Goal: Task Accomplishment & Management: Complete application form

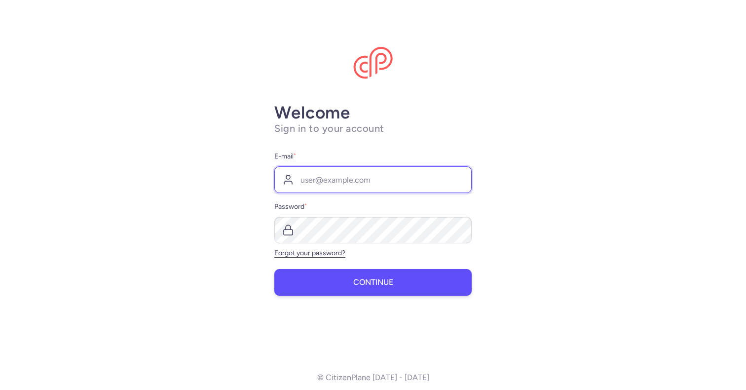
type input "[EMAIL_ADDRESS][DOMAIN_NAME]"
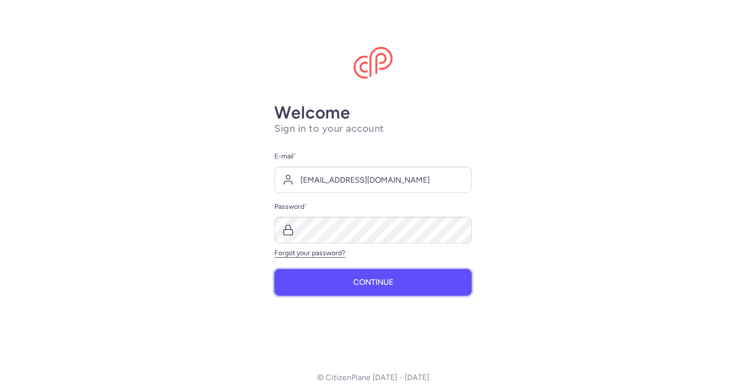
click at [353, 284] on span "Continue" at bounding box center [373, 282] width 40 height 9
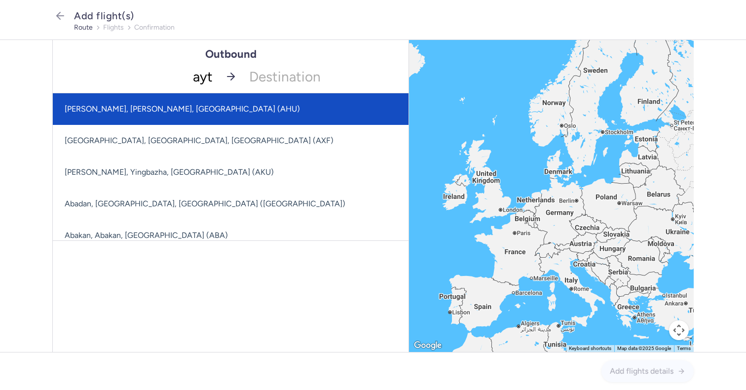
type input "ayt"
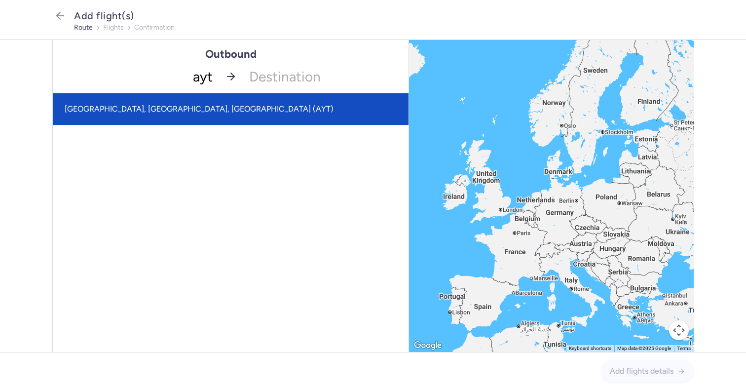
click at [194, 109] on span "[GEOGRAPHIC_DATA], [GEOGRAPHIC_DATA], [GEOGRAPHIC_DATA] (AYT)" at bounding box center [231, 109] width 356 height 32
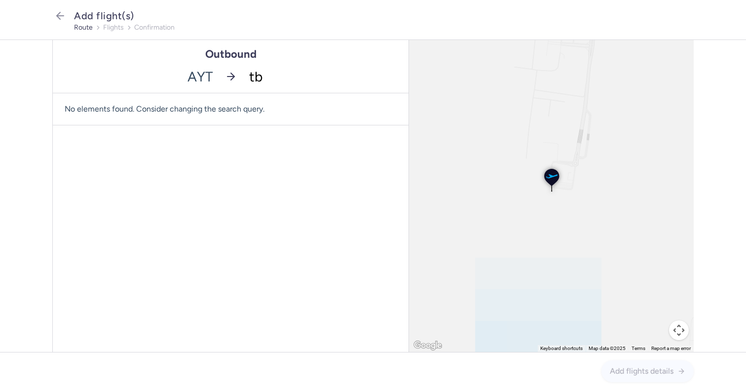
type input "tbs"
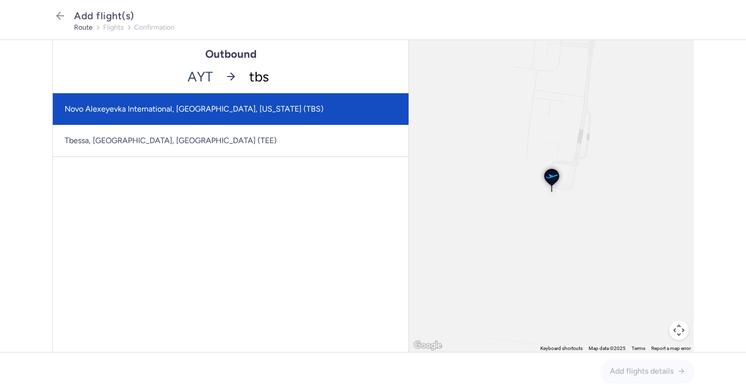
click at [227, 109] on span "Novo Alexeyevka International, [GEOGRAPHIC_DATA], [US_STATE] (TBS)" at bounding box center [194, 108] width 259 height 9
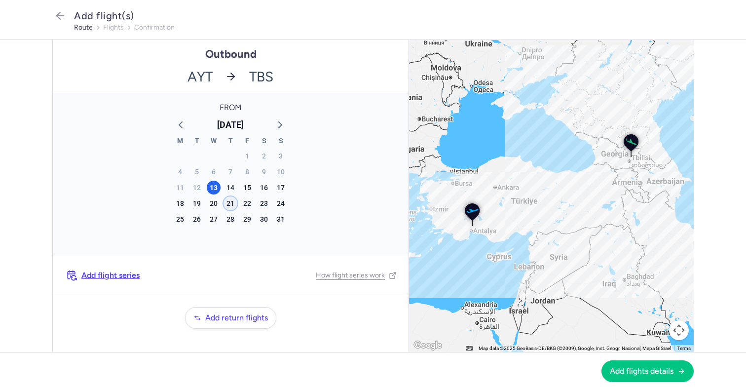
click at [232, 202] on div "21" at bounding box center [231, 203] width 14 height 14
click at [638, 377] on button "Add flights details" at bounding box center [648, 371] width 92 height 22
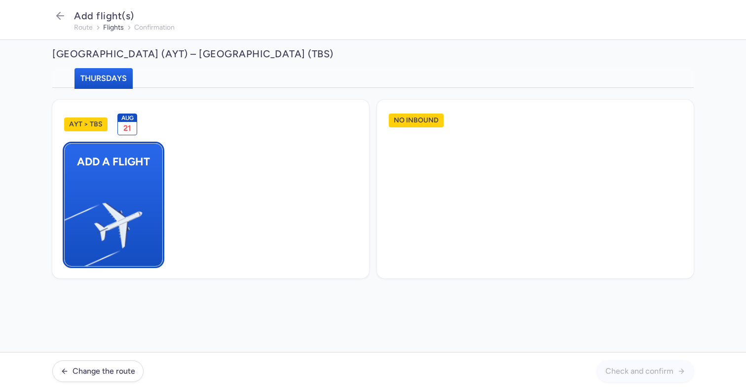
click at [123, 181] on img "button" at bounding box center [69, 221] width 167 height 153
select select "23"
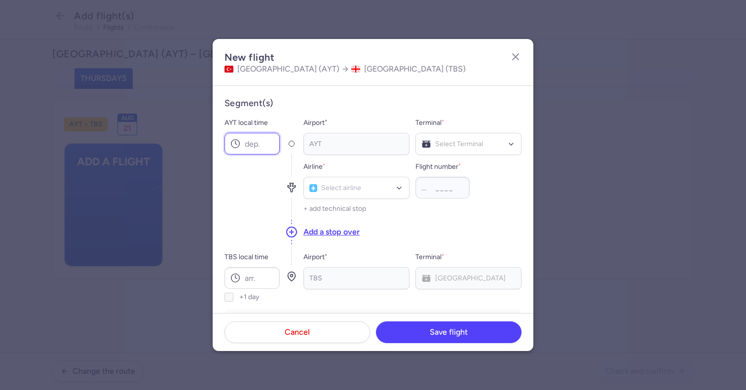
click at [247, 139] on input "AYT local time" at bounding box center [252, 144] width 55 height 22
type input "04:50"
click at [374, 144] on div "AYT" at bounding box center [357, 144] width 106 height 22
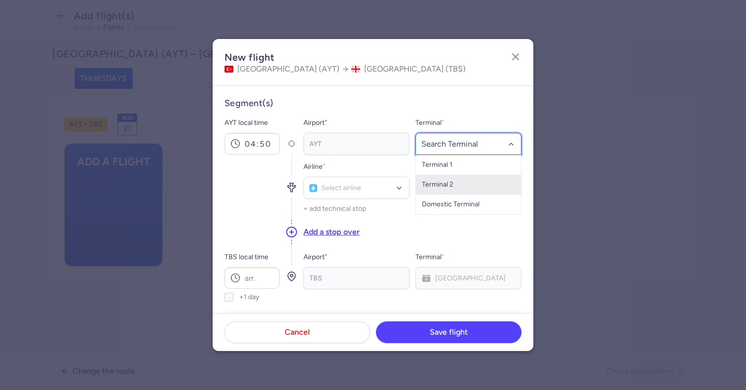
click at [448, 185] on span "Terminal 2" at bounding box center [438, 184] width 32 height 8
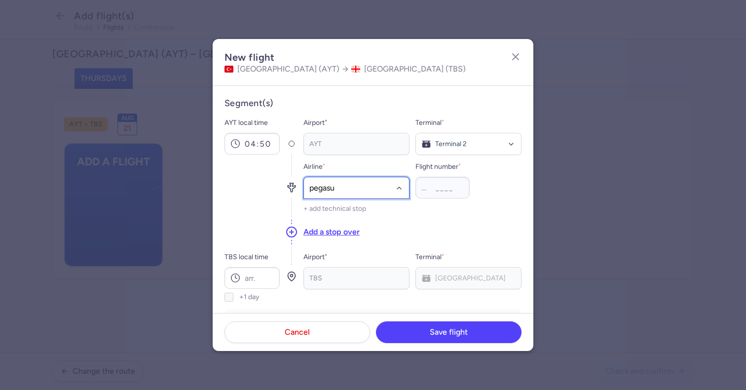
type input "pegasus"
click at [372, 216] on span "Pegasus (PC)" at bounding box center [356, 210] width 105 height 22
paste input "1840"
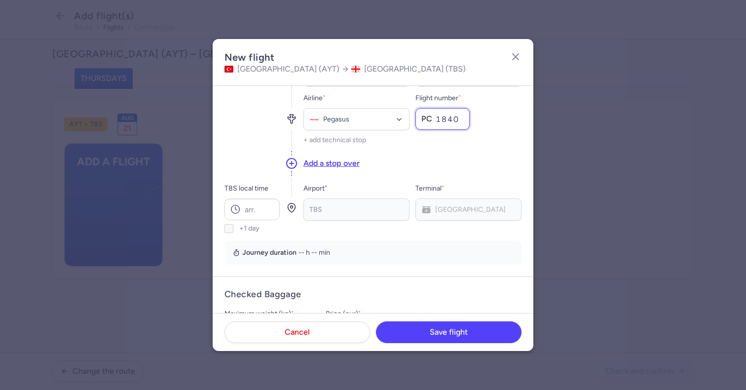
scroll to position [73, 0]
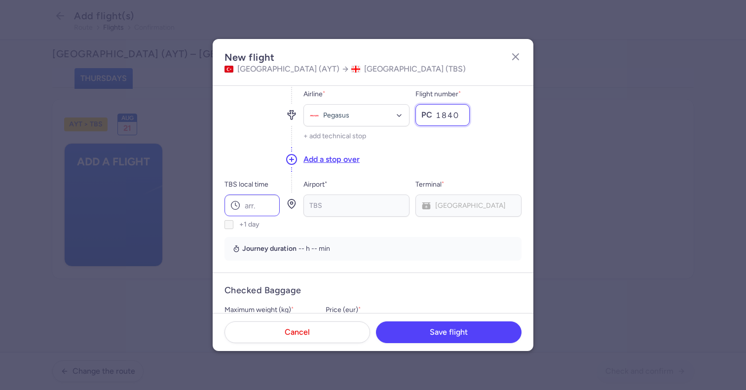
type input "1840"
click at [270, 202] on input "TBS local time" at bounding box center [252, 205] width 55 height 22
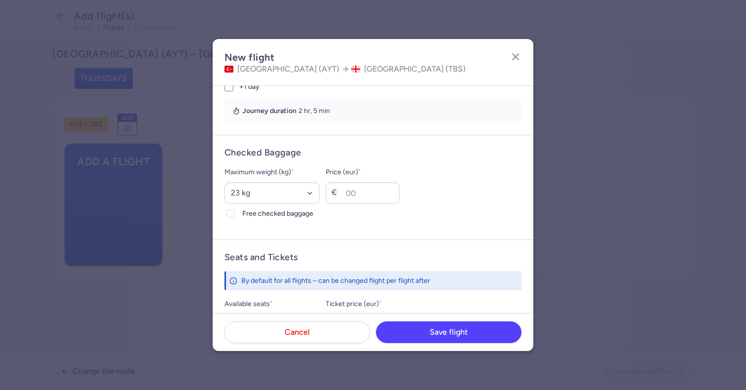
scroll to position [215, 0]
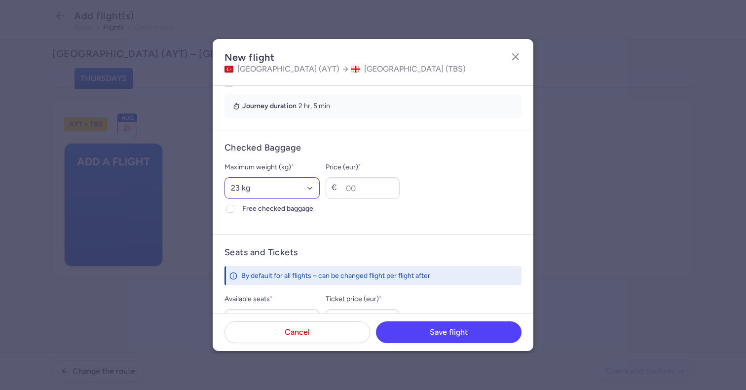
type input "07:55"
click at [304, 193] on select "Select an option 15 kg 16 kg 17 kg 18 kg 19 kg 20 kg 21 kg 22 kg 23 kg 24 kg 25…" at bounding box center [272, 188] width 95 height 22
select select "20"
click at [225, 177] on select "Select an option 15 kg 16 kg 17 kg 18 kg 19 kg 20 kg 21 kg 22 kg 23 kg 24 kg 25…" at bounding box center [272, 188] width 95 height 22
click at [255, 206] on span "Free checked baggage" at bounding box center [280, 209] width 77 height 12
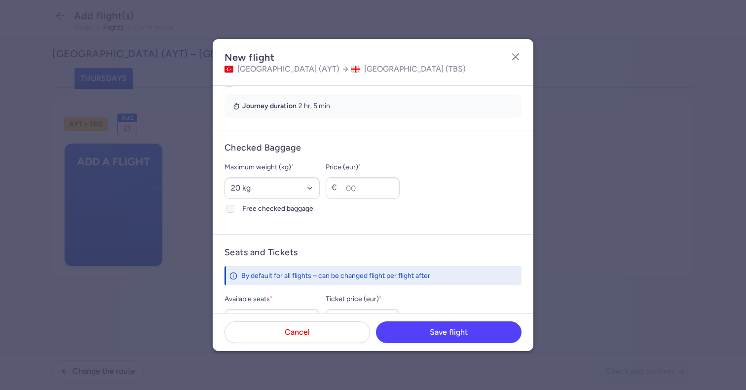
click at [234, 206] on input "Free checked baggage" at bounding box center [231, 209] width 8 height 8
checkbox input "true"
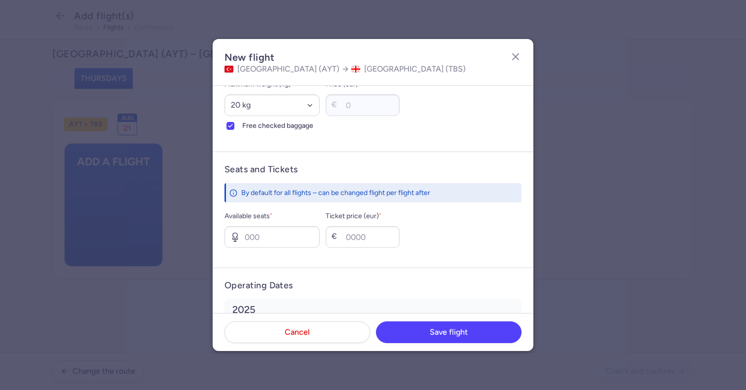
scroll to position [365, 0]
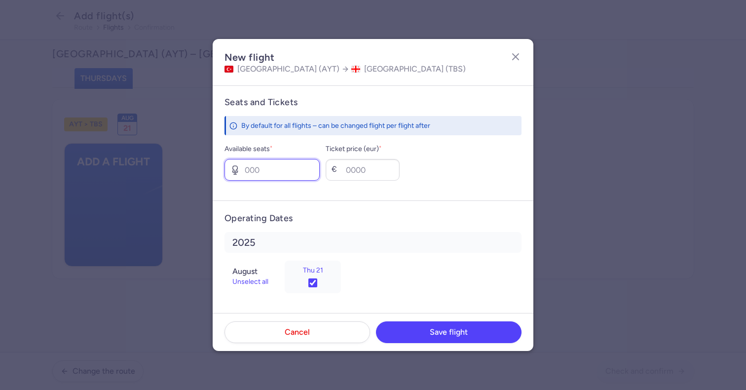
click at [292, 174] on input "Available seats *" at bounding box center [272, 170] width 95 height 22
type input "1"
click at [361, 174] on input "Ticket price (eur) *" at bounding box center [363, 170] width 74 height 22
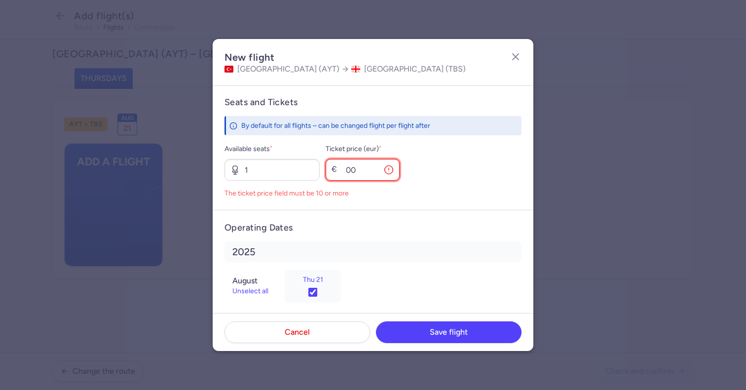
type input "0"
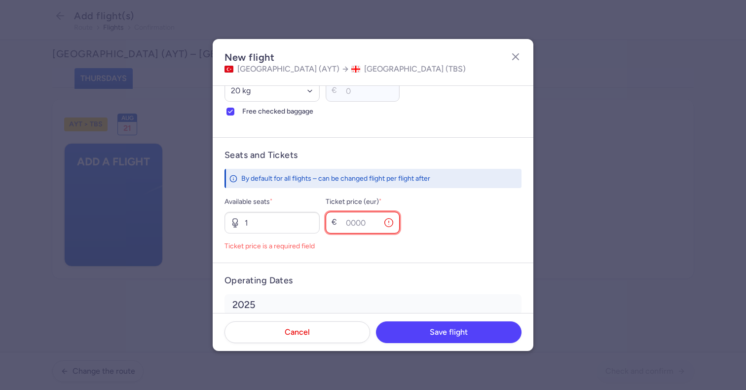
scroll to position [304, 0]
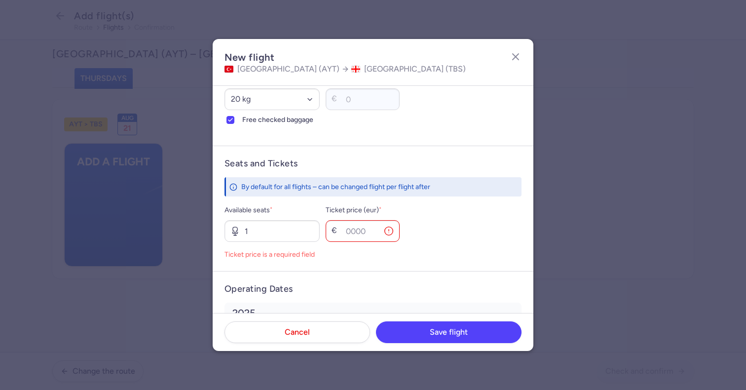
click at [380, 180] on div "By default for all flights – can be changed flight per flight after" at bounding box center [373, 186] width 297 height 19
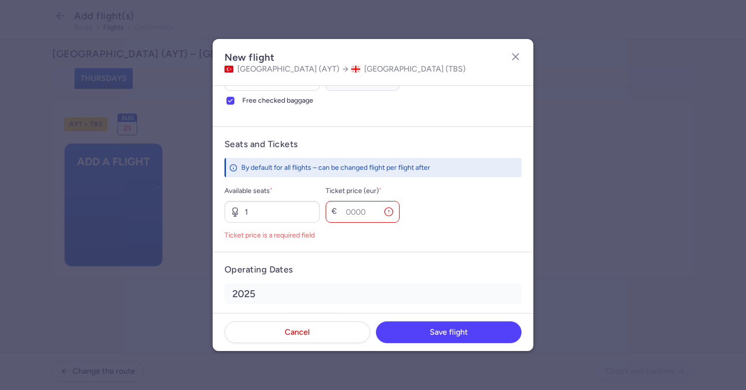
scroll to position [375, 0]
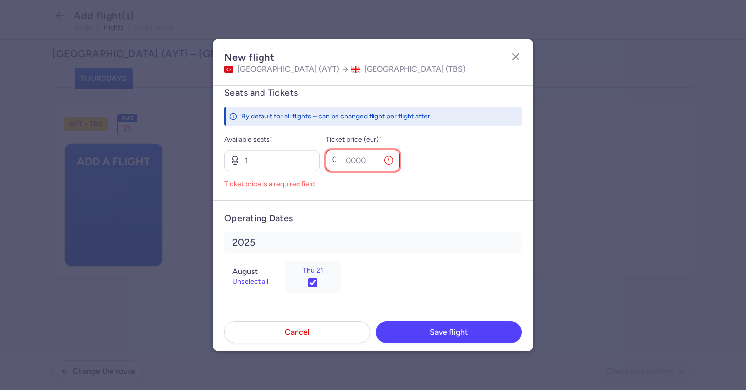
click at [378, 157] on input "Ticket price (eur) *" at bounding box center [363, 161] width 74 height 22
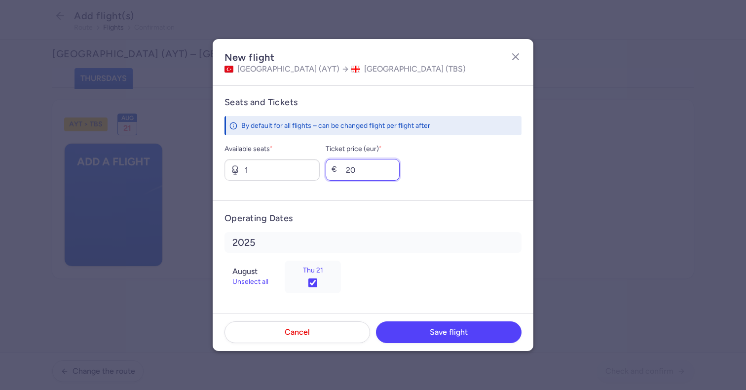
scroll to position [365, 0]
type input "200"
click at [442, 332] on span "Save flight" at bounding box center [449, 331] width 38 height 9
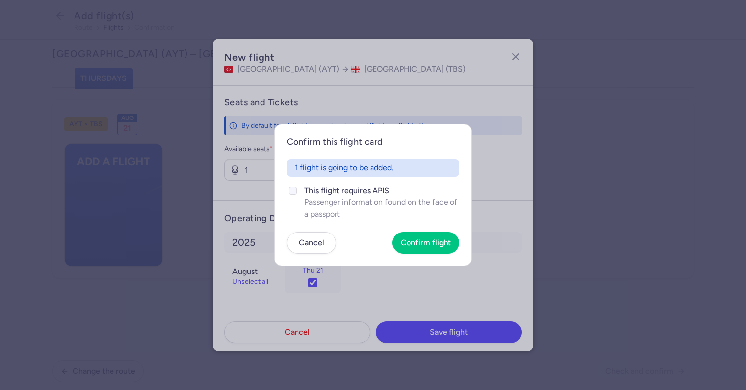
click at [353, 206] on span "Passenger information found on the face of a passport" at bounding box center [382, 208] width 155 height 24
click at [297, 194] on input "This flight requires APIS Passenger information found on the face of a passport" at bounding box center [293, 191] width 8 height 8
checkbox input "true"
click at [429, 241] on span "Confirm flight" at bounding box center [426, 242] width 50 height 9
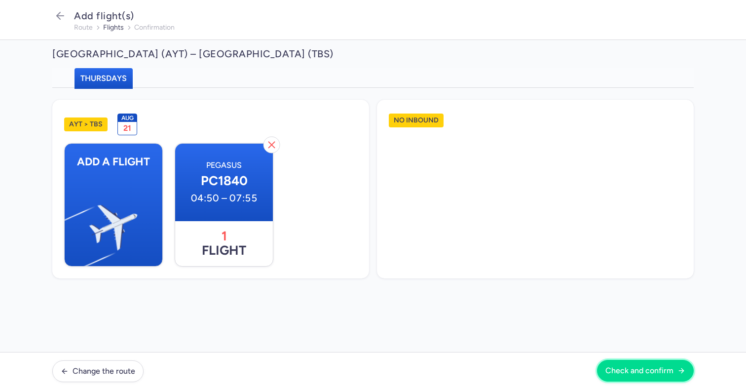
click at [629, 367] on span "Check and confirm" at bounding box center [640, 370] width 68 height 9
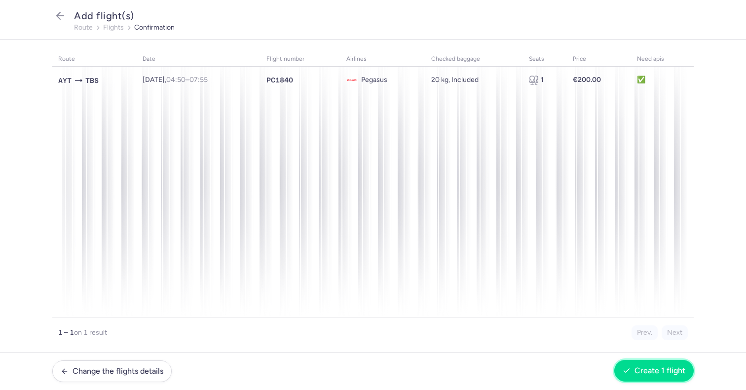
click at [653, 371] on span "Create 1 flight" at bounding box center [660, 370] width 51 height 9
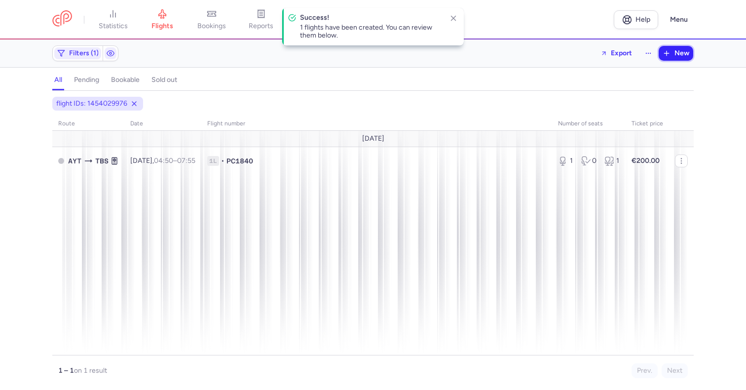
click at [662, 54] on button "New" at bounding box center [676, 53] width 35 height 15
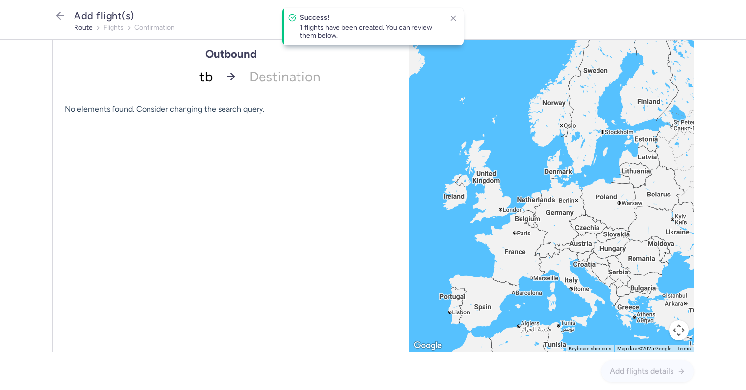
type input "tbs"
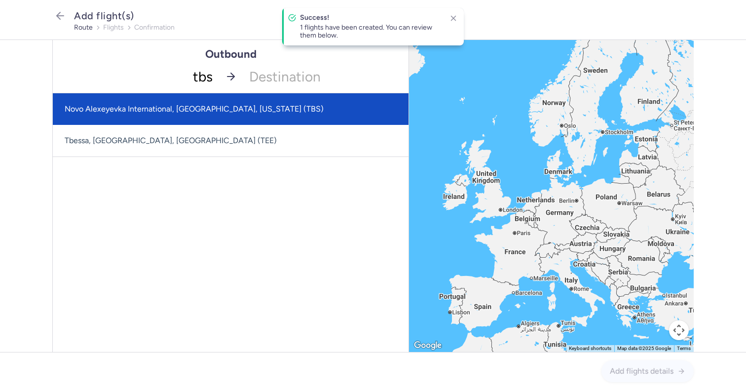
click at [211, 104] on span "Novo Alexeyevka International, [GEOGRAPHIC_DATA], [US_STATE] (TBS)" at bounding box center [194, 108] width 259 height 9
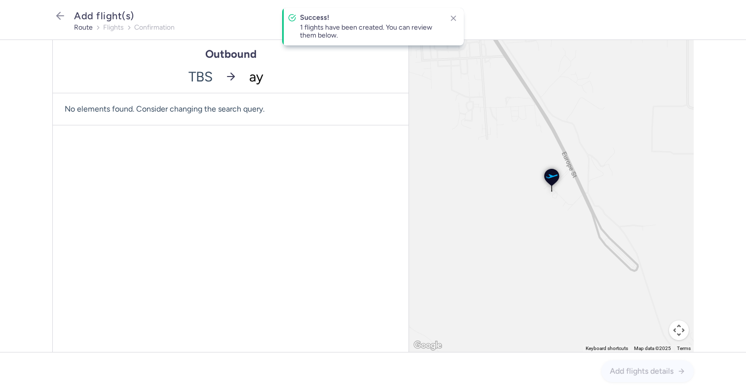
type input "ayt"
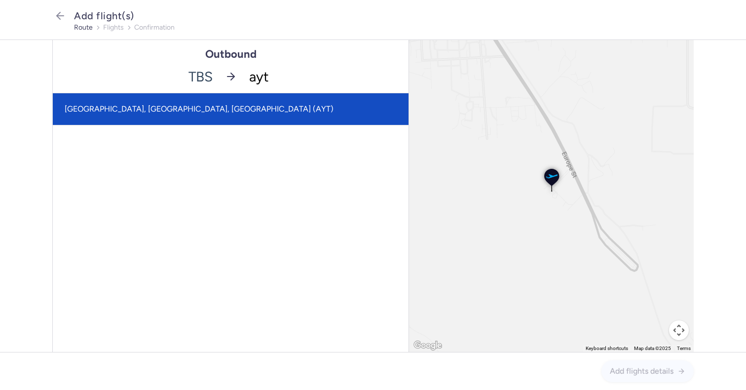
click at [254, 106] on span "[GEOGRAPHIC_DATA], [GEOGRAPHIC_DATA], [GEOGRAPHIC_DATA] (AYT)" at bounding box center [231, 109] width 356 height 32
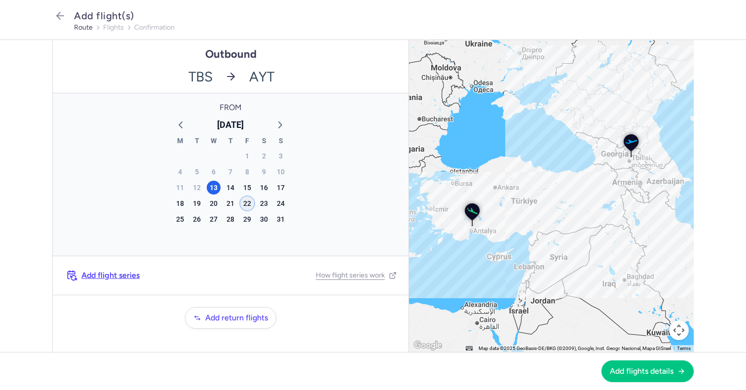
click at [248, 204] on div "22" at bounding box center [247, 203] width 14 height 14
click at [634, 362] on button "Add flights details" at bounding box center [648, 371] width 92 height 22
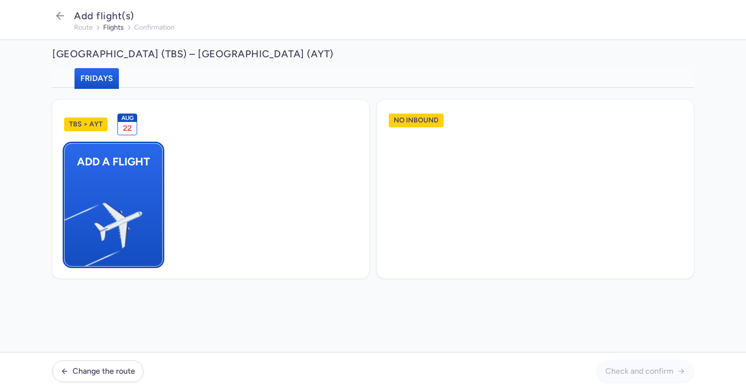
click at [93, 181] on img "button" at bounding box center [69, 221] width 167 height 153
select select "23"
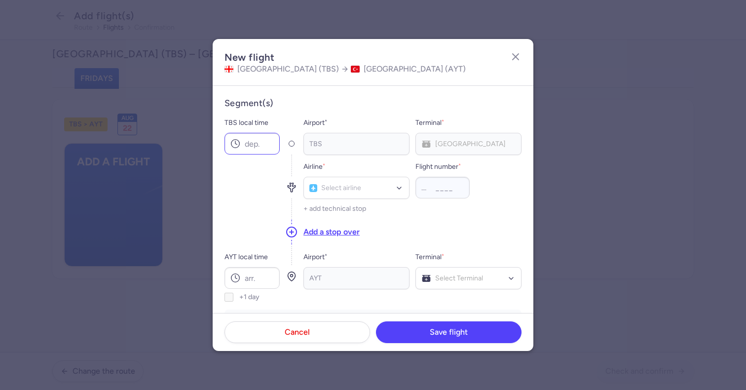
click at [232, 140] on circle at bounding box center [236, 144] width 8 height 8
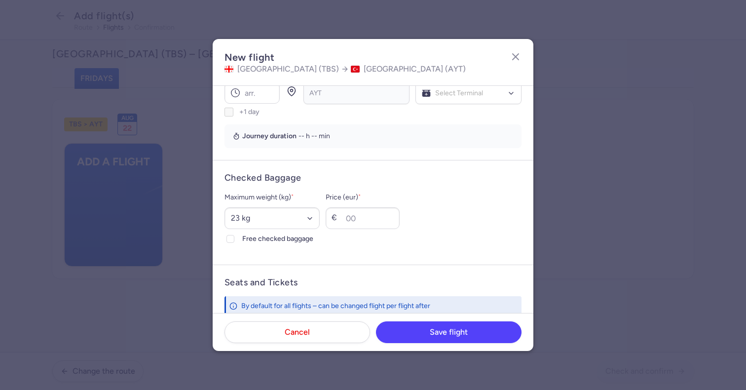
scroll to position [365, 0]
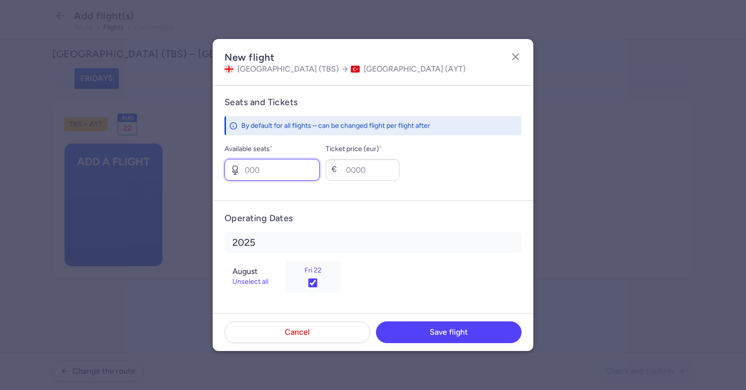
click at [293, 169] on input "Available seats *" at bounding box center [272, 170] width 95 height 22
type input "0"
click at [350, 192] on form "Seats and Tickets By default for all flights – can be changed flight per flight…" at bounding box center [373, 142] width 321 height 116
click at [368, 170] on input "Ticket price (eur) *" at bounding box center [363, 170] width 74 height 22
type input "200"
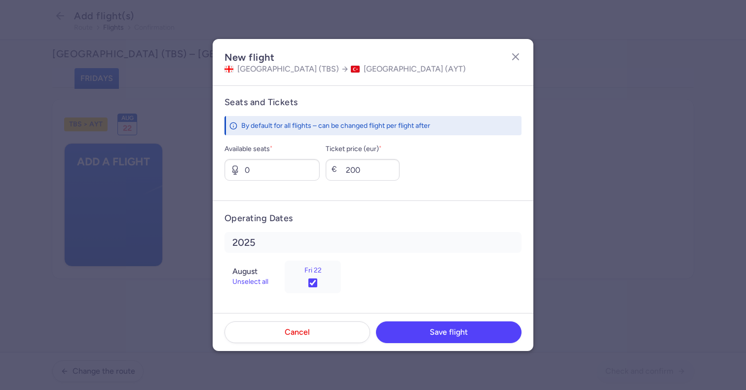
click at [416, 172] on div "Available seats * 0 Ticket price (eur) * € 200" at bounding box center [373, 162] width 297 height 38
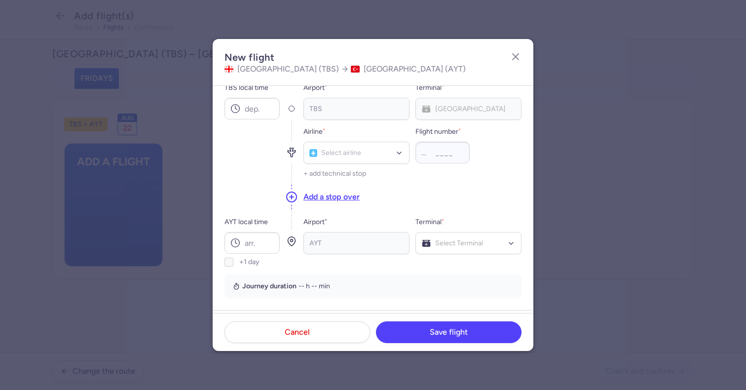
scroll to position [0, 0]
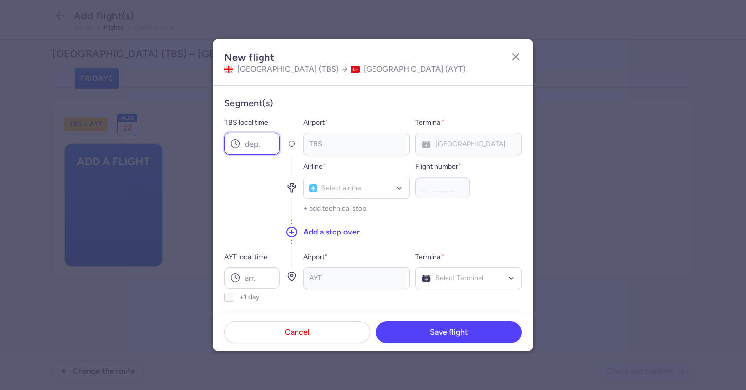
click at [263, 145] on input "TBS local time" at bounding box center [252, 144] width 55 height 22
type input "08:45"
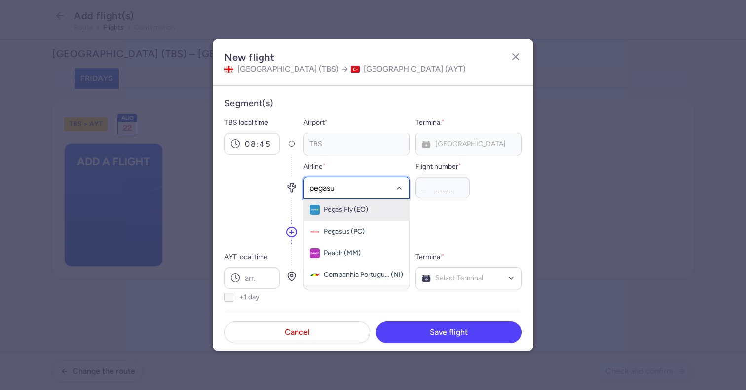
type input "pegasus"
click at [357, 203] on span "Pegasus (PC)" at bounding box center [356, 210] width 105 height 22
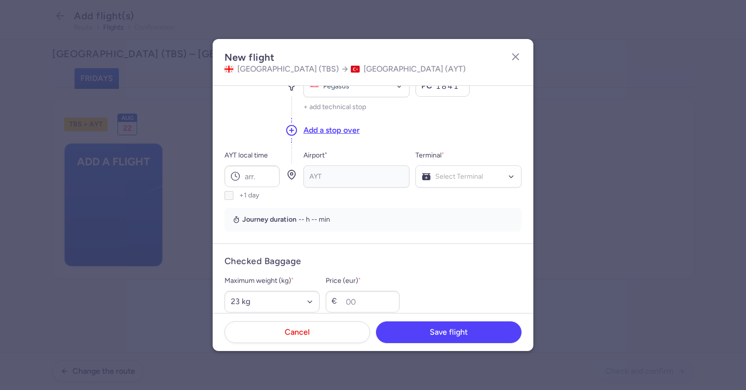
scroll to position [105, 0]
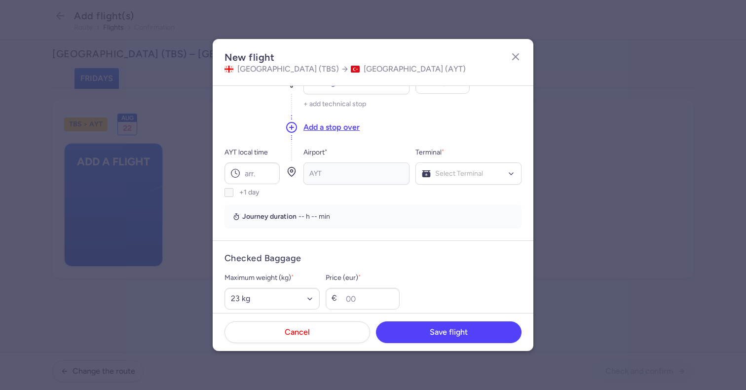
type input "1841"
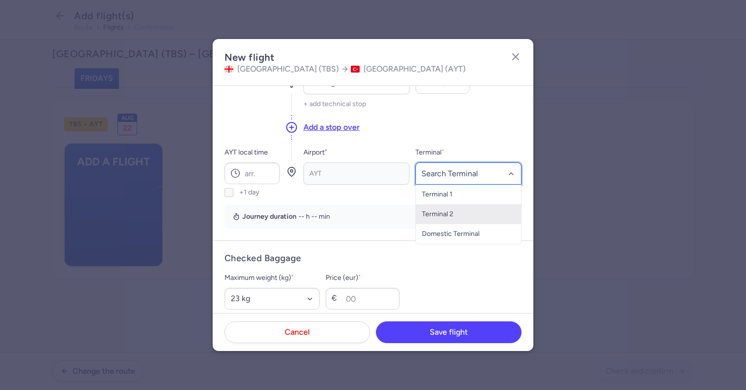
click at [449, 216] on span "Terminal 2" at bounding box center [438, 214] width 32 height 8
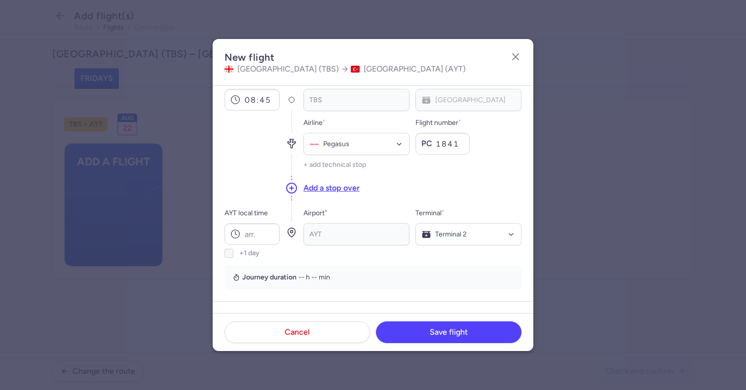
scroll to position [42, 0]
click at [267, 242] on input "AYT local time" at bounding box center [252, 236] width 55 height 22
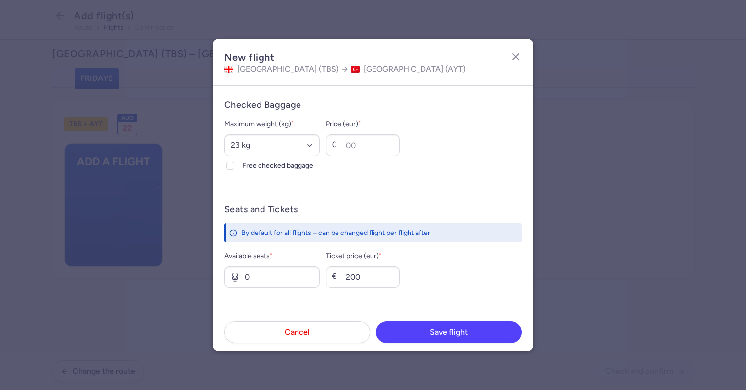
scroll to position [262, 0]
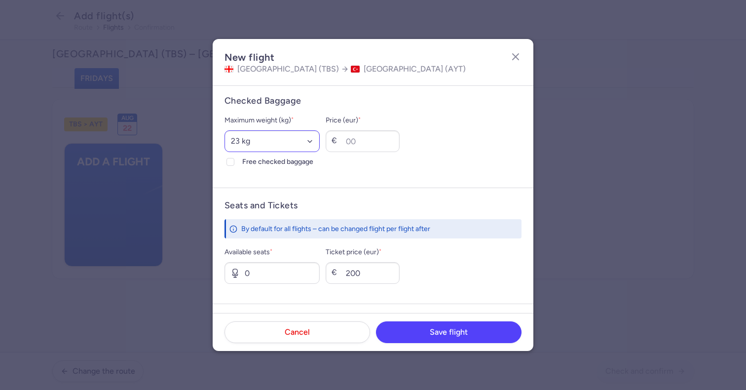
type input "10:15"
click at [307, 147] on select "Select an option 15 kg 16 kg 17 kg 18 kg 19 kg 20 kg 21 kg 22 kg 23 kg 24 kg 25…" at bounding box center [272, 141] width 95 height 22
select select "20"
click at [225, 130] on select "Select an option 15 kg 16 kg 17 kg 18 kg 19 kg 20 kg 21 kg 22 kg 23 kg 24 kg 25…" at bounding box center [272, 141] width 95 height 22
click at [355, 142] on input "Price (eur) *" at bounding box center [363, 141] width 74 height 22
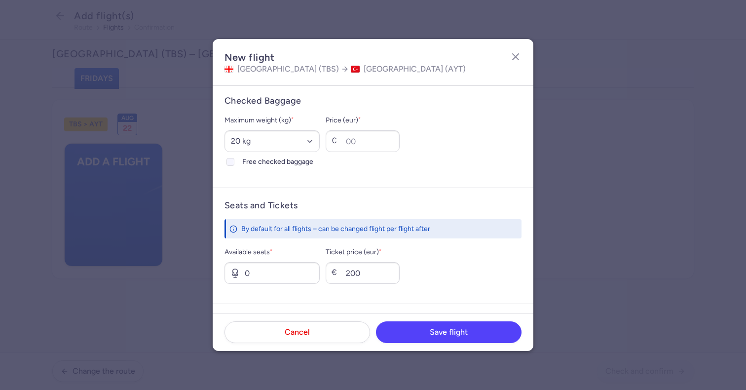
click at [248, 156] on span "Free checked baggage" at bounding box center [280, 162] width 77 height 12
click at [234, 158] on input "Free checked baggage" at bounding box center [231, 162] width 8 height 8
checkbox input "true"
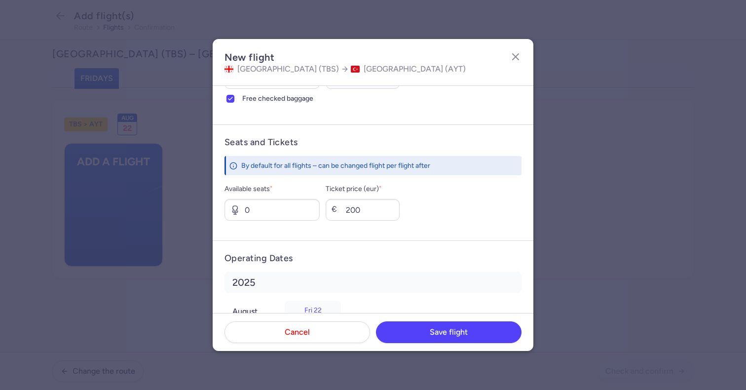
scroll to position [365, 0]
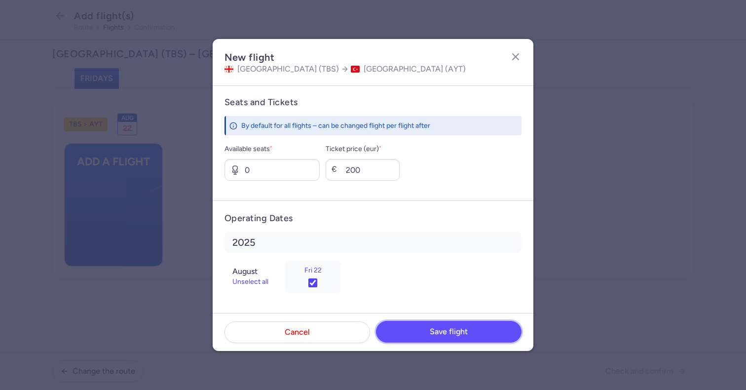
click at [441, 327] on span "Save flight" at bounding box center [449, 331] width 38 height 9
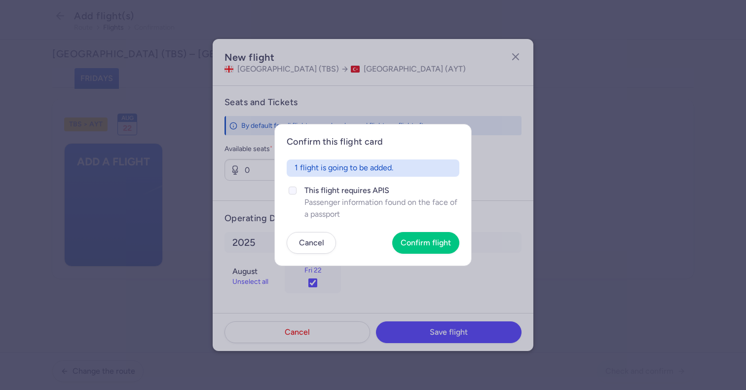
click at [332, 188] on span "This flight requires APIS" at bounding box center [382, 191] width 155 height 12
click at [297, 188] on input "This flight requires APIS Passenger information found on the face of a passport" at bounding box center [293, 191] width 8 height 8
checkbox input "true"
click at [429, 239] on span "Confirm flight" at bounding box center [426, 242] width 50 height 9
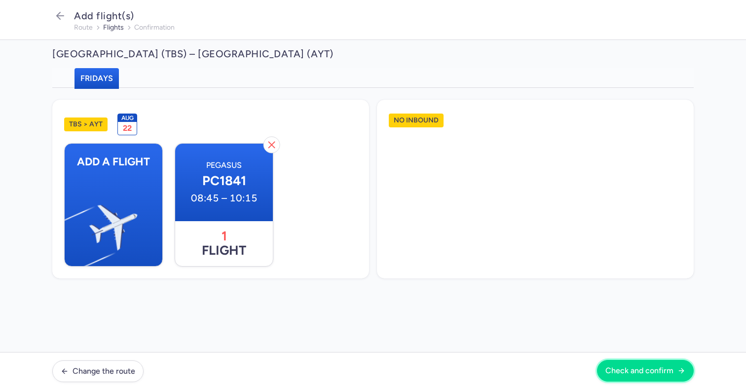
click at [641, 369] on span "Check and confirm" at bounding box center [640, 370] width 68 height 9
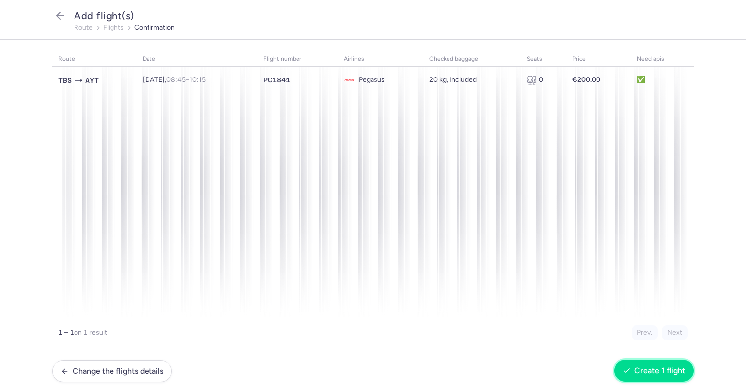
click at [634, 369] on span "Create 1 flight" at bounding box center [654, 370] width 63 height 9
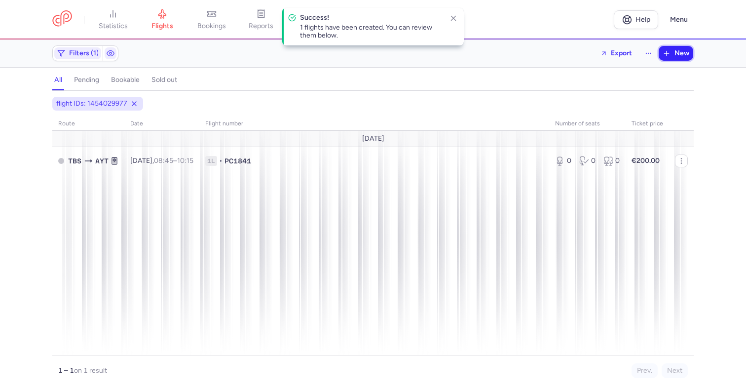
click at [685, 54] on span "New" at bounding box center [682, 53] width 15 height 8
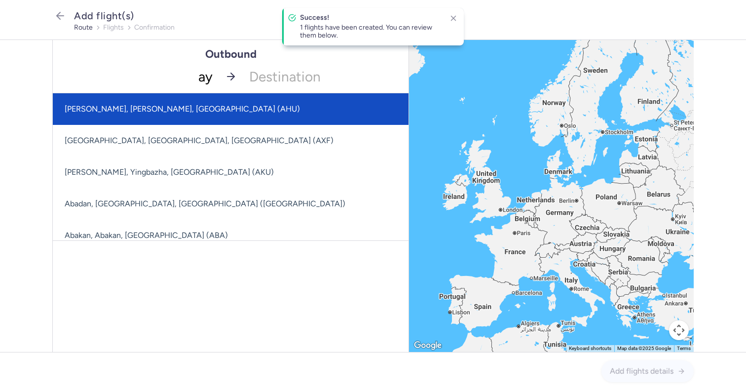
type input "ayt"
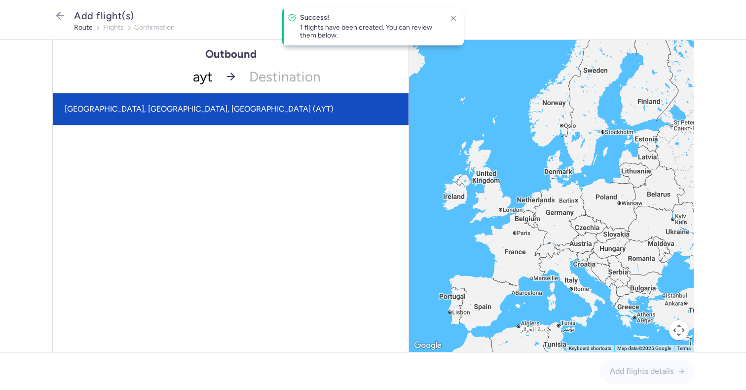
click at [181, 110] on span "[GEOGRAPHIC_DATA], [GEOGRAPHIC_DATA], [GEOGRAPHIC_DATA] (AYT)" at bounding box center [231, 109] width 356 height 32
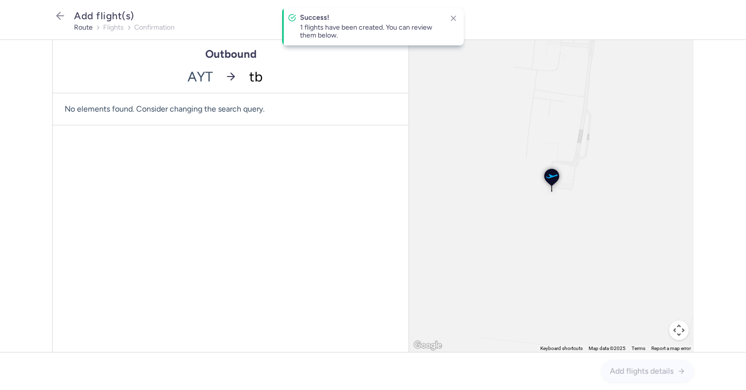
type input "tbs"
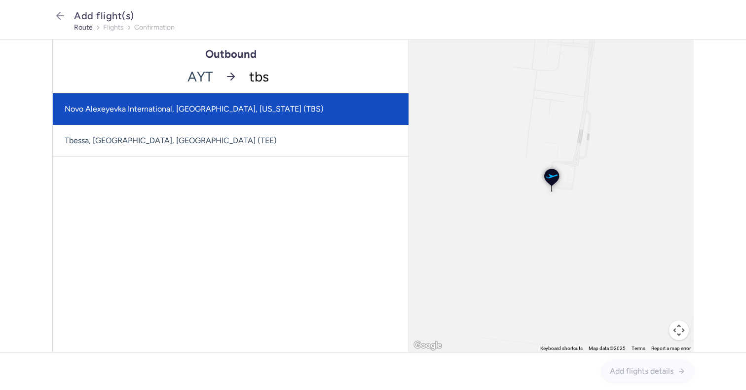
click at [249, 109] on span "Novo Alexeyevka International, [GEOGRAPHIC_DATA], [US_STATE] (TBS)" at bounding box center [231, 109] width 356 height 32
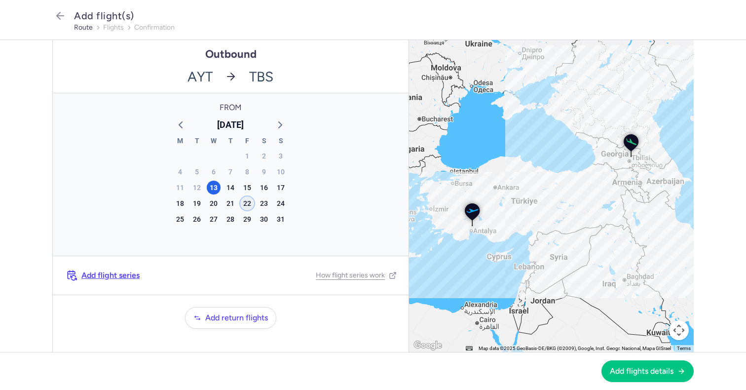
click at [247, 202] on div "22" at bounding box center [247, 203] width 14 height 14
click at [627, 370] on span "Add flights details" at bounding box center [642, 370] width 64 height 9
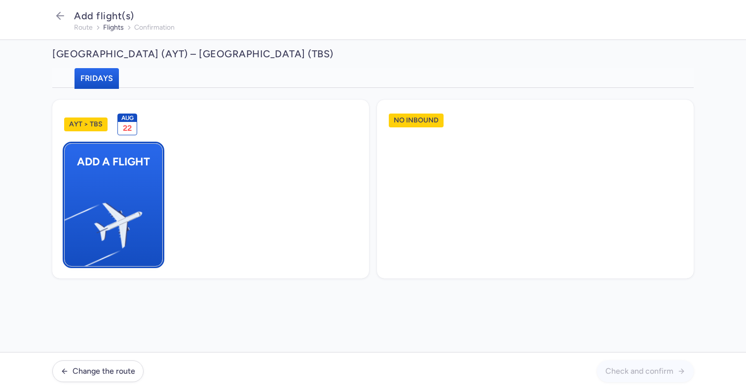
click at [116, 186] on img "button" at bounding box center [69, 221] width 167 height 153
select select "23"
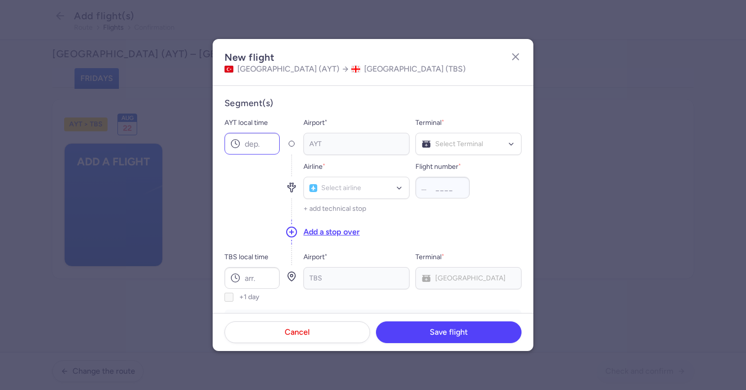
click at [233, 140] on circle at bounding box center [236, 144] width 8 height 8
type input "04:50"
click at [268, 261] on label "TBS local time" at bounding box center [252, 257] width 55 height 12
click at [268, 267] on input "TBS local time" at bounding box center [252, 278] width 55 height 22
type input "07:55"
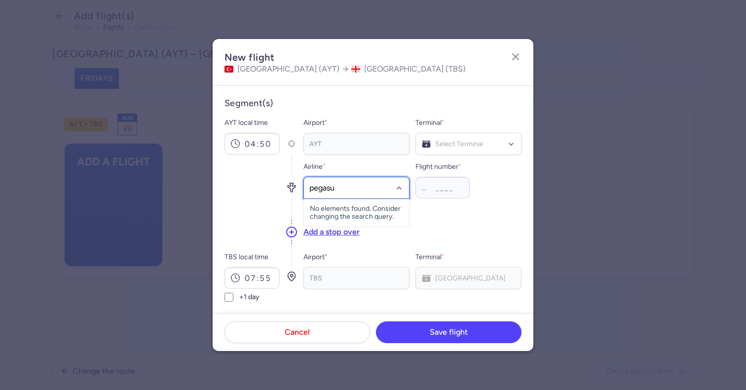
type input "pegasus"
click at [353, 203] on span "Pegasus (PC)" at bounding box center [356, 210] width 105 height 22
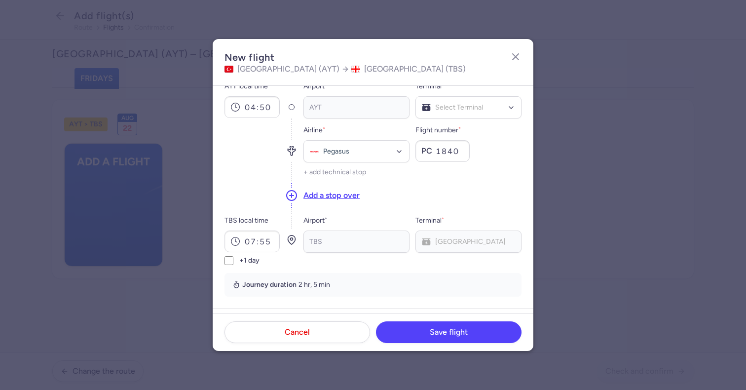
scroll to position [39, 0]
type input "1840"
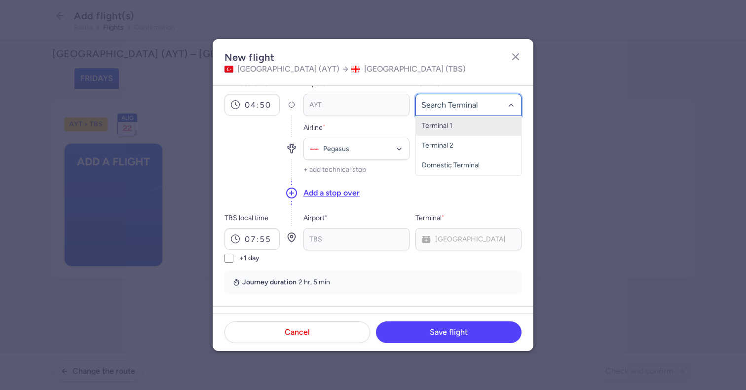
click at [444, 97] on div at bounding box center [469, 105] width 106 height 22
type input "2"
click at [449, 124] on span "Terminal 2" at bounding box center [438, 125] width 32 height 8
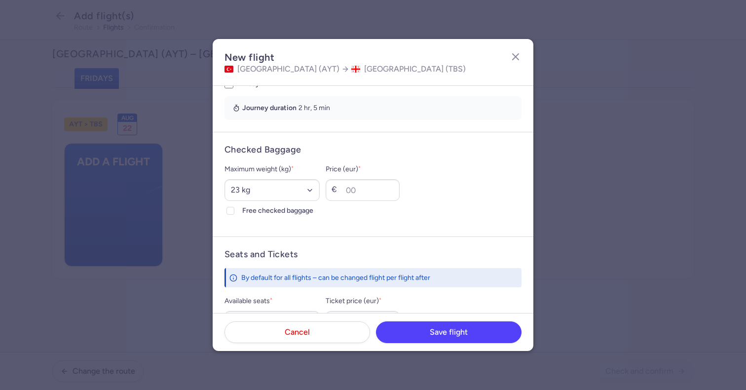
scroll to position [226, 0]
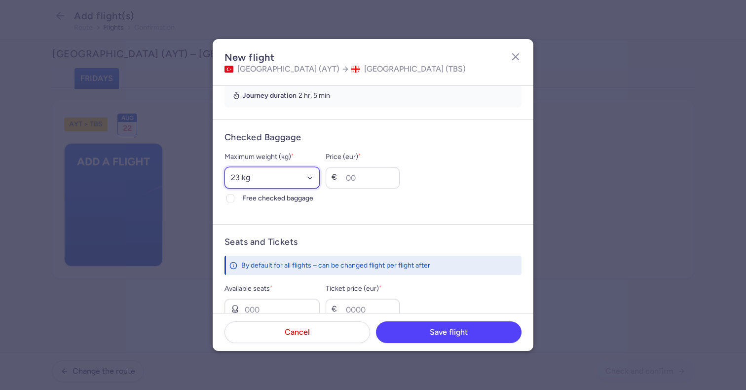
click at [300, 177] on select "Select an option 15 kg 16 kg 17 kg 18 kg 19 kg 20 kg 21 kg 22 kg 23 kg 24 kg 25…" at bounding box center [272, 178] width 95 height 22
select select "20"
click at [225, 167] on select "Select an option 15 kg 16 kg 17 kg 18 kg 19 kg 20 kg 21 kg 22 kg 23 kg 24 kg 25…" at bounding box center [272, 178] width 95 height 22
click at [266, 196] on span "Free checked baggage" at bounding box center [280, 199] width 77 height 12
click at [234, 196] on input "Free checked baggage" at bounding box center [231, 198] width 8 height 8
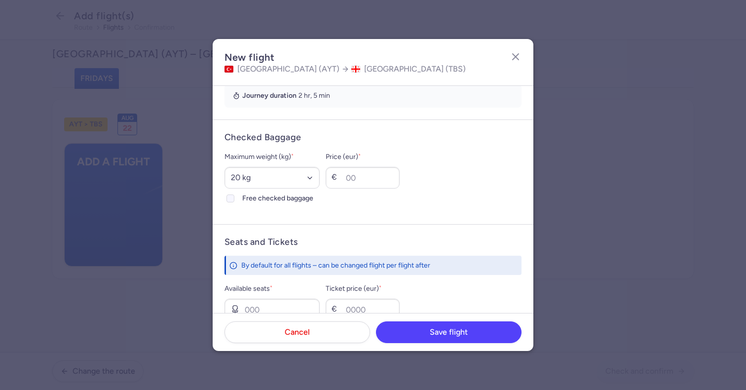
checkbox input "true"
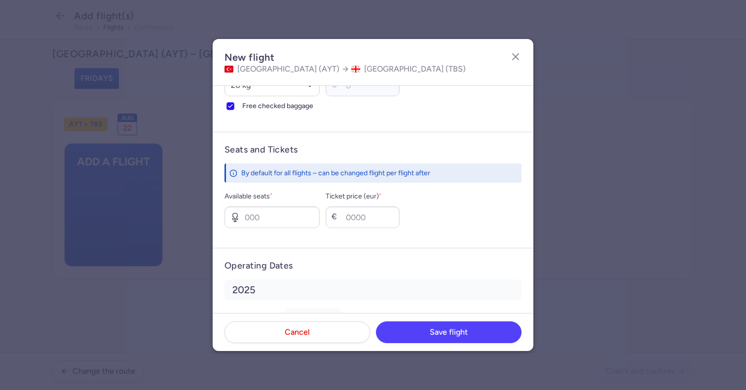
scroll to position [365, 0]
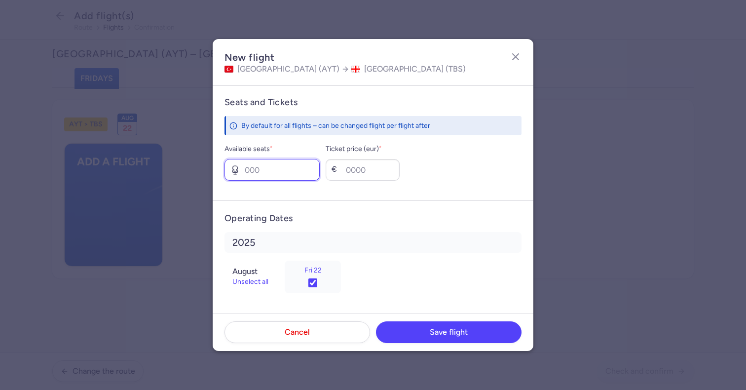
click at [272, 175] on input "Available seats *" at bounding box center [272, 170] width 95 height 22
type input "0"
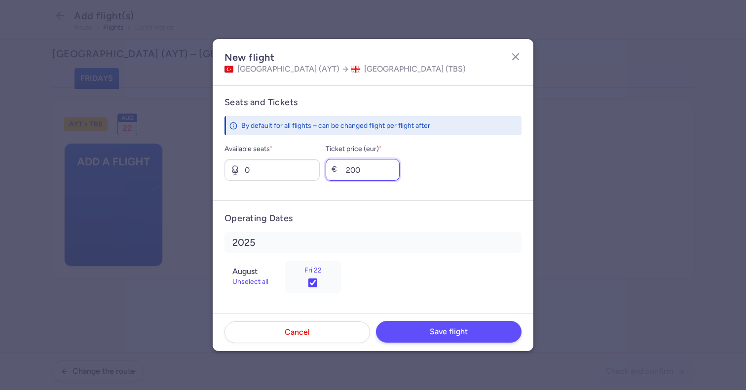
type input "200"
click at [427, 341] on button "Save flight" at bounding box center [449, 332] width 146 height 22
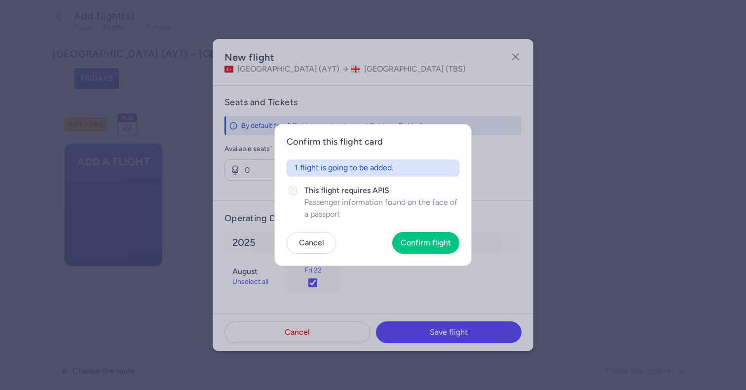
click at [321, 199] on span "Passenger information found on the face of a passport" at bounding box center [382, 208] width 155 height 24
click at [297, 194] on input "This flight requires APIS Passenger information found on the face of a passport" at bounding box center [293, 191] width 8 height 8
checkbox input "true"
click at [431, 238] on span "Confirm flight" at bounding box center [426, 242] width 50 height 9
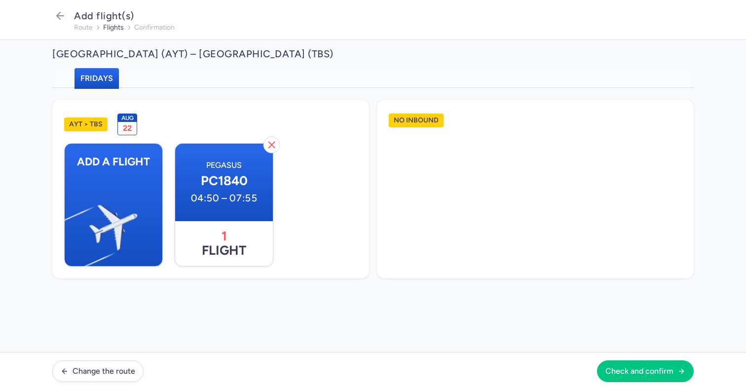
click at [596, 350] on div "AYT > TBS [DATE] Add a flight Pegasus PC1840 04:50 – 07:55 1 flight No inbound" at bounding box center [373, 220] width 746 height 264
click at [613, 366] on span "Check and confirm" at bounding box center [640, 370] width 68 height 9
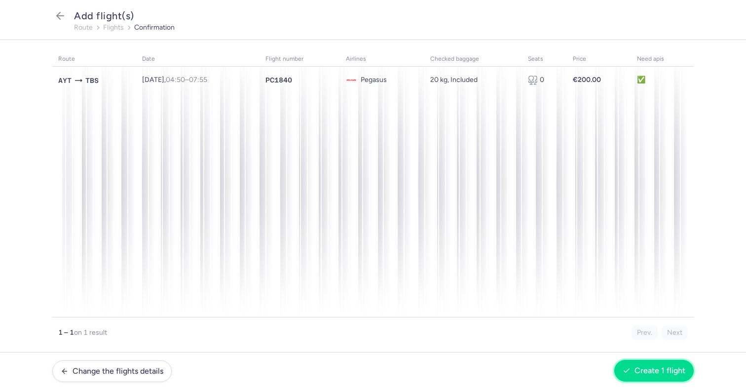
click at [647, 368] on span "Create 1 flight" at bounding box center [660, 370] width 51 height 9
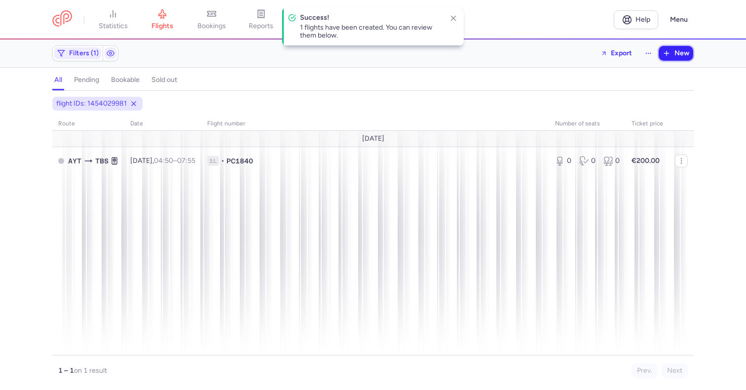
click at [679, 57] on span "New" at bounding box center [682, 53] width 15 height 8
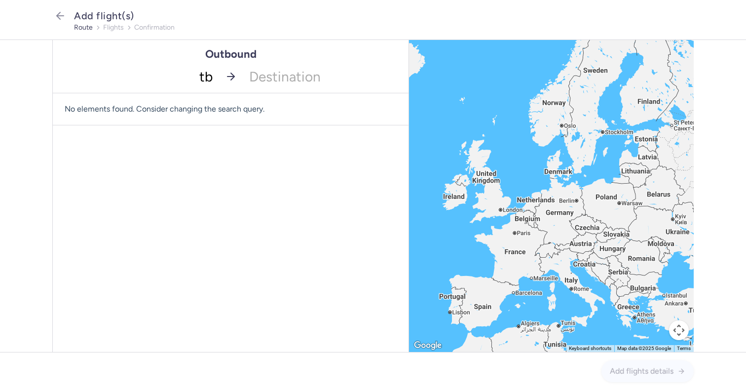
type input "tbs"
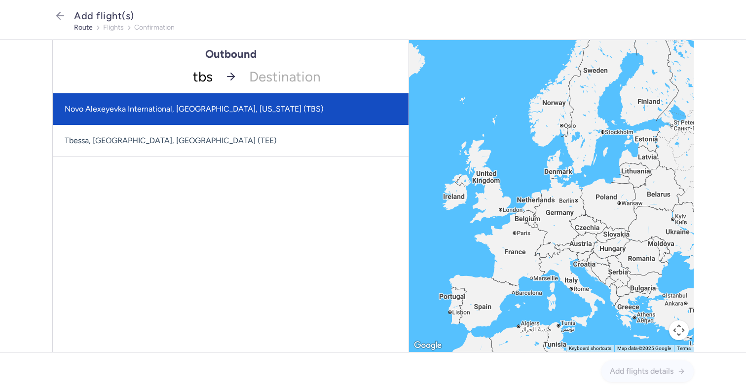
click at [193, 111] on span "Novo Alexeyevka International, [GEOGRAPHIC_DATA], [US_STATE] (TBS)" at bounding box center [194, 108] width 259 height 9
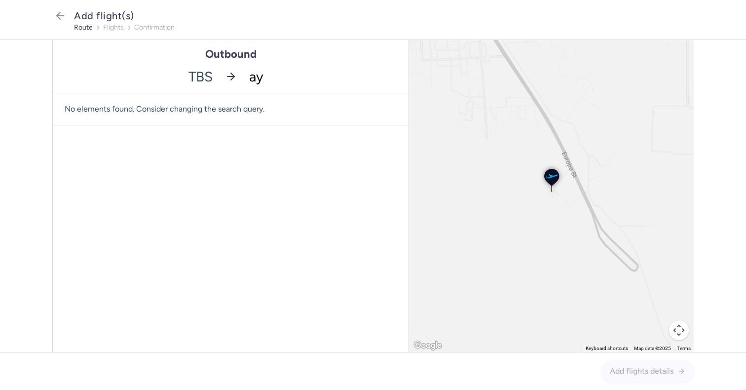
type input "ayt"
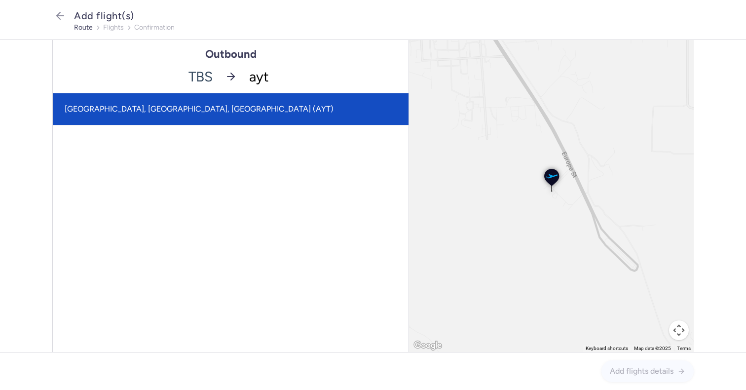
click at [296, 107] on span "[GEOGRAPHIC_DATA], [GEOGRAPHIC_DATA], [GEOGRAPHIC_DATA] (AYT)" at bounding box center [231, 109] width 356 height 32
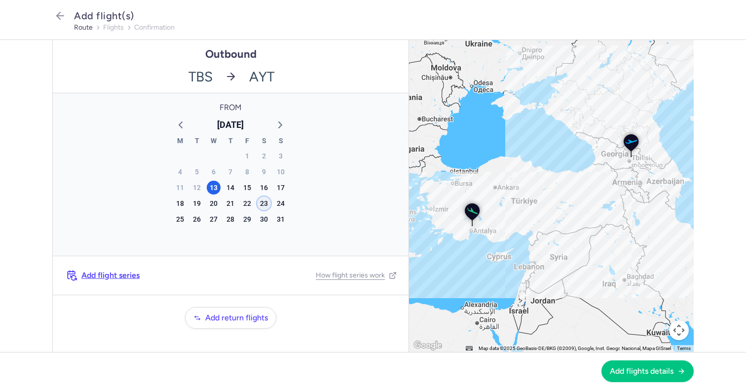
click at [267, 205] on div "23" at bounding box center [264, 203] width 14 height 14
click at [633, 370] on span "Add flights details" at bounding box center [642, 370] width 64 height 9
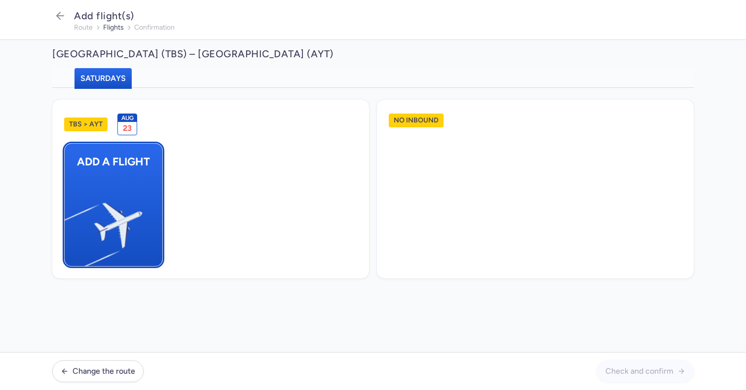
click at [94, 179] on img "button" at bounding box center [69, 221] width 167 height 153
select select "23"
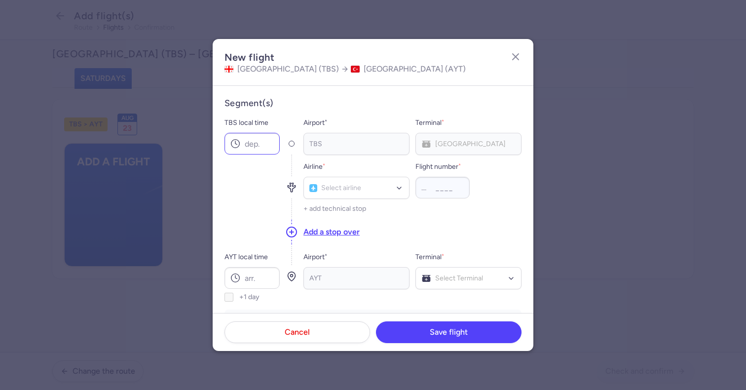
click at [238, 141] on icon at bounding box center [236, 144] width 10 height 10
type input "08:45"
click at [262, 282] on input "AYT local time" at bounding box center [252, 278] width 55 height 22
type input "10:15"
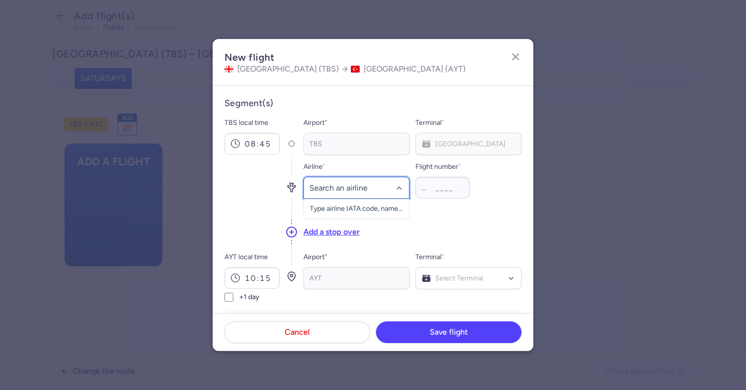
click at [338, 180] on div at bounding box center [357, 188] width 106 height 22
type input "pegasus"
click at [334, 212] on span "Pegasus" at bounding box center [337, 210] width 26 height 8
type input "1841"
click at [442, 263] on label "Terminal *" at bounding box center [430, 257] width 29 height 12
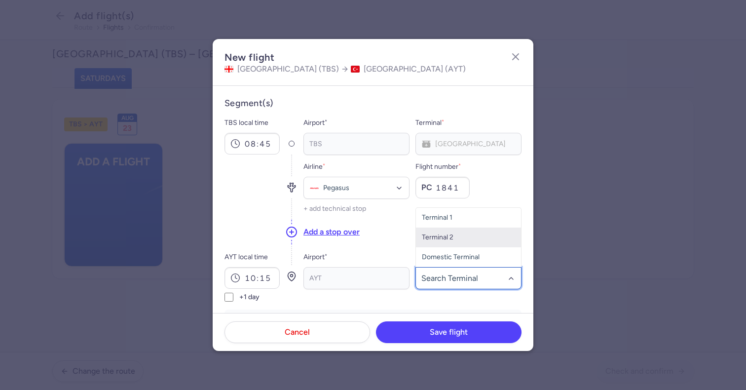
click at [438, 240] on span "Terminal 2" at bounding box center [438, 237] width 32 height 8
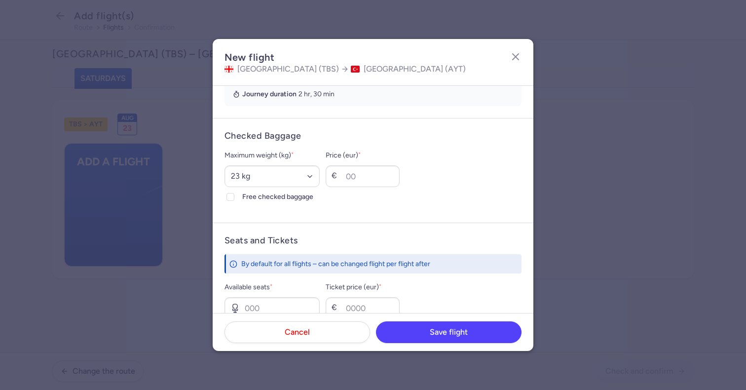
scroll to position [273, 0]
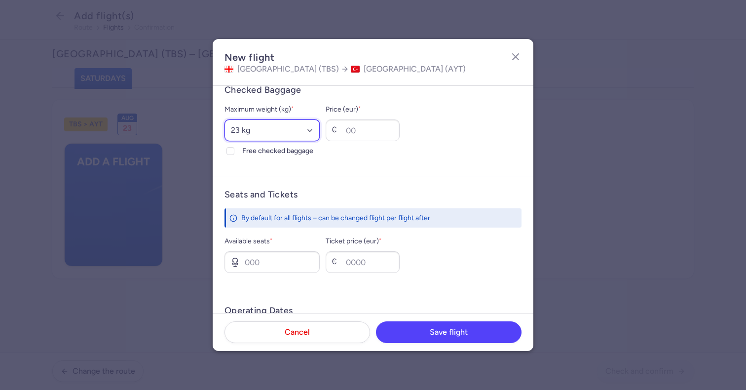
click at [276, 122] on select "Select an option 15 kg 16 kg 17 kg 18 kg 19 kg 20 kg 21 kg 22 kg 23 kg 24 kg 25…" at bounding box center [272, 130] width 95 height 22
select select "20"
click at [225, 119] on select "Select an option 15 kg 16 kg 17 kg 18 kg 19 kg 20 kg 21 kg 22 kg 23 kg 24 kg 25…" at bounding box center [272, 130] width 95 height 22
click at [263, 152] on span "Free checked baggage" at bounding box center [280, 151] width 77 height 12
click at [234, 152] on input "Free checked baggage" at bounding box center [231, 151] width 8 height 8
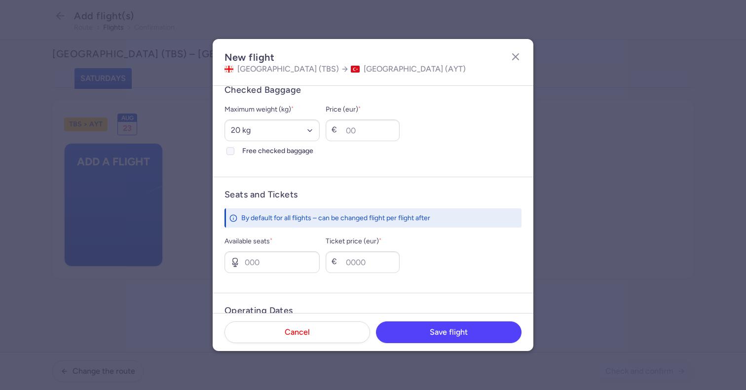
checkbox input "true"
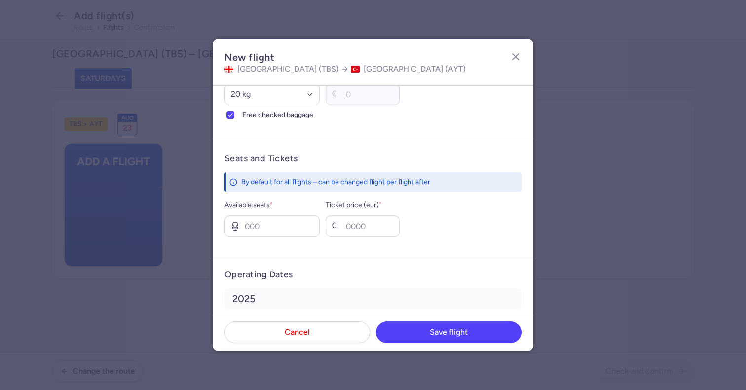
scroll to position [329, 0]
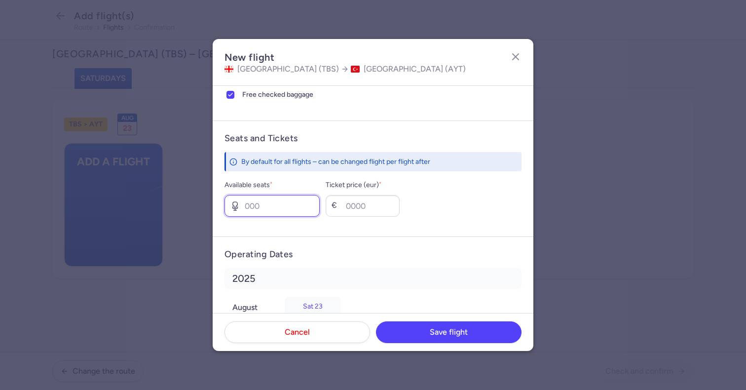
click at [289, 209] on input "Available seats *" at bounding box center [272, 206] width 95 height 22
type input "0"
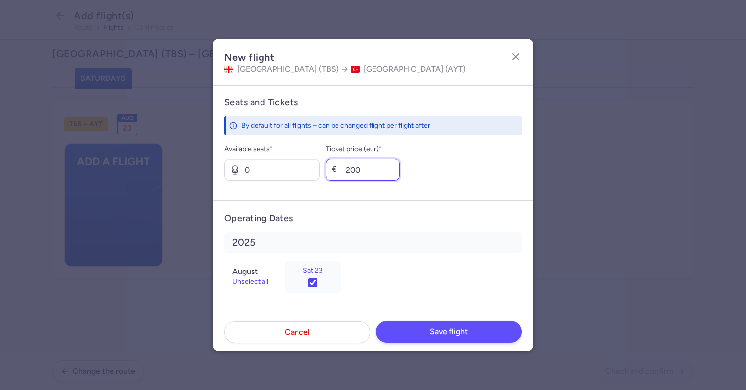
type input "200"
click at [450, 328] on span "Save flight" at bounding box center [449, 331] width 38 height 9
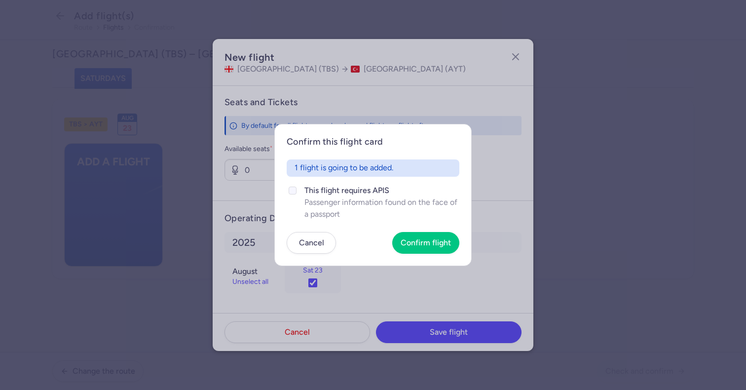
click at [314, 192] on span "This flight requires APIS" at bounding box center [382, 191] width 155 height 12
click at [297, 192] on input "This flight requires APIS Passenger information found on the face of a passport" at bounding box center [293, 191] width 8 height 8
checkbox input "true"
click at [426, 243] on span "Confirm flight" at bounding box center [426, 242] width 50 height 9
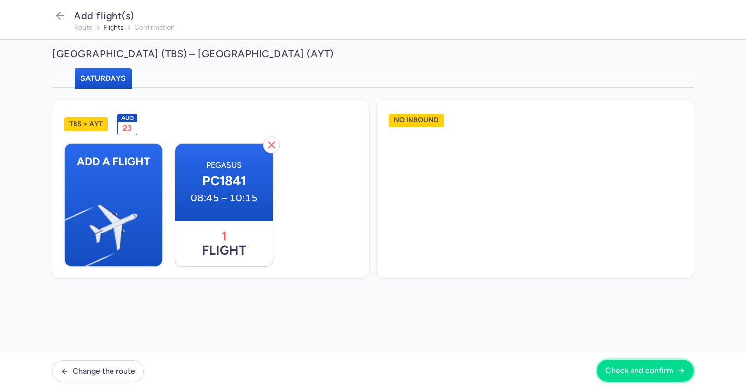
click at [632, 365] on button "Check and confirm" at bounding box center [645, 371] width 97 height 22
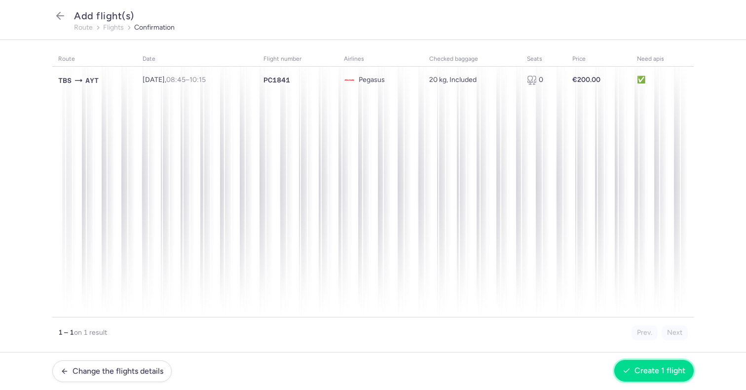
click at [662, 377] on button "Create 1 flight" at bounding box center [654, 371] width 79 height 22
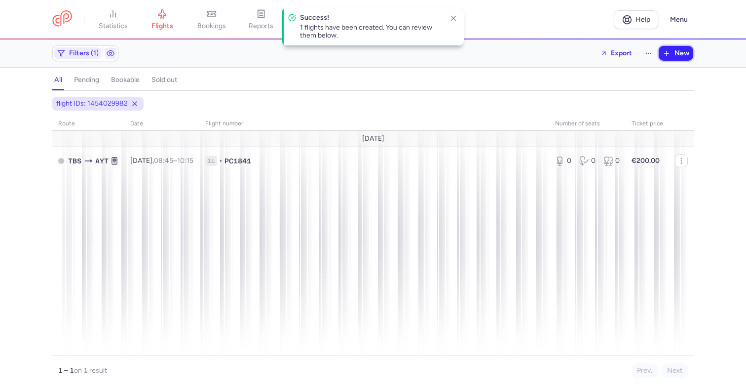
click at [691, 54] on button "New" at bounding box center [676, 53] width 35 height 15
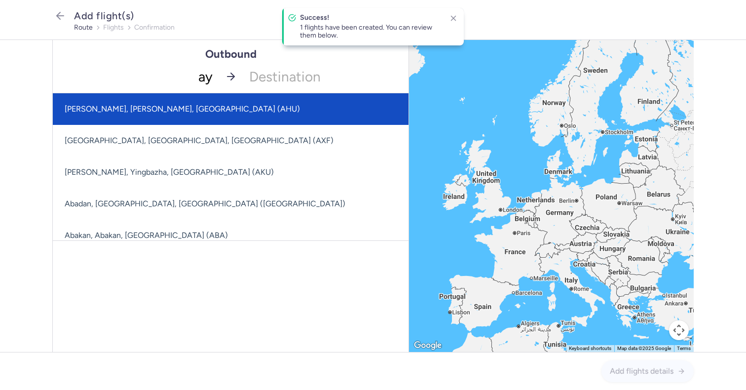
type input "ayt"
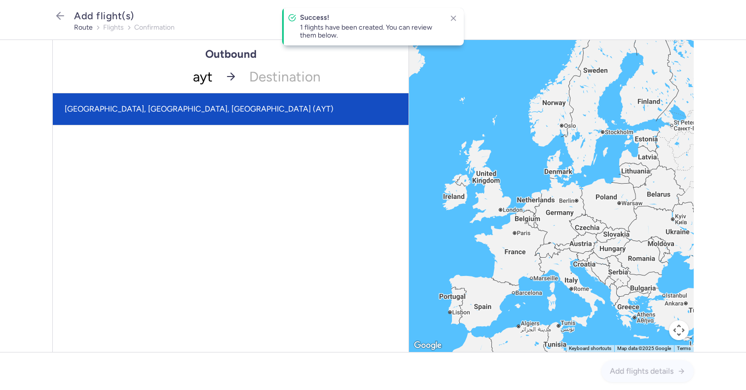
click at [193, 109] on span "[GEOGRAPHIC_DATA], [GEOGRAPHIC_DATA], [GEOGRAPHIC_DATA] (AYT)" at bounding box center [231, 109] width 356 height 32
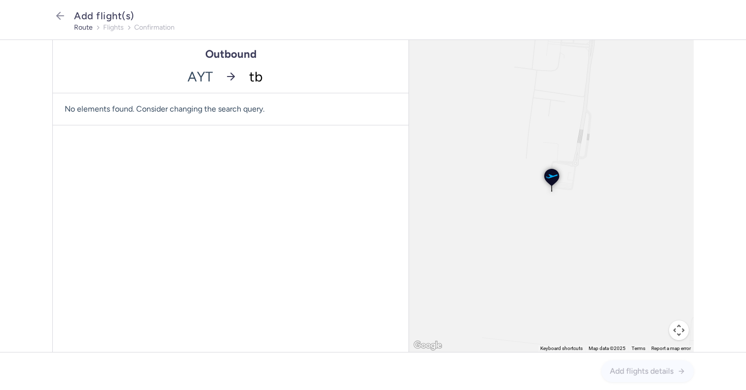
type input "tbs"
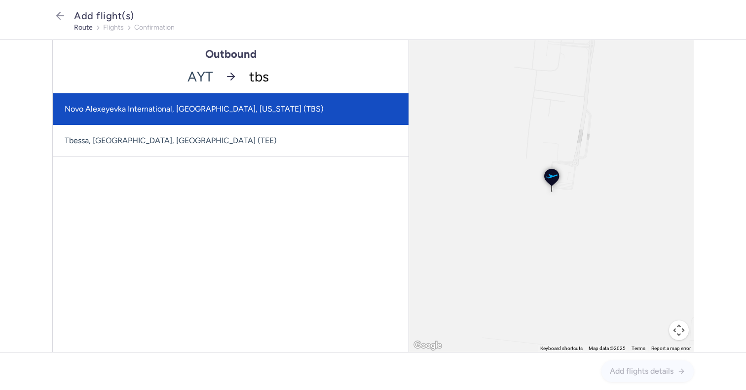
click at [248, 115] on span "Novo Alexeyevka International, [GEOGRAPHIC_DATA], [US_STATE] (TBS)" at bounding box center [231, 109] width 356 height 32
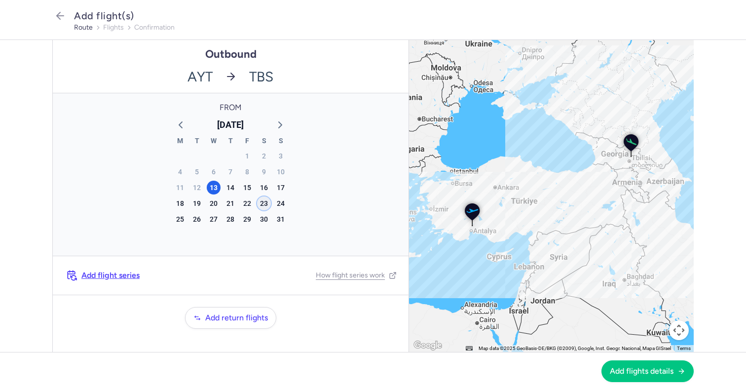
click at [264, 203] on div "23" at bounding box center [264, 203] width 14 height 14
click at [642, 369] on span "Add flights details" at bounding box center [642, 370] width 64 height 9
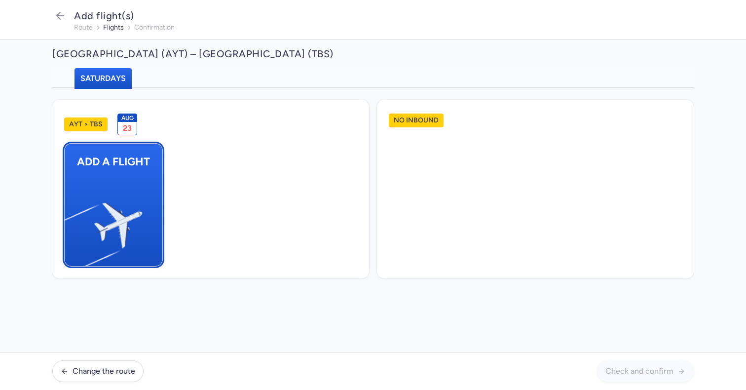
click at [96, 180] on img "button" at bounding box center [69, 221] width 167 height 153
select select "23"
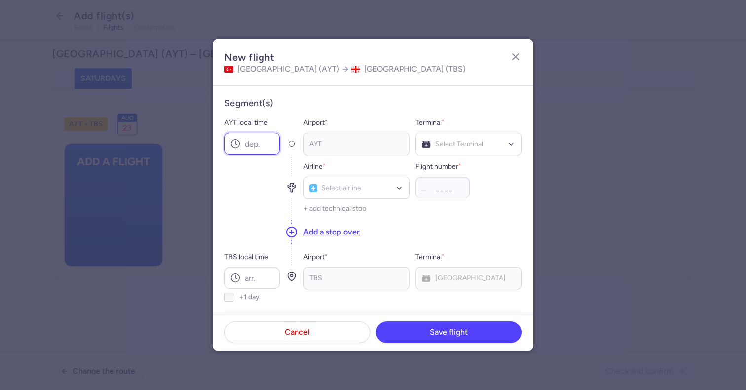
click at [241, 137] on input "AYT local time" at bounding box center [252, 144] width 55 height 22
type input "04:50"
click at [258, 277] on input "TBS local time" at bounding box center [252, 278] width 55 height 22
type input "07:55"
click at [353, 173] on div "Airline * Select airline" at bounding box center [357, 180] width 106 height 38
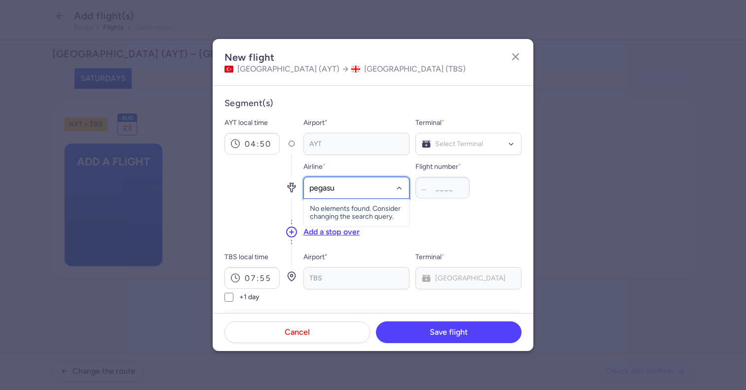
type input "pegasus"
click at [353, 210] on span "(PC)" at bounding box center [358, 210] width 14 height 8
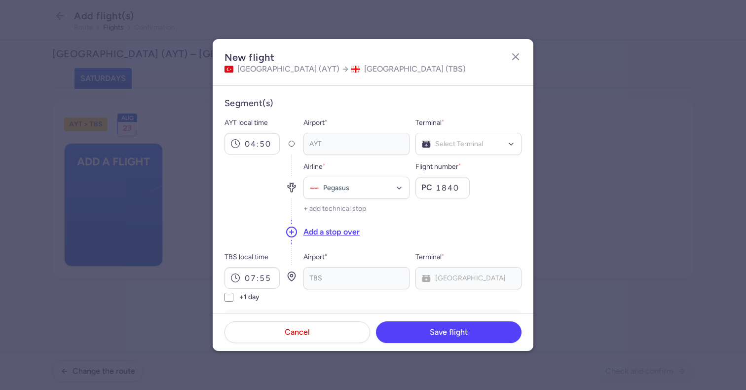
type input "1840"
click at [519, 129] on div "Terminal * Select Terminal" at bounding box center [469, 136] width 106 height 38
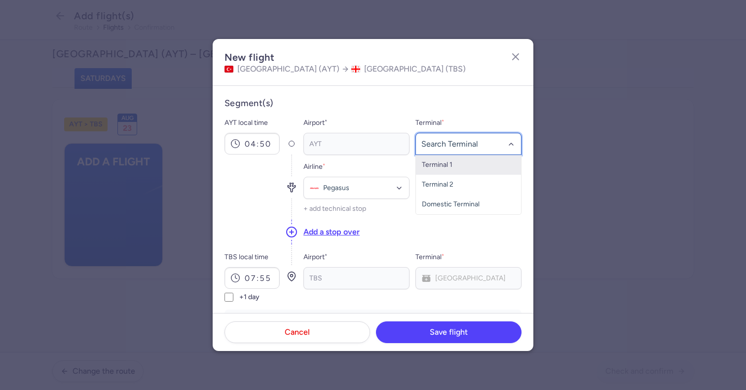
click at [503, 134] on div at bounding box center [469, 144] width 106 height 22
click at [465, 185] on span "Terminal 2" at bounding box center [468, 185] width 105 height 20
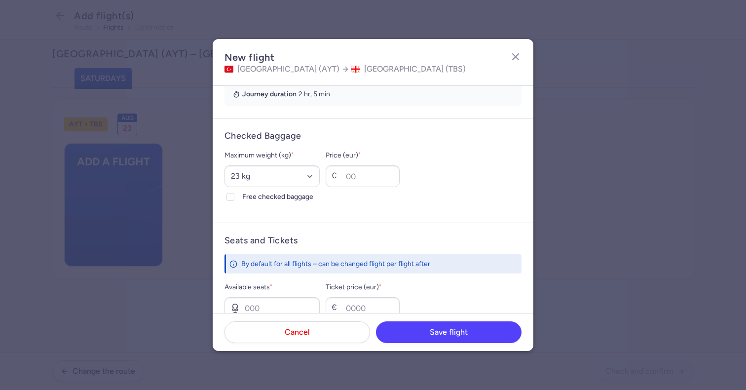
scroll to position [228, 0]
click at [295, 181] on select "Select an option 15 kg 16 kg 17 kg 18 kg 19 kg 20 kg 21 kg 22 kg 23 kg 24 kg 25…" at bounding box center [272, 175] width 95 height 22
select select "20"
click at [225, 164] on select "Select an option 15 kg 16 kg 17 kg 18 kg 19 kg 20 kg 21 kg 22 kg 23 kg 24 kg 25…" at bounding box center [272, 175] width 95 height 22
click at [350, 165] on input "Price (eur) *" at bounding box center [363, 175] width 74 height 22
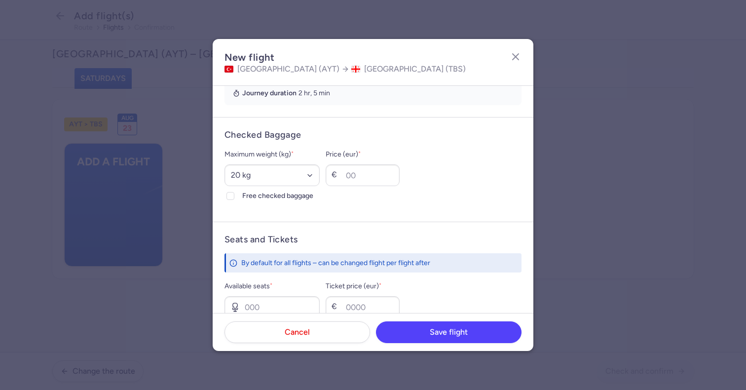
click at [273, 189] on div "Maximum weight (kg) * Select an option 15 kg 16 kg 17 kg 18 kg 19 kg 20 kg 21 k…" at bounding box center [272, 175] width 95 height 53
click at [271, 196] on span "Free checked baggage" at bounding box center [280, 196] width 77 height 12
click at [234, 196] on input "Free checked baggage" at bounding box center [231, 196] width 8 height 8
checkbox input "true"
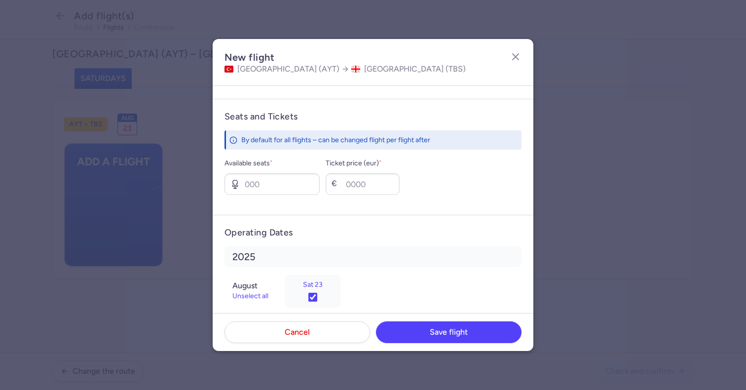
scroll to position [365, 0]
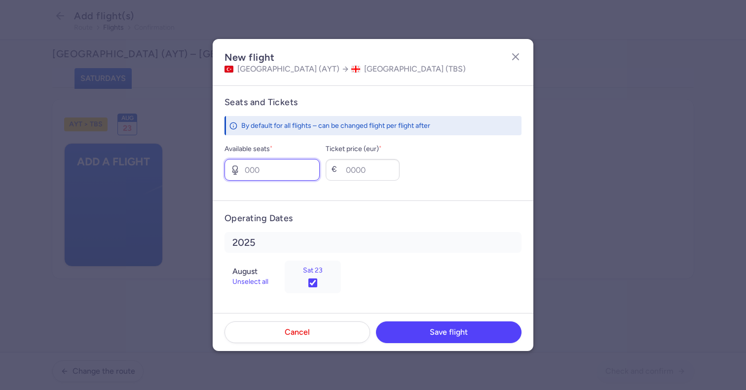
click at [262, 168] on input "Available seats *" at bounding box center [272, 170] width 95 height 22
type input "0"
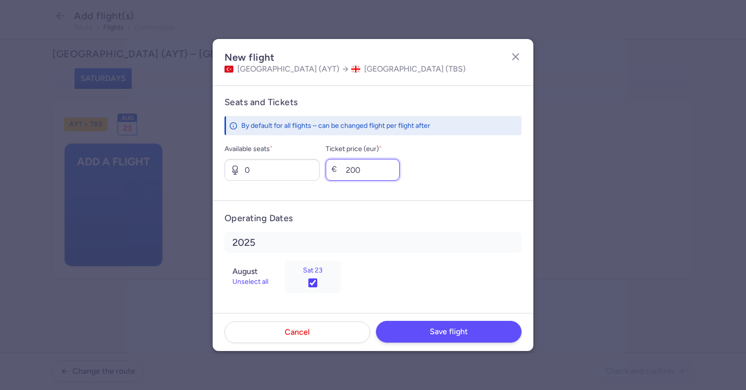
type input "200"
click at [430, 329] on span "Save flight" at bounding box center [449, 331] width 38 height 9
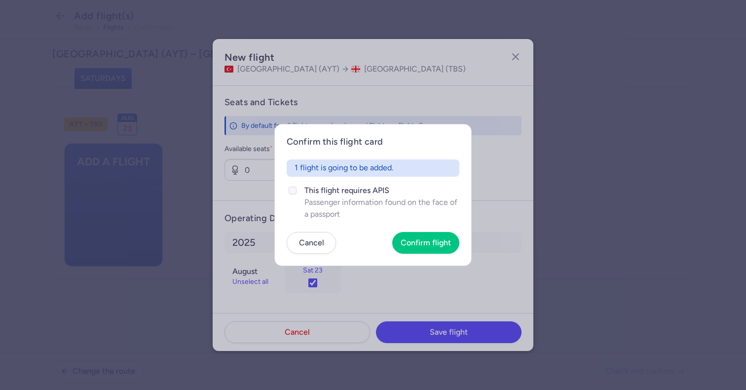
click at [341, 198] on span "Passenger information found on the face of a passport" at bounding box center [382, 208] width 155 height 24
click at [297, 194] on input "This flight requires APIS Passenger information found on the face of a passport" at bounding box center [293, 191] width 8 height 8
checkbox input "true"
click at [425, 231] on article "Confirm this flight card 1 flight is going to be added. This flight requires AP…" at bounding box center [372, 195] width 197 height 142
click at [425, 248] on button "Confirm flight" at bounding box center [425, 243] width 67 height 22
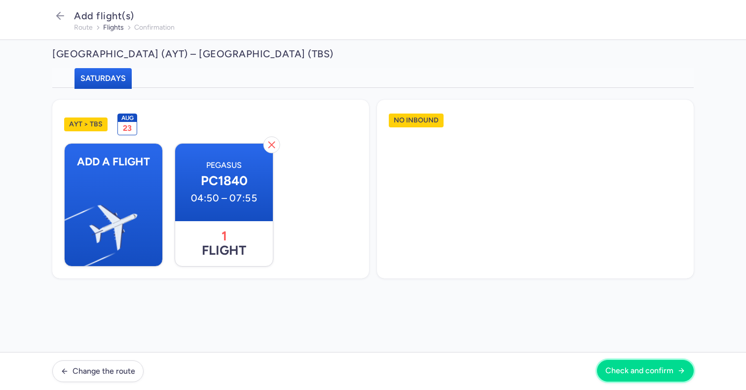
click at [648, 377] on button "Check and confirm" at bounding box center [645, 371] width 97 height 22
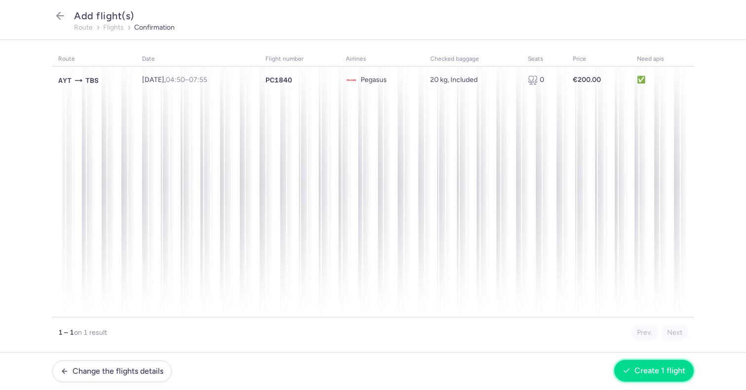
click at [647, 370] on span "Create 1 flight" at bounding box center [660, 370] width 51 height 9
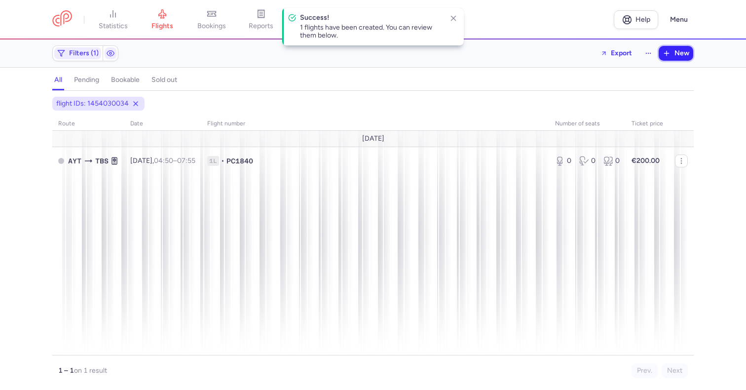
click at [683, 53] on span "New" at bounding box center [682, 53] width 15 height 8
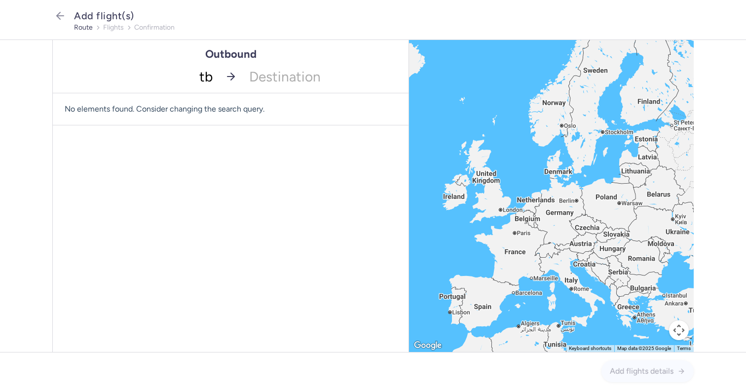
type input "tbs"
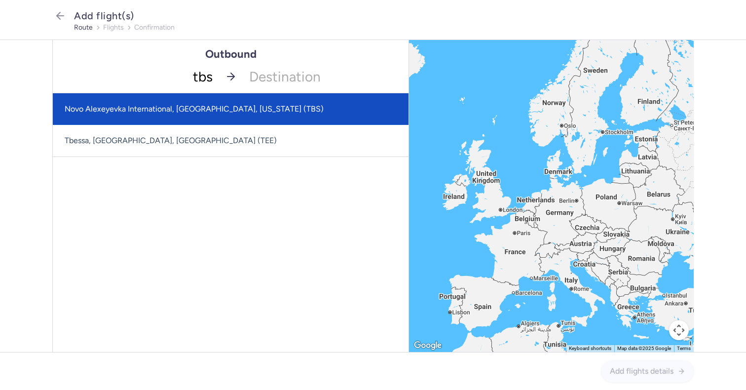
click at [198, 110] on span "Novo Alexeyevka International, [GEOGRAPHIC_DATA], [US_STATE] (TBS)" at bounding box center [194, 108] width 259 height 9
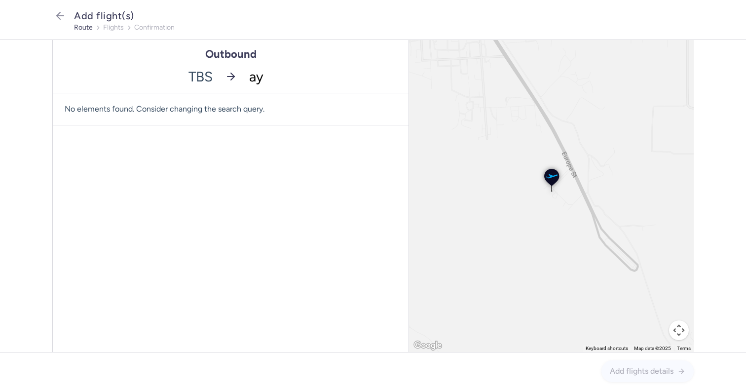
type input "ayt"
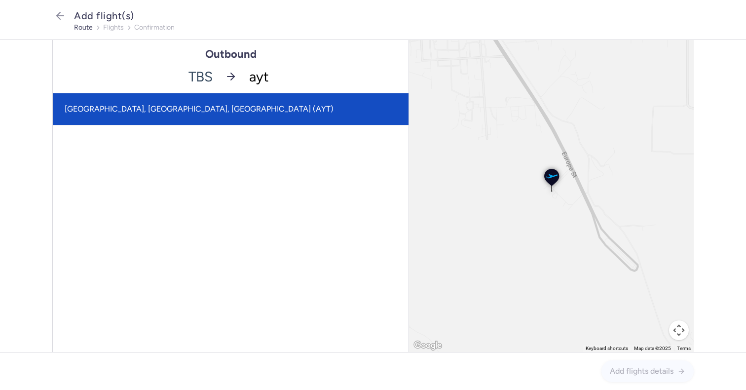
click at [207, 113] on span "[GEOGRAPHIC_DATA], [GEOGRAPHIC_DATA], [GEOGRAPHIC_DATA] (AYT)" at bounding box center [231, 109] width 356 height 32
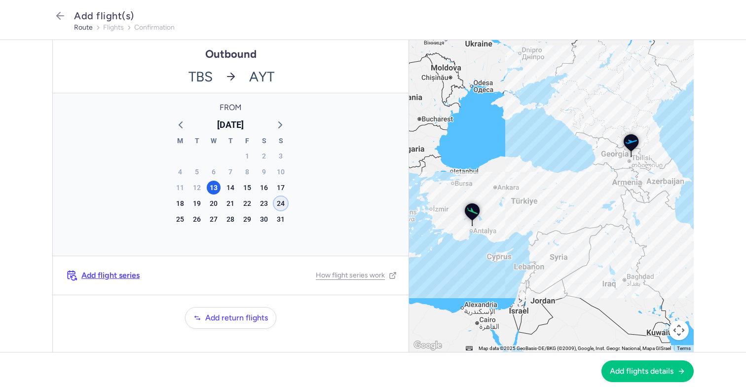
click at [278, 199] on div "24" at bounding box center [281, 203] width 14 height 14
click at [635, 377] on button "Add flights details" at bounding box center [648, 371] width 92 height 22
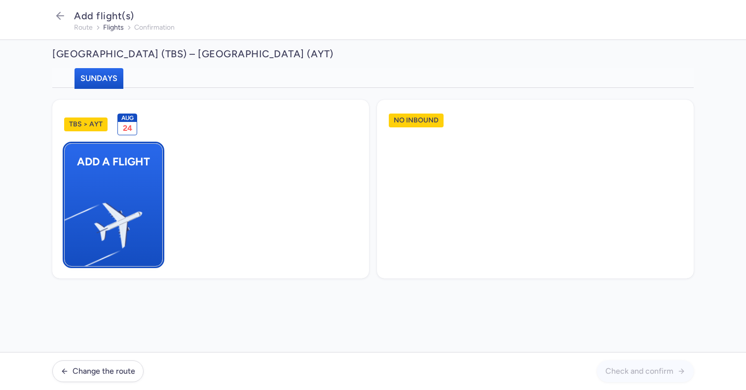
click at [89, 177] on img "button" at bounding box center [69, 221] width 167 height 153
select select "23"
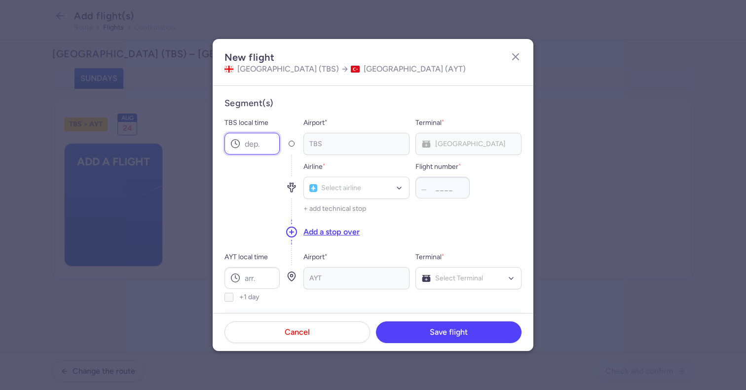
click at [248, 138] on input "TBS local time" at bounding box center [252, 144] width 55 height 22
type input "08:45"
click at [269, 270] on input "AYT local time" at bounding box center [252, 278] width 55 height 22
type input "10:15"
click at [364, 172] on div "Airline * Select airline" at bounding box center [357, 180] width 106 height 38
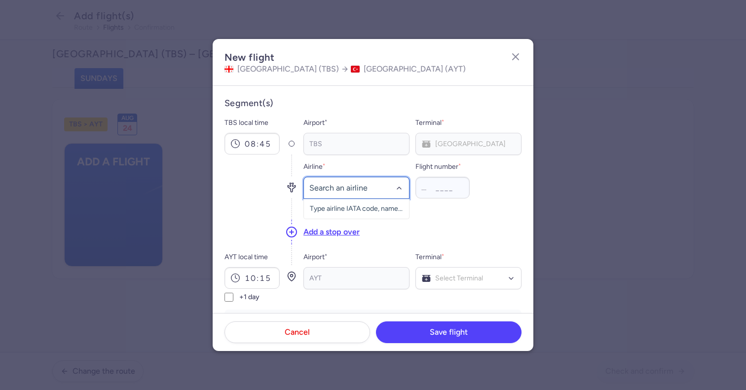
type input "e"
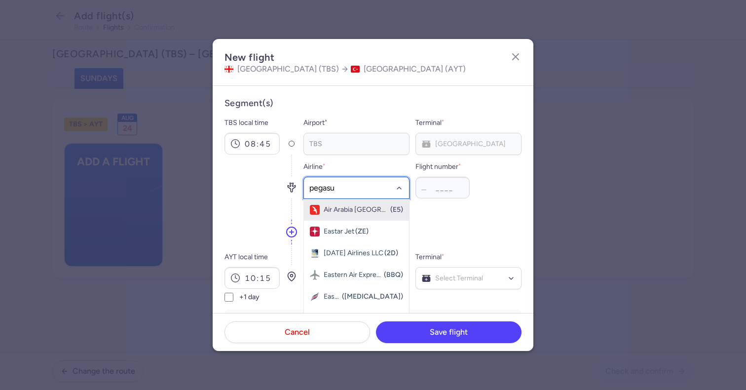
type input "pegasus"
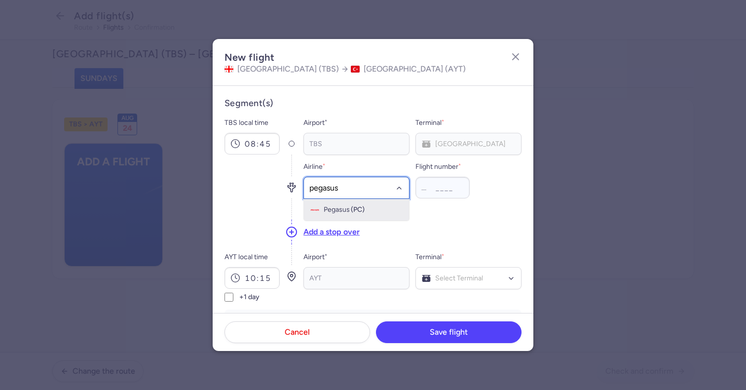
click at [347, 214] on div "Pegasus (PC)" at bounding box center [356, 210] width 93 height 10
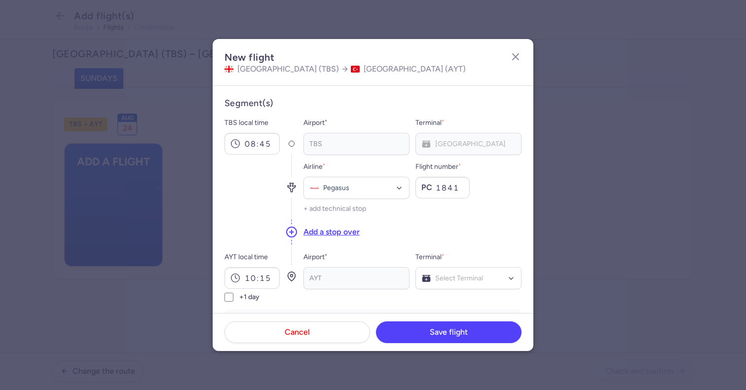
type input "1841"
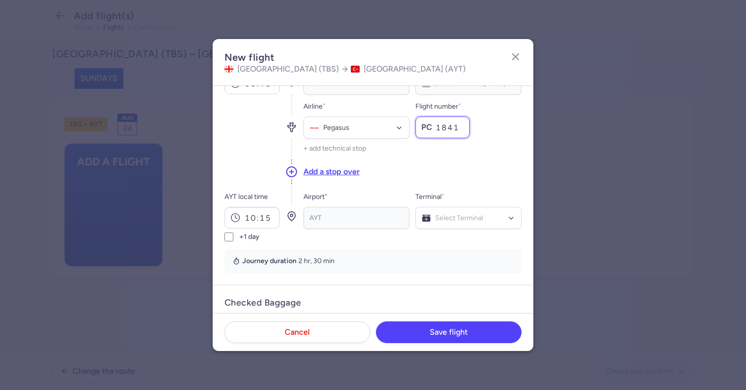
scroll to position [67, 0]
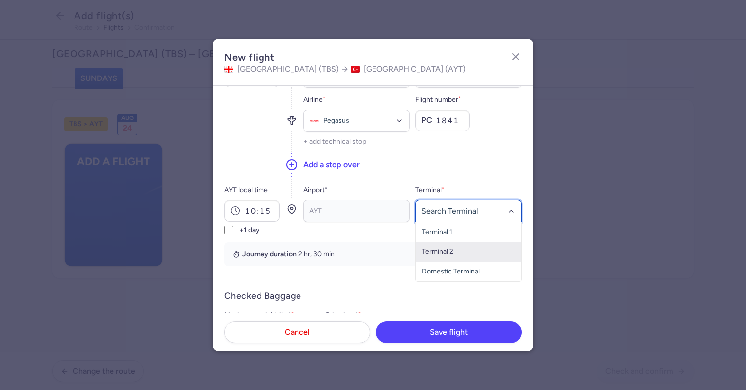
click at [453, 243] on span "Terminal 2" at bounding box center [468, 252] width 105 height 20
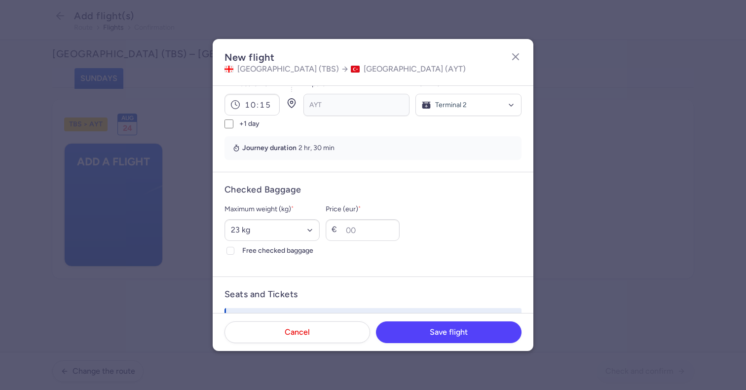
scroll to position [181, 0]
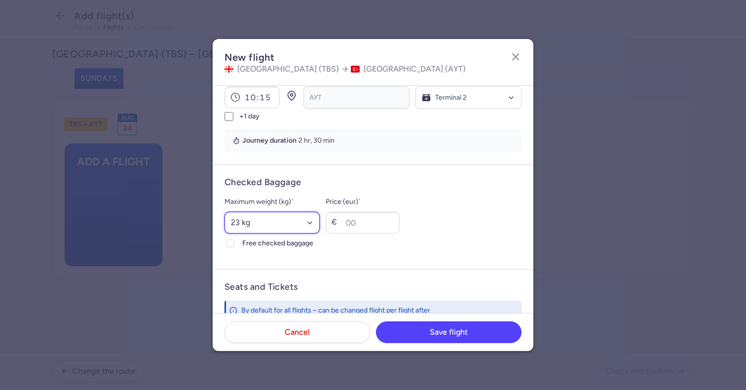
click at [291, 223] on select "Select an option 15 kg 16 kg 17 kg 18 kg 19 kg 20 kg 21 kg 22 kg 23 kg 24 kg 25…" at bounding box center [272, 223] width 95 height 22
select select "20"
click at [225, 212] on select "Select an option 15 kg 16 kg 17 kg 18 kg 19 kg 20 kg 21 kg 22 kg 23 kg 24 kg 25…" at bounding box center [272, 223] width 95 height 22
click at [242, 242] on span "Free checked baggage" at bounding box center [280, 243] width 77 height 12
click at [234, 242] on input "Free checked baggage" at bounding box center [231, 243] width 8 height 8
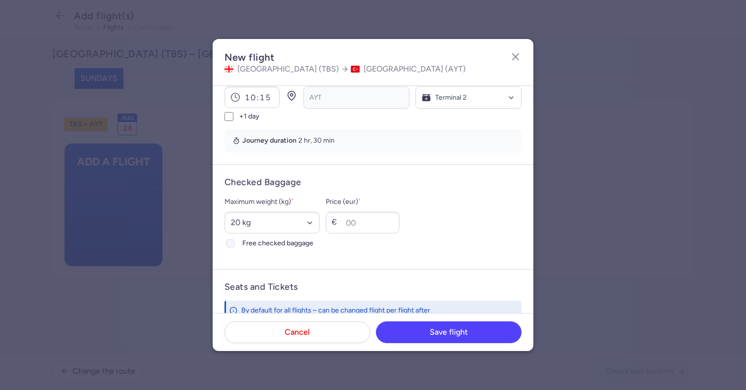
checkbox input "true"
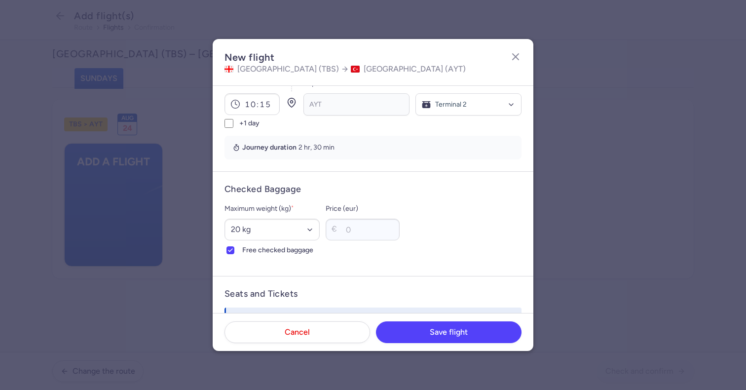
scroll to position [365, 0]
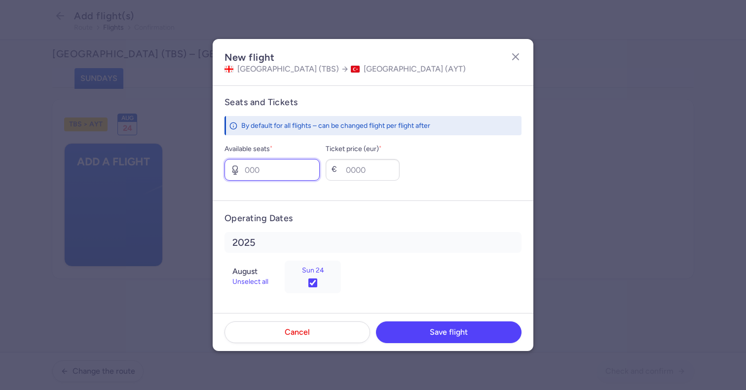
click at [276, 175] on input "Available seats *" at bounding box center [272, 170] width 95 height 22
type input "0"
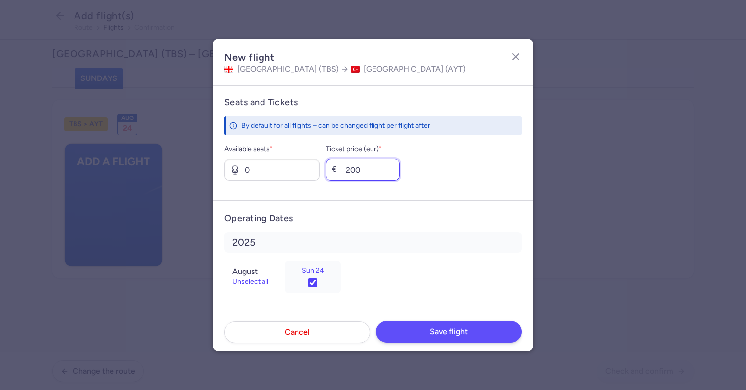
type input "200"
click at [415, 325] on button "Save flight" at bounding box center [449, 332] width 146 height 22
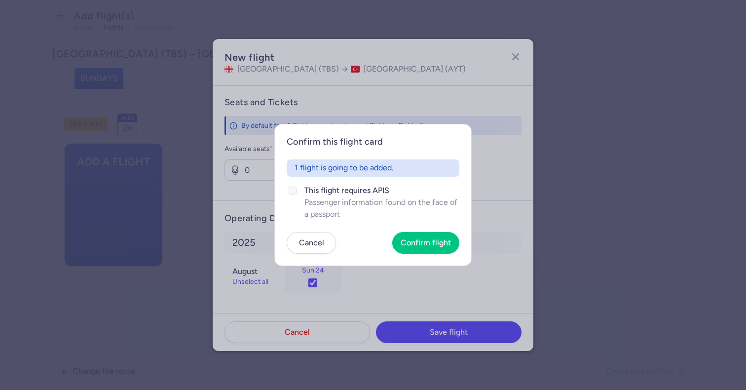
click at [336, 207] on span "Passenger information found on the face of a passport" at bounding box center [382, 208] width 155 height 24
click at [297, 194] on input "This flight requires APIS Passenger information found on the face of a passport" at bounding box center [293, 191] width 8 height 8
checkbox input "true"
click at [405, 227] on article "Confirm this flight card 1 flight is going to be added. This flight requires AP…" at bounding box center [372, 195] width 197 height 142
click at [416, 246] on span "Confirm flight" at bounding box center [426, 242] width 50 height 9
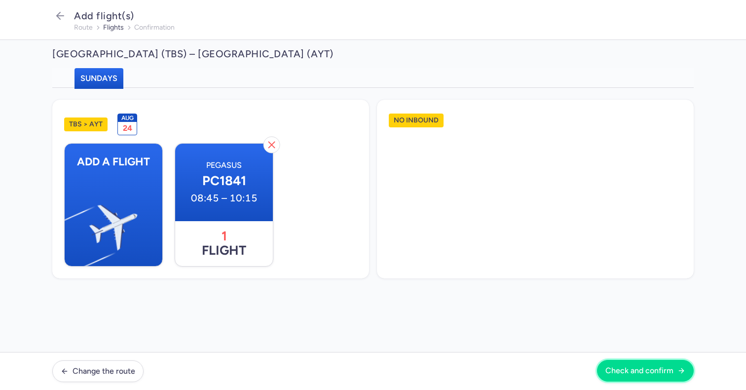
click at [626, 372] on span "Check and confirm" at bounding box center [640, 370] width 68 height 9
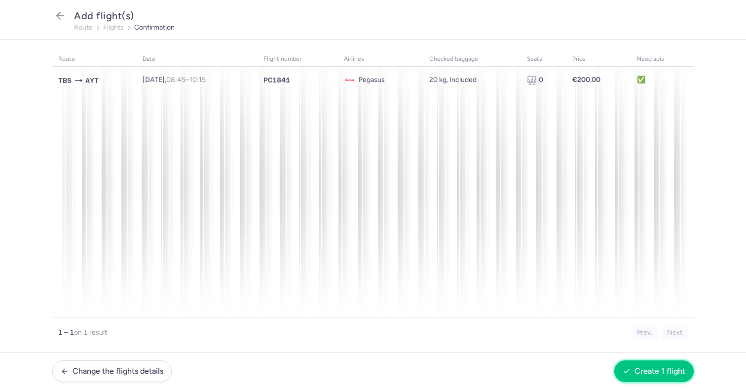
click at [626, 372] on icon "button" at bounding box center [627, 371] width 8 height 8
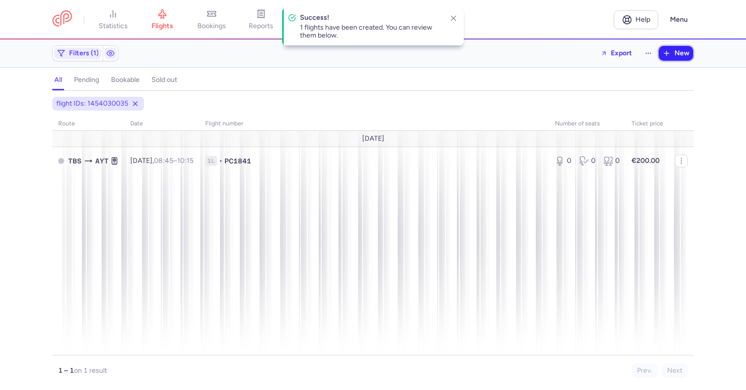
click at [675, 52] on span "New" at bounding box center [682, 53] width 15 height 8
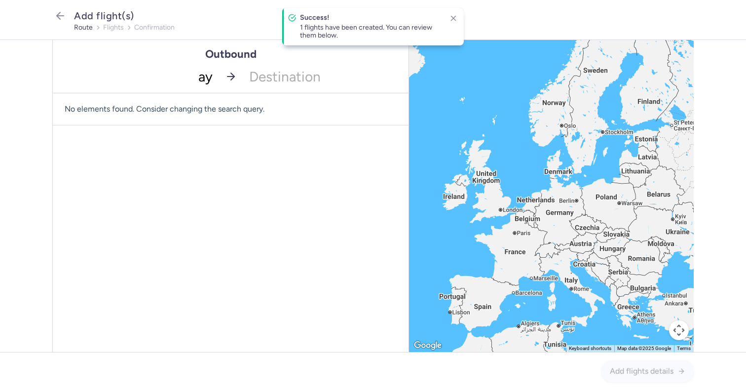
type input "ayt"
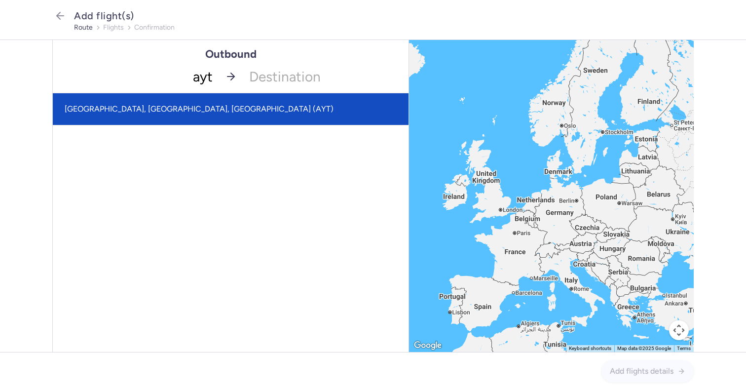
click at [198, 108] on span "[GEOGRAPHIC_DATA], [GEOGRAPHIC_DATA], [GEOGRAPHIC_DATA] (AYT)" at bounding box center [231, 109] width 356 height 32
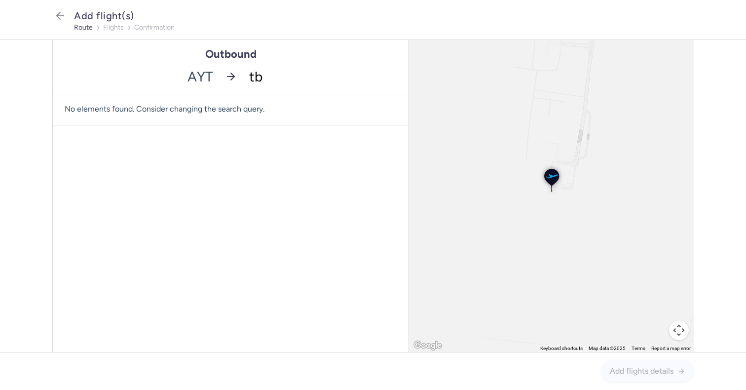
type input "tbs"
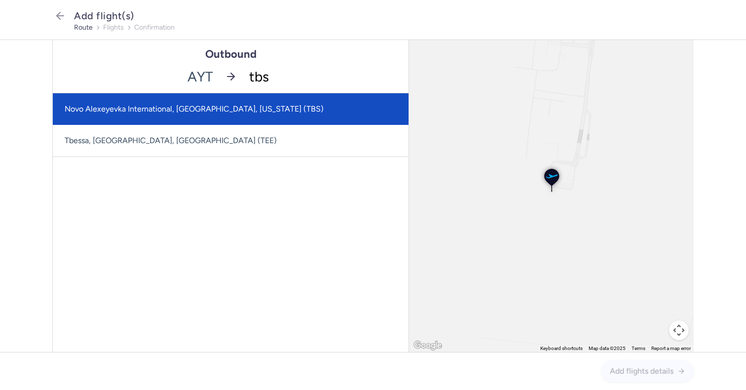
click at [148, 115] on span "Novo Alexeyevka International, [GEOGRAPHIC_DATA], [US_STATE] (TBS)" at bounding box center [231, 109] width 356 height 32
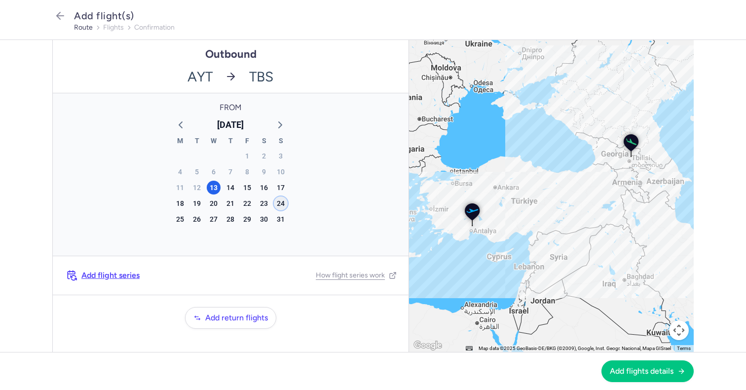
click at [287, 205] on div "24" at bounding box center [281, 203] width 14 height 14
click at [640, 375] on button "Add flights details" at bounding box center [648, 371] width 92 height 22
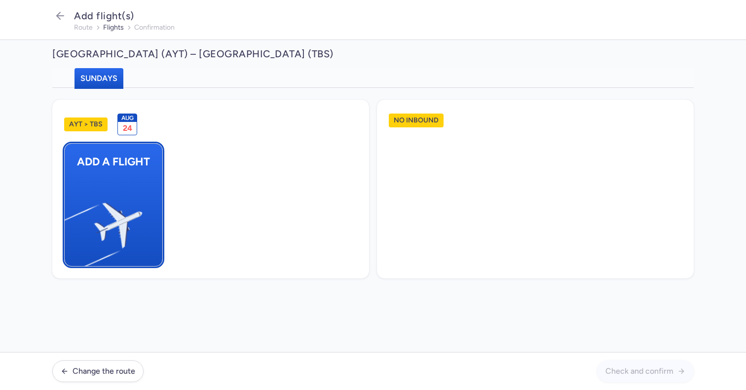
click at [92, 209] on img "button" at bounding box center [69, 221] width 167 height 153
select select "23"
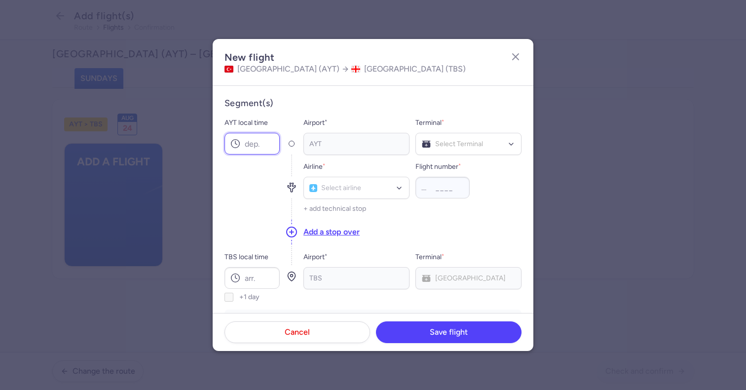
click at [251, 139] on input "AYT local time" at bounding box center [252, 144] width 55 height 22
type input "04:50"
click at [256, 278] on input "TBS local time" at bounding box center [252, 278] width 55 height 22
type input "07:55"
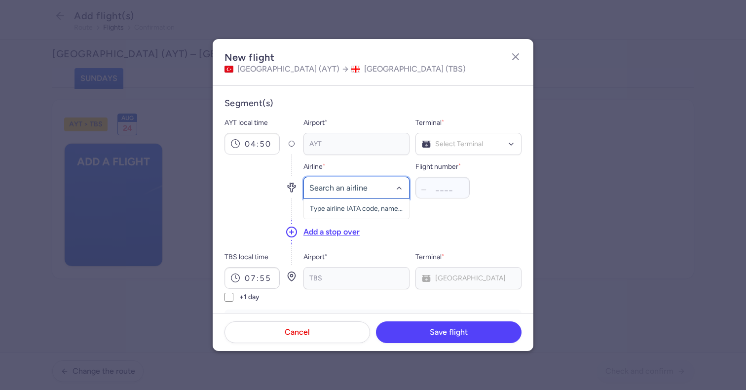
type input "e"
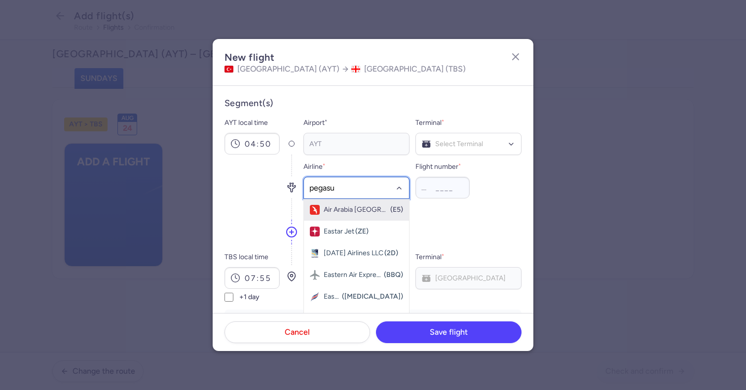
type input "pegasus"
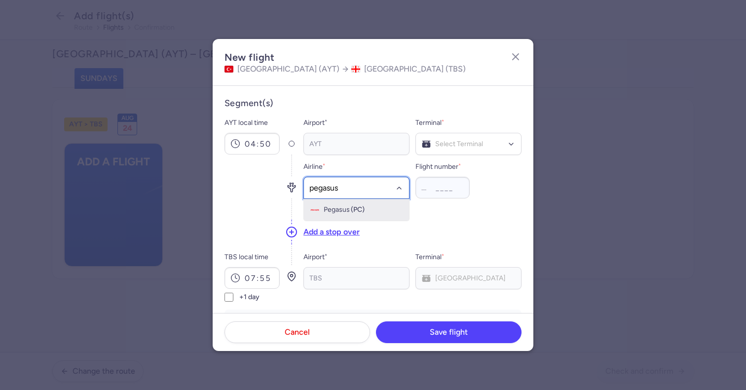
click at [369, 212] on div "Pegasus (PC)" at bounding box center [356, 210] width 93 height 10
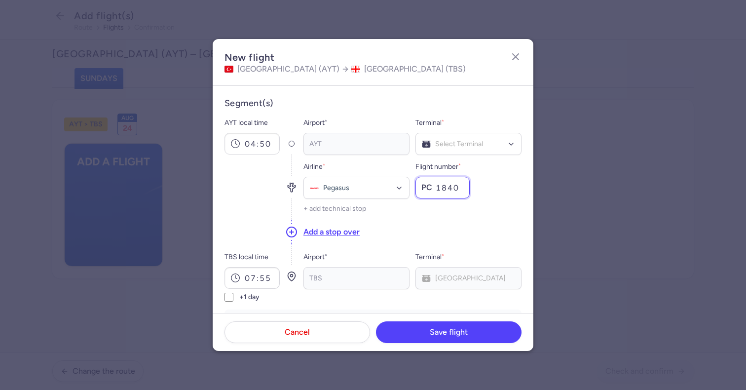
type input "1840"
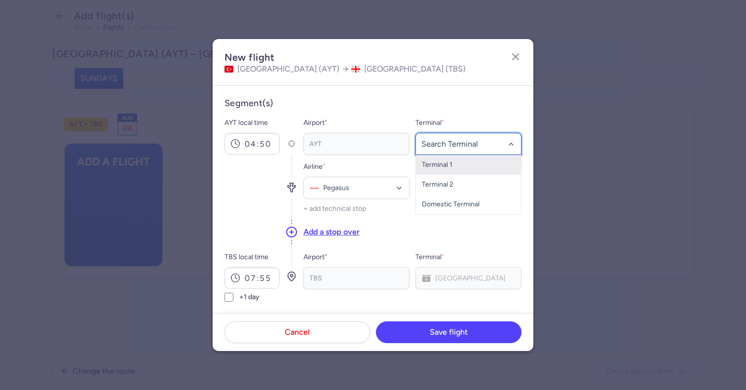
click at [455, 149] on div at bounding box center [469, 144] width 106 height 22
type input "2"
click at [447, 165] on span "Terminal 2" at bounding box center [438, 164] width 32 height 8
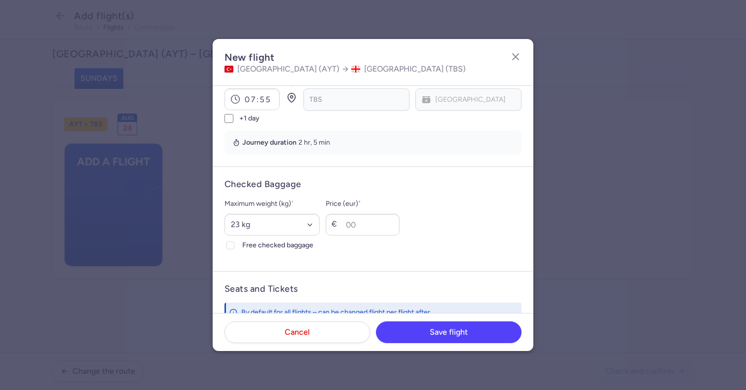
scroll to position [189, 0]
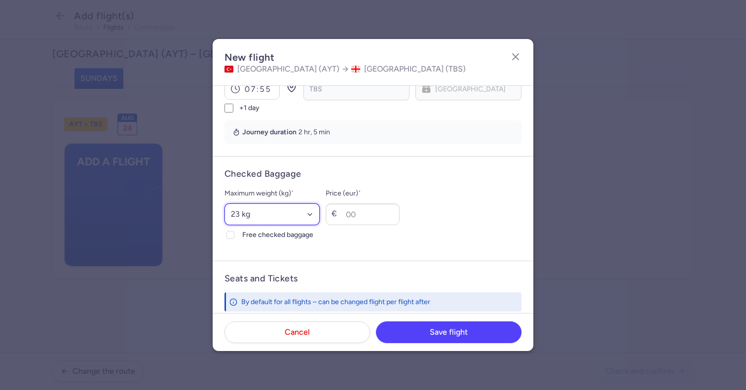
click at [271, 214] on select "Select an option 15 kg 16 kg 17 kg 18 kg 19 kg 20 kg 21 kg 22 kg 23 kg 24 kg 25…" at bounding box center [272, 214] width 95 height 22
select select "20"
click at [225, 203] on select "Select an option 15 kg 16 kg 17 kg 18 kg 19 kg 20 kg 21 kg 22 kg 23 kg 24 kg 25…" at bounding box center [272, 214] width 95 height 22
click at [251, 236] on span "Free checked baggage" at bounding box center [280, 235] width 77 height 12
click at [234, 236] on input "Free checked baggage" at bounding box center [231, 235] width 8 height 8
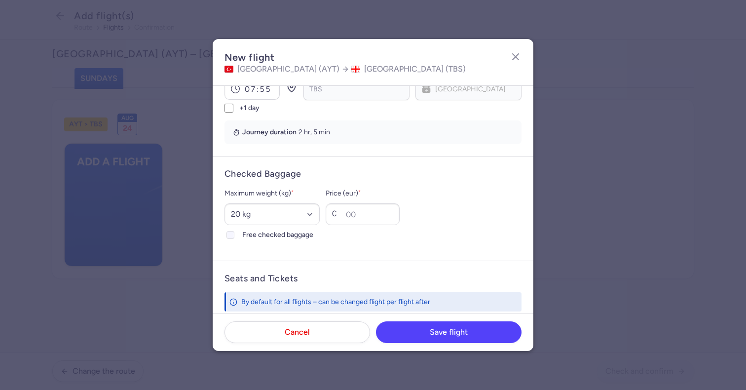
checkbox input "true"
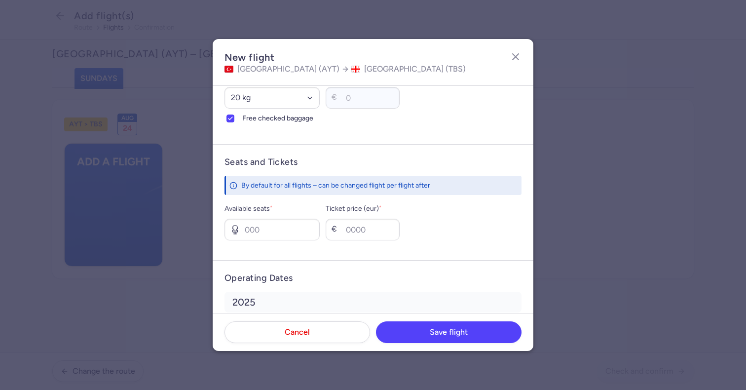
scroll to position [365, 0]
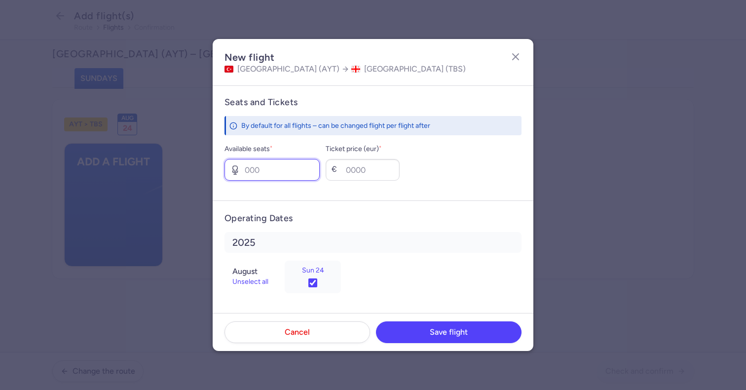
click at [275, 164] on input "Available seats *" at bounding box center [272, 170] width 95 height 22
type input "0"
type input "200"
click at [404, 319] on footer "Cancel Save flight" at bounding box center [373, 332] width 321 height 38
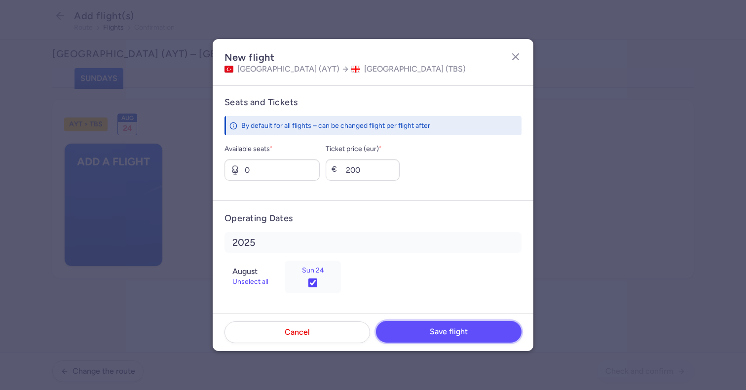
click at [406, 333] on button "Save flight" at bounding box center [449, 332] width 146 height 22
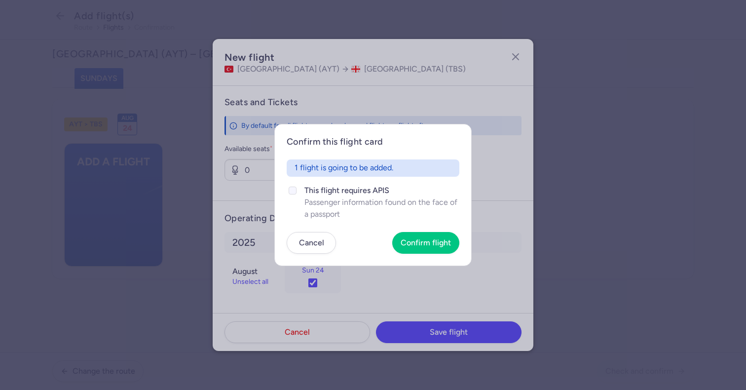
click at [364, 192] on span "This flight requires APIS" at bounding box center [382, 191] width 155 height 12
click at [297, 192] on input "This flight requires APIS Passenger information found on the face of a passport" at bounding box center [293, 191] width 8 height 8
checkbox input "true"
click at [436, 249] on button "Confirm flight" at bounding box center [425, 243] width 67 height 22
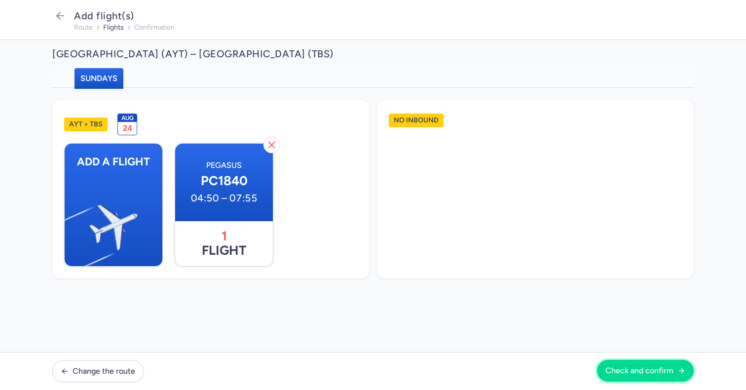
click at [633, 368] on span "Check and confirm" at bounding box center [640, 370] width 68 height 9
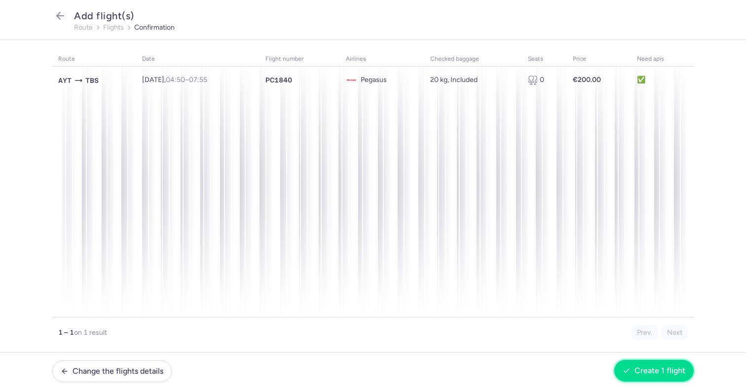
click at [644, 364] on button "Create 1 flight" at bounding box center [654, 371] width 79 height 22
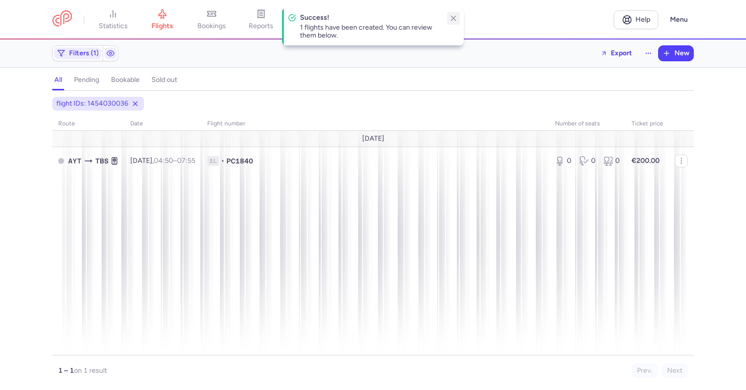
click at [453, 16] on icon "button" at bounding box center [453, 18] width 9 height 9
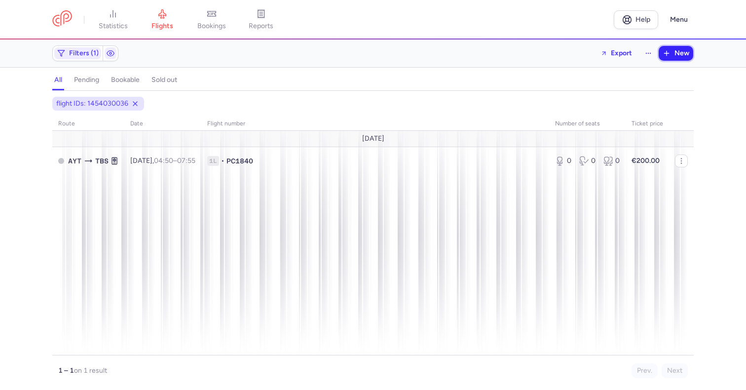
click at [684, 58] on button "New" at bounding box center [676, 53] width 35 height 15
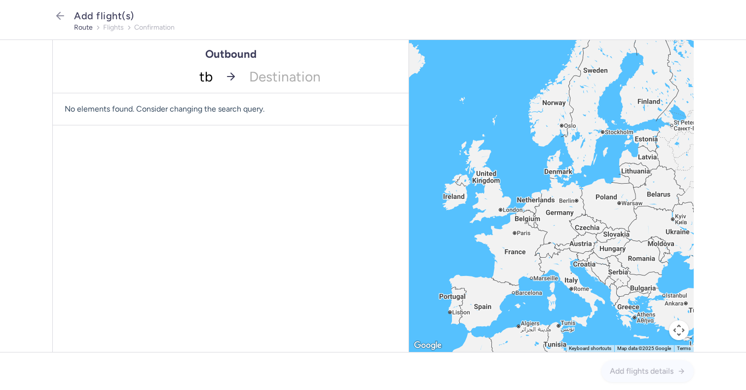
type input "tbs"
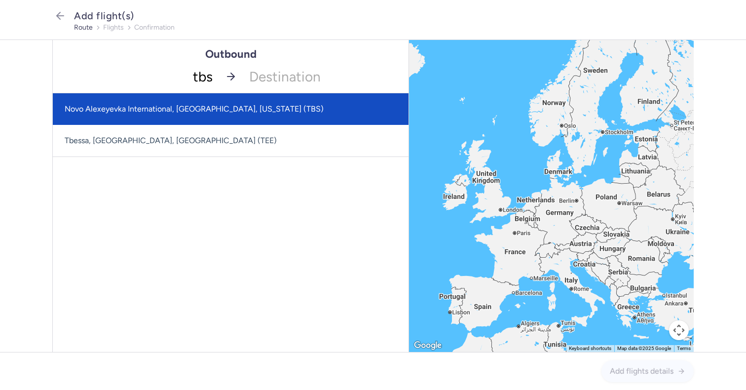
click at [204, 104] on span "Novo Alexeyevka International, [GEOGRAPHIC_DATA], [US_STATE] (TBS)" at bounding box center [194, 108] width 259 height 9
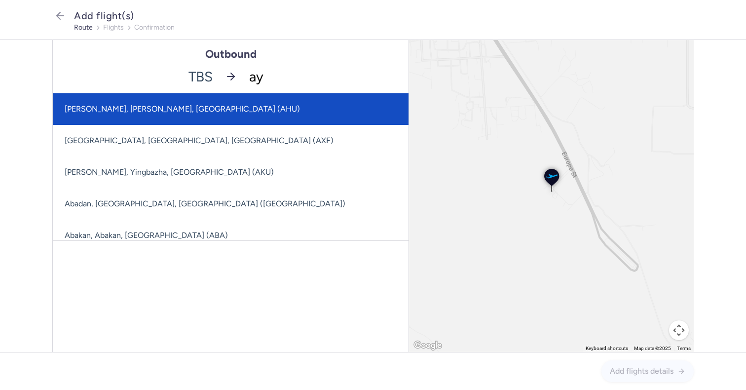
type input "ayt"
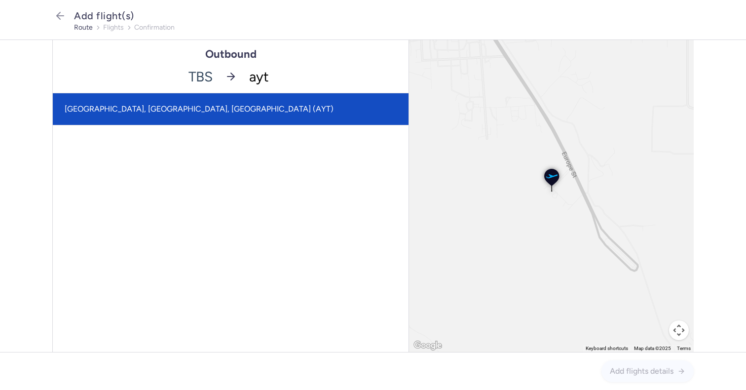
click at [246, 108] on span "[GEOGRAPHIC_DATA], [GEOGRAPHIC_DATA], [GEOGRAPHIC_DATA] (AYT)" at bounding box center [231, 109] width 356 height 32
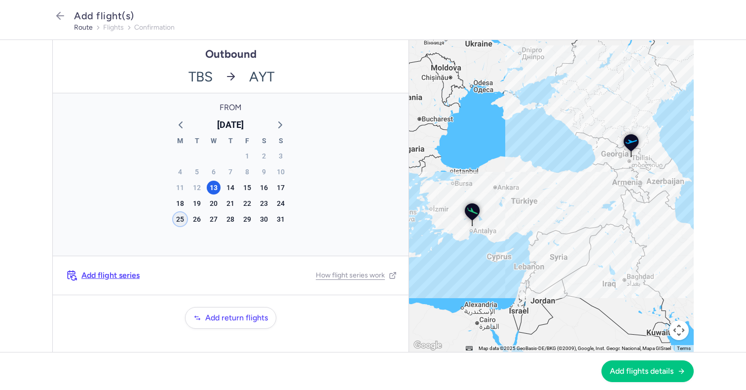
click at [181, 215] on div "25" at bounding box center [180, 219] width 14 height 14
click at [650, 369] on span "Add flights details" at bounding box center [642, 370] width 64 height 9
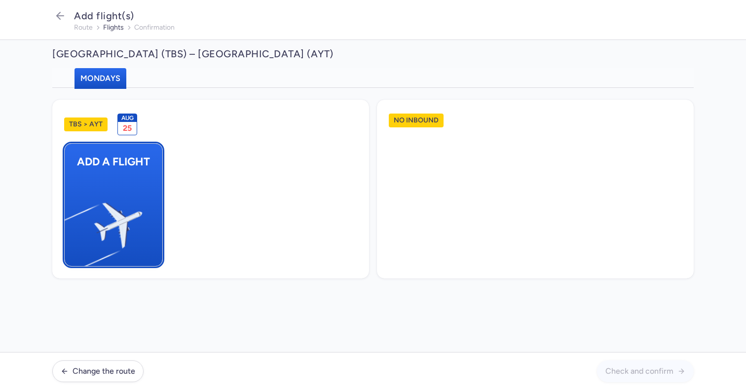
click at [103, 196] on img "button" at bounding box center [69, 221] width 167 height 153
select select "23"
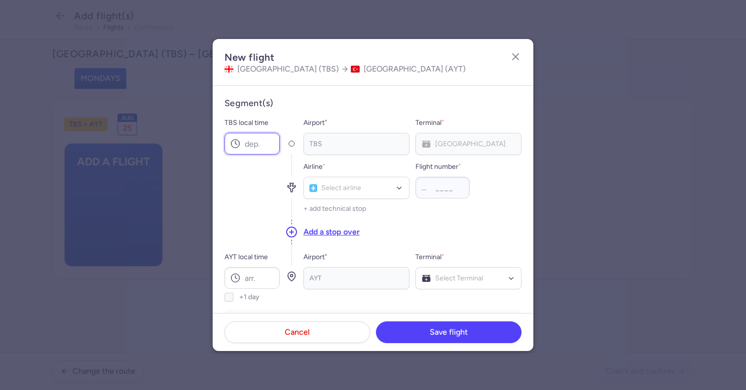
click at [259, 142] on input "TBS local time" at bounding box center [252, 144] width 55 height 22
type input "08:45"
click at [248, 272] on input "AYT local time" at bounding box center [252, 278] width 55 height 22
type input "10:15"
click at [401, 192] on div at bounding box center [399, 188] width 8 height 8
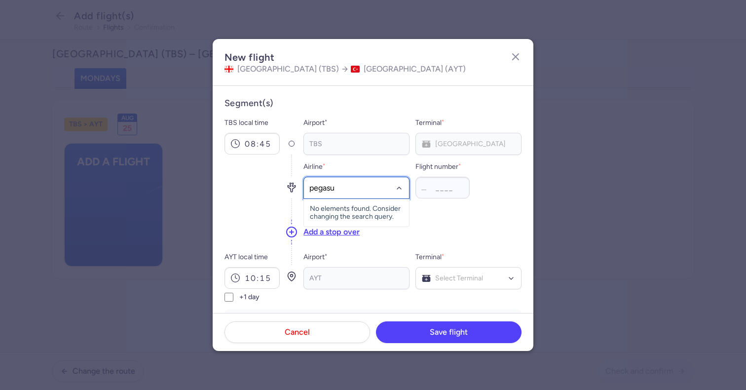
type input "pegasus"
click at [367, 207] on div "Pegasus (PC)" at bounding box center [356, 210] width 93 height 10
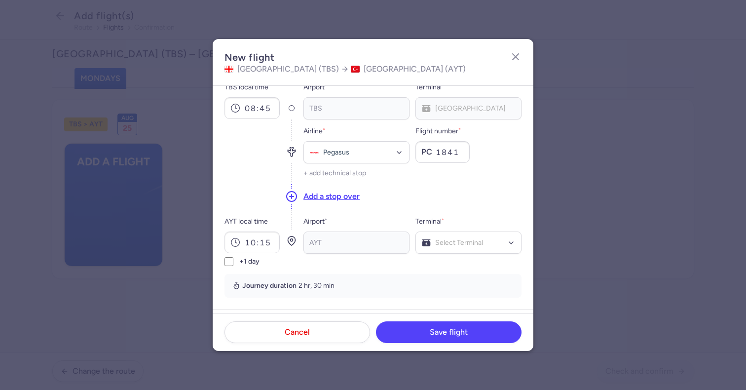
scroll to position [48, 0]
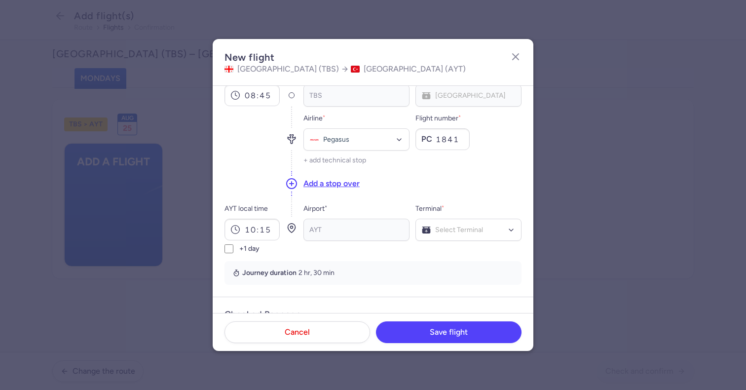
type input "1841"
type input "2"
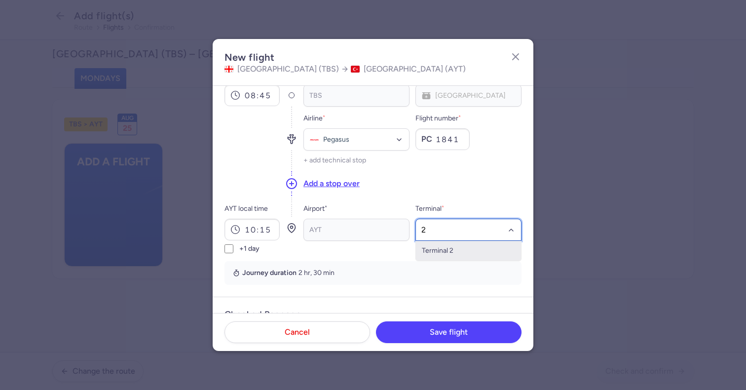
click at [441, 241] on span "Terminal 2" at bounding box center [468, 251] width 105 height 20
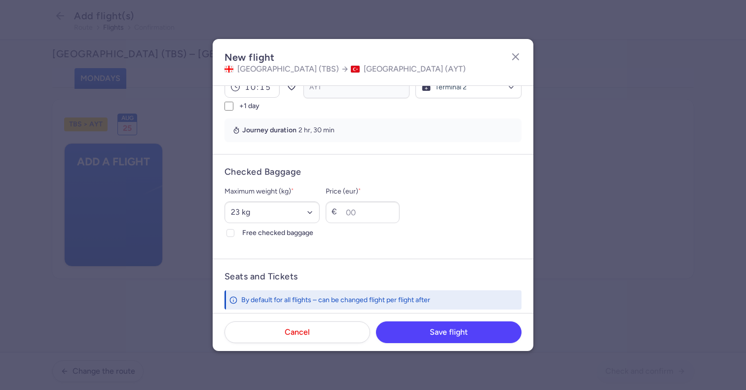
scroll to position [224, 0]
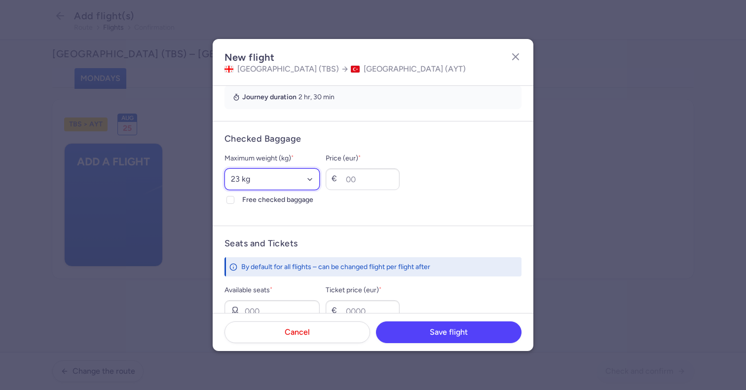
click at [261, 178] on select "Select an option 15 kg 16 kg 17 kg 18 kg 19 kg 20 kg 21 kg 22 kg 23 kg 24 kg 25…" at bounding box center [272, 179] width 95 height 22
select select "20"
click at [225, 168] on select "Select an option 15 kg 16 kg 17 kg 18 kg 19 kg 20 kg 21 kg 22 kg 23 kg 24 kg 25…" at bounding box center [272, 179] width 95 height 22
click at [240, 193] on div "Maximum weight (kg) * Select an option 15 kg 16 kg 17 kg 18 kg 19 kg 20 kg 21 k…" at bounding box center [272, 179] width 95 height 53
click at [240, 194] on label "Free checked baggage" at bounding box center [272, 200] width 95 height 12
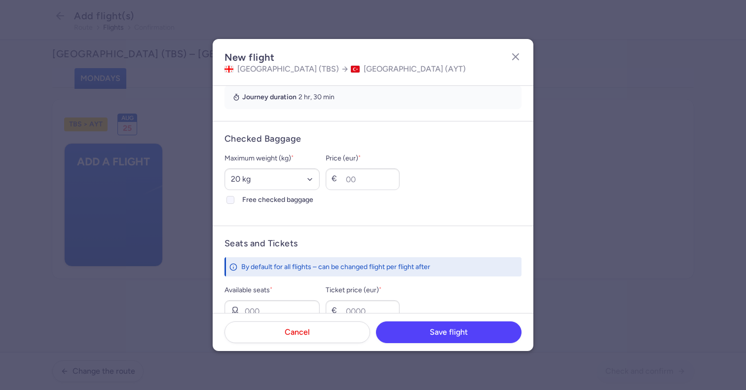
click at [234, 196] on input "Free checked baggage" at bounding box center [231, 200] width 8 height 8
checkbox input "true"
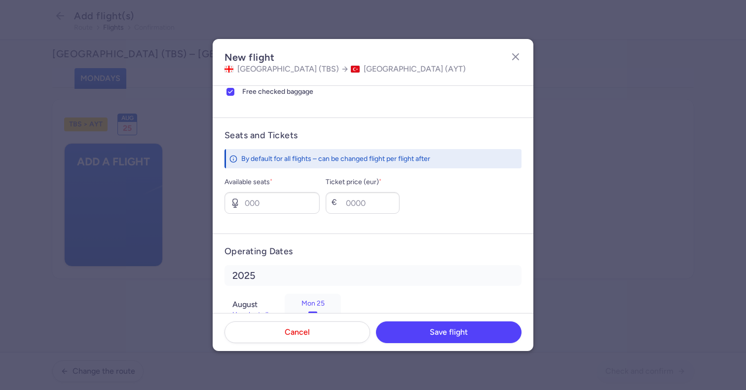
scroll to position [365, 0]
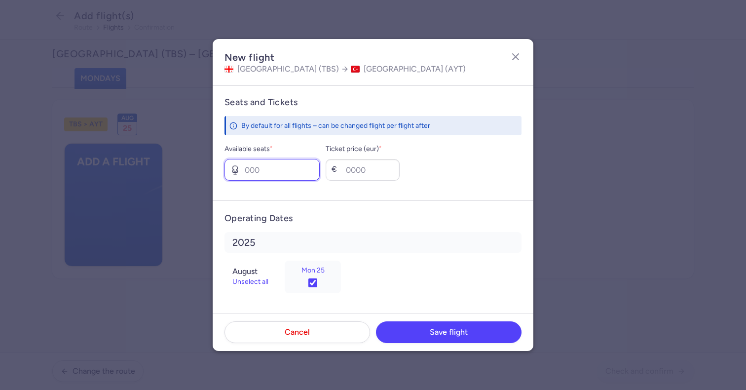
click at [287, 164] on input "Available seats *" at bounding box center [272, 170] width 95 height 22
type input "0"
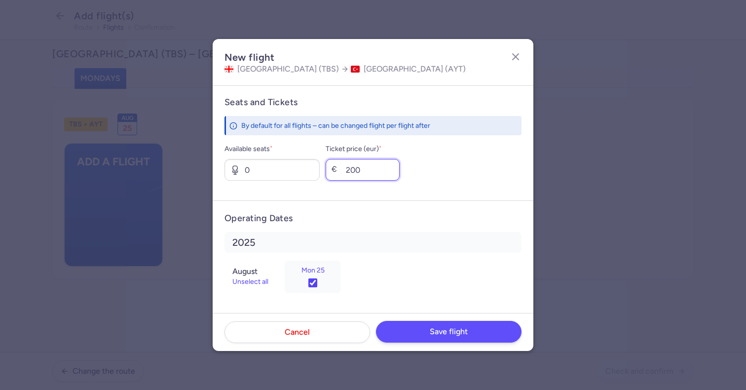
type input "200"
click at [432, 333] on span "Save flight" at bounding box center [449, 331] width 38 height 9
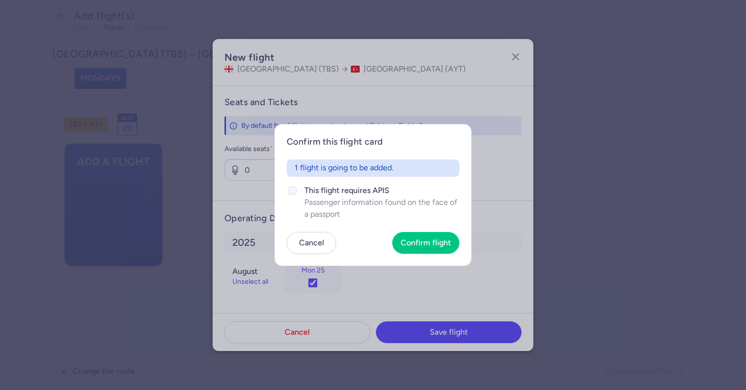
click at [327, 204] on span "Passenger information found on the face of a passport" at bounding box center [382, 208] width 155 height 24
click at [297, 194] on input "This flight requires APIS Passenger information found on the face of a passport" at bounding box center [293, 191] width 8 height 8
checkbox input "true"
click at [407, 236] on button "Confirm flight" at bounding box center [425, 243] width 67 height 22
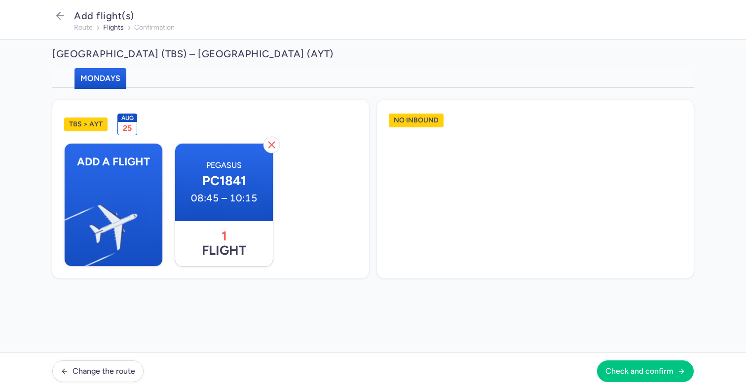
click at [670, 382] on footer "Change the route Check and confirm" at bounding box center [373, 371] width 746 height 38
click at [656, 370] on span "Check and confirm" at bounding box center [640, 370] width 68 height 9
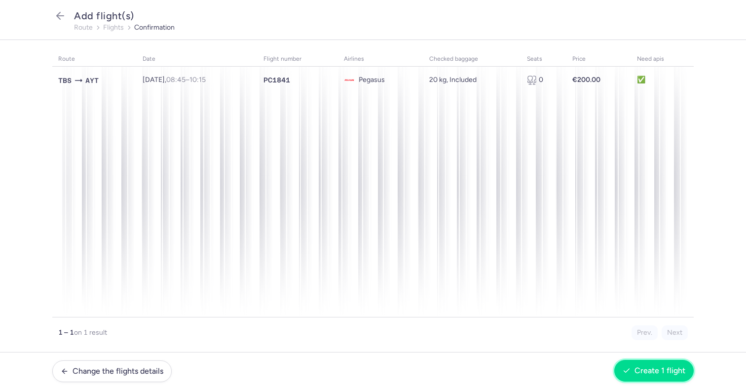
click at [632, 360] on button "Create 1 flight" at bounding box center [654, 371] width 79 height 22
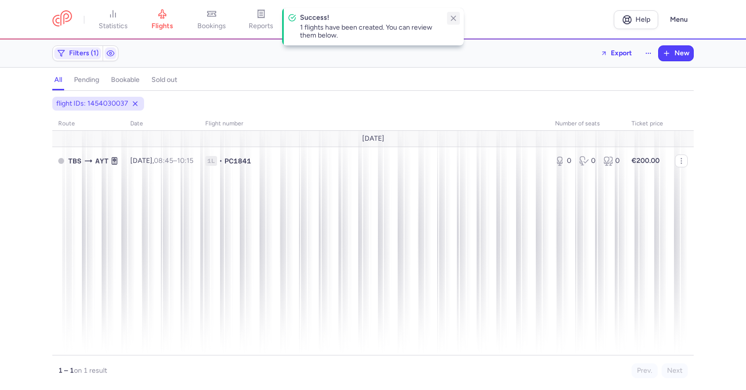
click at [453, 19] on icon "button" at bounding box center [453, 18] width 9 height 9
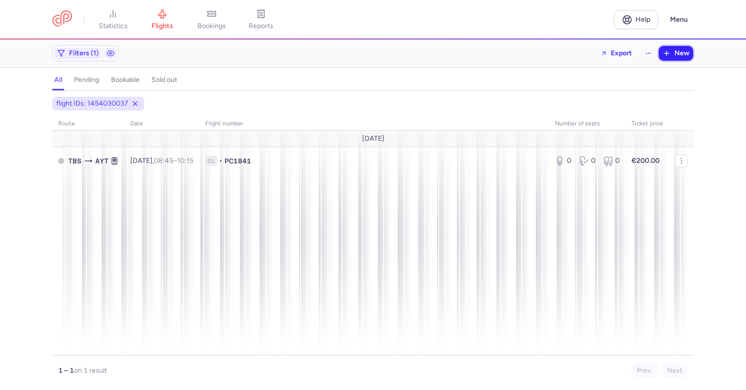
click at [668, 50] on icon "button" at bounding box center [667, 53] width 8 height 8
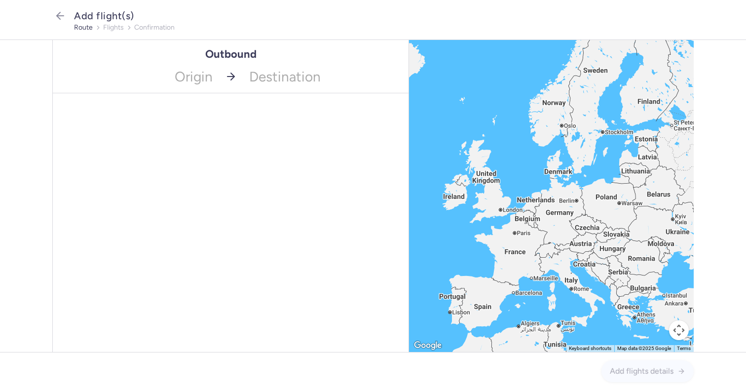
click at [197, 93] on div "Origin Destination" at bounding box center [231, 76] width 356 height 33
type input "ayt"
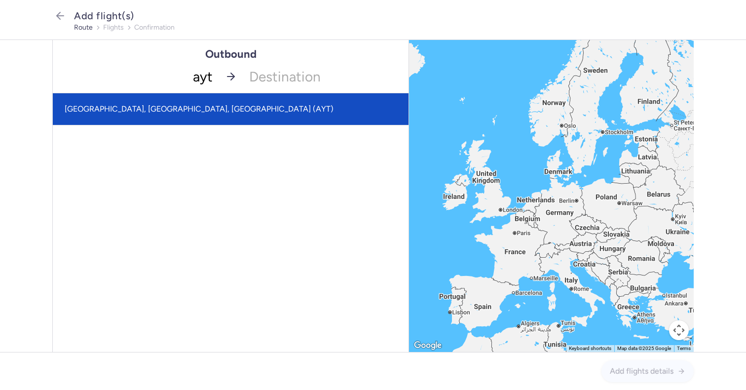
click at [194, 103] on span "[GEOGRAPHIC_DATA], [GEOGRAPHIC_DATA], [GEOGRAPHIC_DATA] (AYT)" at bounding box center [231, 109] width 356 height 32
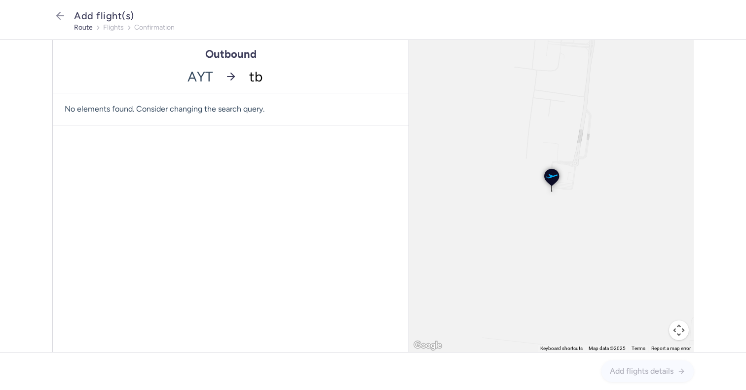
type input "tbs"
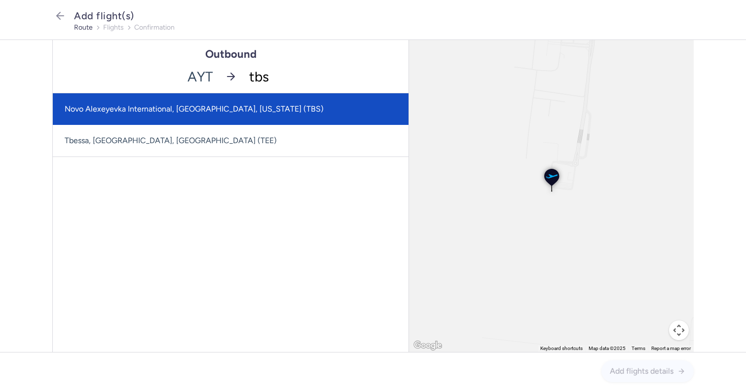
click at [182, 105] on span "Novo Alexeyevka International, [GEOGRAPHIC_DATA], [US_STATE] (TBS)" at bounding box center [194, 108] width 259 height 9
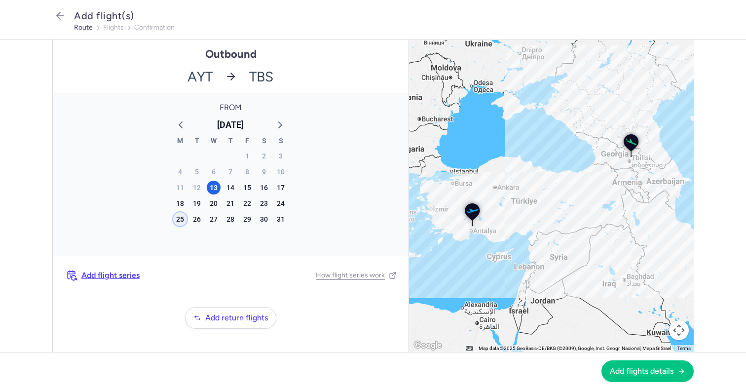
click at [178, 221] on div "25" at bounding box center [180, 219] width 14 height 14
click at [648, 372] on span "Add flights details" at bounding box center [642, 370] width 64 height 9
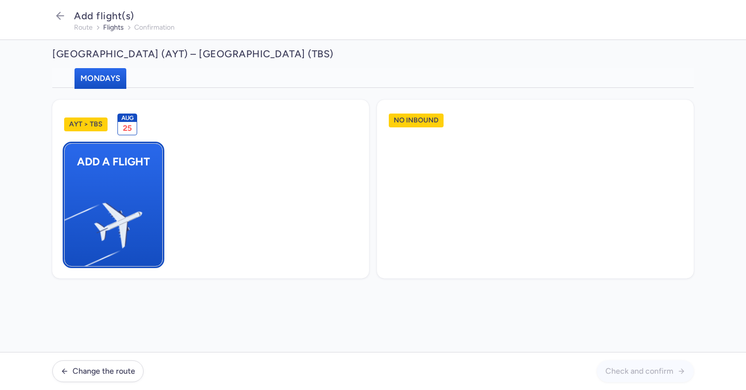
click at [120, 171] on img "button" at bounding box center [69, 221] width 167 height 153
select select "23"
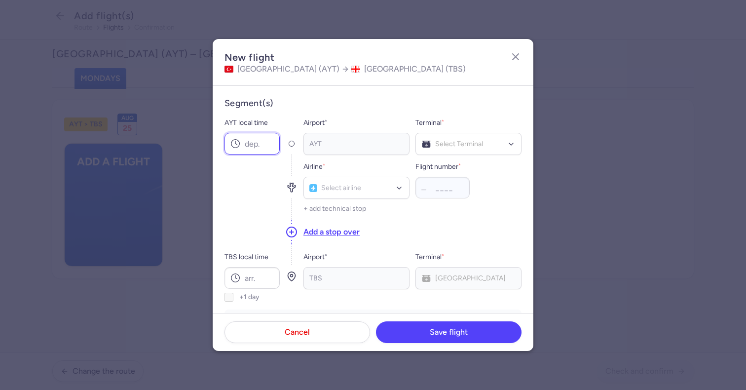
click at [254, 150] on input "AYT local time" at bounding box center [252, 144] width 55 height 22
type input "04:50"
click at [259, 271] on input "TBS local time" at bounding box center [252, 278] width 55 height 22
type input "07:55"
type input "o"
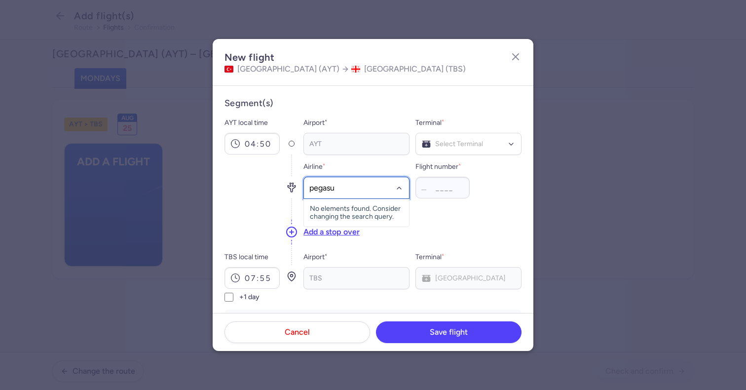
type input "pegasus"
click at [368, 211] on div "Pegasus (PC)" at bounding box center [356, 210] width 93 height 10
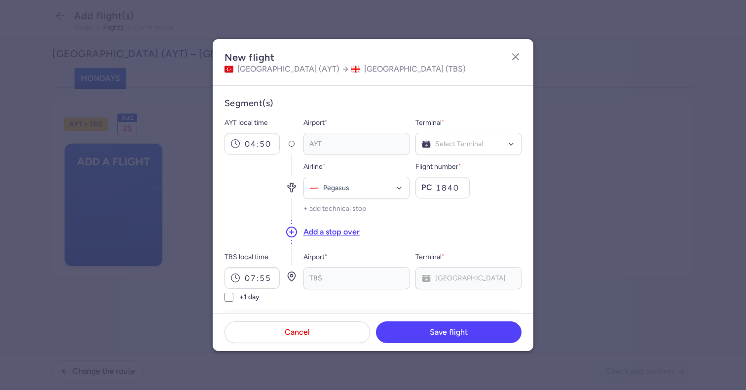
type input "1840"
type input "2"
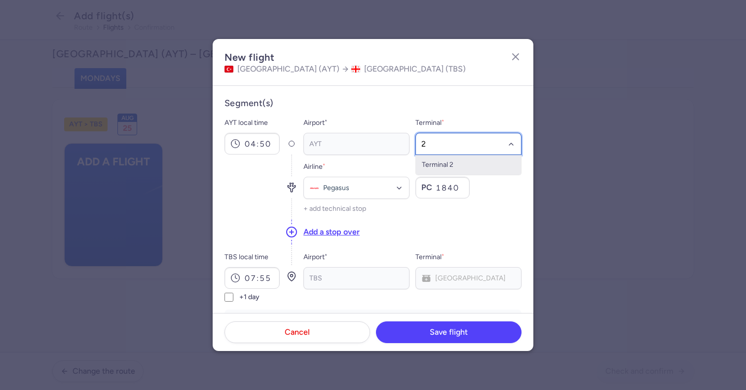
click at [442, 169] on span "Terminal 2" at bounding box center [468, 165] width 105 height 20
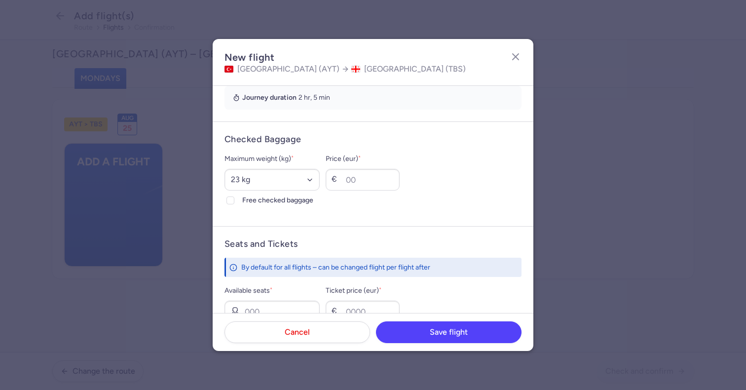
scroll to position [279, 0]
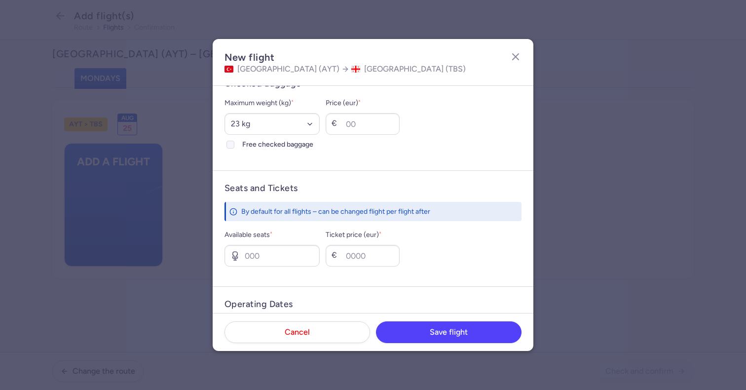
click at [262, 142] on span "Free checked baggage" at bounding box center [280, 145] width 77 height 12
click at [234, 142] on input "Free checked baggage" at bounding box center [231, 145] width 8 height 8
checkbox input "true"
click at [265, 120] on select "Select an option 15 kg 16 kg 17 kg 18 kg 19 kg 20 kg 21 kg 22 kg 23 kg 24 kg 25…" at bounding box center [272, 124] width 95 height 22
select select "20"
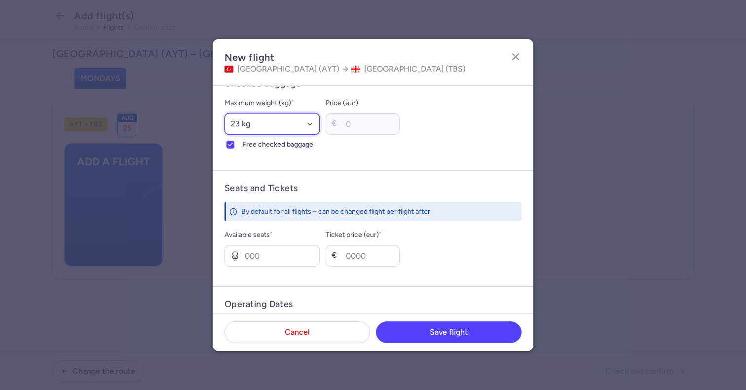
click at [225, 113] on select "Select an option 15 kg 16 kg 17 kg 18 kg 19 kg 20 kg 21 kg 22 kg 23 kg 24 kg 25…" at bounding box center [272, 124] width 95 height 22
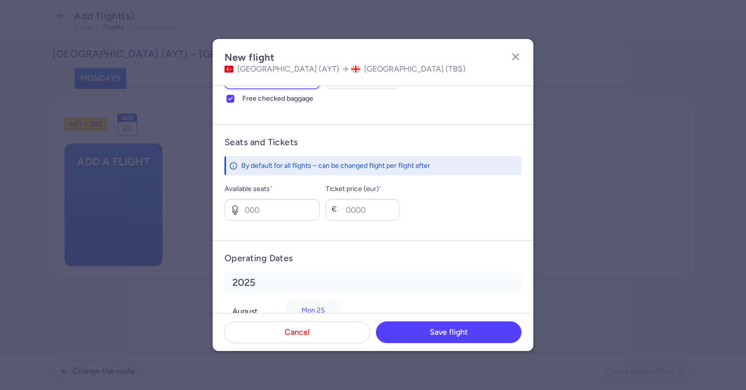
scroll to position [352, 0]
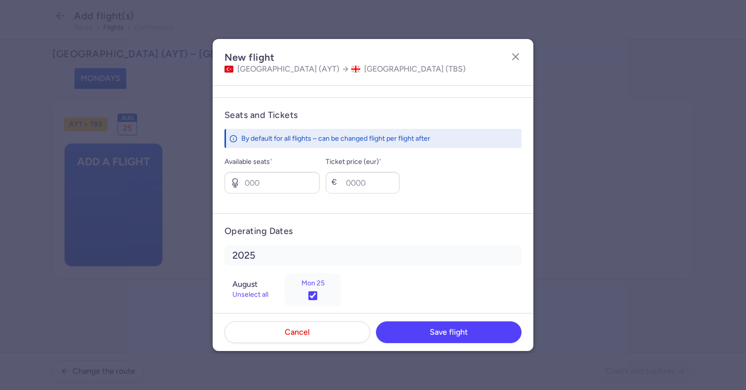
click at [288, 196] on form "Seats and Tickets By default for all flights – can be changed flight per flight…" at bounding box center [373, 155] width 321 height 116
click at [282, 189] on input "Available seats *" at bounding box center [272, 183] width 95 height 22
type input "0"
type input "200"
click at [429, 317] on footer "Cancel Save flight" at bounding box center [373, 332] width 321 height 38
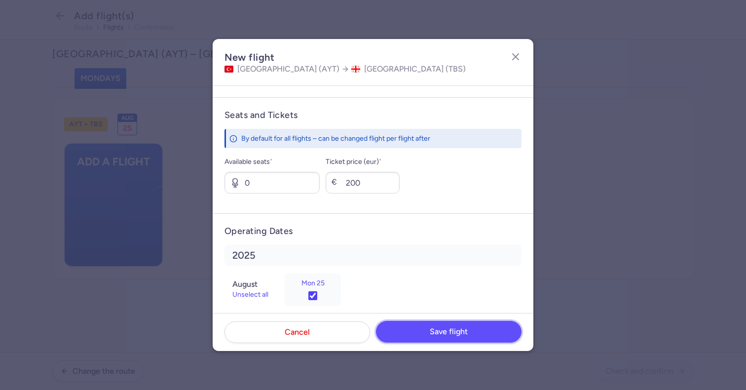
click at [425, 332] on button "Save flight" at bounding box center [449, 332] width 146 height 22
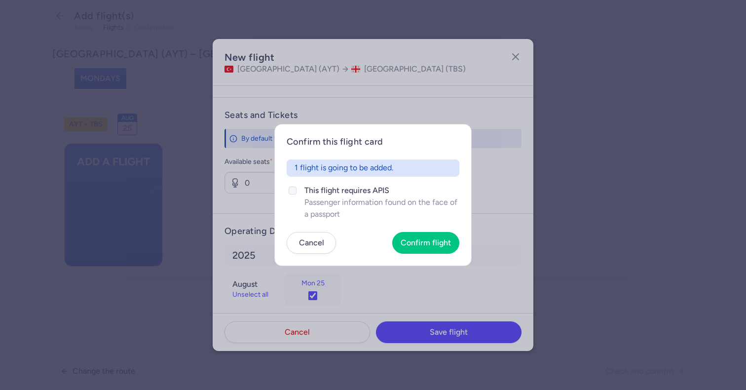
click at [348, 193] on span "This flight requires APIS" at bounding box center [382, 191] width 155 height 12
click at [297, 193] on input "This flight requires APIS Passenger information found on the face of a passport" at bounding box center [293, 191] width 8 height 8
checkbox input "true"
click at [433, 244] on span "Confirm flight" at bounding box center [426, 242] width 50 height 9
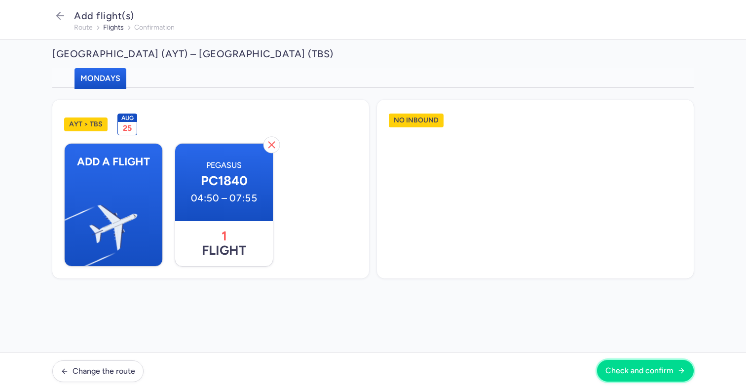
click at [623, 375] on span "Check and confirm" at bounding box center [640, 370] width 68 height 9
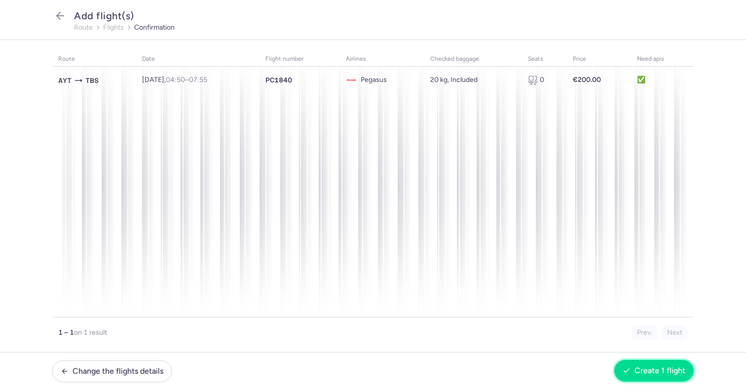
click at [641, 366] on span "Create 1 flight" at bounding box center [660, 370] width 51 height 9
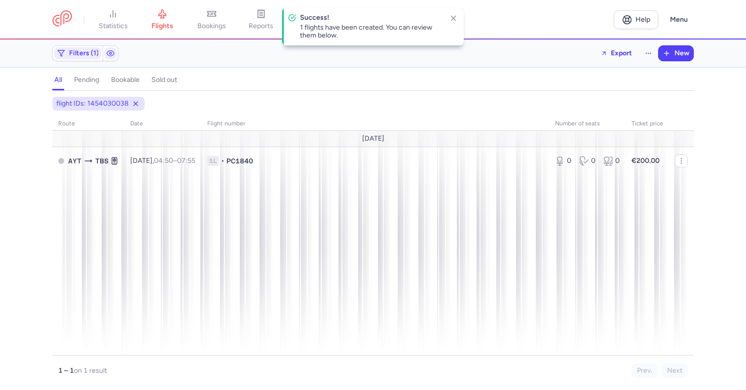
click at [676, 63] on div "Filters (1) Export New" at bounding box center [373, 53] width 650 height 24
click at [133, 106] on icon at bounding box center [136, 104] width 8 height 8
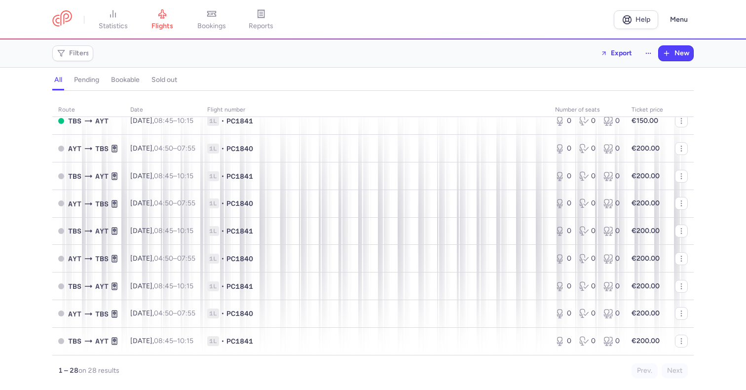
scroll to position [569, 0]
click at [675, 52] on span "New" at bounding box center [682, 53] width 15 height 8
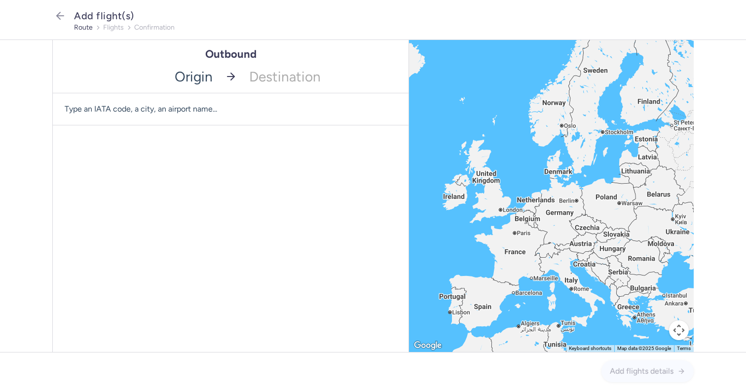
click at [205, 90] on input "-searchbox" at bounding box center [136, 76] width 166 height 33
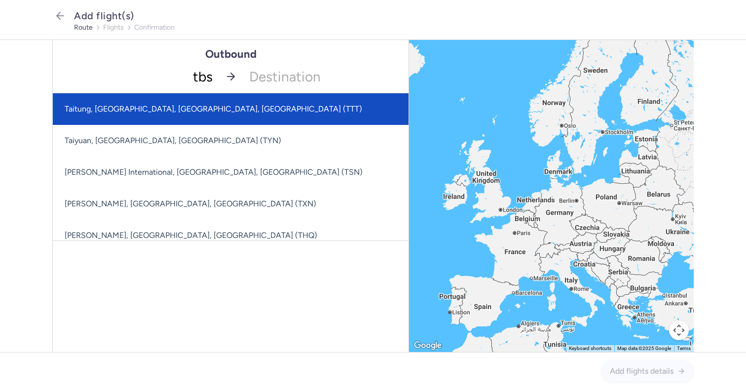
click at [202, 114] on span "Taitung, [GEOGRAPHIC_DATA], [GEOGRAPHIC_DATA], [GEOGRAPHIC_DATA] (TTT)" at bounding box center [309, 109] width 513 height 32
type input "tbs"
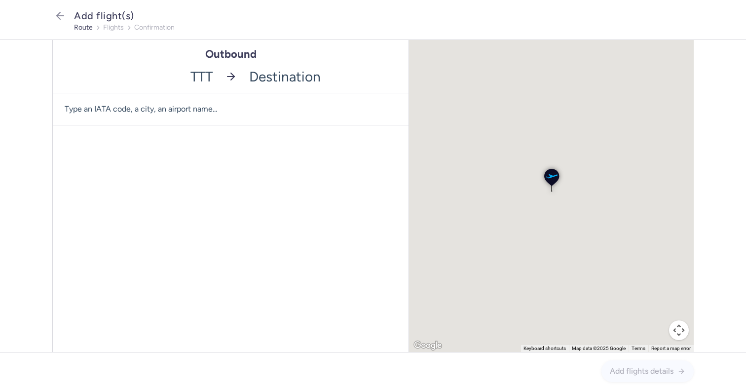
type input "a"
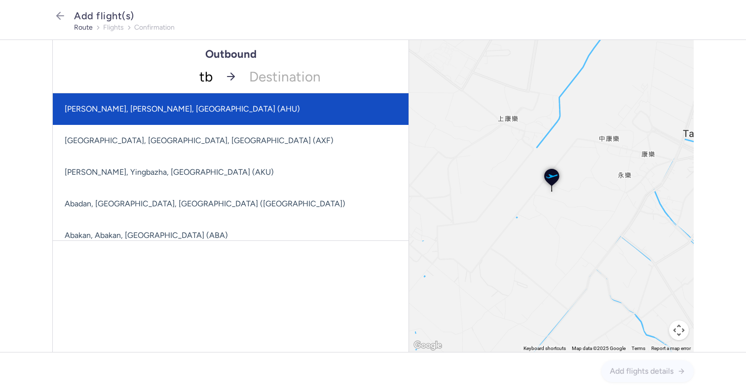
type input "tbs"
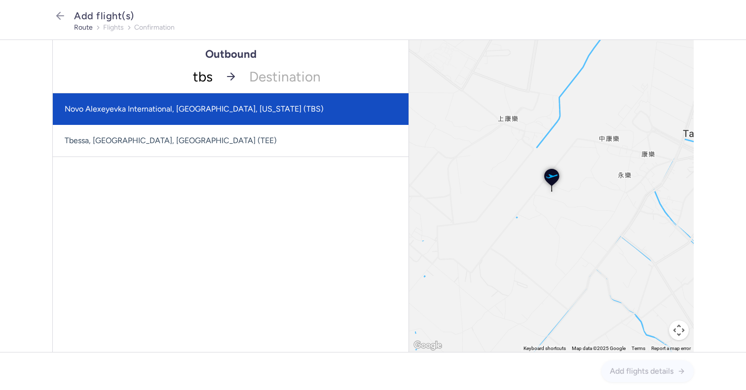
click at [180, 108] on span "Novo Alexeyevka International, [GEOGRAPHIC_DATA], [US_STATE] (TBS)" at bounding box center [194, 108] width 259 height 9
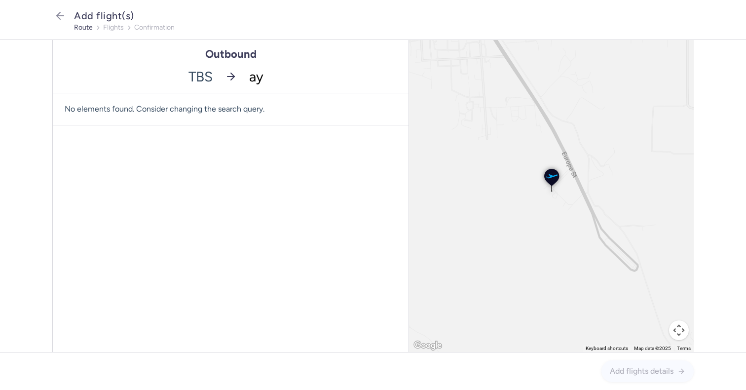
type input "ayt"
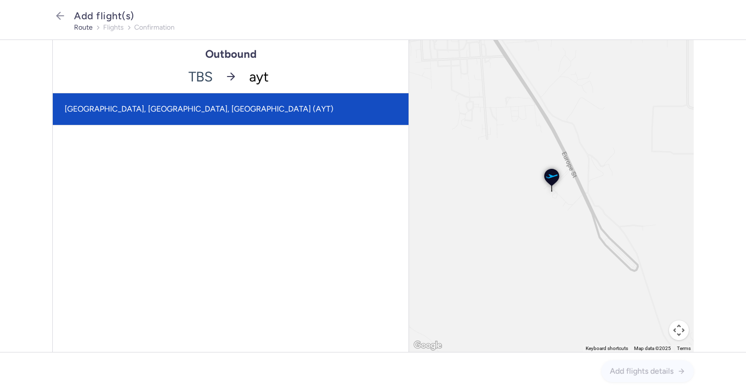
click at [208, 106] on span "[GEOGRAPHIC_DATA], [GEOGRAPHIC_DATA], [GEOGRAPHIC_DATA] (AYT)" at bounding box center [231, 109] width 356 height 32
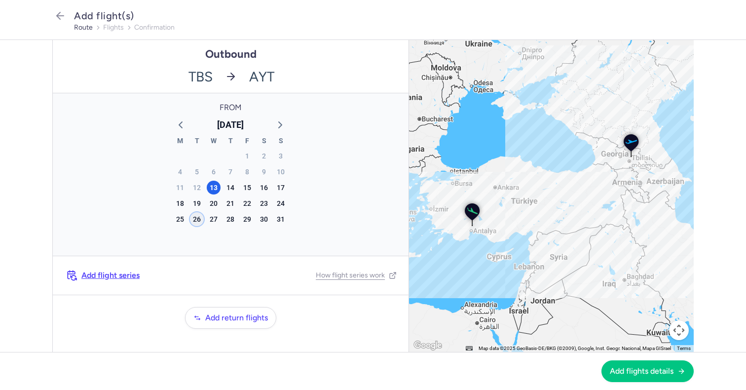
click at [200, 218] on div "26" at bounding box center [197, 219] width 14 height 14
click at [646, 384] on footer "Add flights details" at bounding box center [373, 371] width 746 height 38
click at [636, 372] on span "Add flights details" at bounding box center [642, 370] width 64 height 9
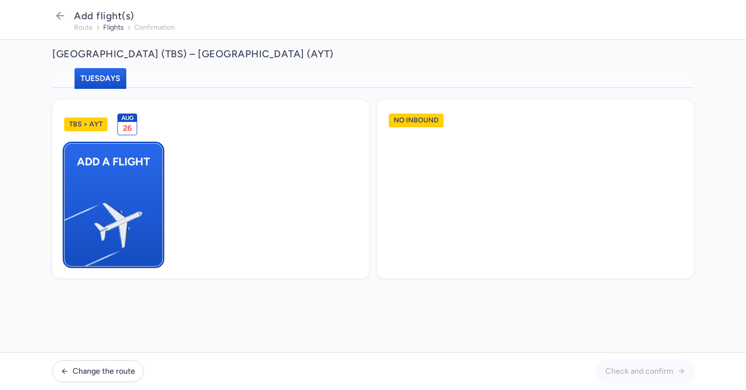
click at [74, 169] on img "button" at bounding box center [69, 221] width 167 height 153
select select "23"
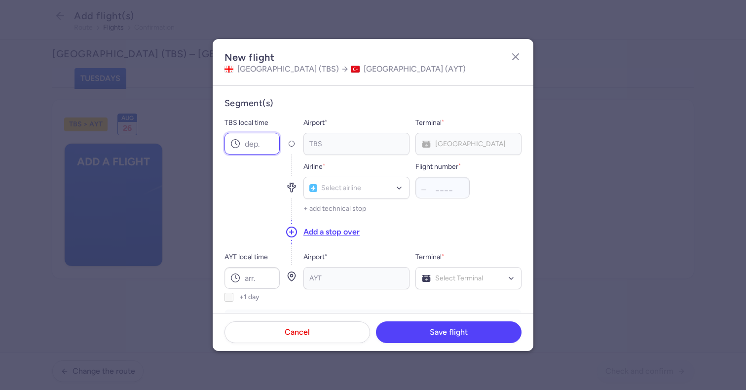
click at [253, 134] on input "TBS local time" at bounding box center [252, 144] width 55 height 22
type input "08:45"
click at [257, 275] on input "AYT local time" at bounding box center [252, 278] width 55 height 22
type input "10:15"
click at [385, 177] on div "Select airline" at bounding box center [357, 188] width 106 height 22
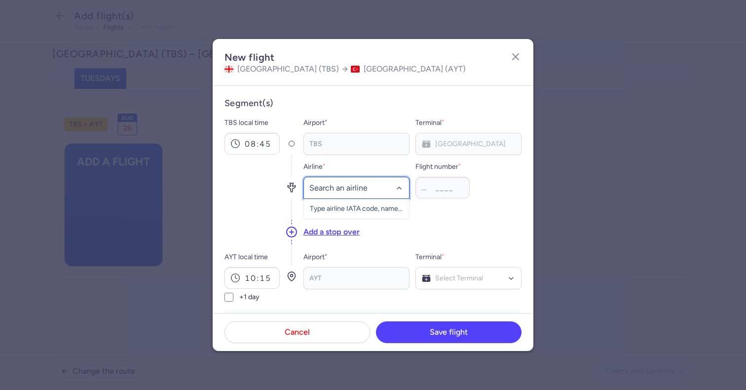
click at [385, 186] on input "-searchbox" at bounding box center [356, 188] width 95 height 11
type input "o"
type input "pegasus"
click at [372, 206] on div "Pegasus (PC)" at bounding box center [356, 210] width 93 height 10
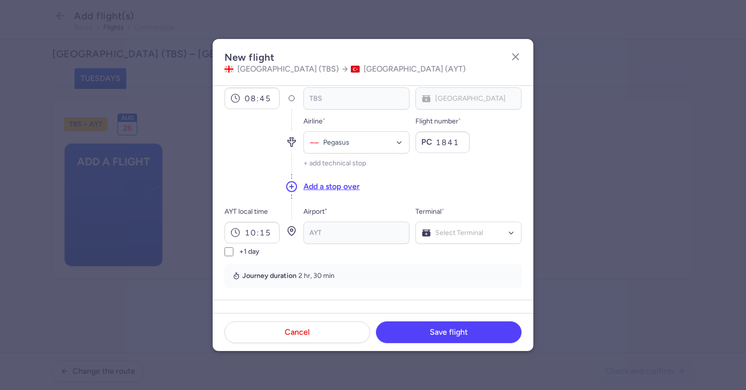
scroll to position [76, 0]
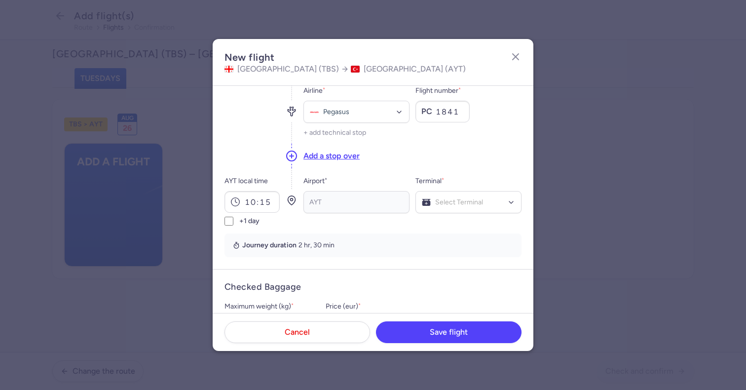
type input "1841"
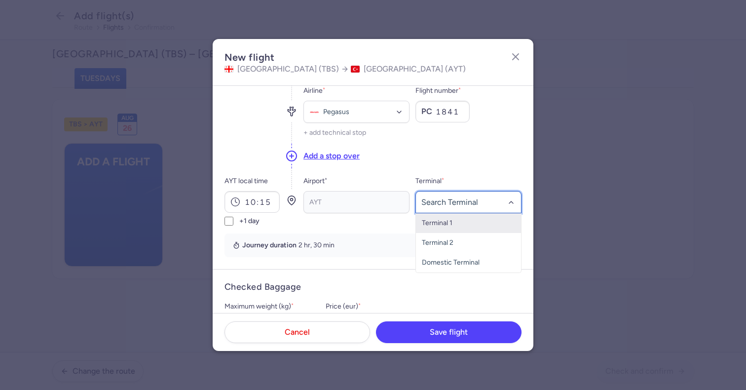
type input "2"
click at [464, 223] on span "Terminal 2" at bounding box center [468, 223] width 105 height 20
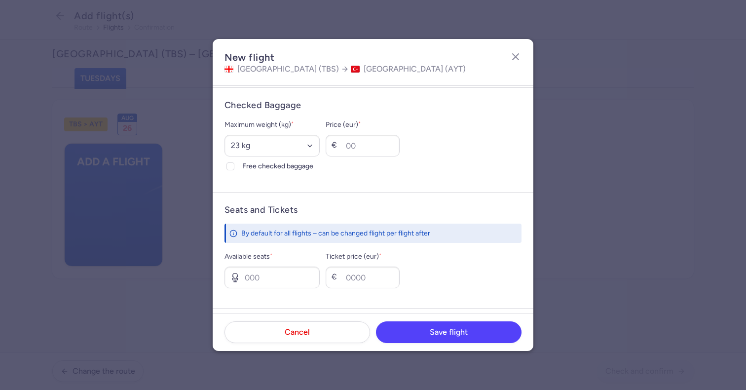
scroll to position [307, 0]
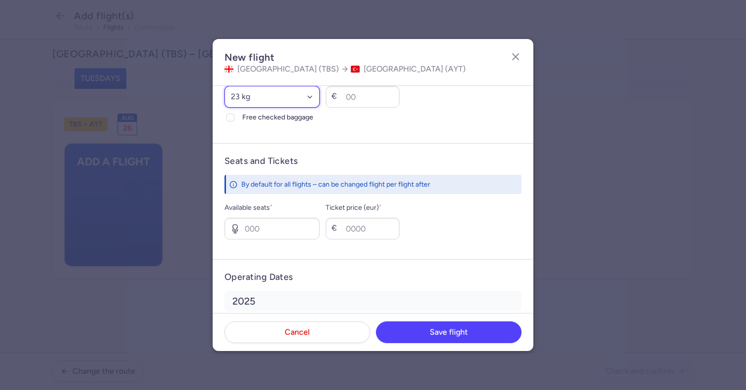
click at [290, 103] on select "Select an option 15 kg 16 kg 17 kg 18 kg 19 kg 20 kg 21 kg 22 kg 23 kg 24 kg 25…" at bounding box center [272, 97] width 95 height 22
select select "20"
click at [225, 86] on select "Select an option 15 kg 16 kg 17 kg 18 kg 19 kg 20 kg 21 kg 22 kg 23 kg 24 kg 25…" at bounding box center [272, 97] width 95 height 22
click at [246, 116] on span "Free checked baggage" at bounding box center [280, 118] width 77 height 12
click at [234, 116] on input "Free checked baggage" at bounding box center [231, 118] width 8 height 8
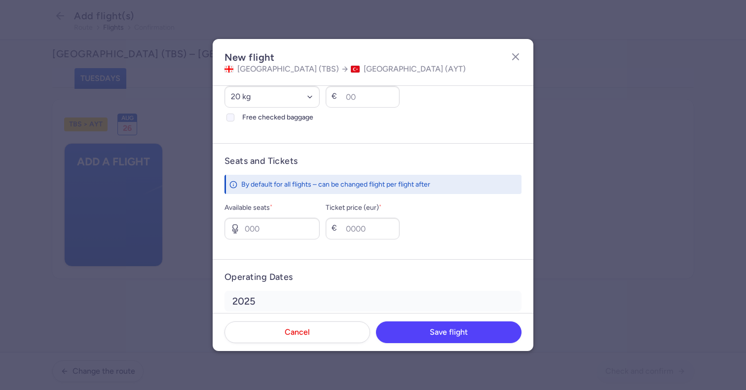
checkbox input "true"
click at [296, 239] on form "Seats and Tickets By default for all flights – can be changed flight per flight…" at bounding box center [373, 201] width 321 height 116
click at [288, 229] on input "Available seats *" at bounding box center [272, 229] width 95 height 22
type input "0"
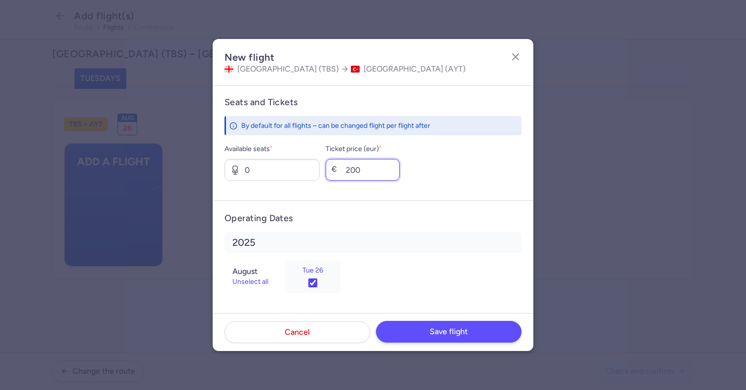
type input "200"
click at [455, 335] on span "Save flight" at bounding box center [449, 331] width 38 height 9
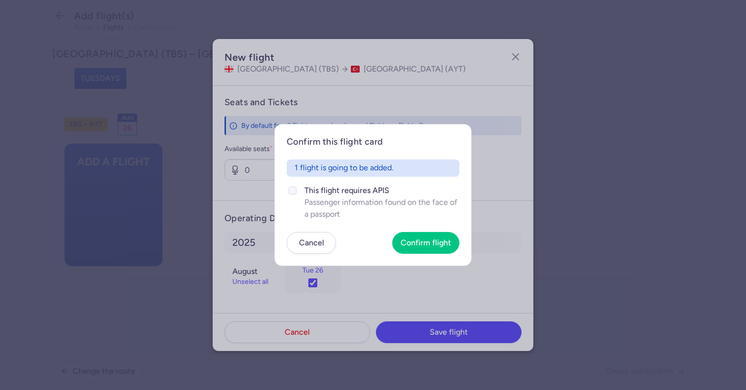
click at [322, 191] on span "This flight requires APIS" at bounding box center [382, 191] width 155 height 12
click at [297, 191] on input "This flight requires APIS Passenger information found on the face of a passport" at bounding box center [293, 191] width 8 height 8
checkbox input "true"
click at [421, 238] on span "Confirm flight" at bounding box center [426, 242] width 50 height 9
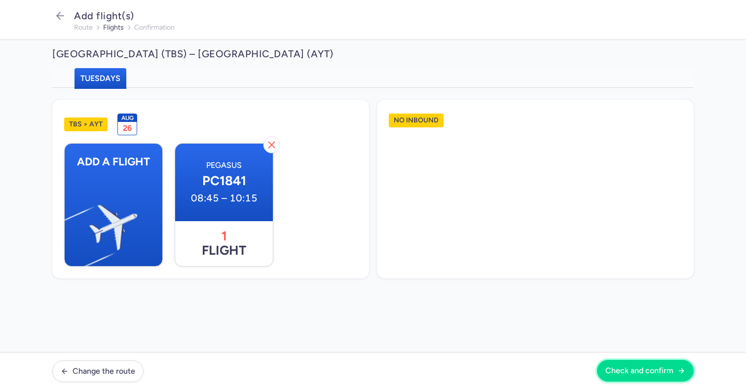
click at [636, 371] on span "Check and confirm" at bounding box center [640, 370] width 68 height 9
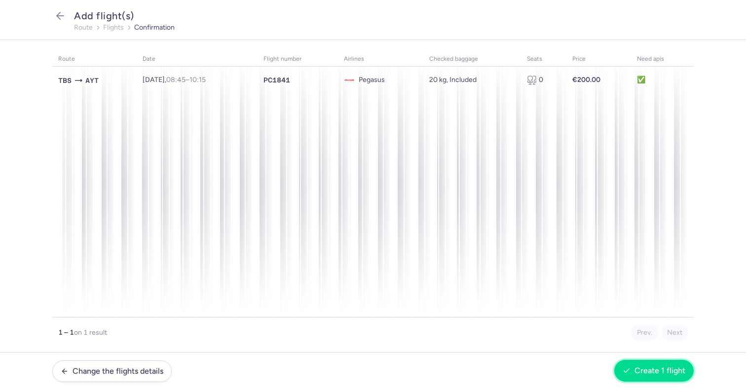
click at [639, 365] on button "Create 1 flight" at bounding box center [654, 371] width 79 height 22
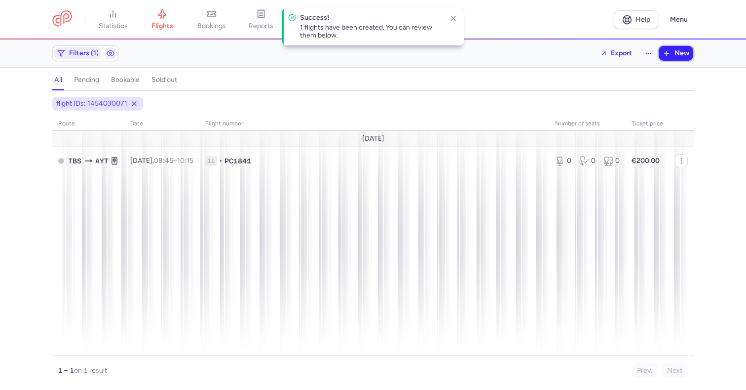
click at [676, 52] on span "New" at bounding box center [682, 53] width 15 height 8
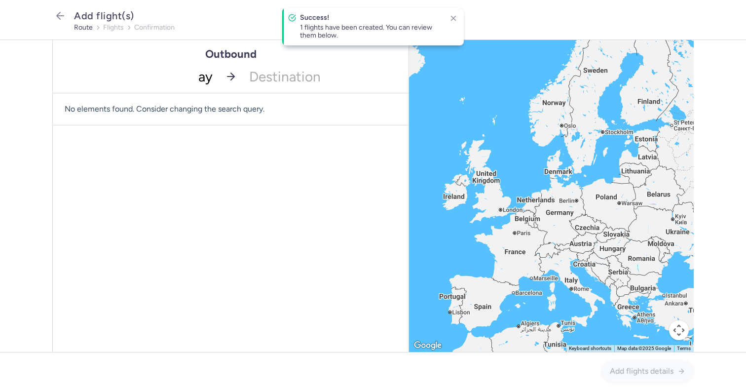
type input "ayt"
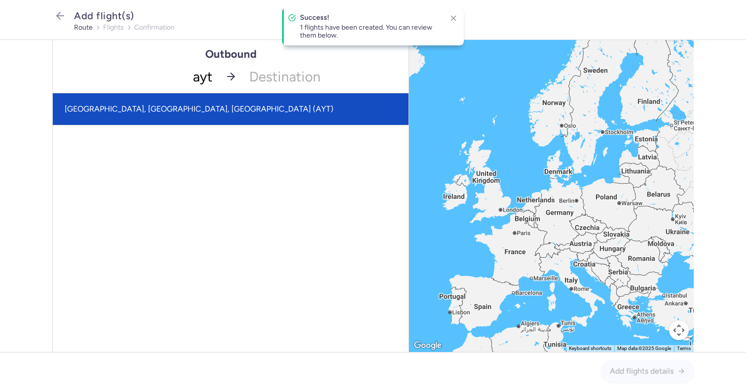
click at [164, 113] on span "[GEOGRAPHIC_DATA], [GEOGRAPHIC_DATA], [GEOGRAPHIC_DATA] (AYT)" at bounding box center [199, 108] width 269 height 9
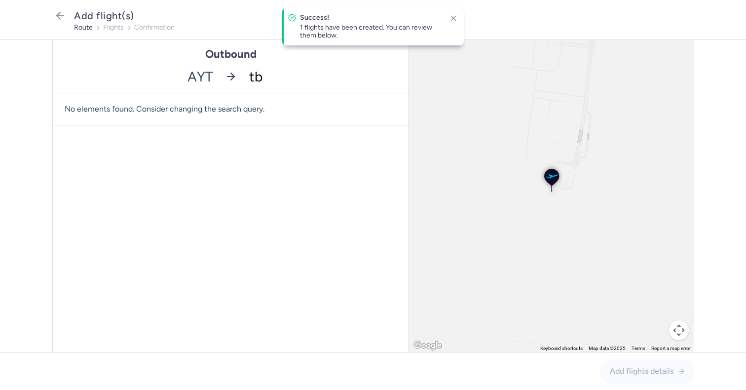
type input "tbs"
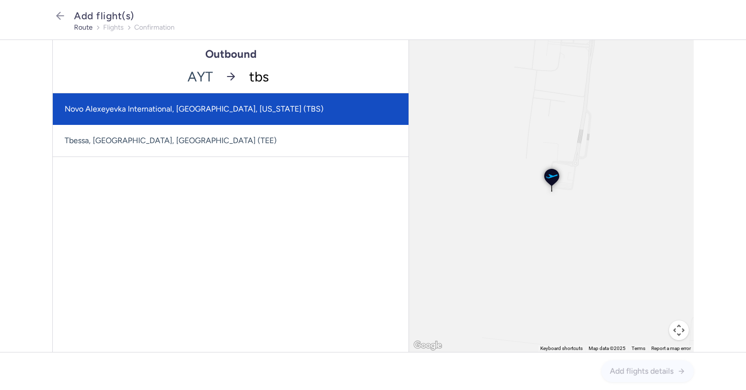
click at [267, 105] on span "Novo Alexeyevka International, [GEOGRAPHIC_DATA], [US_STATE] (TBS)" at bounding box center [231, 109] width 356 height 32
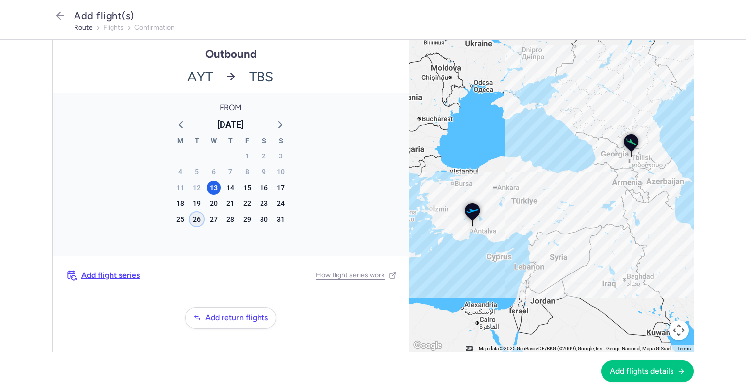
click at [193, 221] on div "26" at bounding box center [197, 219] width 14 height 14
click at [648, 375] on button "Add flights details" at bounding box center [648, 371] width 92 height 22
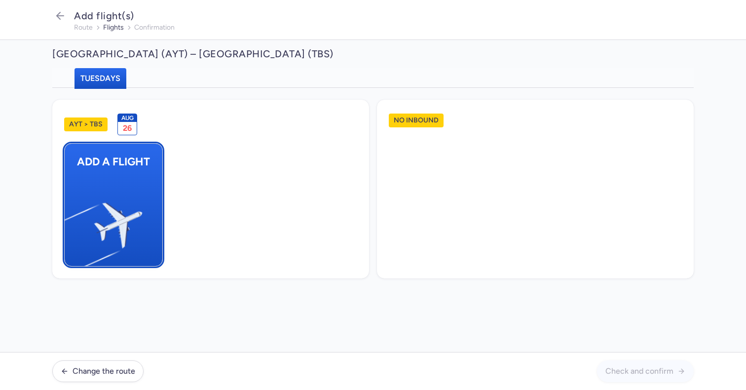
click at [145, 202] on button "Add a flight" at bounding box center [113, 204] width 99 height 123
select select "23"
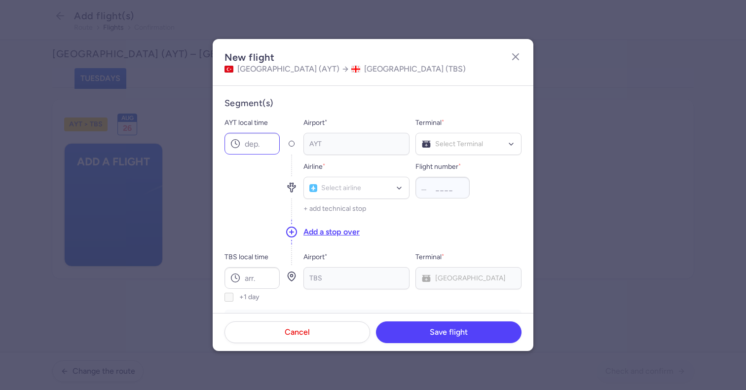
click at [232, 139] on icon at bounding box center [236, 144] width 10 height 10
type input "04:50"
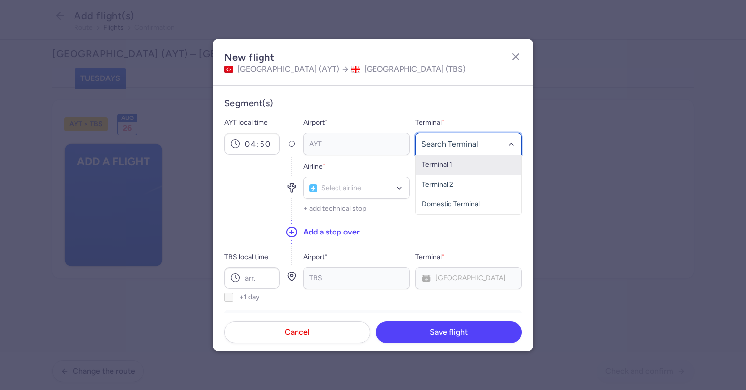
type input "2"
click at [444, 162] on span "Terminal 2" at bounding box center [438, 164] width 32 height 8
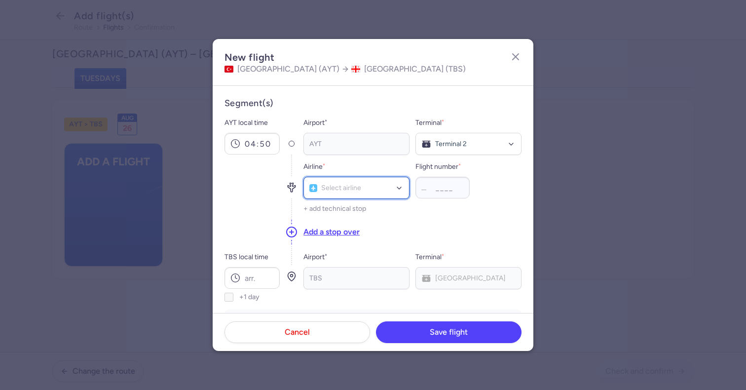
click at [376, 182] on div "Select airline" at bounding box center [357, 188] width 106 height 22
type input "e"
type input "pegasus"
click at [367, 215] on span "Pegasus (PC)" at bounding box center [356, 210] width 105 height 22
click at [268, 274] on input "TBS local time" at bounding box center [252, 278] width 55 height 22
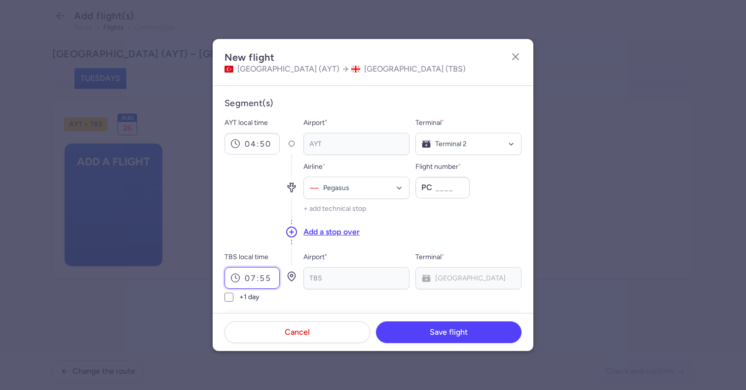
type input "07:55"
click at [438, 200] on div "Airline * Pegasus Flight number * PC + add technical stop" at bounding box center [413, 187] width 218 height 64
click at [438, 183] on input "Flight number *" at bounding box center [443, 188] width 54 height 22
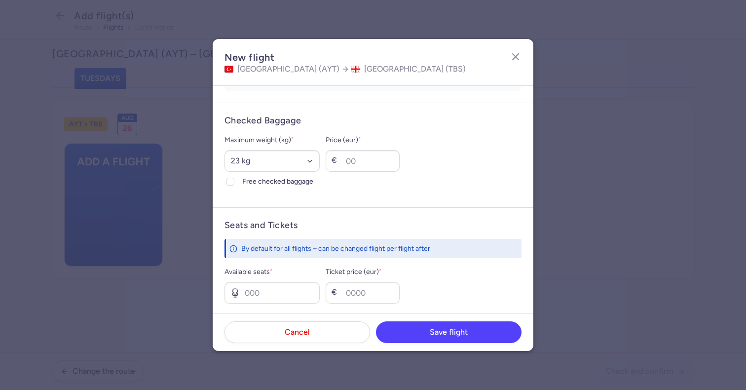
scroll to position [263, 0]
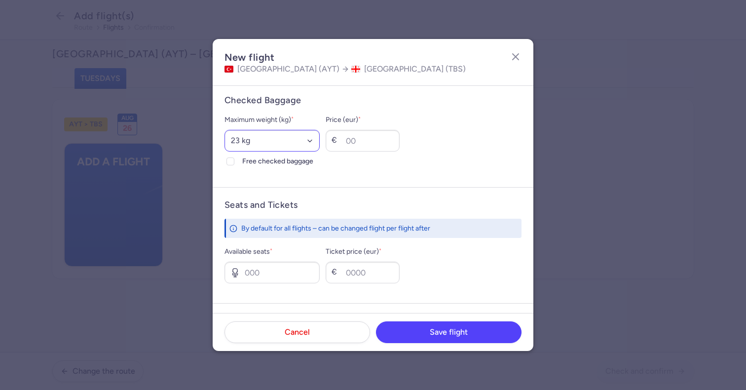
type input "1840"
click at [280, 140] on select "Select an option 15 kg 16 kg 17 kg 18 kg 19 kg 20 kg 21 kg 22 kg 23 kg 24 kg 25…" at bounding box center [272, 141] width 95 height 22
select select "20"
click at [225, 130] on select "Select an option 15 kg 16 kg 17 kg 18 kg 19 kg 20 kg 21 kg 22 kg 23 kg 24 kg 25…" at bounding box center [272, 141] width 95 height 22
click at [243, 162] on span "Free checked baggage" at bounding box center [280, 161] width 77 height 12
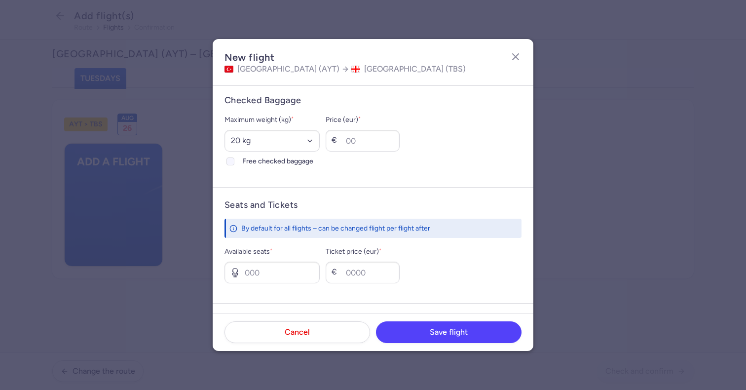
click at [234, 162] on input "Free checked baggage" at bounding box center [231, 161] width 8 height 8
checkbox input "true"
click at [307, 282] on input "Available seats *" at bounding box center [272, 273] width 95 height 22
type input "0"
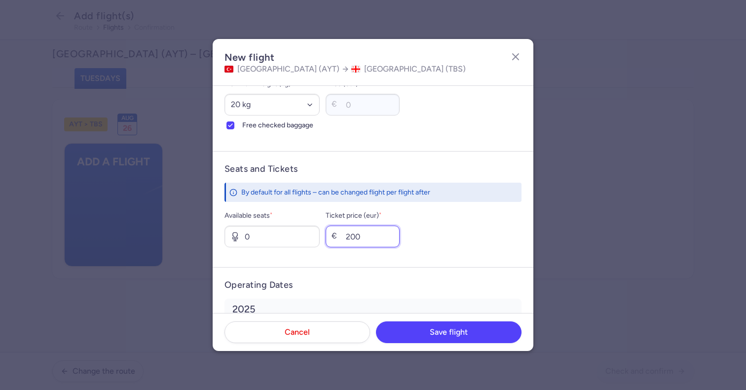
scroll to position [365, 0]
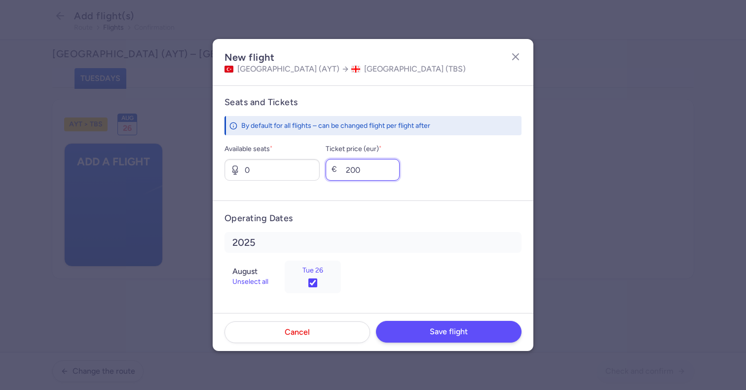
type input "200"
click at [446, 328] on span "Save flight" at bounding box center [449, 331] width 38 height 9
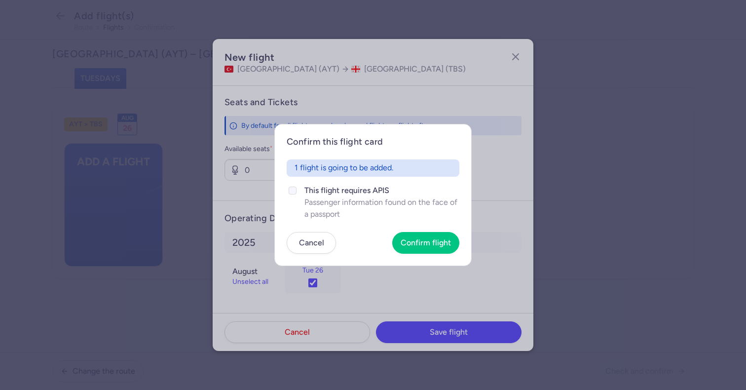
click at [330, 190] on span "This flight requires APIS" at bounding box center [382, 191] width 155 height 12
click at [297, 190] on input "This flight requires APIS Passenger information found on the face of a passport" at bounding box center [293, 191] width 8 height 8
checkbox input "true"
click at [427, 231] on article "Confirm this flight card 1 flight is going to be added. This flight requires AP…" at bounding box center [372, 195] width 197 height 142
click at [427, 248] on button "Confirm flight" at bounding box center [425, 243] width 67 height 22
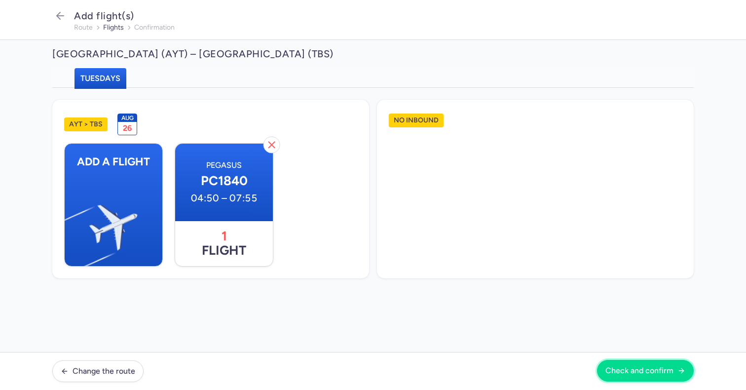
click at [636, 367] on span "Check and confirm" at bounding box center [640, 370] width 68 height 9
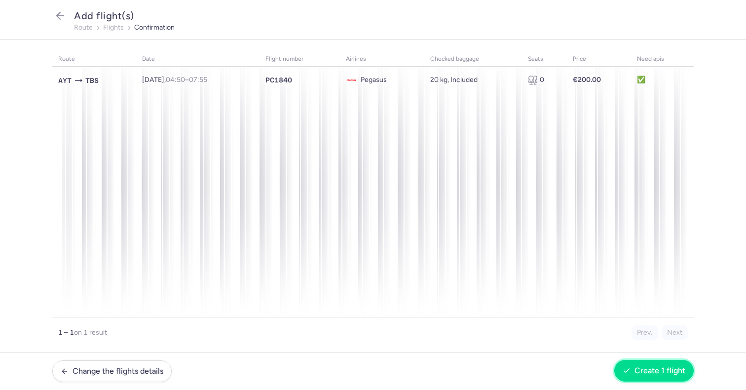
click at [641, 370] on span "Create 1 flight" at bounding box center [660, 370] width 51 height 9
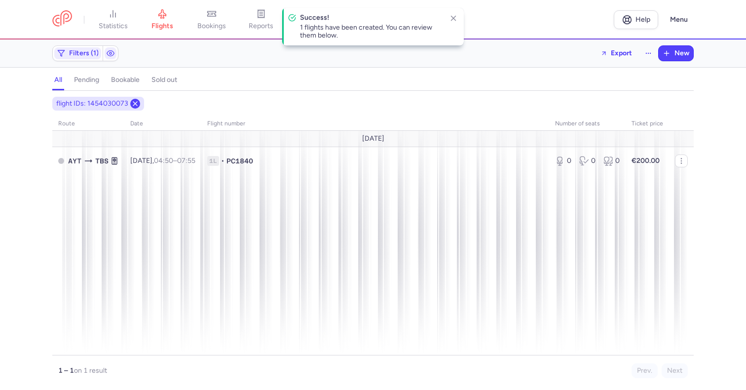
click at [134, 104] on line at bounding box center [135, 104] width 4 height 4
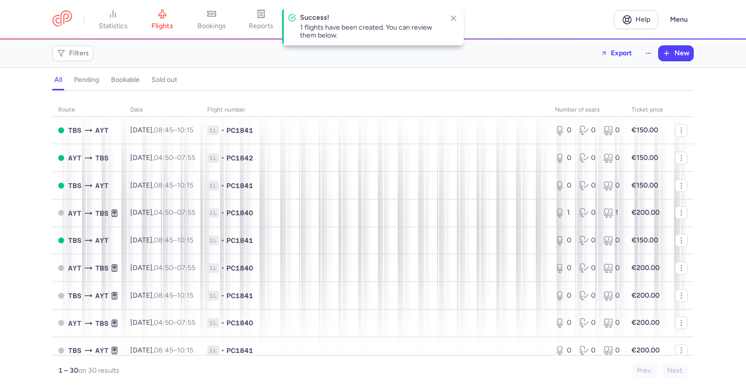
scroll to position [626, 0]
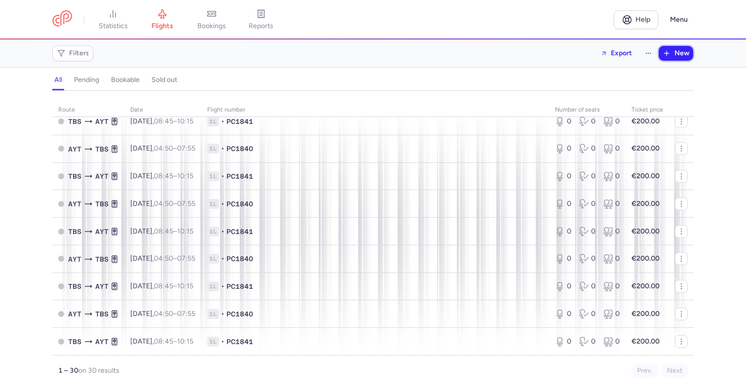
click at [686, 55] on span "New" at bounding box center [682, 53] width 15 height 8
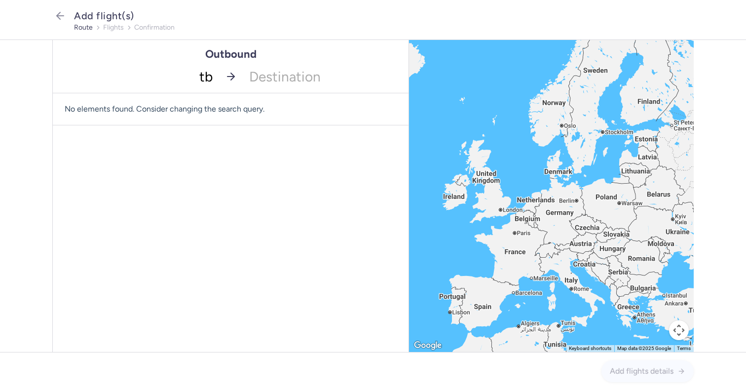
type input "tbs"
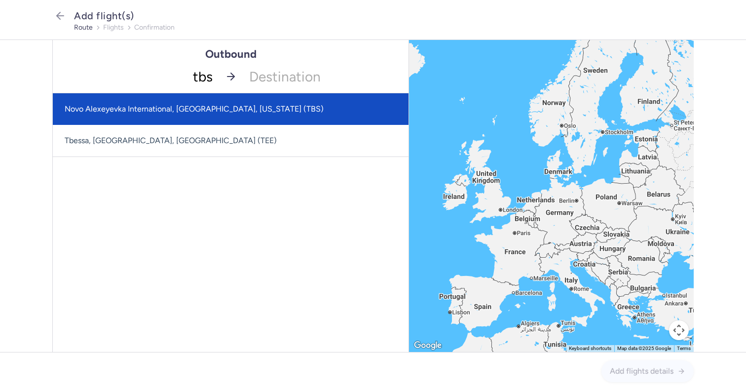
click at [161, 112] on span "Novo Alexeyevka International, [GEOGRAPHIC_DATA], [US_STATE] (TBS)" at bounding box center [194, 108] width 259 height 9
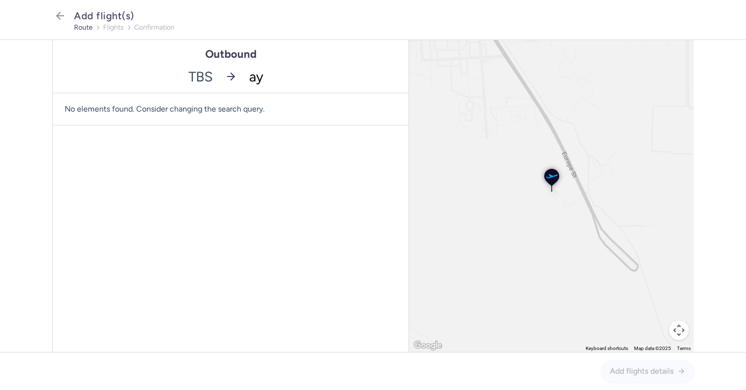
type input "ayt"
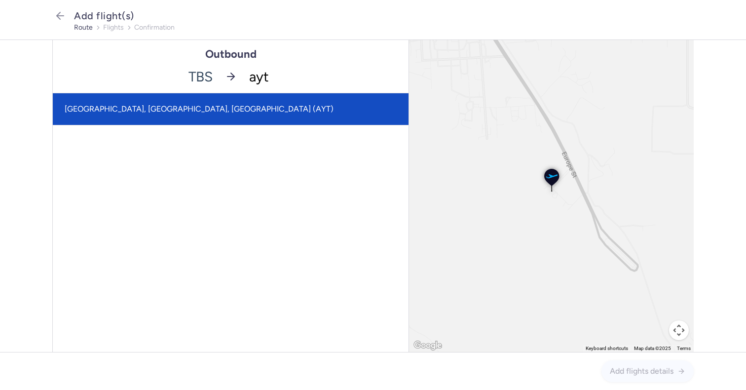
click at [211, 109] on span "[GEOGRAPHIC_DATA], [GEOGRAPHIC_DATA], [GEOGRAPHIC_DATA] (AYT)" at bounding box center [231, 109] width 356 height 32
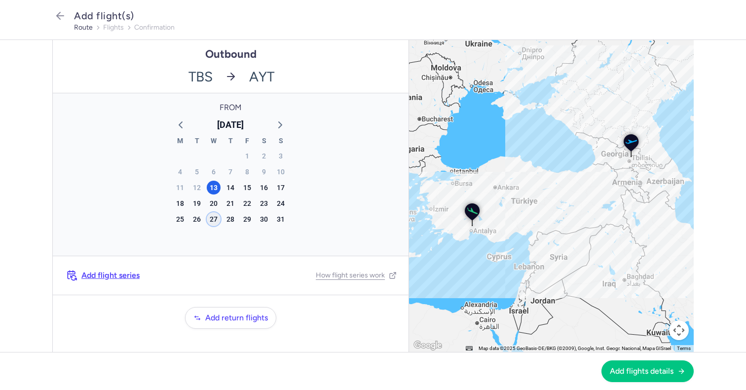
click at [213, 220] on div "27" at bounding box center [214, 219] width 14 height 14
click at [643, 376] on button "Add flights details" at bounding box center [648, 371] width 92 height 22
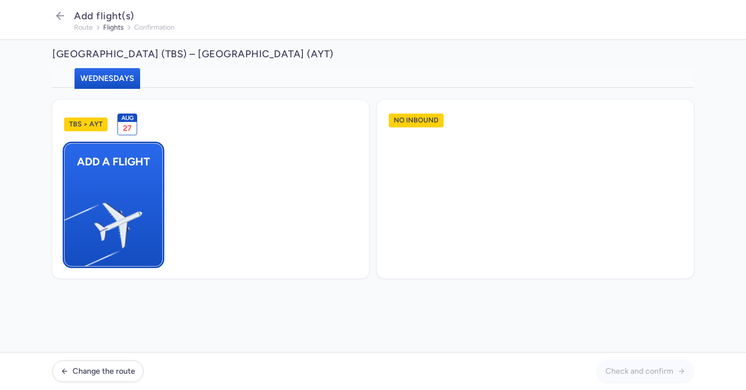
click at [123, 185] on img "button" at bounding box center [69, 221] width 167 height 153
select select "23"
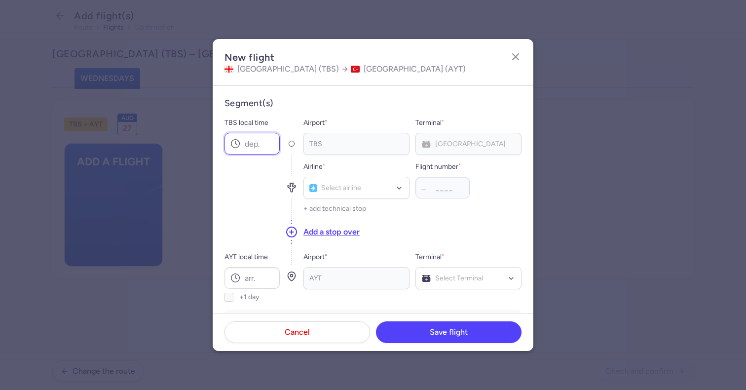
click at [263, 148] on input "TBS local time" at bounding box center [252, 144] width 55 height 22
type input "08:45"
click at [259, 275] on input "AYT local time" at bounding box center [252, 278] width 55 height 22
type input "10:15"
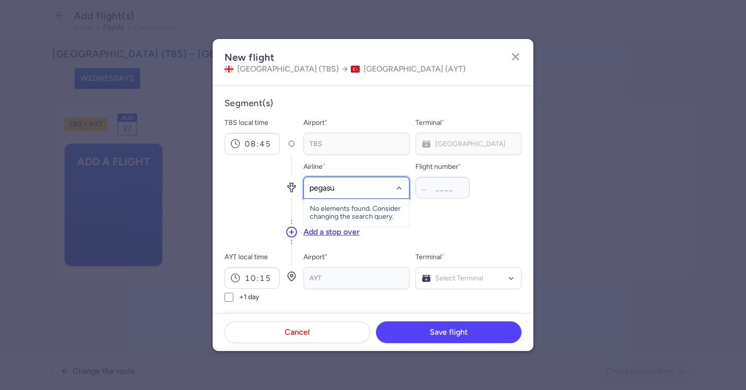
type input "pegasus"
click at [376, 207] on div "Pegasus (PC)" at bounding box center [356, 210] width 93 height 10
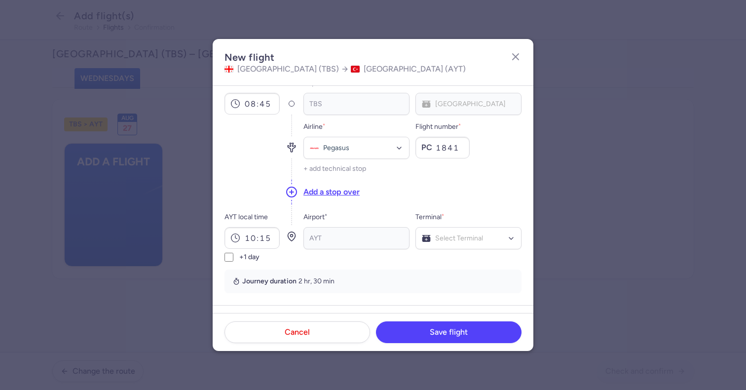
scroll to position [50, 0]
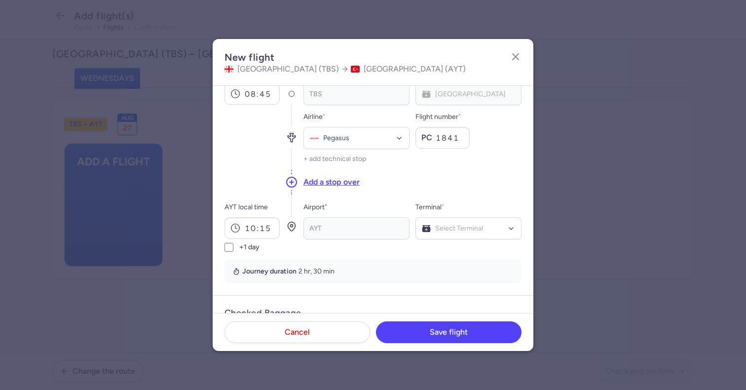
type input "1841"
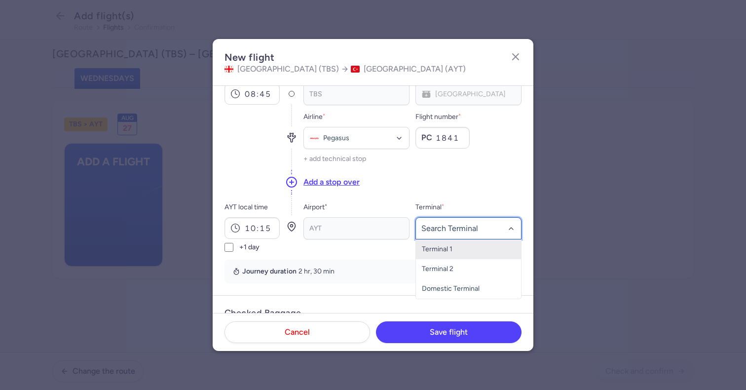
type input "2"
click at [443, 255] on span "Terminal 2" at bounding box center [468, 249] width 105 height 20
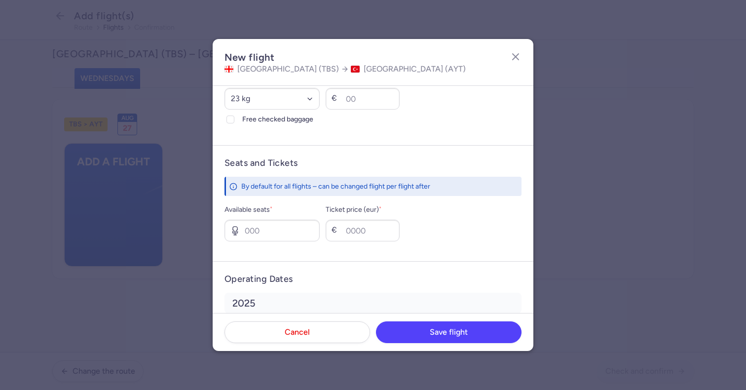
scroll to position [349, 0]
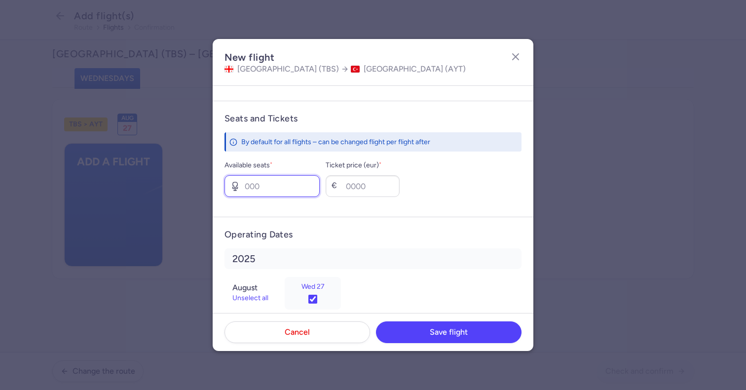
click at [287, 192] on input "Available seats *" at bounding box center [272, 186] width 95 height 22
type input "0"
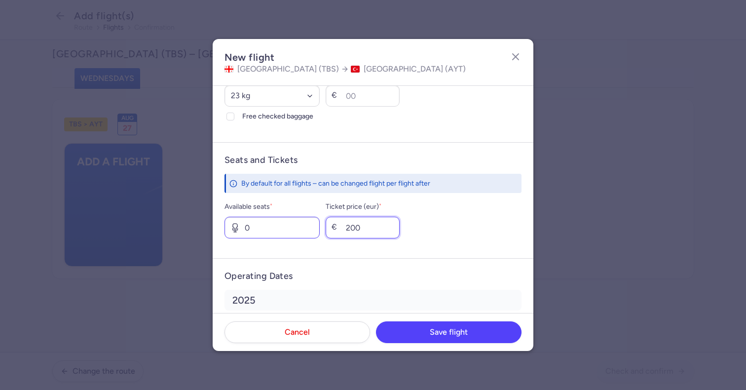
scroll to position [280, 0]
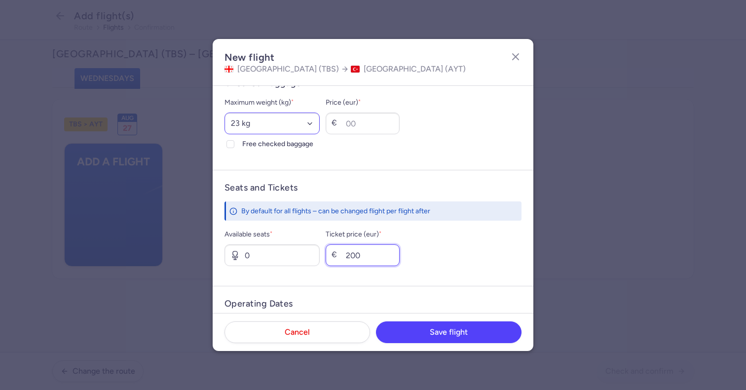
type input "200"
click at [241, 122] on select "Select an option 15 kg 16 kg 17 kg 18 kg 19 kg 20 kg 21 kg 22 kg 23 kg 24 kg 25…" at bounding box center [272, 124] width 95 height 22
select select "20"
click at [225, 113] on select "Select an option 15 kg 16 kg 17 kg 18 kg 19 kg 20 kg 21 kg 22 kg 23 kg 24 kg 25…" at bounding box center [272, 124] width 95 height 22
click at [241, 147] on label "Free checked baggage" at bounding box center [272, 144] width 95 height 12
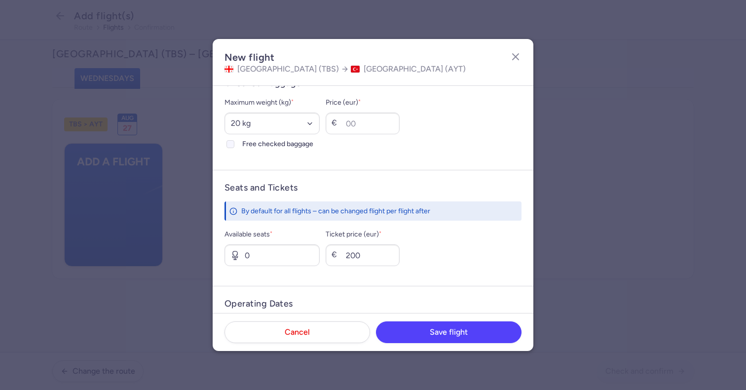
click at [234, 147] on input "Free checked baggage" at bounding box center [231, 144] width 8 height 8
checkbox input "true"
click at [472, 336] on button "Save flight" at bounding box center [449, 332] width 146 height 22
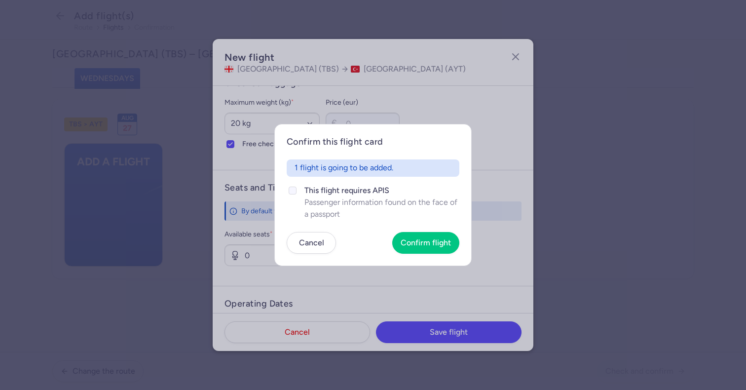
click at [319, 193] on span "This flight requires APIS" at bounding box center [382, 191] width 155 height 12
click at [297, 193] on input "This flight requires APIS Passenger information found on the face of a passport" at bounding box center [293, 191] width 8 height 8
checkbox input "true"
click at [422, 238] on span "Confirm flight" at bounding box center [426, 242] width 50 height 9
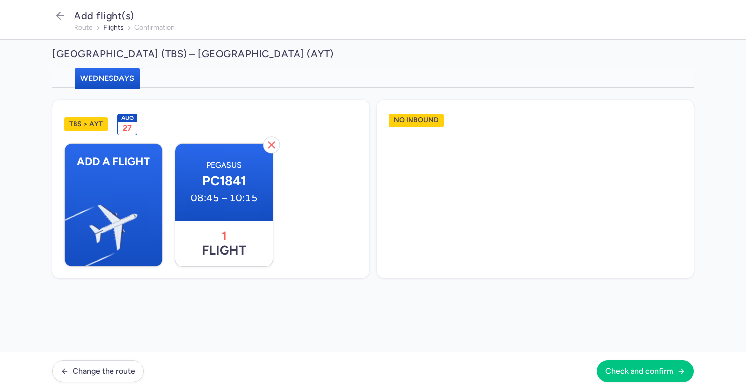
click at [634, 359] on footer "Change the route Check and confirm" at bounding box center [373, 371] width 746 height 38
click at [641, 377] on button "Check and confirm" at bounding box center [645, 371] width 97 height 22
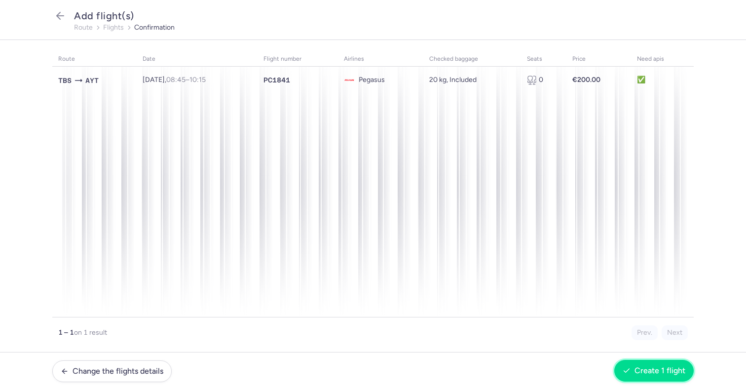
click at [642, 368] on span "Create 1 flight" at bounding box center [660, 370] width 51 height 9
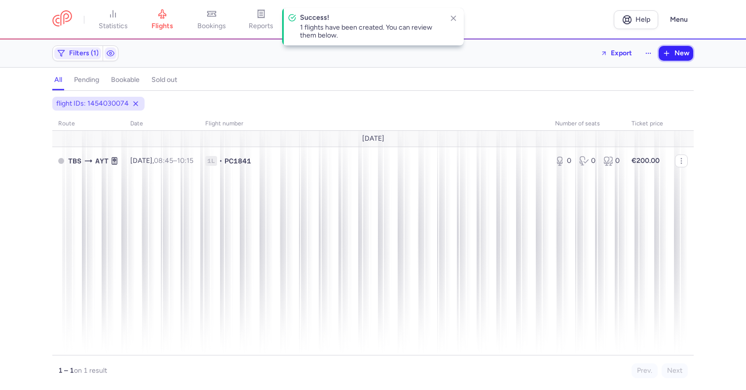
click at [673, 57] on button "New" at bounding box center [676, 53] width 35 height 15
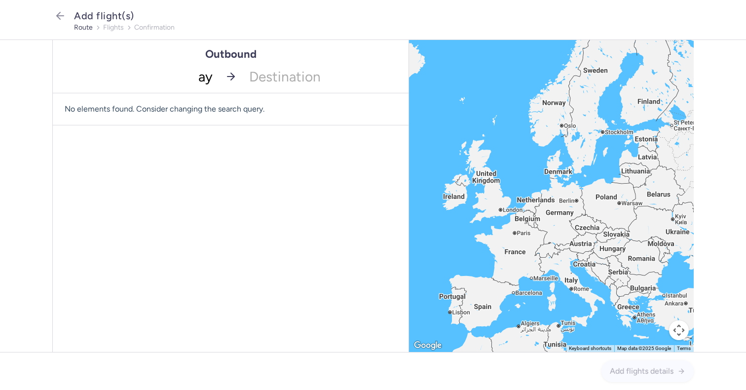
type input "ayt"
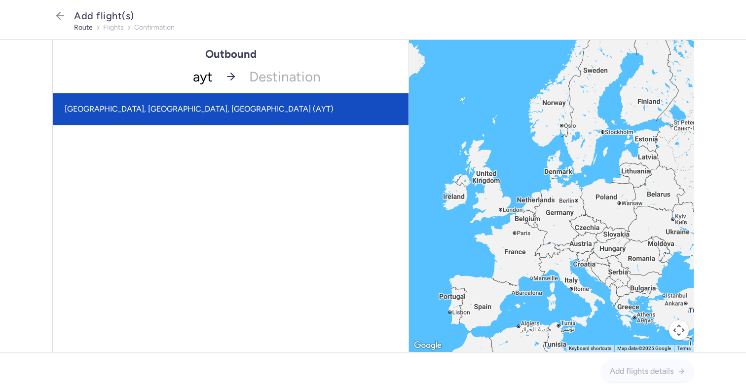
click at [206, 111] on span "[GEOGRAPHIC_DATA], [GEOGRAPHIC_DATA], [GEOGRAPHIC_DATA] (AYT)" at bounding box center [231, 109] width 356 height 32
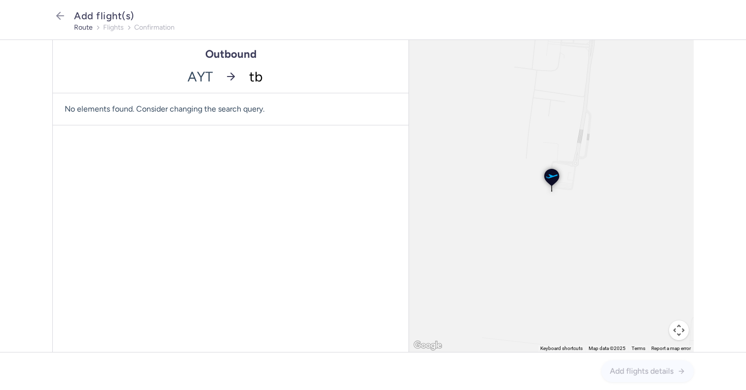
type input "tbs"
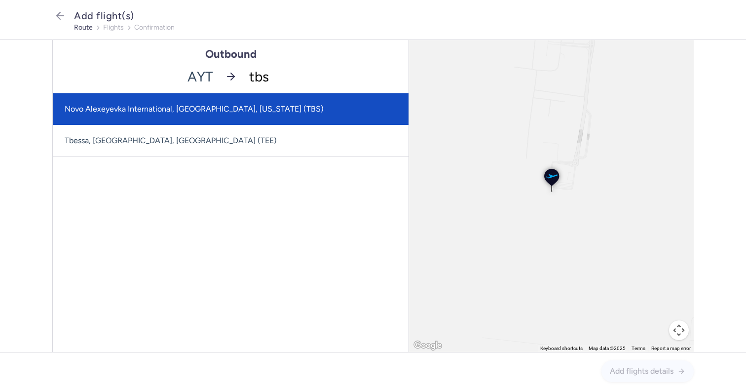
click at [222, 105] on span "Novo Alexeyevka International, [GEOGRAPHIC_DATA], [US_STATE] (TBS)" at bounding box center [194, 108] width 259 height 9
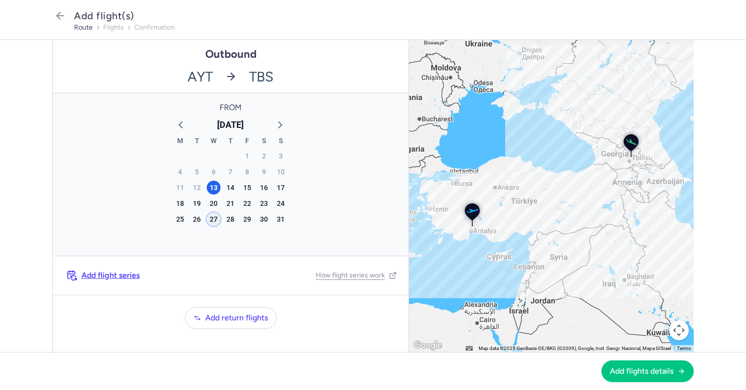
click at [213, 218] on div "27" at bounding box center [214, 219] width 14 height 14
click at [624, 367] on span "Add flights details" at bounding box center [642, 370] width 64 height 9
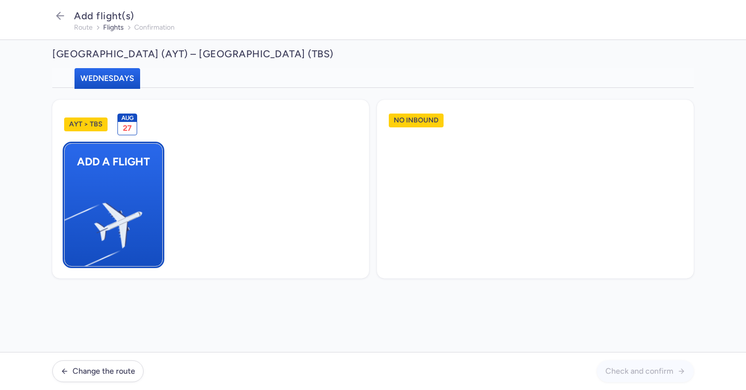
click at [141, 225] on img "button" at bounding box center [69, 221] width 167 height 153
select select "23"
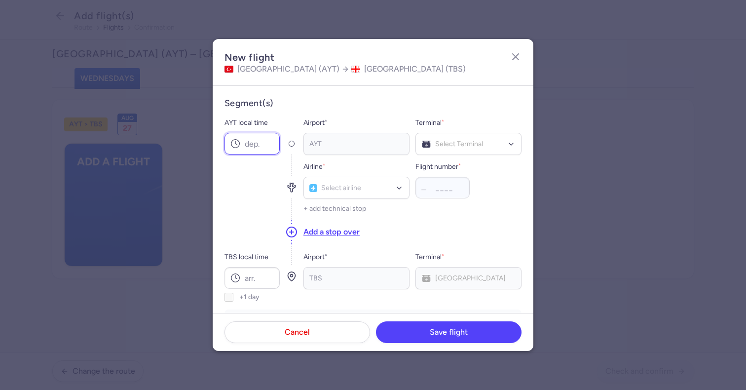
click at [270, 147] on input "AYT local time" at bounding box center [252, 144] width 55 height 22
type input "04:50"
click at [259, 273] on input "TBS local time" at bounding box center [252, 278] width 55 height 22
type input "07:55"
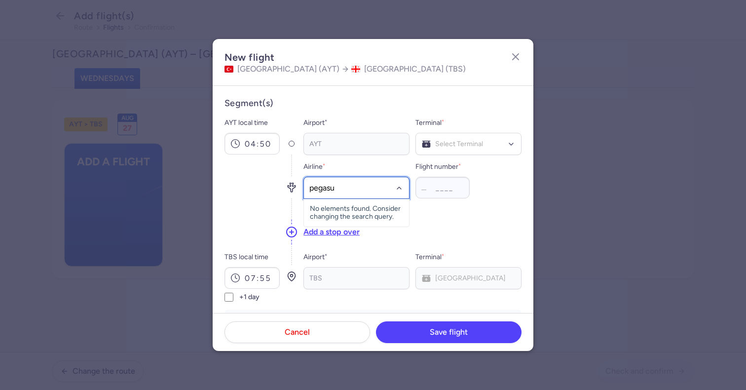
type input "pegasus"
click at [344, 212] on span "Pegasus" at bounding box center [337, 210] width 26 height 8
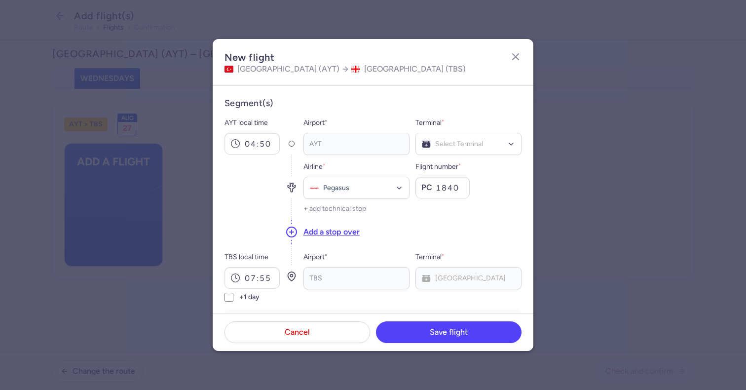
type input "1840"
click at [469, 125] on div "Terminal * Select Terminal" at bounding box center [469, 136] width 106 height 38
click at [466, 152] on div "Select Terminal" at bounding box center [469, 144] width 106 height 22
type input "2"
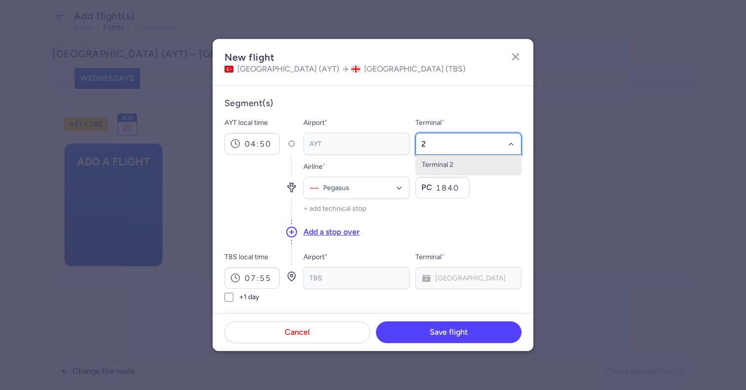
click at [457, 162] on span "Terminal 2" at bounding box center [468, 165] width 105 height 20
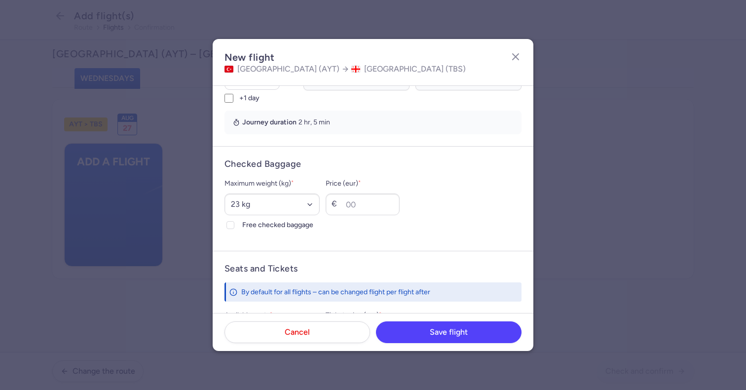
scroll to position [266, 0]
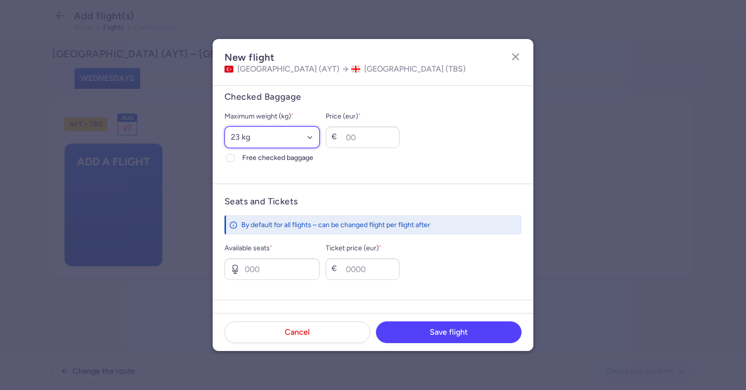
click at [261, 146] on select "Select an option 15 kg 16 kg 17 kg 18 kg 19 kg 20 kg 21 kg 22 kg 23 kg 24 kg 25…" at bounding box center [272, 137] width 95 height 22
select select "20"
click at [225, 126] on select "Select an option 15 kg 16 kg 17 kg 18 kg 19 kg 20 kg 21 kg 22 kg 23 kg 24 kg 25…" at bounding box center [272, 137] width 95 height 22
click at [245, 163] on span "Free checked baggage" at bounding box center [280, 158] width 77 height 12
click at [234, 162] on input "Free checked baggage" at bounding box center [231, 158] width 8 height 8
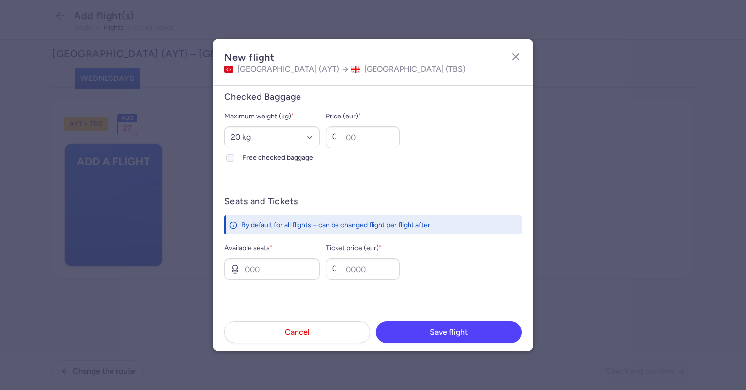
checkbox input "true"
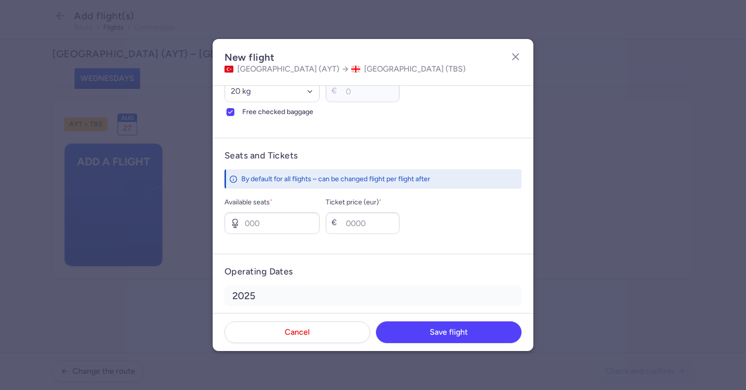
scroll to position [365, 0]
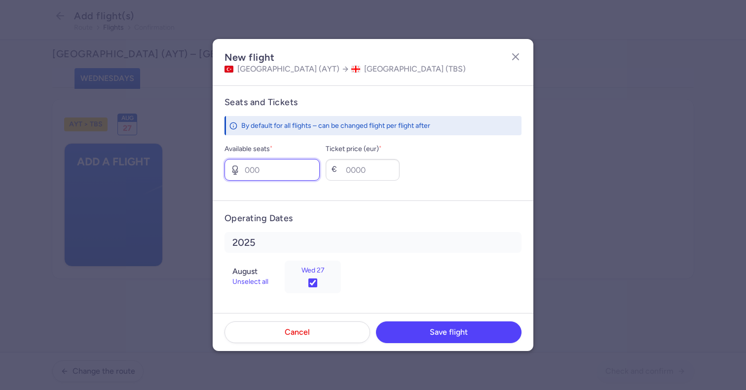
click at [281, 172] on input "Available seats *" at bounding box center [272, 170] width 95 height 22
type input "0"
type input "200"
click at [401, 317] on footer "Cancel Save flight" at bounding box center [373, 332] width 321 height 38
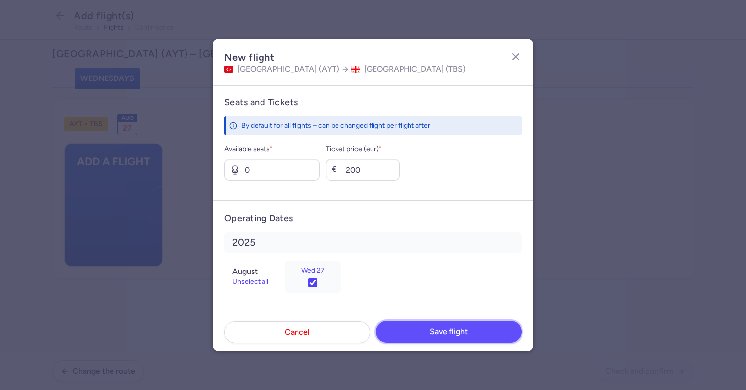
click at [401, 326] on button "Save flight" at bounding box center [449, 332] width 146 height 22
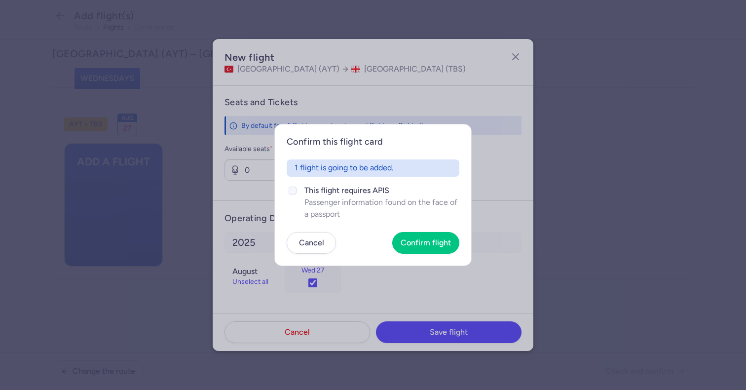
click at [323, 206] on span "Passenger information found on the face of a passport" at bounding box center [382, 208] width 155 height 24
click at [297, 194] on input "This flight requires APIS Passenger information found on the face of a passport" at bounding box center [293, 191] width 8 height 8
checkbox input "true"
click at [438, 251] on button "Confirm flight" at bounding box center [425, 243] width 67 height 22
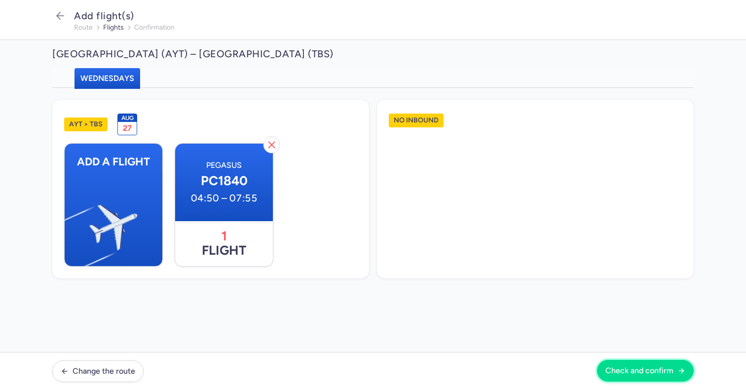
click at [615, 372] on span "Check and confirm" at bounding box center [640, 370] width 68 height 9
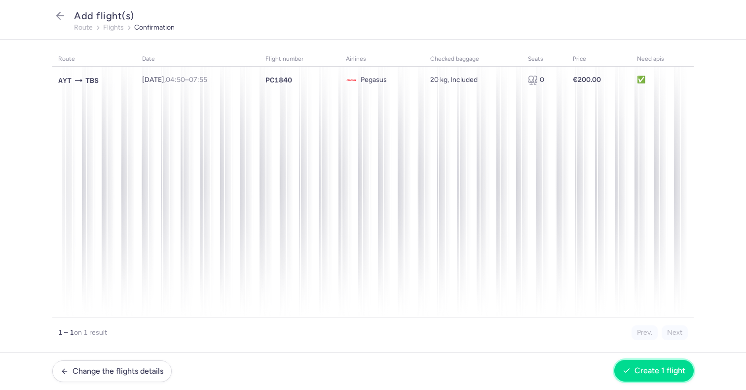
click at [643, 375] on span "Create 1 flight" at bounding box center [660, 370] width 51 height 9
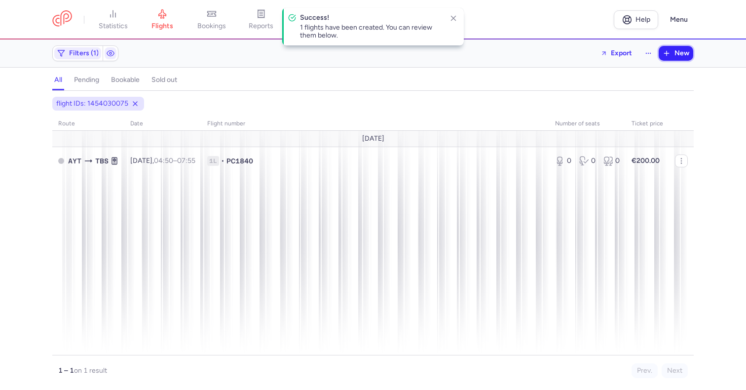
click at [674, 55] on button "New" at bounding box center [676, 53] width 35 height 15
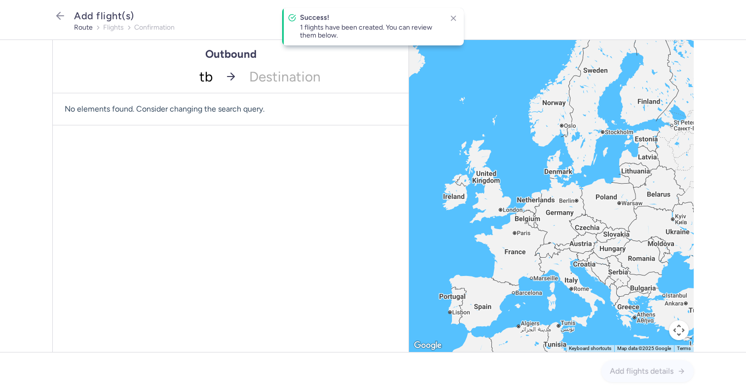
type input "tbs"
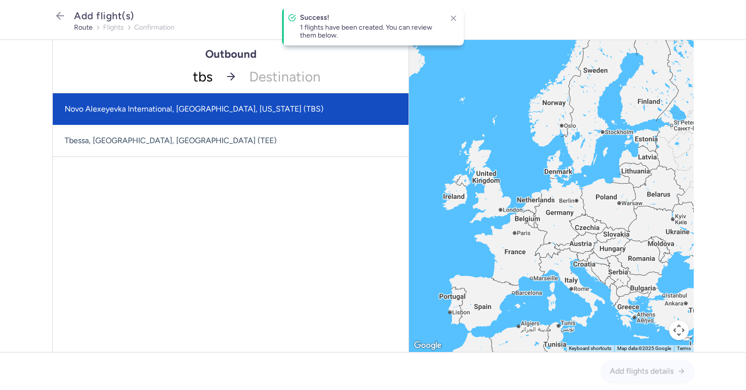
click at [194, 105] on span "Novo Alexeyevka International, [GEOGRAPHIC_DATA], [US_STATE] (TBS)" at bounding box center [194, 108] width 259 height 9
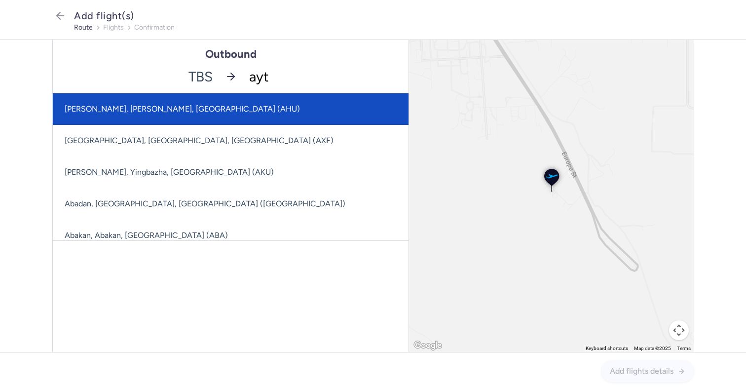
click at [239, 110] on span "[PERSON_NAME], [PERSON_NAME], [GEOGRAPHIC_DATA] (AHU)" at bounding box center [291, 109] width 477 height 32
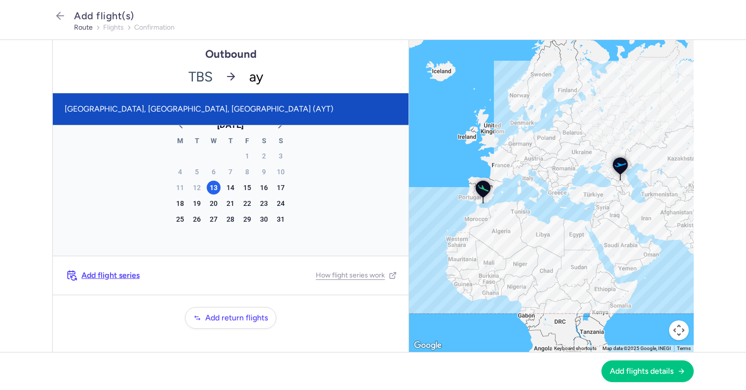
type input "ayt"
click at [263, 108] on span "[GEOGRAPHIC_DATA], [GEOGRAPHIC_DATA], [GEOGRAPHIC_DATA] (AYT)" at bounding box center [231, 109] width 356 height 32
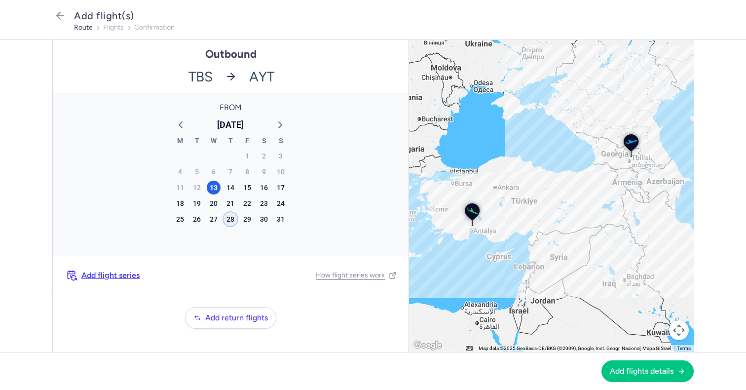
click at [228, 223] on div "28" at bounding box center [231, 219] width 14 height 14
click at [623, 378] on button "Add flights details" at bounding box center [648, 371] width 92 height 22
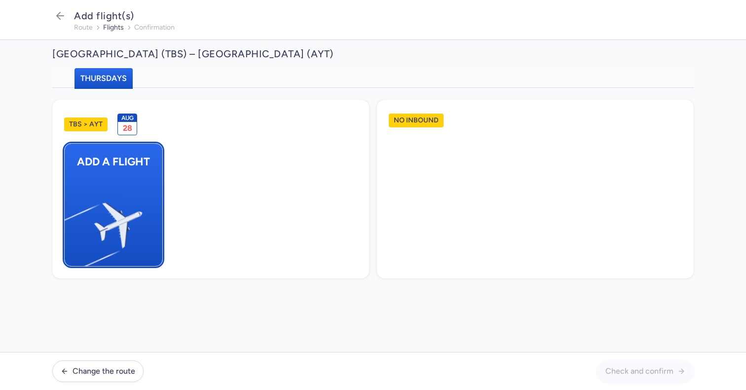
click at [112, 178] on img "button" at bounding box center [69, 221] width 167 height 153
select select "23"
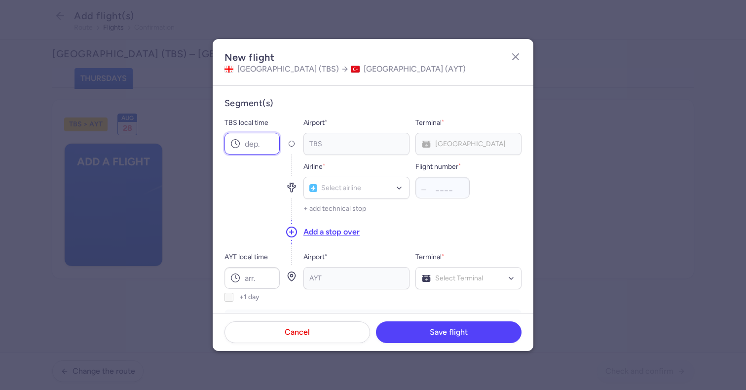
click at [264, 149] on input "TBS local time" at bounding box center [252, 144] width 55 height 22
type input "08:45"
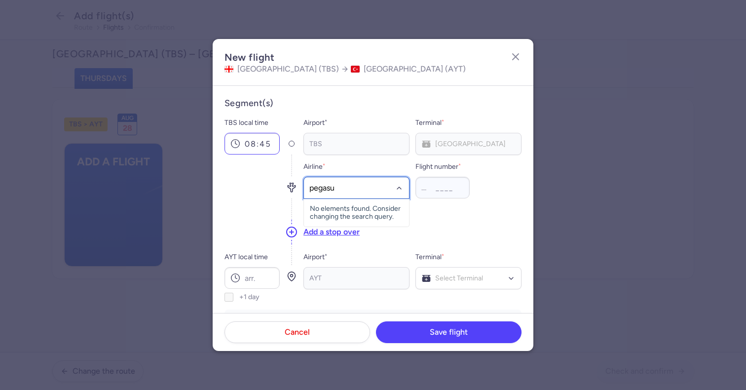
type input "pegasus"
click at [333, 214] on div "Pegasus (PC)" at bounding box center [356, 210] width 93 height 10
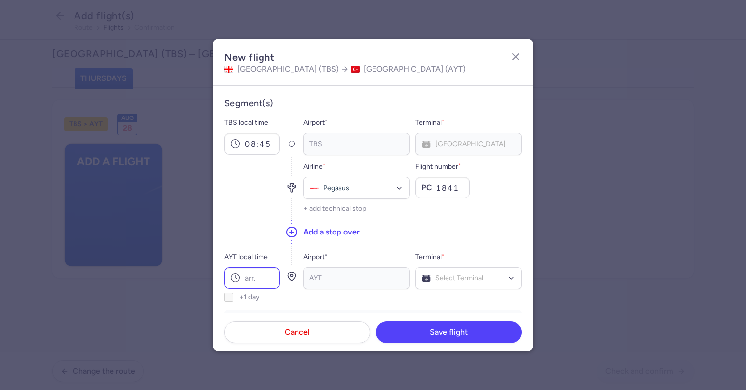
type input "1841"
click at [246, 281] on input "AYT local time" at bounding box center [252, 278] width 55 height 22
type input "0"
type input "10:15"
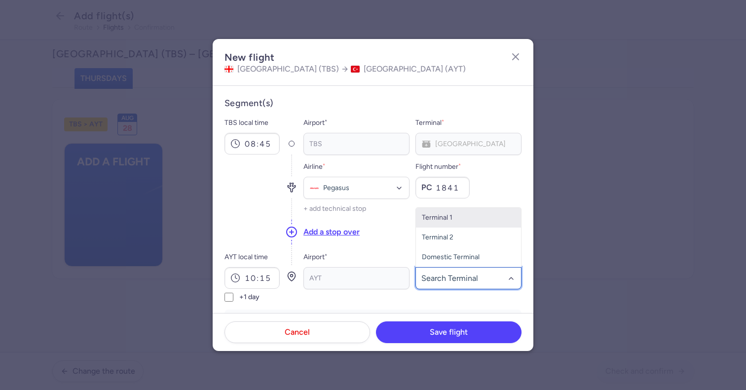
type input "2"
click at [436, 259] on span "Terminal 2" at bounding box center [438, 257] width 32 height 8
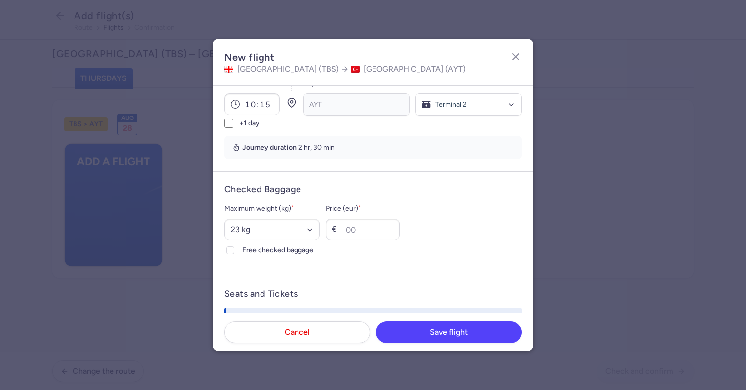
scroll to position [183, 0]
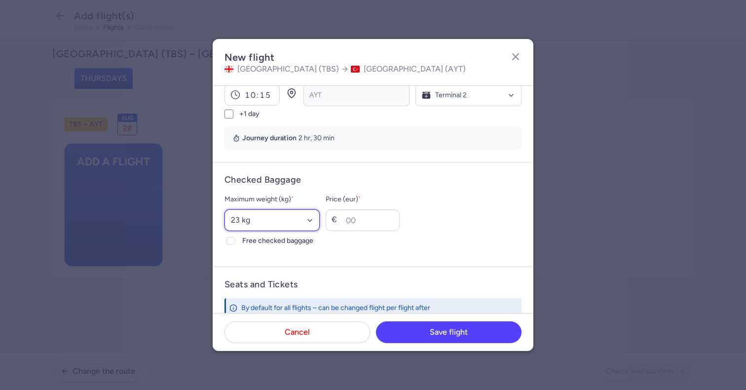
click at [275, 219] on select "Select an option 15 kg 16 kg 17 kg 18 kg 19 kg 20 kg 21 kg 22 kg 23 kg 24 kg 25…" at bounding box center [272, 220] width 95 height 22
select select "20"
click at [225, 209] on select "Select an option 15 kg 16 kg 17 kg 18 kg 19 kg 20 kg 21 kg 22 kg 23 kg 24 kg 25…" at bounding box center [272, 220] width 95 height 22
click at [257, 239] on span "Free checked baggage" at bounding box center [280, 241] width 77 height 12
click at [234, 239] on input "Free checked baggage" at bounding box center [231, 241] width 8 height 8
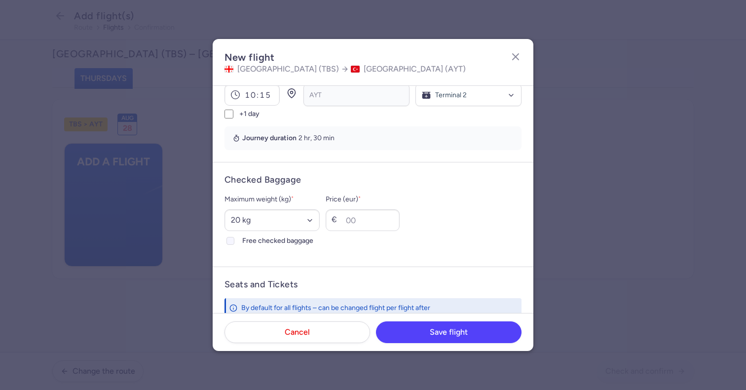
checkbox input "true"
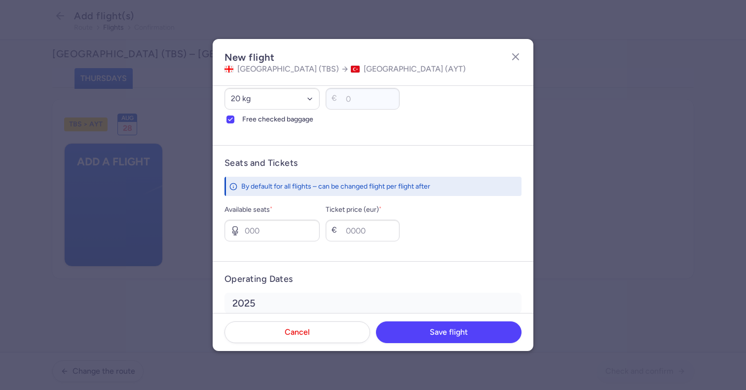
scroll to position [365, 0]
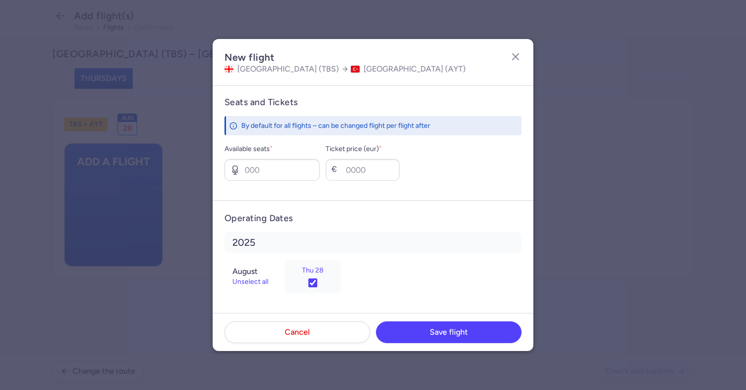
click at [253, 154] on label "Available seats *" at bounding box center [272, 149] width 95 height 12
click at [253, 159] on input "Available seats *" at bounding box center [272, 170] width 95 height 22
click at [261, 174] on input "Available seats *" at bounding box center [272, 170] width 95 height 22
type input "0"
type input "200"
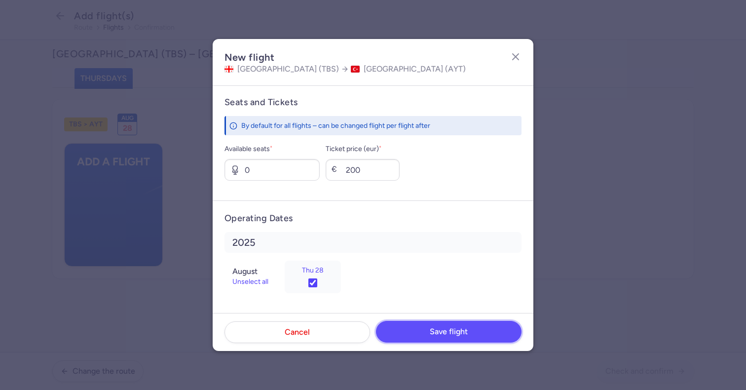
click at [430, 326] on button "Save flight" at bounding box center [449, 332] width 146 height 22
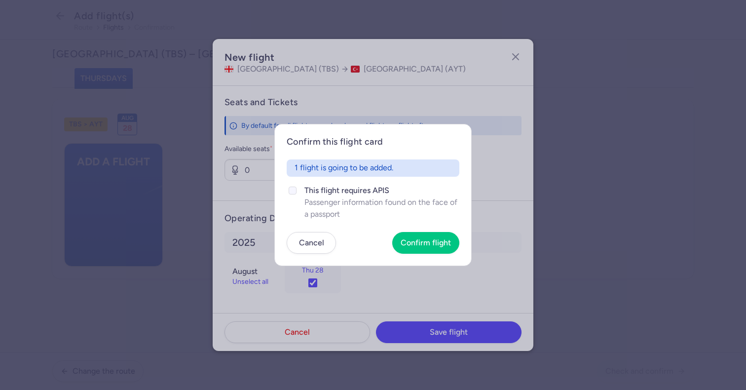
click at [311, 189] on span "This flight requires APIS" at bounding box center [382, 191] width 155 height 12
click at [297, 189] on input "This flight requires APIS Passenger information found on the face of a passport" at bounding box center [293, 191] width 8 height 8
checkbox input "true"
click at [418, 242] on span "Confirm flight" at bounding box center [426, 242] width 50 height 9
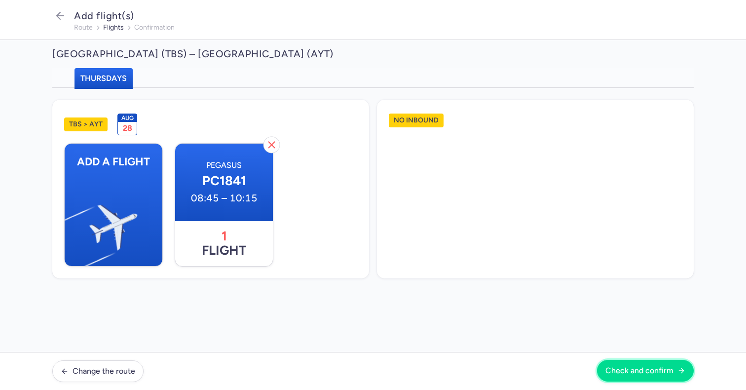
click at [622, 365] on button "Check and confirm" at bounding box center [645, 371] width 97 height 22
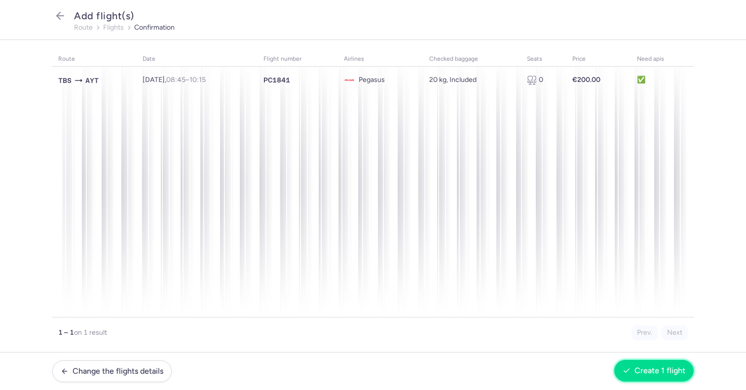
click at [655, 377] on button "Create 1 flight" at bounding box center [654, 371] width 79 height 22
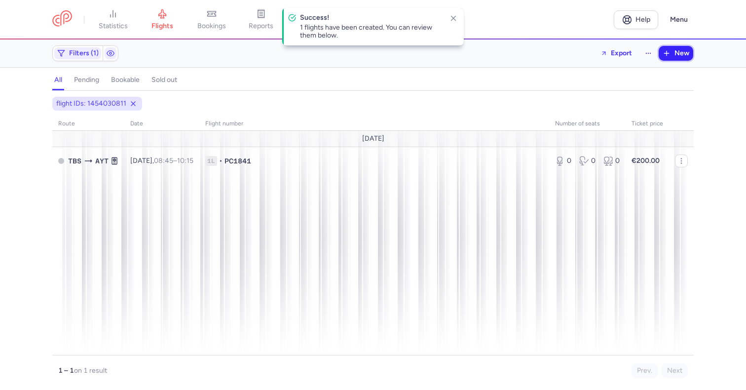
click at [673, 57] on button "New" at bounding box center [676, 53] width 35 height 15
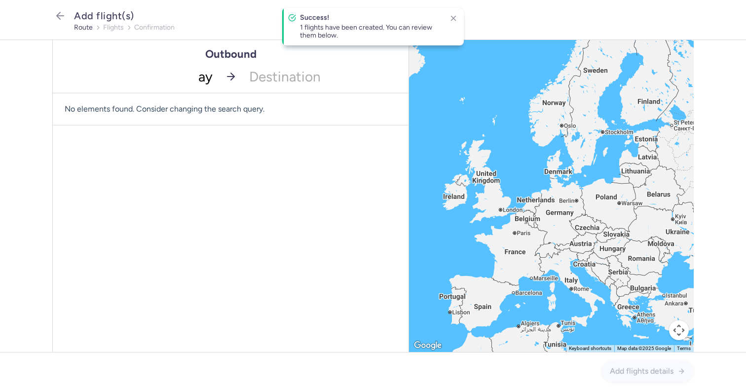
type input "ayt"
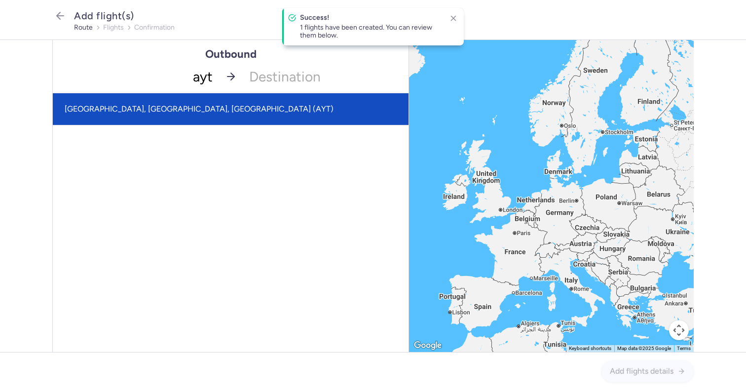
click at [193, 102] on span "[GEOGRAPHIC_DATA], [GEOGRAPHIC_DATA], [GEOGRAPHIC_DATA] (AYT)" at bounding box center [231, 109] width 356 height 32
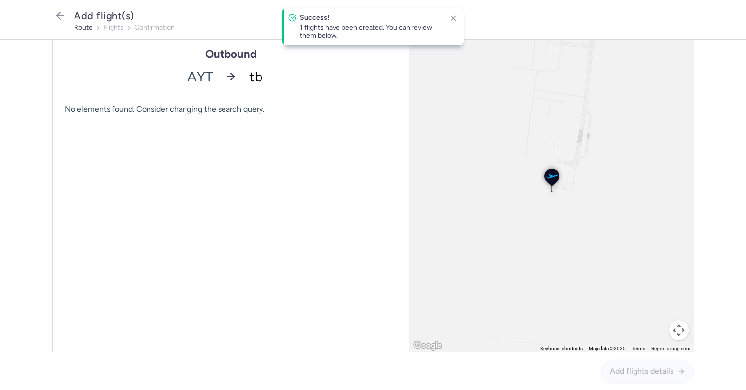
type input "tbs"
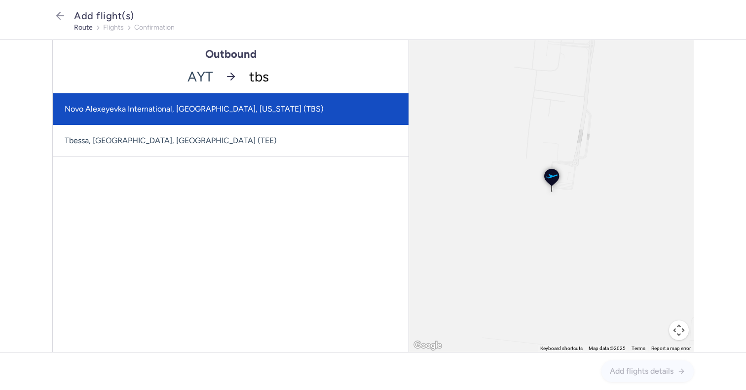
click at [203, 106] on span "Novo Alexeyevka International, [GEOGRAPHIC_DATA], [US_STATE] (TBS)" at bounding box center [194, 108] width 259 height 9
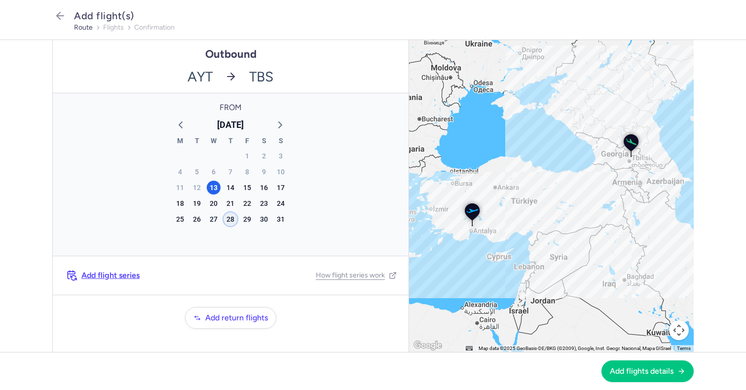
click at [226, 219] on div "28" at bounding box center [231, 219] width 14 height 14
click at [626, 369] on span "Add flights details" at bounding box center [642, 370] width 64 height 9
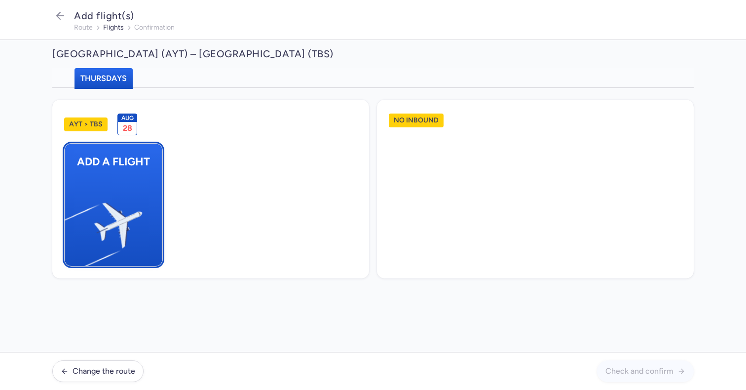
click at [88, 157] on img "button" at bounding box center [69, 221] width 167 height 153
select select "23"
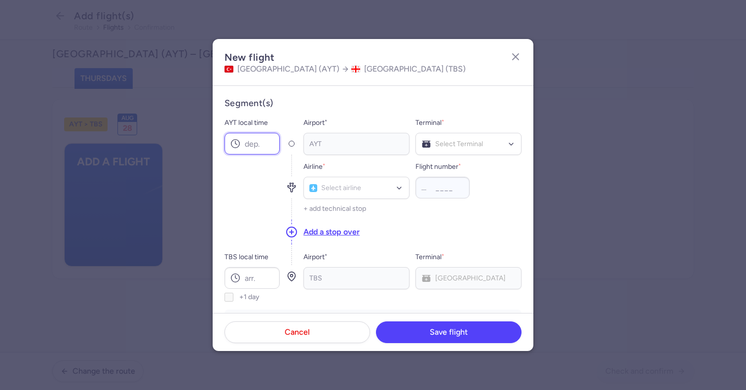
click at [248, 147] on input "AYT local time" at bounding box center [252, 144] width 55 height 22
type input "04:50"
click at [253, 260] on label "TBS local time" at bounding box center [252, 257] width 55 height 12
click at [253, 267] on input "TBS local time" at bounding box center [252, 278] width 55 height 22
type input "07:55"
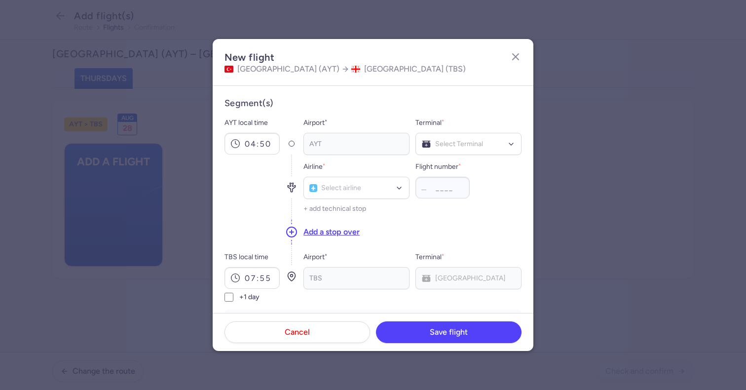
click at [364, 165] on div "Airline * Select airline" at bounding box center [357, 180] width 106 height 38
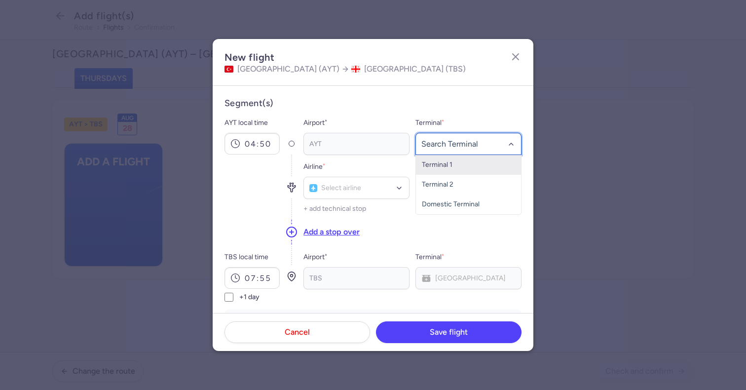
click at [445, 137] on div at bounding box center [469, 144] width 106 height 22
type input "2"
click at [442, 163] on span "Terminal 2" at bounding box center [438, 164] width 32 height 8
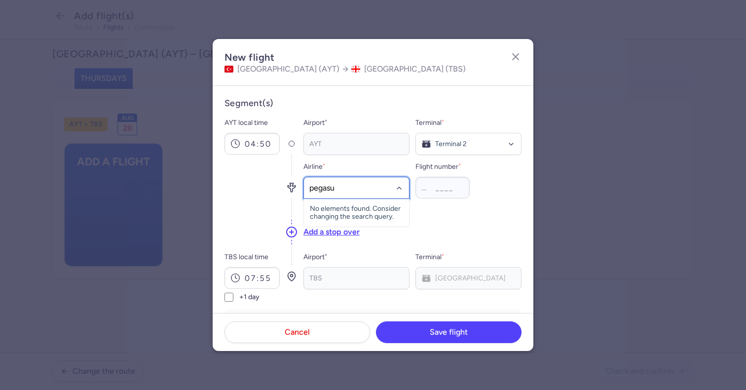
type input "pegasus"
click at [359, 208] on span "(PC)" at bounding box center [358, 210] width 14 height 8
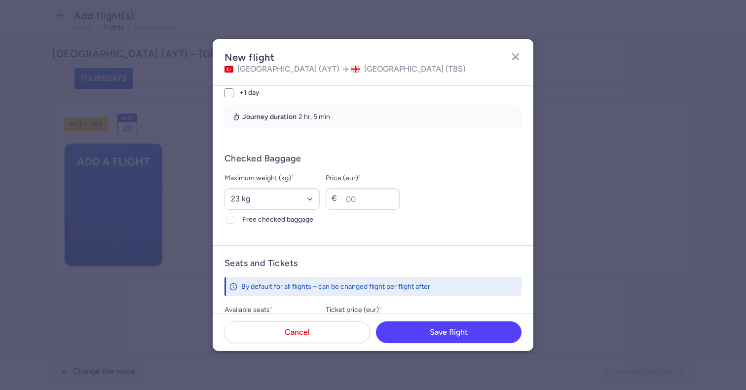
scroll to position [248, 0]
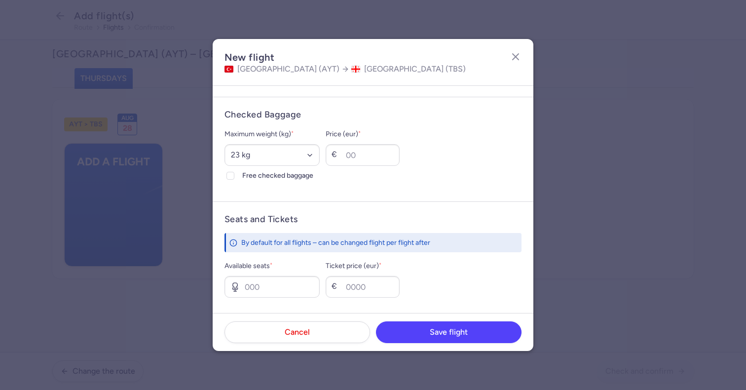
type input "1840"
click at [263, 185] on form "Checked Baggage Maximum weight (kg) * Select an option 15 kg 16 kg 17 kg 18 kg …" at bounding box center [373, 149] width 321 height 105
click at [253, 171] on span "Free checked baggage" at bounding box center [280, 176] width 77 height 12
click at [234, 172] on input "Free checked baggage" at bounding box center [231, 176] width 8 height 8
checkbox input "true"
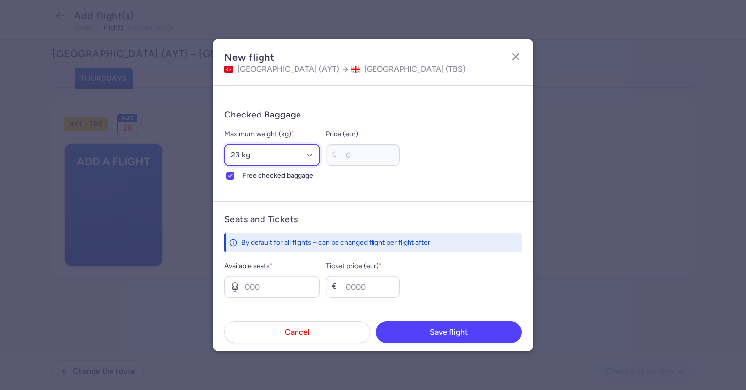
click at [255, 155] on select "Select an option 15 kg 16 kg 17 kg 18 kg 19 kg 20 kg 21 kg 22 kg 23 kg 24 kg 25…" at bounding box center [272, 155] width 95 height 22
select select "20"
click at [225, 144] on select "Select an option 15 kg 16 kg 17 kg 18 kg 19 kg 20 kg 21 kg 22 kg 23 kg 24 kg 25…" at bounding box center [272, 155] width 95 height 22
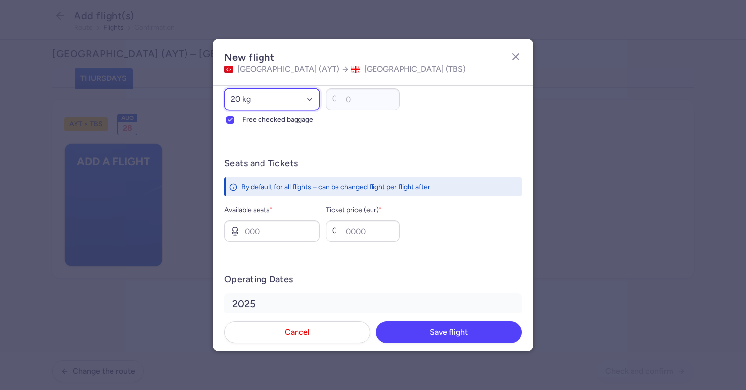
scroll to position [319, 0]
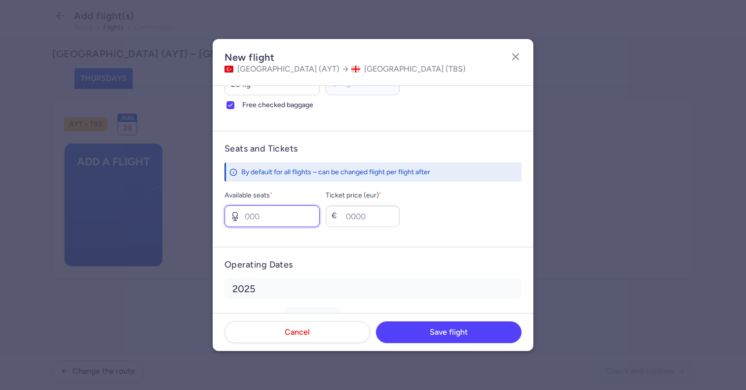
click at [311, 218] on input "Available seats *" at bounding box center [272, 216] width 95 height 22
type input "0"
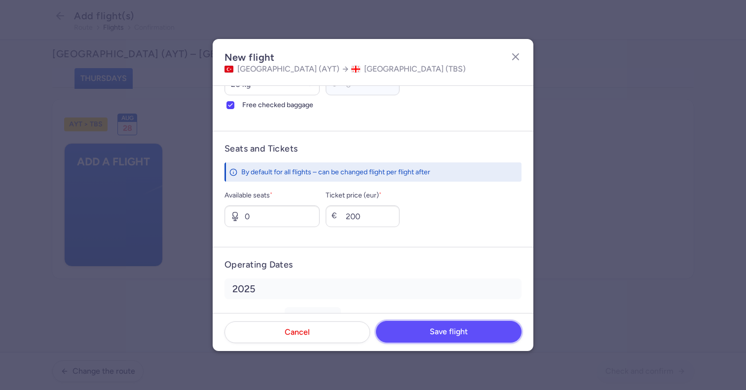
click at [431, 331] on span "Save flight" at bounding box center [449, 331] width 38 height 9
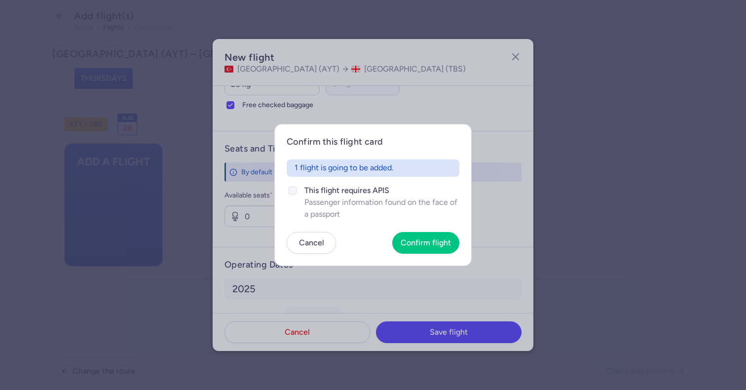
click at [330, 208] on span "Passenger information found on the face of a passport" at bounding box center [382, 208] width 155 height 24
click at [297, 194] on input "This flight requires APIS Passenger information found on the face of a passport" at bounding box center [293, 191] width 8 height 8
click at [420, 243] on span "Confirm flight" at bounding box center [426, 242] width 50 height 9
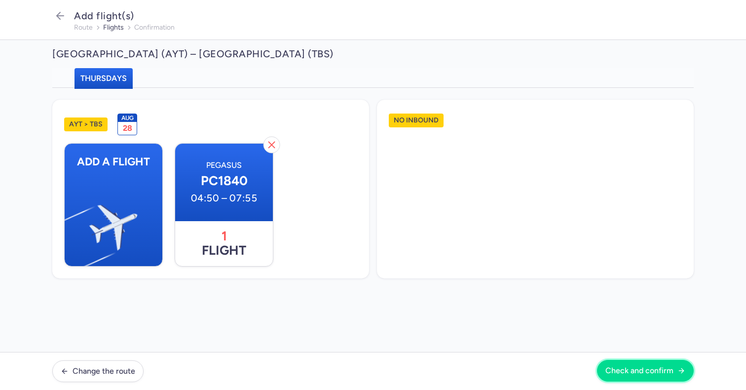
click at [622, 375] on span "Check and confirm" at bounding box center [640, 370] width 68 height 9
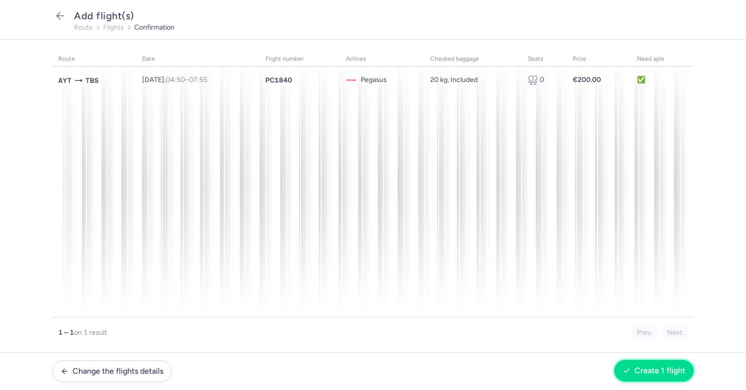
click at [637, 375] on button "Create 1 flight" at bounding box center [654, 371] width 79 height 22
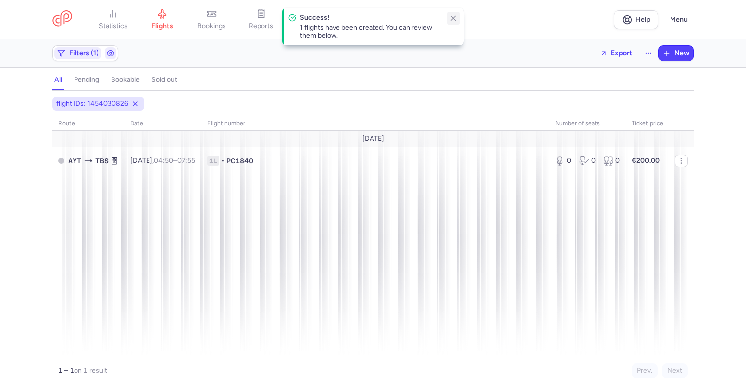
click at [451, 12] on button "button" at bounding box center [453, 18] width 13 height 13
click at [133, 104] on line at bounding box center [135, 104] width 4 height 4
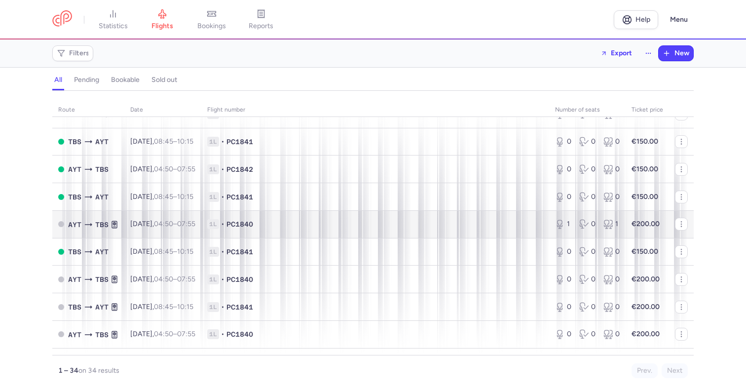
scroll to position [415, 0]
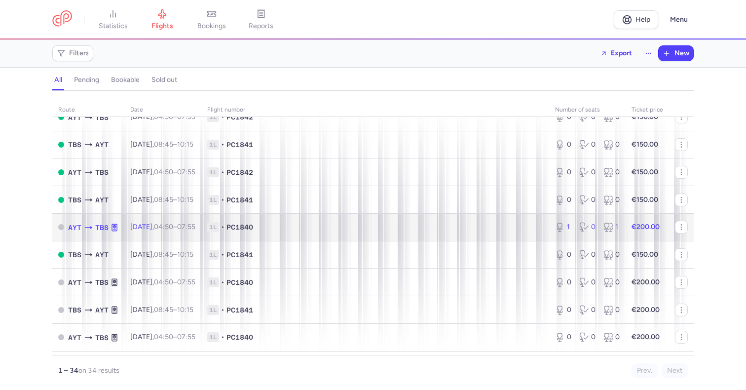
click at [339, 232] on span "1L • PC1840" at bounding box center [375, 227] width 336 height 10
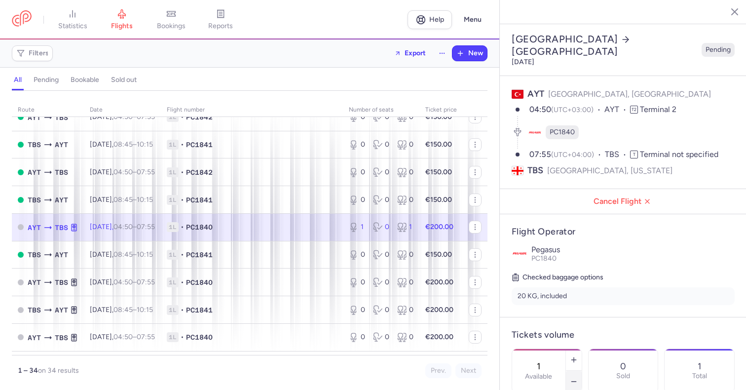
click at [576, 378] on icon "button" at bounding box center [574, 382] width 8 height 8
click at [551, 369] on span "Save changes" at bounding box center [544, 370] width 49 height 9
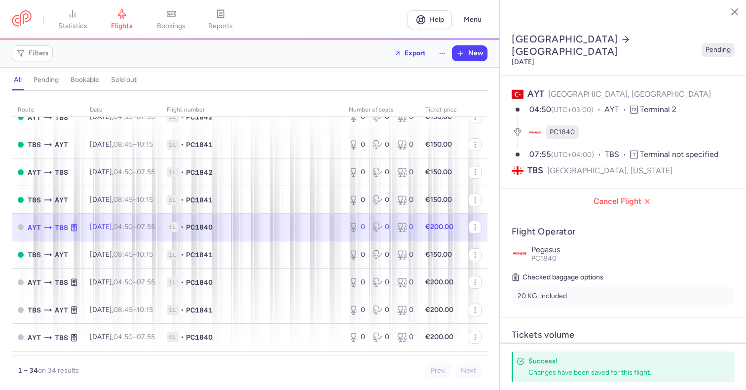
click at [732, 11] on icon "button" at bounding box center [728, 11] width 10 height 10
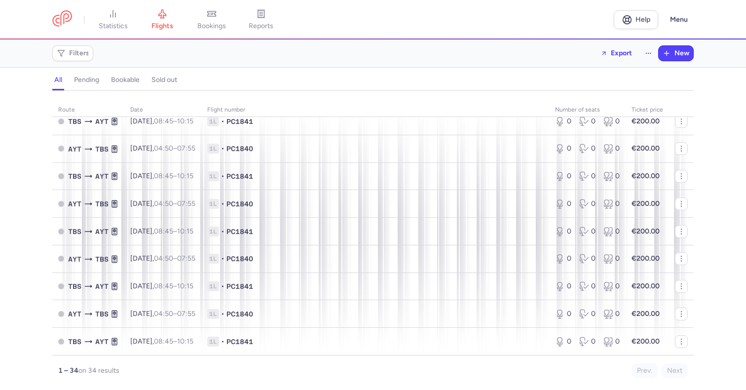
scroll to position [739, 0]
click at [693, 43] on div "Filters Export New" at bounding box center [373, 53] width 650 height 24
click at [669, 52] on icon "button" at bounding box center [667, 53] width 8 height 8
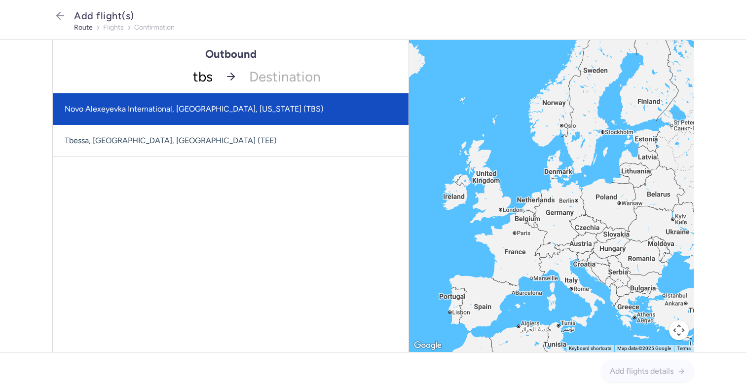
click at [182, 107] on span "Novo Alexeyevka International, [GEOGRAPHIC_DATA], [US_STATE] (TBS)" at bounding box center [194, 108] width 259 height 9
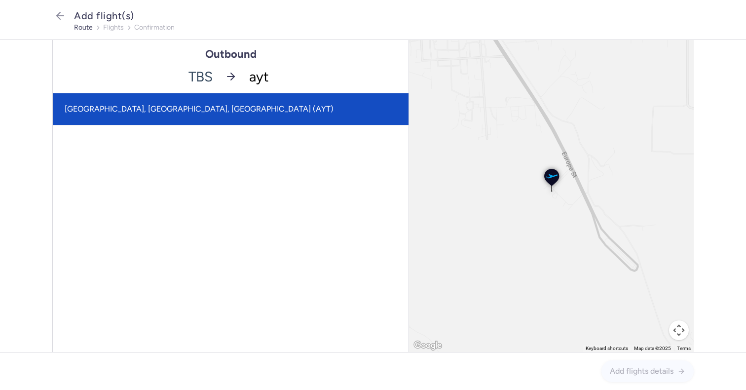
click at [193, 105] on span "[GEOGRAPHIC_DATA], [GEOGRAPHIC_DATA], [GEOGRAPHIC_DATA] (AYT)" at bounding box center [231, 109] width 356 height 32
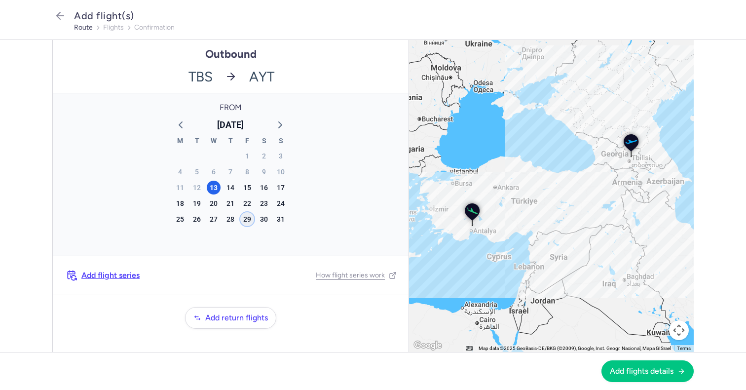
click at [250, 221] on div "29" at bounding box center [247, 219] width 14 height 14
click at [632, 368] on span "Add flights details" at bounding box center [642, 370] width 64 height 9
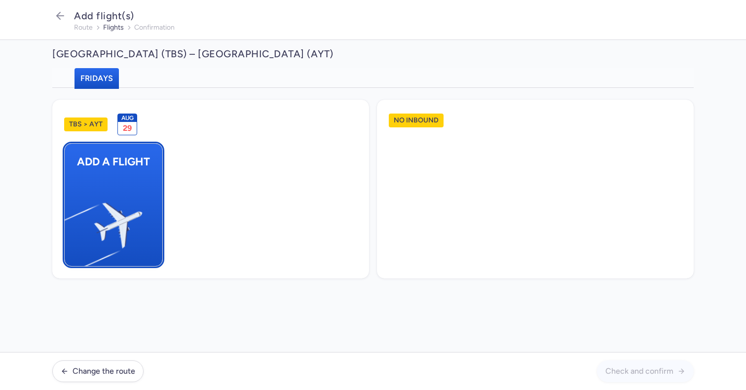
click at [135, 202] on img "button" at bounding box center [69, 221] width 167 height 153
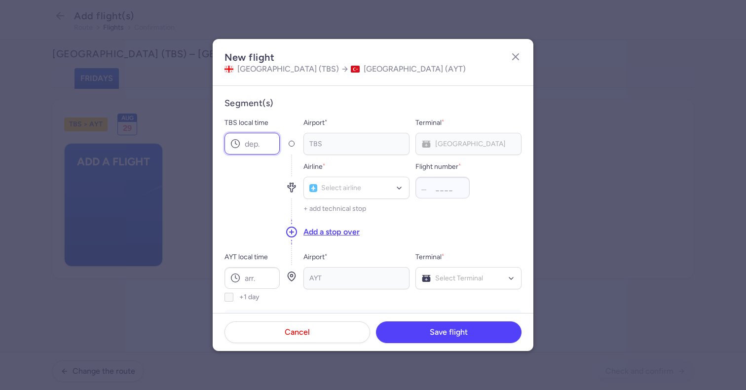
click at [251, 147] on input "TBS local time" at bounding box center [252, 144] width 55 height 22
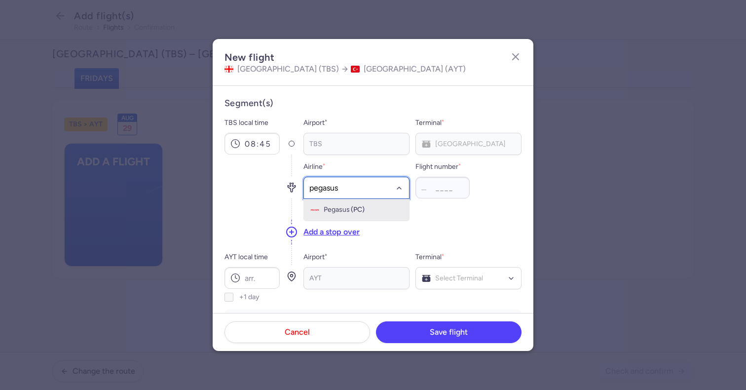
click at [327, 208] on span "Pegasus" at bounding box center [337, 210] width 26 height 8
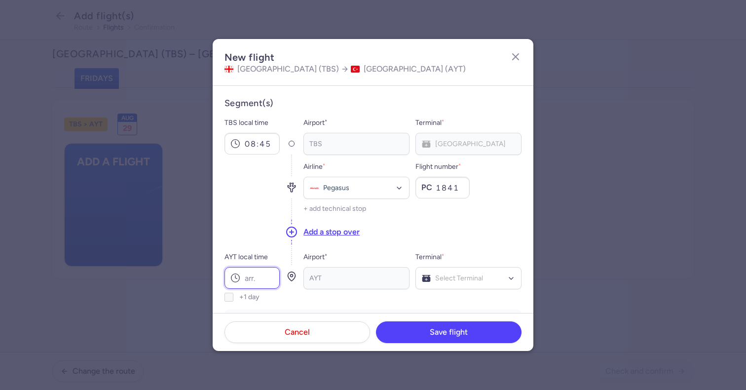
click at [268, 275] on input "AYT local time" at bounding box center [252, 278] width 55 height 22
click at [456, 271] on div "Select Terminal" at bounding box center [469, 278] width 106 height 22
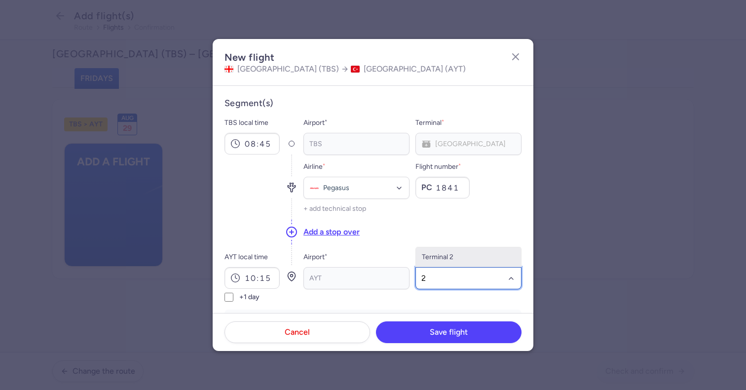
click at [448, 261] on span "Terminal 2" at bounding box center [468, 257] width 105 height 20
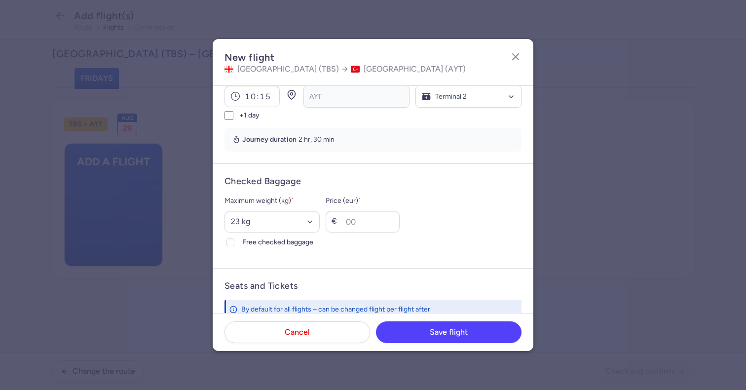
scroll to position [185, 0]
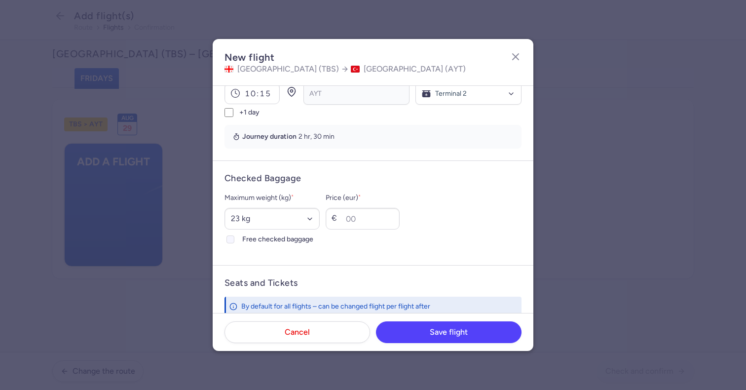
click at [261, 237] on span "Free checked baggage" at bounding box center [280, 239] width 77 height 12
click at [234, 237] on input "Free checked baggage" at bounding box center [231, 239] width 8 height 8
click at [262, 220] on select "Select an option 15 kg 16 kg 17 kg 18 kg 19 kg 20 kg 21 kg 22 kg 23 kg 24 kg 25…" at bounding box center [272, 219] width 95 height 22
click at [225, 208] on select "Select an option 15 kg 16 kg 17 kg 18 kg 19 kg 20 kg 21 kg 22 kg 23 kg 24 kg 25…" at bounding box center [272, 219] width 95 height 22
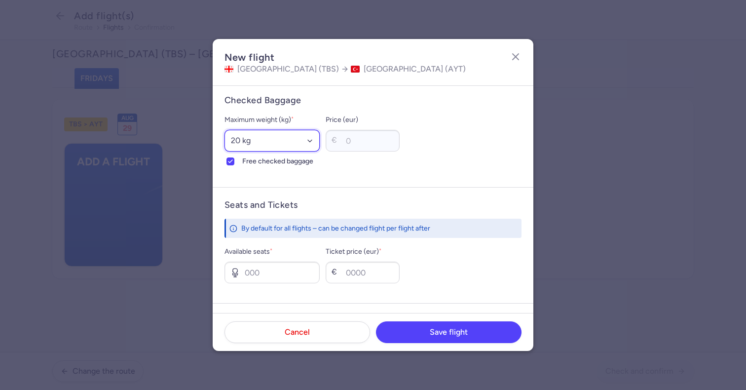
scroll to position [351, 0]
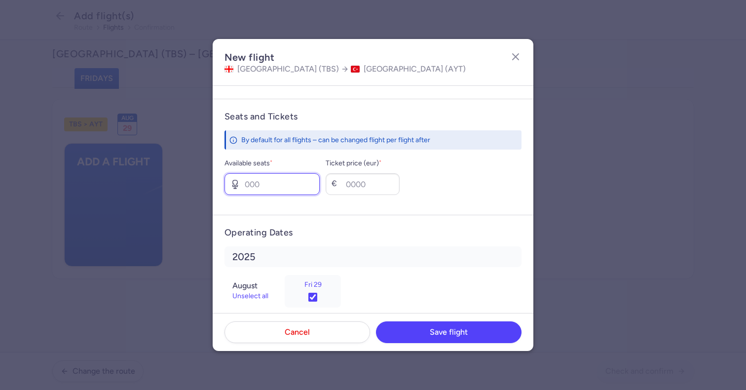
click at [262, 184] on input "Available seats *" at bounding box center [272, 184] width 95 height 22
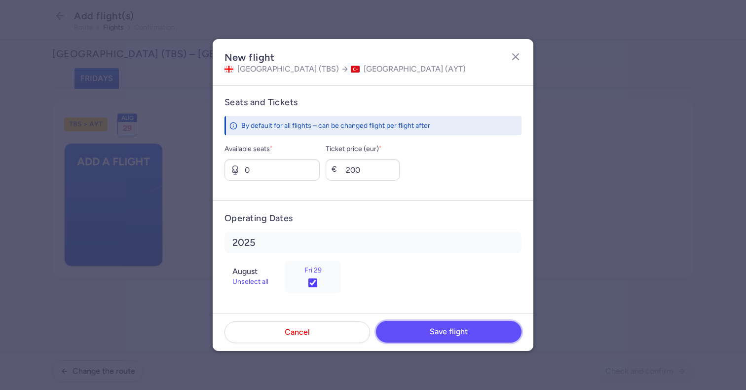
click at [434, 340] on button "Save flight" at bounding box center [449, 332] width 146 height 22
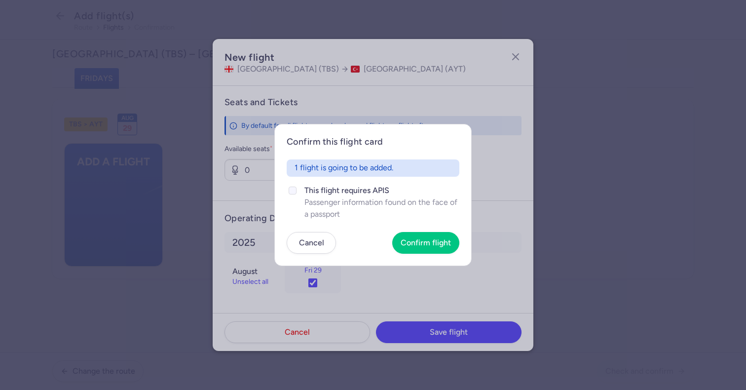
click at [335, 203] on span "Passenger information found on the face of a passport" at bounding box center [382, 208] width 155 height 24
click at [297, 194] on input "This flight requires APIS Passenger information found on the face of a passport" at bounding box center [293, 191] width 8 height 8
click at [457, 242] on button "Confirm flight" at bounding box center [425, 243] width 67 height 22
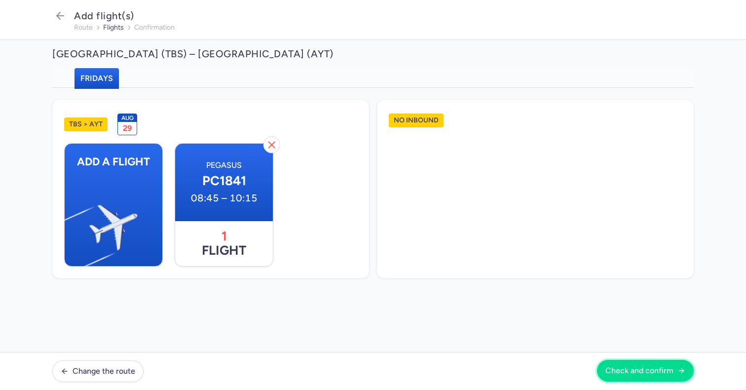
click at [619, 367] on span "Check and confirm" at bounding box center [640, 370] width 68 height 9
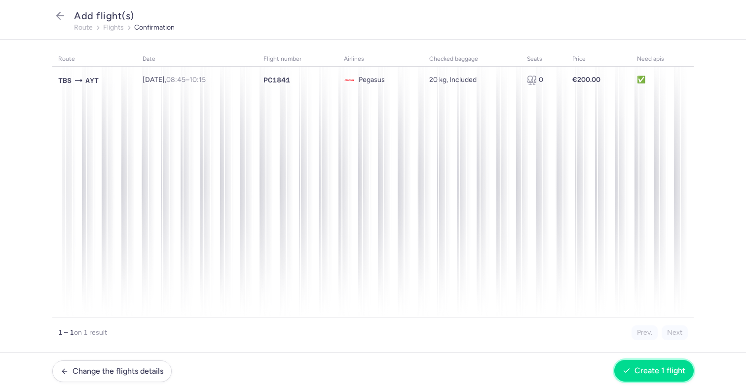
click at [663, 368] on span "Create 1 flight" at bounding box center [660, 370] width 51 height 9
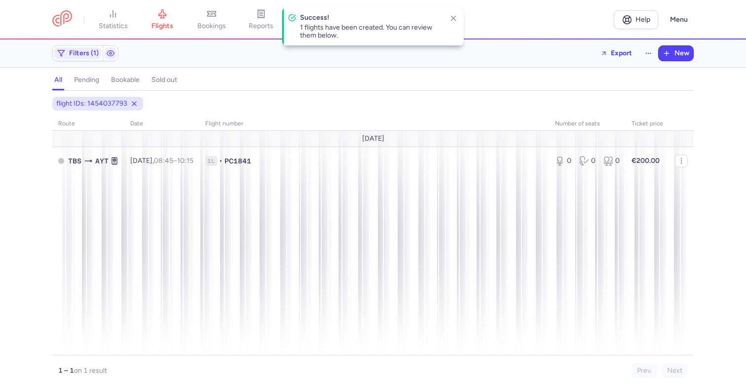
click at [659, 61] on div "Filters (1) Export New" at bounding box center [373, 53] width 650 height 24
click at [672, 53] on button "New" at bounding box center [676, 53] width 35 height 15
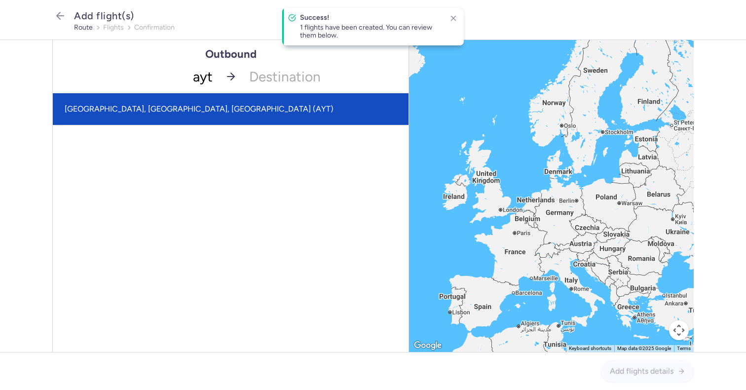
click at [204, 112] on span "[GEOGRAPHIC_DATA], [GEOGRAPHIC_DATA], [GEOGRAPHIC_DATA] (AYT)" at bounding box center [231, 109] width 356 height 32
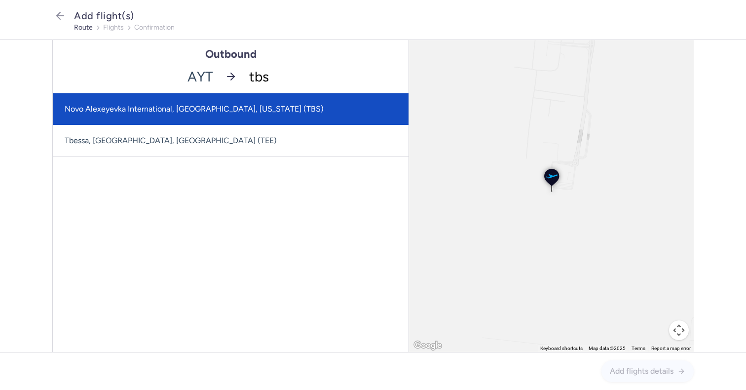
click at [223, 108] on span "Novo Alexeyevka International, [GEOGRAPHIC_DATA], [US_STATE] (TBS)" at bounding box center [194, 108] width 259 height 9
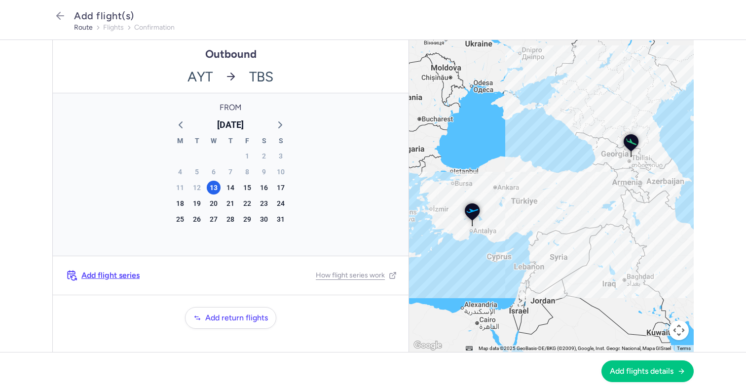
click at [257, 222] on div "30" at bounding box center [264, 219] width 17 height 16
click at [255, 222] on div "29" at bounding box center [247, 219] width 17 height 16
click at [251, 219] on div "29" at bounding box center [247, 219] width 14 height 14
click at [630, 368] on span "Add flights details" at bounding box center [642, 370] width 64 height 9
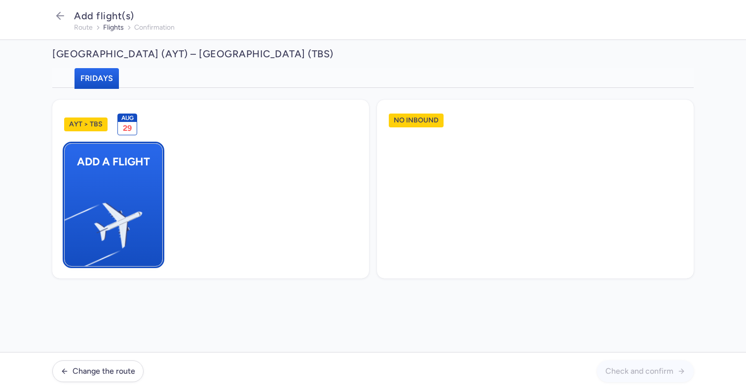
click at [133, 177] on img "button" at bounding box center [69, 221] width 167 height 153
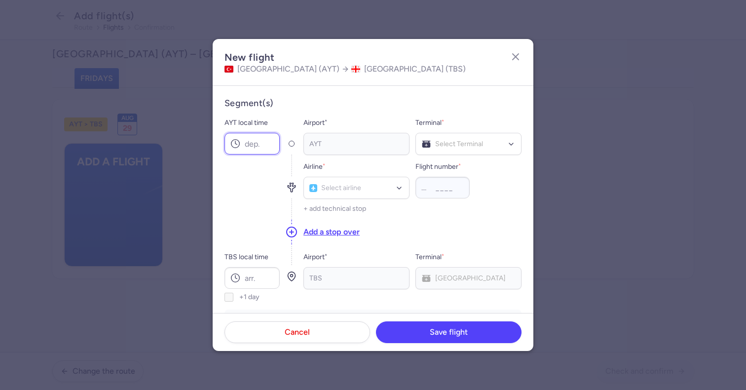
click at [271, 142] on input "AYT local time" at bounding box center [252, 144] width 55 height 22
click at [252, 273] on input "TBS local time" at bounding box center [252, 278] width 55 height 22
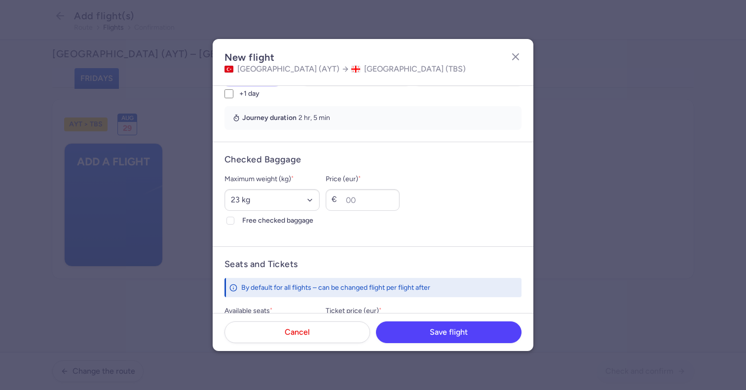
scroll to position [216, 0]
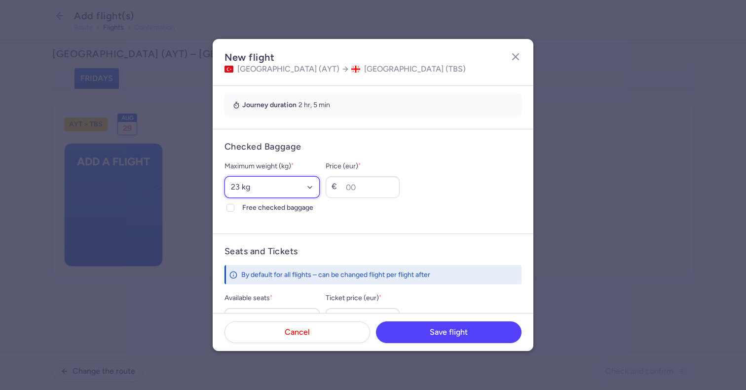
click at [277, 189] on select "Select an option 15 kg 16 kg 17 kg 18 kg 19 kg 20 kg 21 kg 22 kg 23 kg 24 kg 25…" at bounding box center [272, 187] width 95 height 22
click at [225, 176] on select "Select an option 15 kg 16 kg 17 kg 18 kg 19 kg 20 kg 21 kg 22 kg 23 kg 24 kg 25…" at bounding box center [272, 187] width 95 height 22
click at [252, 205] on span "Free checked baggage" at bounding box center [280, 208] width 77 height 12
click at [234, 205] on input "Free checked baggage" at bounding box center [231, 208] width 8 height 8
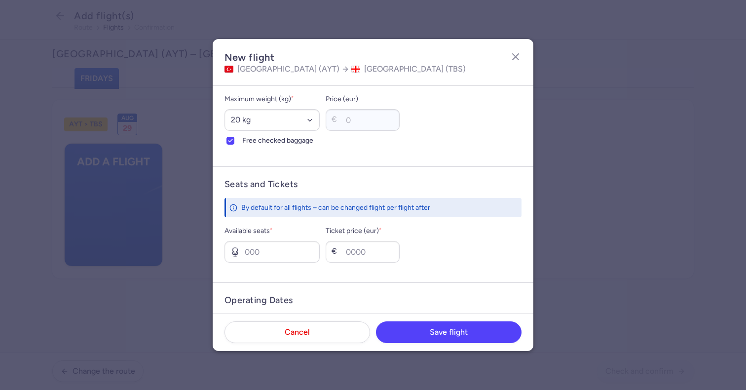
scroll to position [287, 0]
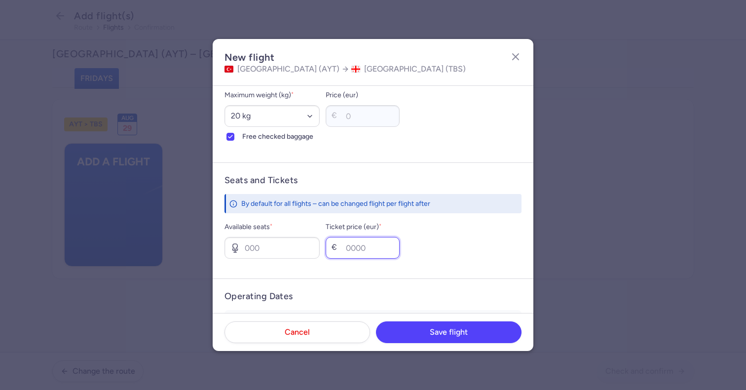
click at [374, 251] on input "Ticket price (eur) *" at bounding box center [363, 248] width 74 height 22
click at [256, 250] on input "Available seats *" at bounding box center [272, 248] width 95 height 22
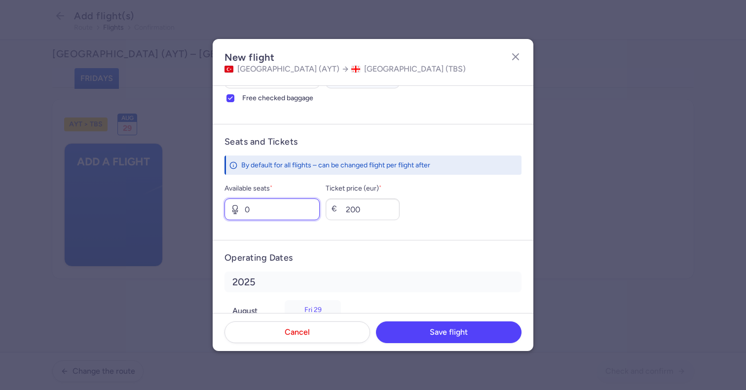
scroll to position [365, 0]
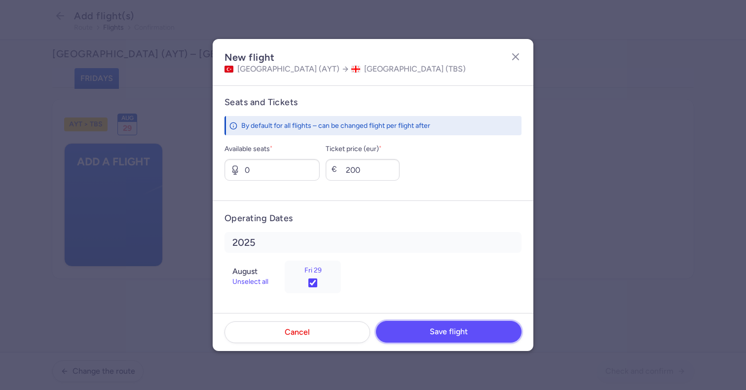
click at [437, 329] on span "Save flight" at bounding box center [449, 331] width 38 height 9
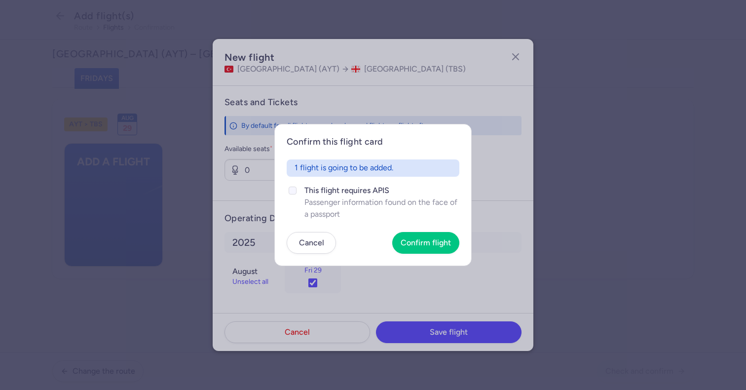
click at [341, 192] on span "This flight requires APIS" at bounding box center [382, 191] width 155 height 12
click at [297, 192] on input "This flight requires APIS Passenger information found on the face of a passport" at bounding box center [293, 191] width 8 height 8
click at [428, 243] on span "Confirm flight" at bounding box center [426, 242] width 50 height 9
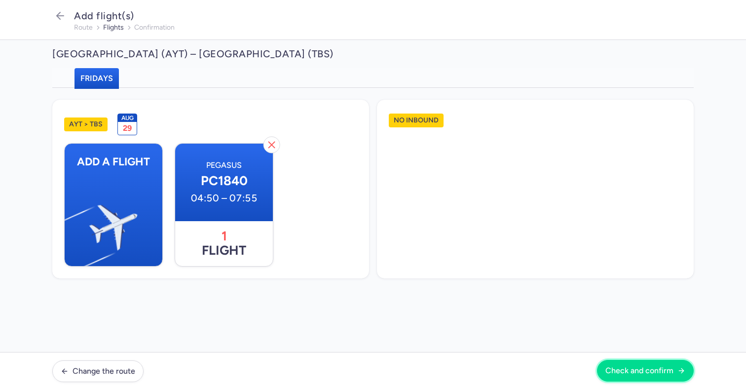
click at [634, 371] on span "Check and confirm" at bounding box center [640, 370] width 68 height 9
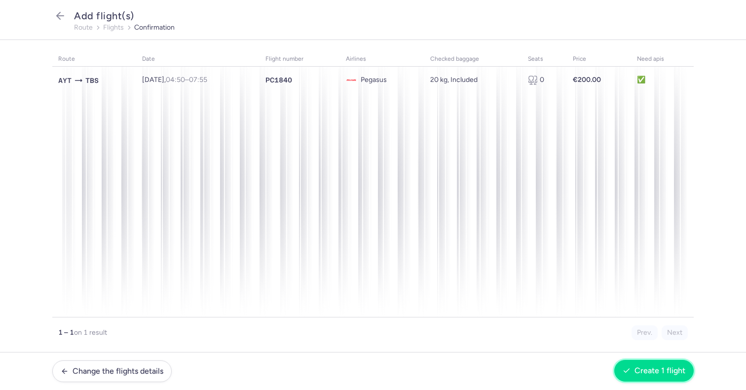
click at [648, 366] on span "Create 1 flight" at bounding box center [660, 370] width 51 height 9
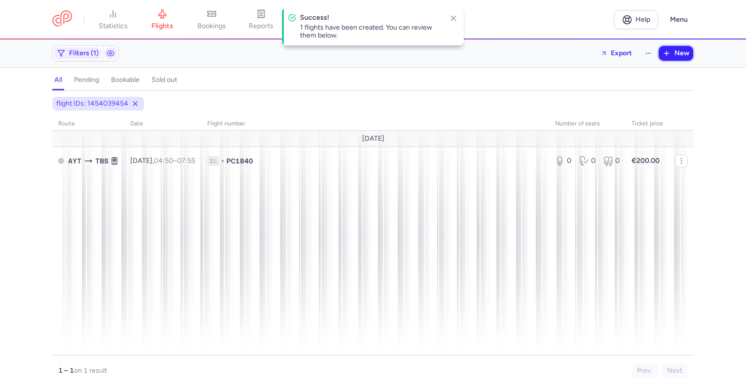
click at [675, 57] on span "New" at bounding box center [682, 53] width 15 height 8
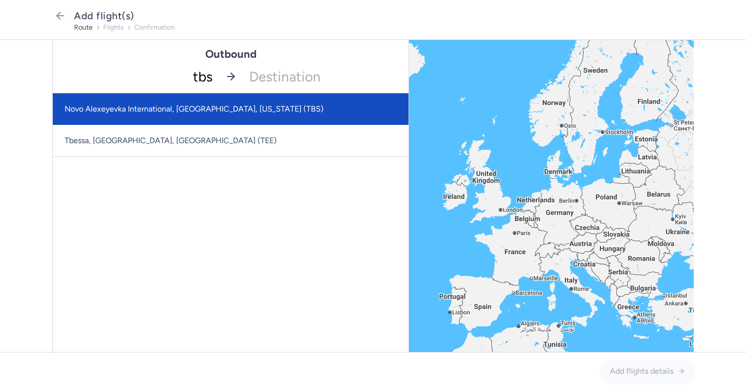
click at [217, 112] on span "Novo Alexeyevka International, [GEOGRAPHIC_DATA], [US_STATE] (TBS)" at bounding box center [194, 108] width 259 height 9
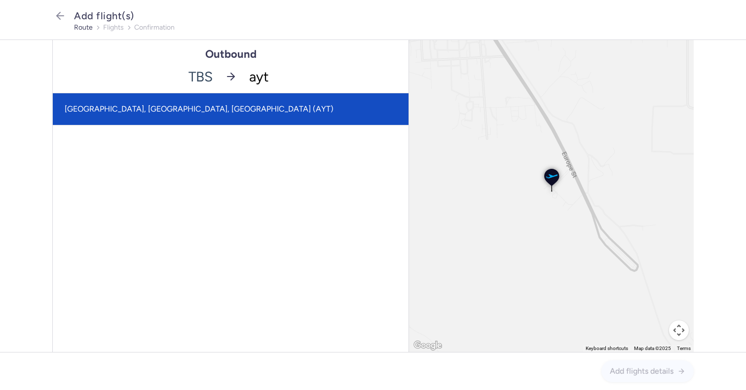
click at [227, 110] on span "[GEOGRAPHIC_DATA], [GEOGRAPHIC_DATA], [GEOGRAPHIC_DATA] (AYT)" at bounding box center [231, 109] width 356 height 32
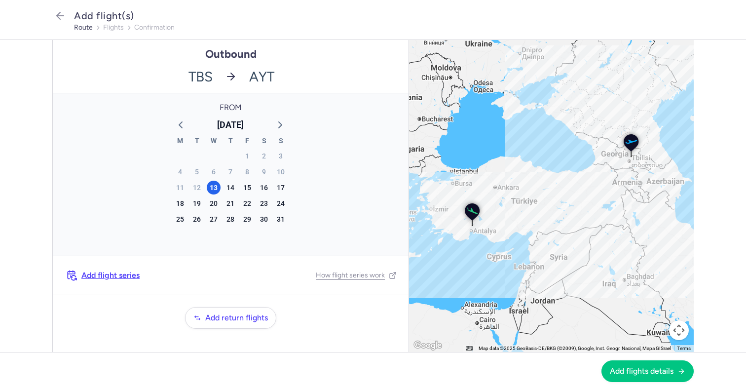
click at [272, 221] on div "31" at bounding box center [280, 219] width 17 height 16
click at [268, 221] on div "30" at bounding box center [264, 219] width 14 height 14
click at [638, 374] on span "Add flights details" at bounding box center [642, 370] width 64 height 9
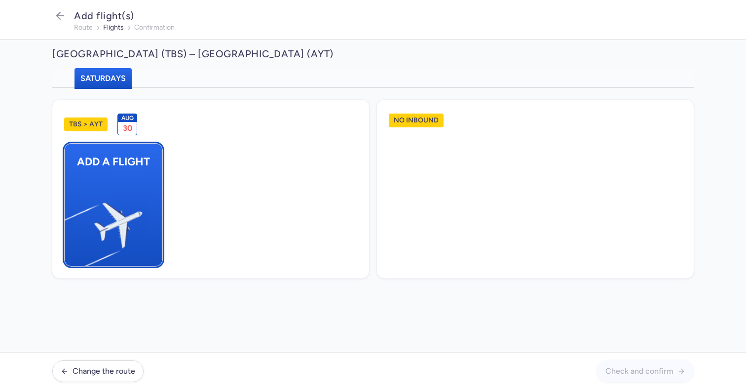
click at [121, 195] on img "button" at bounding box center [69, 221] width 167 height 153
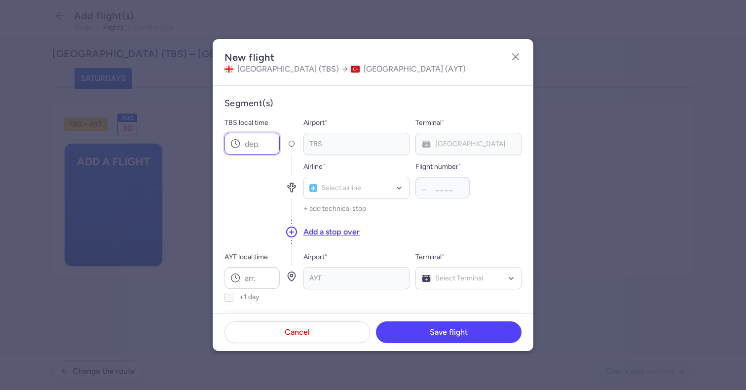
click at [257, 142] on input "TBS local time" at bounding box center [252, 144] width 55 height 22
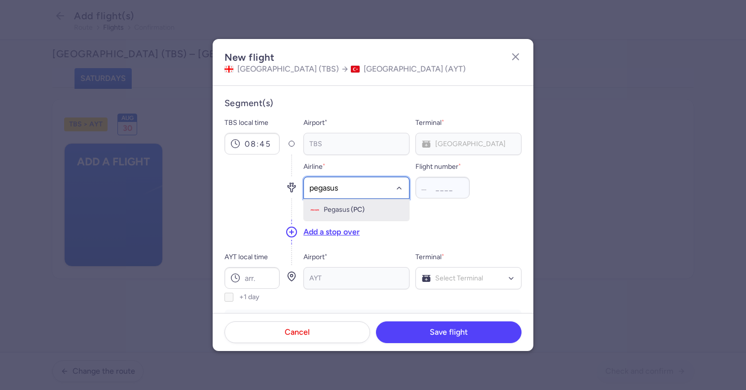
click at [309, 201] on span "Pegasus (PC)" at bounding box center [356, 210] width 105 height 22
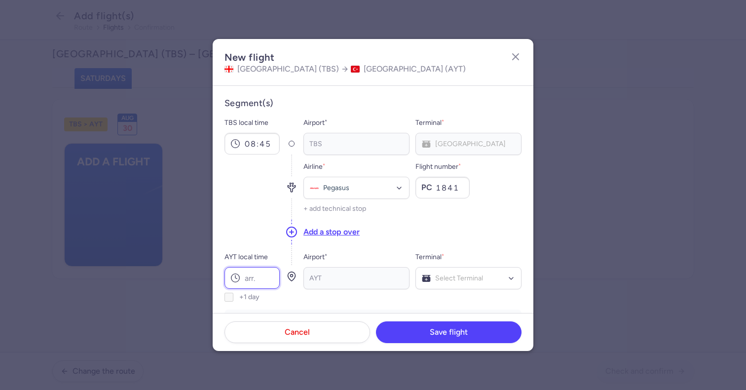
click at [241, 276] on input "AYT local time" at bounding box center [252, 278] width 55 height 22
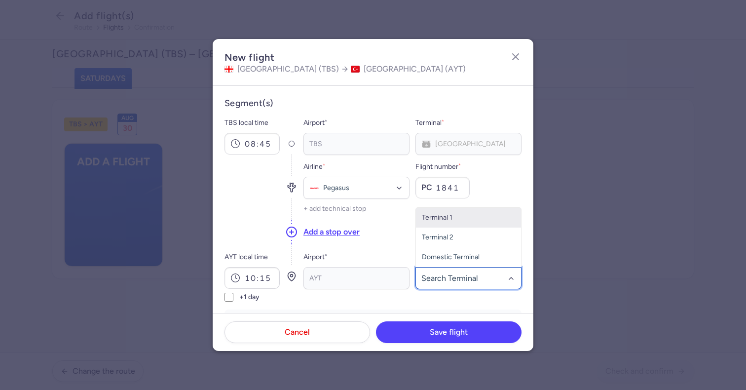
click at [416, 282] on div at bounding box center [469, 278] width 106 height 22
click at [452, 259] on span "Terminal 2" at bounding box center [438, 257] width 32 height 8
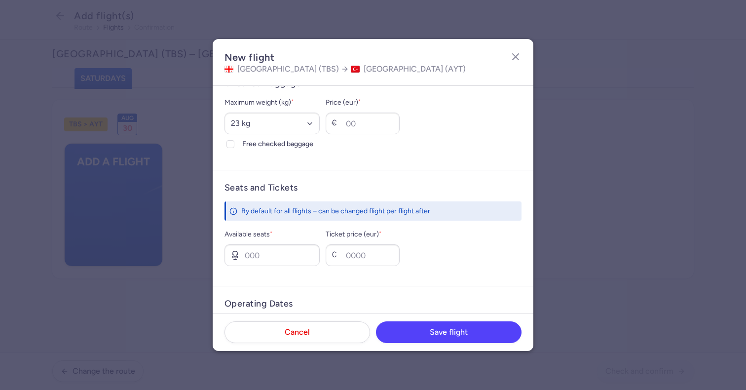
scroll to position [365, 0]
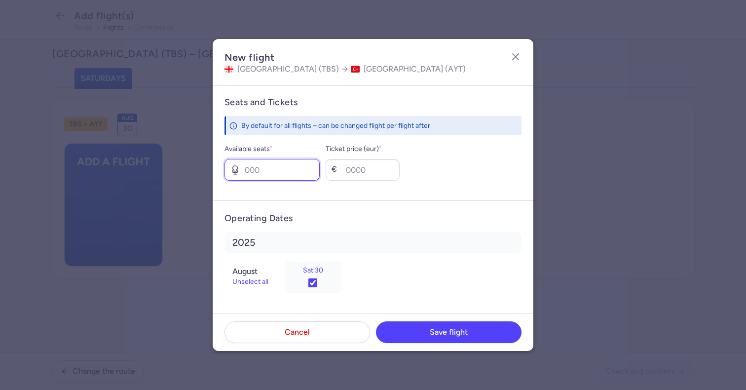
click at [289, 174] on input "Available seats *" at bounding box center [272, 170] width 95 height 22
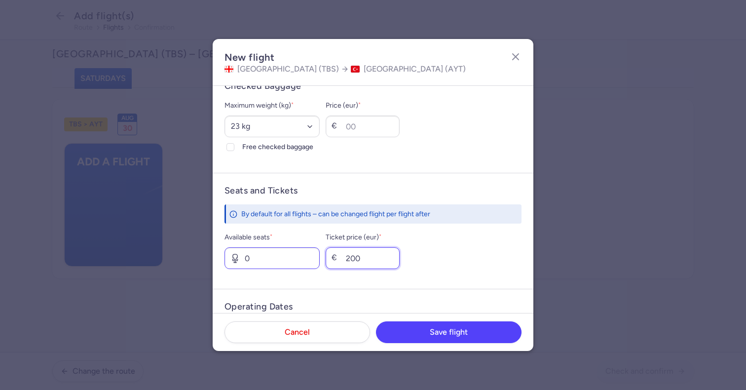
scroll to position [272, 0]
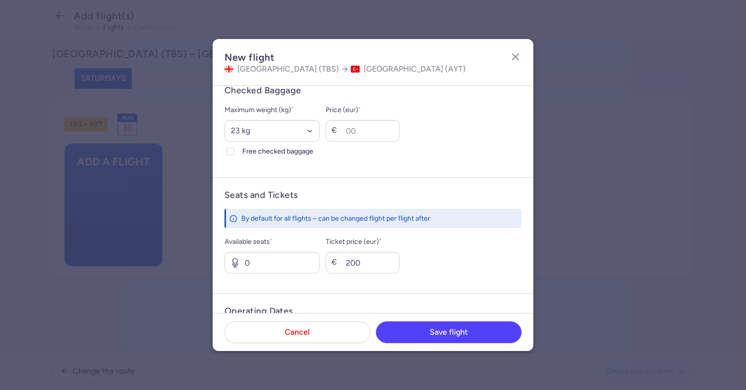
click at [247, 145] on div "Maximum weight (kg) * Select an option 15 kg 16 kg 17 kg 18 kg 19 kg 20 kg 21 k…" at bounding box center [272, 130] width 95 height 53
click at [235, 147] on div at bounding box center [231, 152] width 12 height 12
click at [234, 148] on input "Free checked baggage" at bounding box center [231, 152] width 8 height 8
click at [248, 125] on select "Select an option 15 kg 16 kg 17 kg 18 kg 19 kg 20 kg 21 kg 22 kg 23 kg 24 kg 25…" at bounding box center [272, 131] width 95 height 22
click at [225, 120] on select "Select an option 15 kg 16 kg 17 kg 18 kg 19 kg 20 kg 21 kg 22 kg 23 kg 24 kg 25…" at bounding box center [272, 131] width 95 height 22
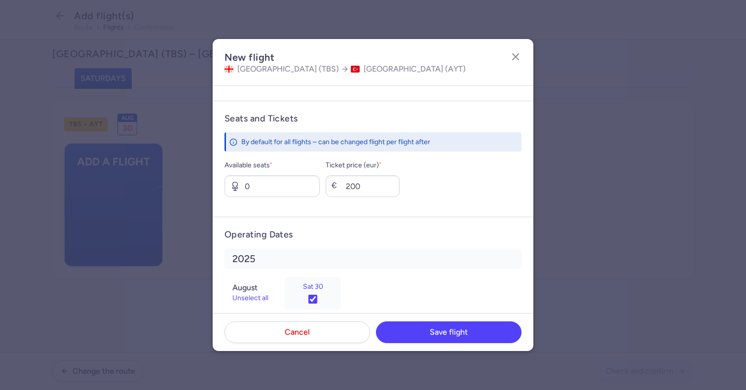
scroll to position [365, 0]
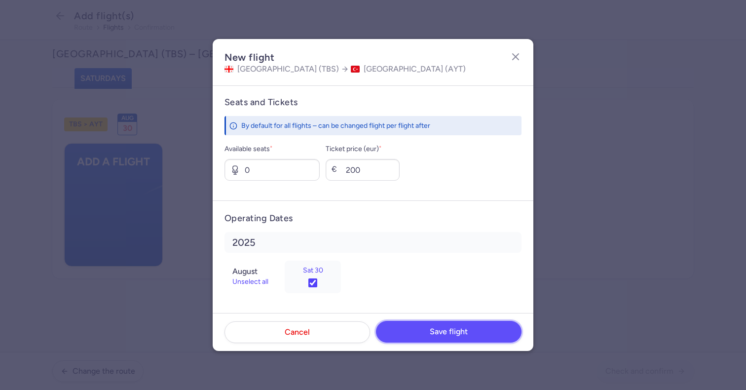
click at [449, 334] on span "Save flight" at bounding box center [449, 331] width 38 height 9
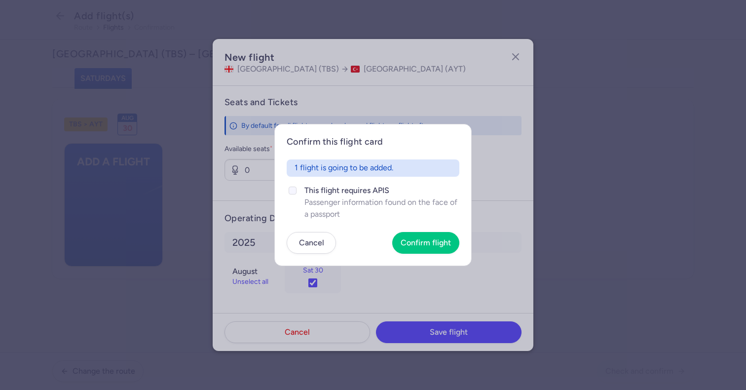
click at [339, 197] on span "Passenger information found on the face of a passport" at bounding box center [382, 208] width 155 height 24
click at [297, 194] on input "This flight requires APIS Passenger information found on the face of a passport" at bounding box center [293, 191] width 8 height 8
click at [407, 228] on article "Confirm this flight card 1 flight is going to be added. This flight requires AP…" at bounding box center [372, 195] width 197 height 142
click at [418, 252] on button "Confirm flight" at bounding box center [425, 243] width 67 height 22
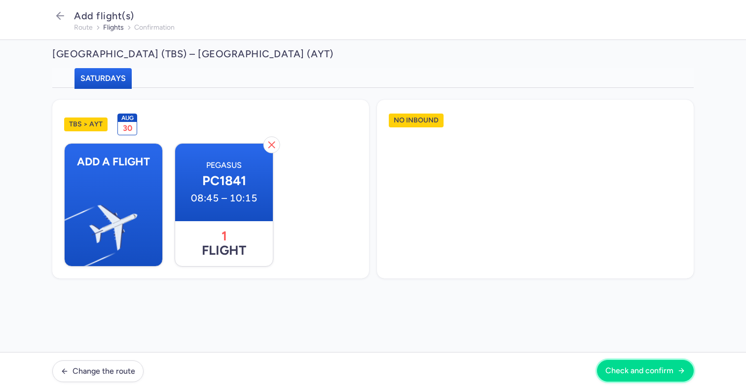
click at [642, 366] on button "Check and confirm" at bounding box center [645, 371] width 97 height 22
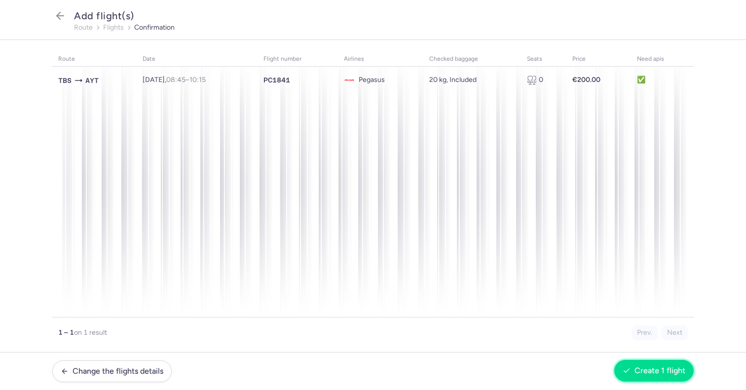
click at [644, 370] on span "Create 1 flight" at bounding box center [660, 370] width 51 height 9
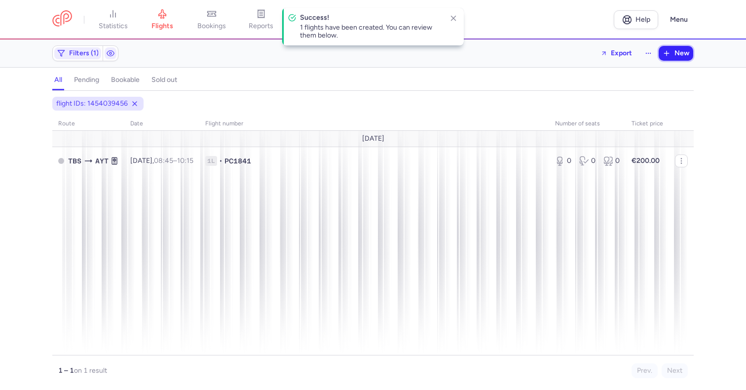
click at [684, 55] on span "New" at bounding box center [682, 53] width 15 height 8
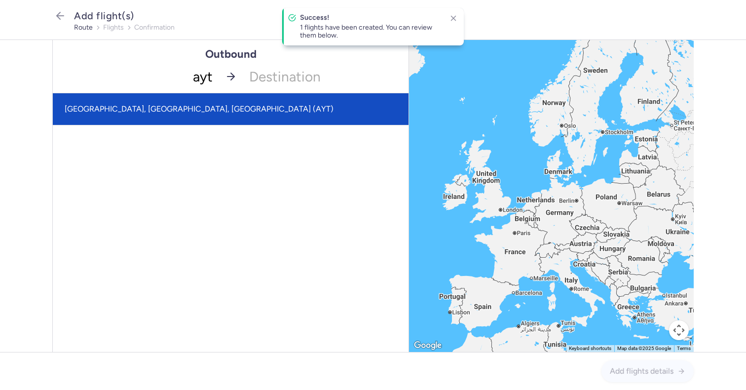
click at [188, 100] on span "[GEOGRAPHIC_DATA], [GEOGRAPHIC_DATA], [GEOGRAPHIC_DATA] (AYT)" at bounding box center [231, 109] width 356 height 32
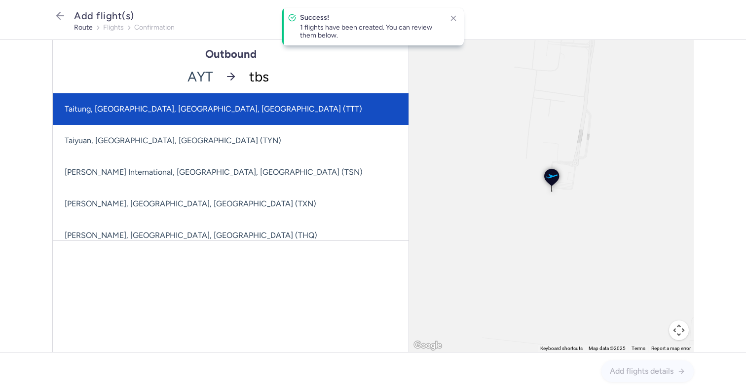
click at [200, 113] on span "Taitung, [GEOGRAPHIC_DATA], [GEOGRAPHIC_DATA], [GEOGRAPHIC_DATA] (TTT)" at bounding box center [214, 108] width 298 height 9
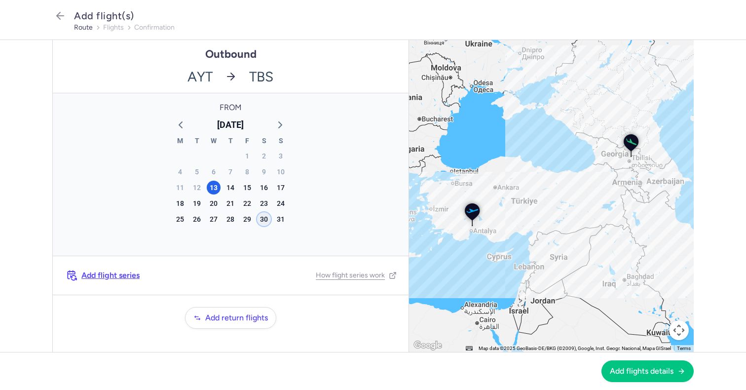
click at [262, 220] on div "30" at bounding box center [264, 219] width 14 height 14
click at [619, 367] on span "Add flights details" at bounding box center [642, 370] width 64 height 9
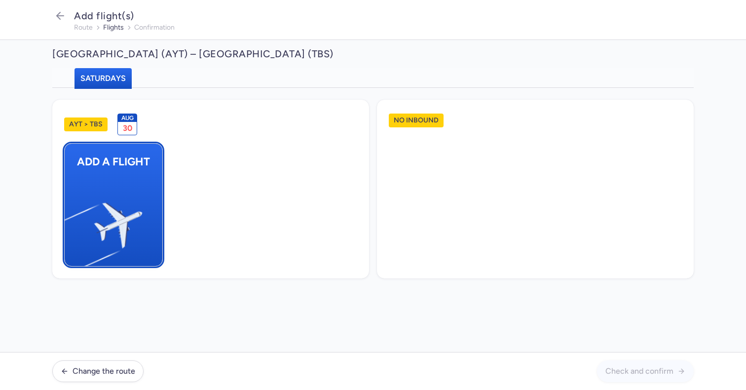
click at [118, 184] on img "button" at bounding box center [69, 221] width 167 height 153
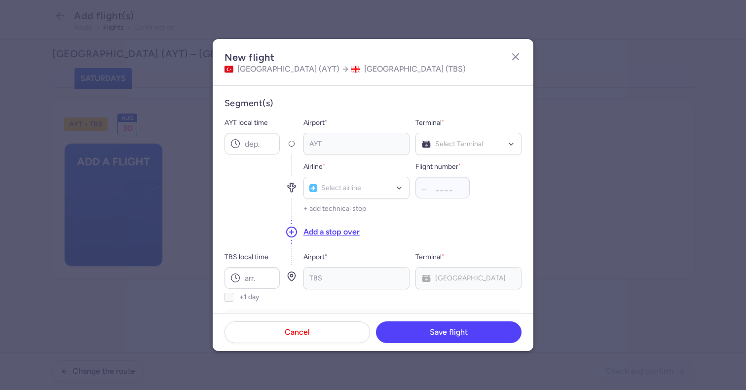
click at [242, 159] on div at bounding box center [252, 187] width 55 height 64
click at [254, 142] on input "AYT local time" at bounding box center [252, 144] width 55 height 22
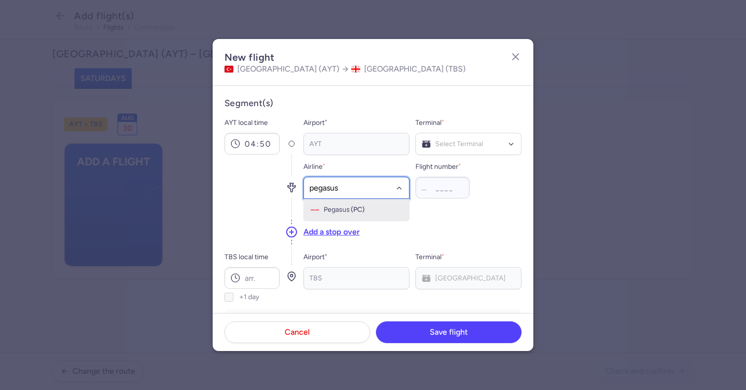
click at [370, 210] on div "Pegasus (PC)" at bounding box center [356, 210] width 93 height 10
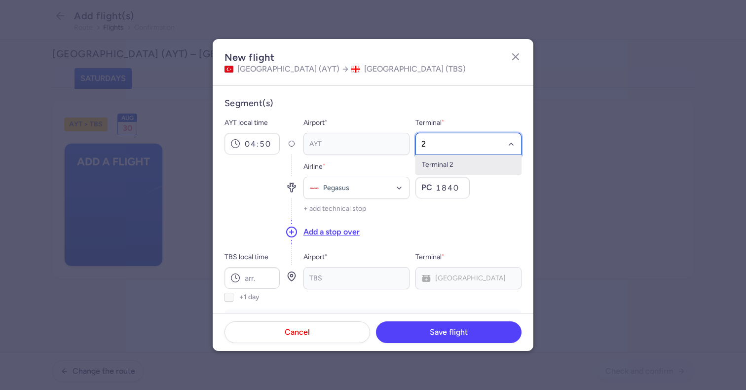
click at [482, 164] on span "Terminal 2" at bounding box center [468, 165] width 105 height 20
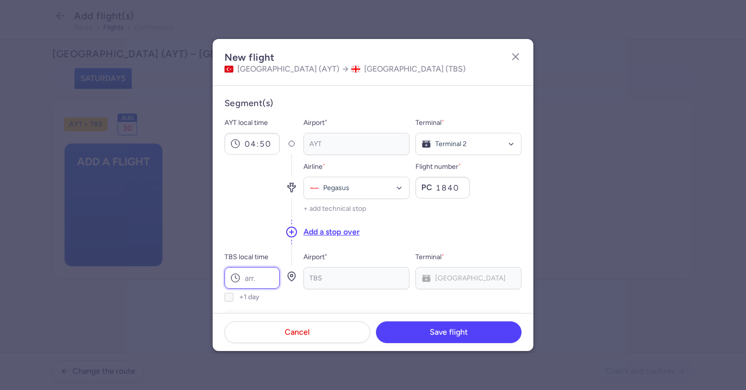
click at [270, 271] on input "TBS local time" at bounding box center [252, 278] width 55 height 22
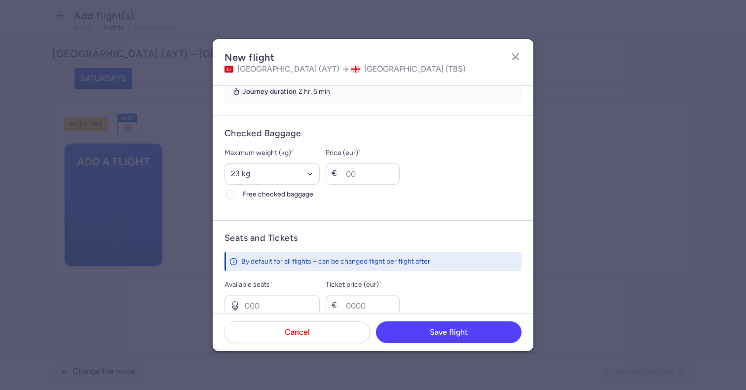
scroll to position [268, 0]
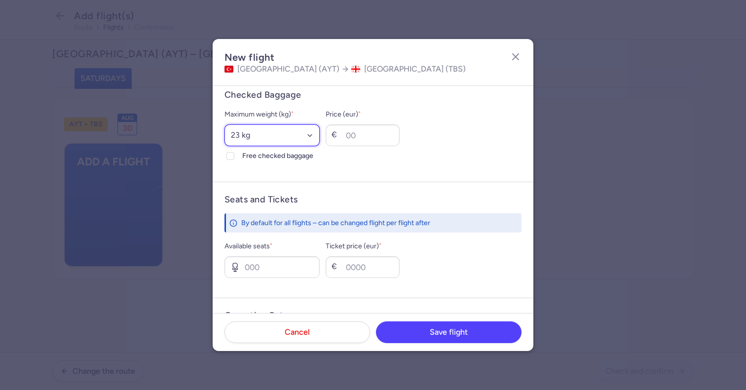
click at [266, 132] on select "Select an option 15 kg 16 kg 17 kg 18 kg 19 kg 20 kg 21 kg 22 kg 23 kg 24 kg 25…" at bounding box center [272, 135] width 95 height 22
click at [225, 124] on select "Select an option 15 kg 16 kg 17 kg 18 kg 19 kg 20 kg 21 kg 22 kg 23 kg 24 kg 25…" at bounding box center [272, 135] width 95 height 22
click at [254, 153] on span "Free checked baggage" at bounding box center [280, 156] width 77 height 12
click at [234, 153] on input "Free checked baggage" at bounding box center [231, 156] width 8 height 8
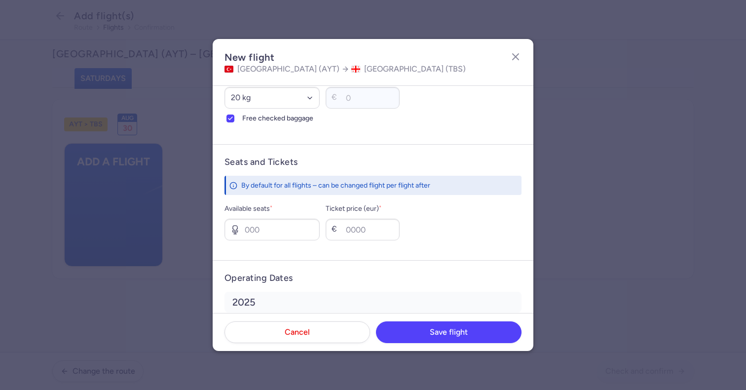
scroll to position [322, 0]
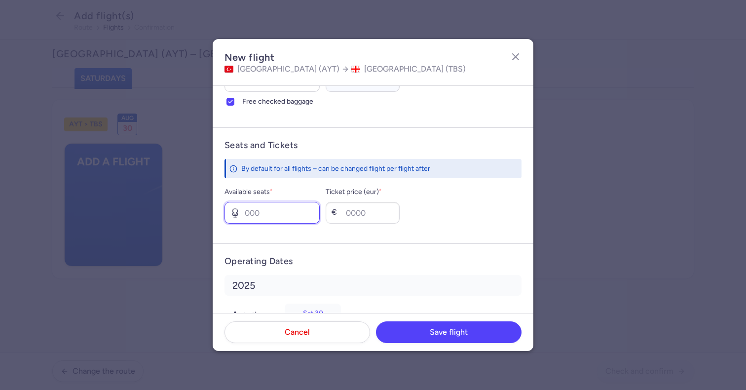
click at [287, 214] on input "Available seats *" at bounding box center [272, 213] width 95 height 22
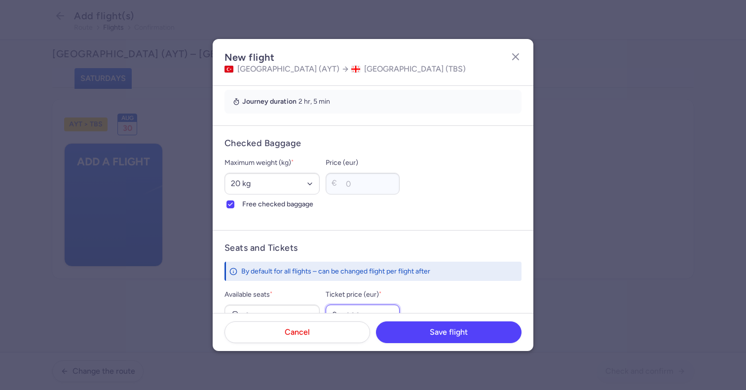
scroll to position [365, 0]
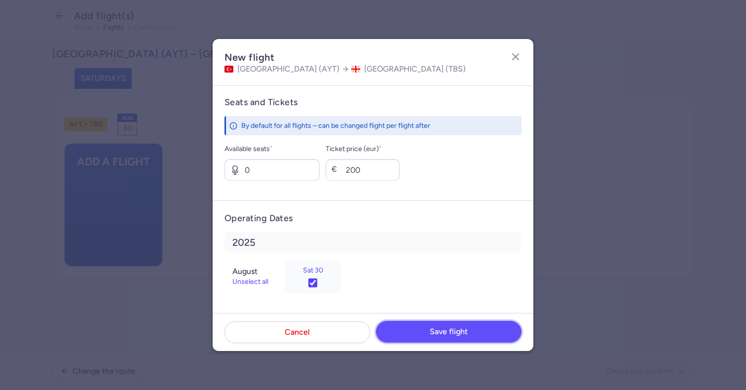
click at [437, 333] on span "Save flight" at bounding box center [449, 331] width 38 height 9
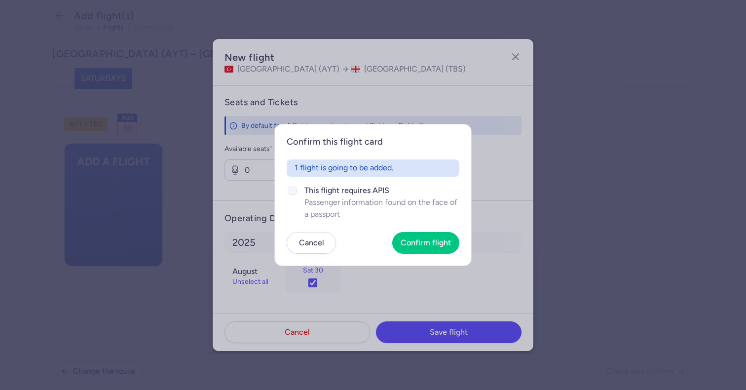
click at [340, 190] on span "This flight requires APIS" at bounding box center [382, 191] width 155 height 12
click at [297, 190] on input "This flight requires APIS Passenger information found on the face of a passport" at bounding box center [293, 191] width 8 height 8
click at [426, 247] on span "Confirm flight" at bounding box center [426, 242] width 50 height 9
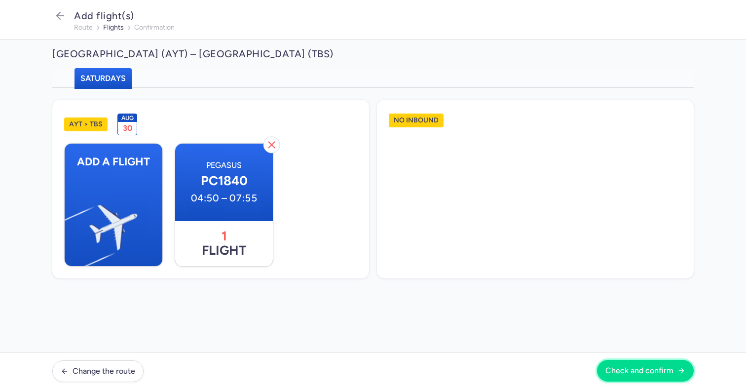
click at [629, 371] on span "Check and confirm" at bounding box center [640, 370] width 68 height 9
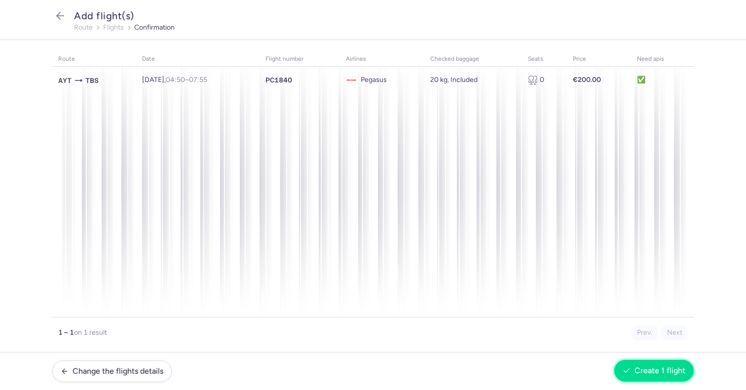
click at [657, 373] on span "Create 1 flight" at bounding box center [660, 370] width 51 height 9
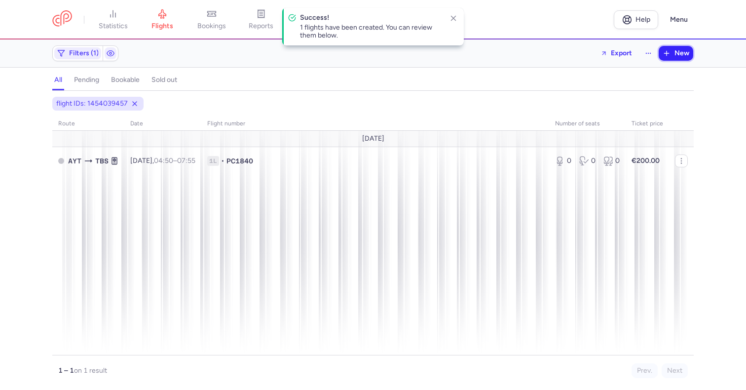
click at [676, 51] on span "New" at bounding box center [682, 53] width 15 height 8
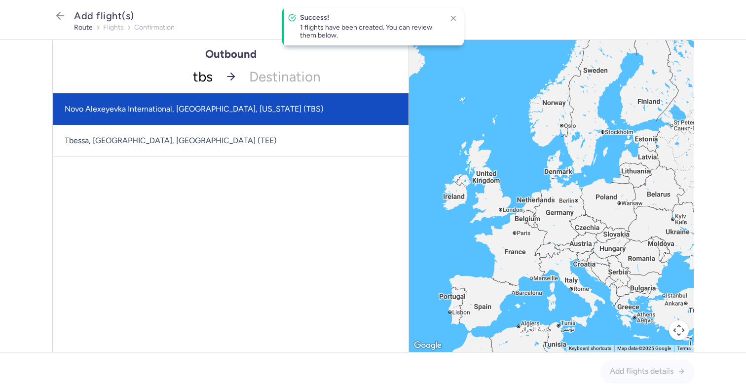
click at [186, 111] on span "Novo Alexeyevka International, [GEOGRAPHIC_DATA], [US_STATE] (TBS)" at bounding box center [194, 108] width 259 height 9
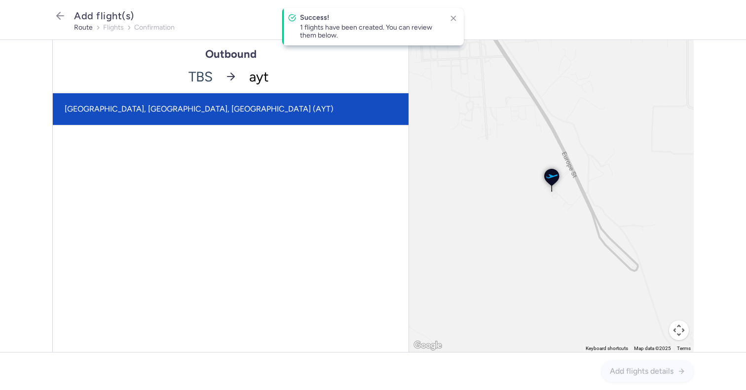
click at [214, 112] on span "[GEOGRAPHIC_DATA], [GEOGRAPHIC_DATA], [GEOGRAPHIC_DATA] (AYT)" at bounding box center [231, 109] width 356 height 32
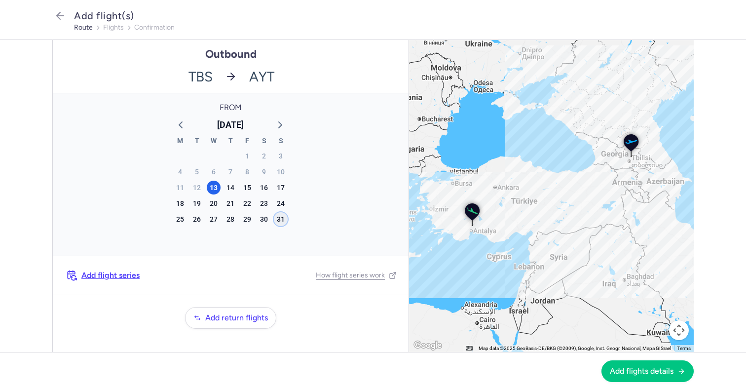
click at [276, 218] on div "31" at bounding box center [281, 219] width 14 height 14
click at [657, 373] on span "Add flights details" at bounding box center [642, 370] width 64 height 9
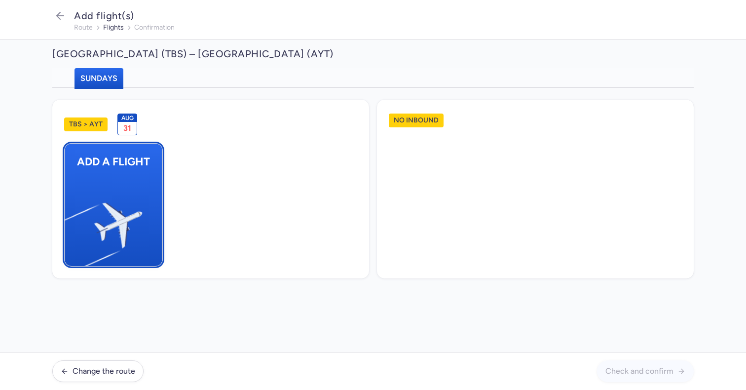
click at [121, 185] on img "button" at bounding box center [69, 221] width 167 height 153
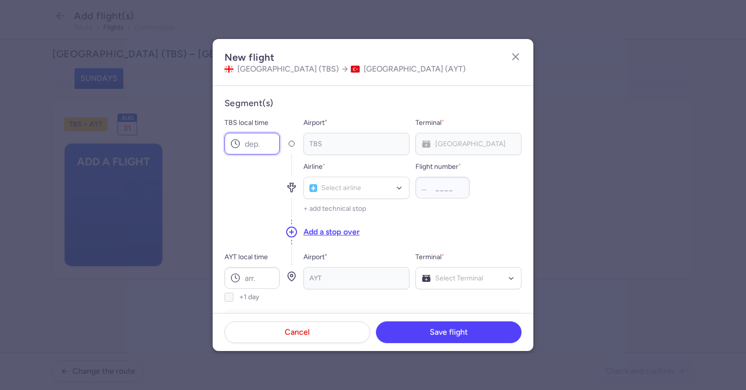
click at [270, 152] on input "TBS local time" at bounding box center [252, 144] width 55 height 22
click at [347, 176] on div "Airline * Select airline" at bounding box center [357, 180] width 106 height 38
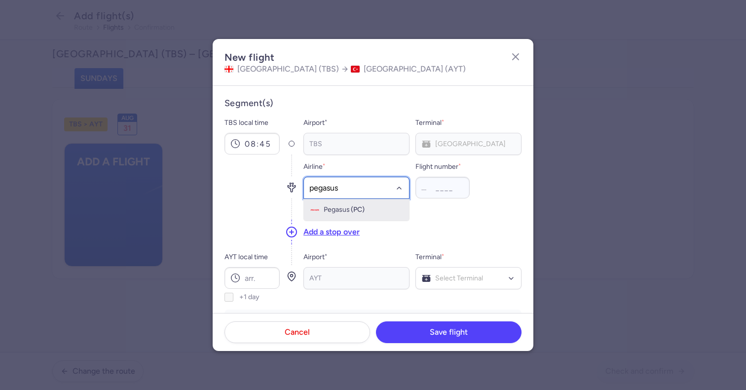
click at [341, 207] on span "Pegasus" at bounding box center [337, 210] width 26 height 8
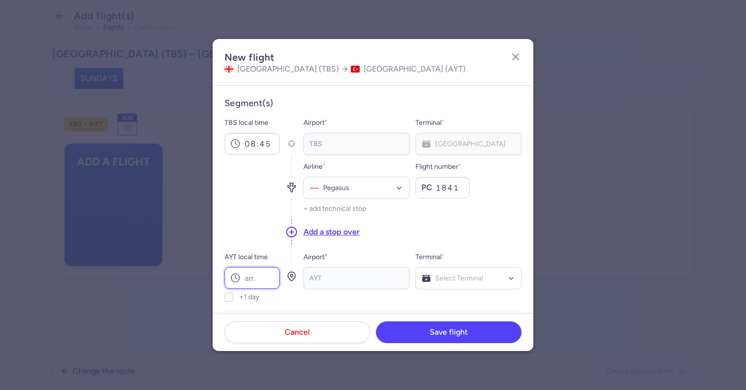
click at [256, 270] on input "AYT local time" at bounding box center [252, 278] width 55 height 22
click at [454, 284] on div "Select Terminal" at bounding box center [469, 278] width 106 height 22
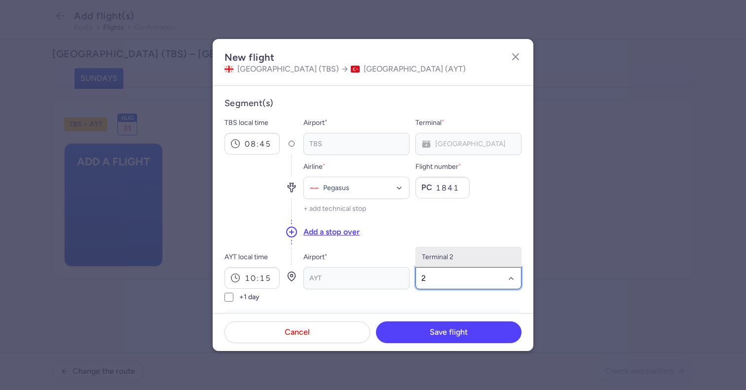
click at [448, 258] on span "Terminal 2" at bounding box center [438, 257] width 32 height 8
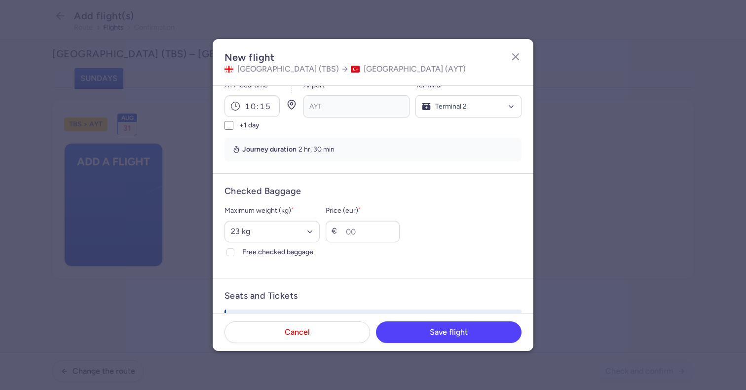
scroll to position [188, 0]
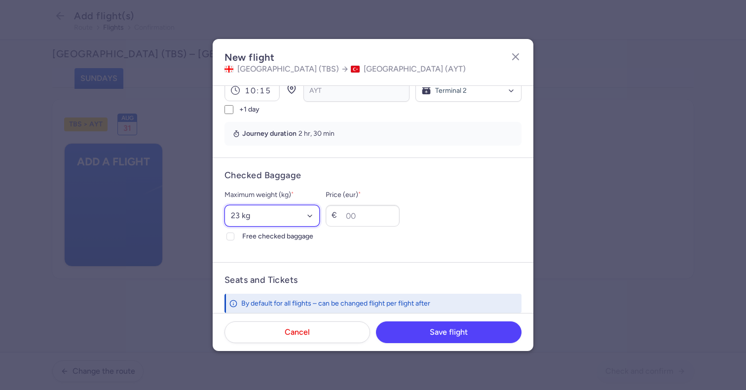
click at [268, 214] on select "Select an option 15 kg 16 kg 17 kg 18 kg 19 kg 20 kg 21 kg 22 kg 23 kg 24 kg 25…" at bounding box center [272, 216] width 95 height 22
click at [225, 205] on select "Select an option 15 kg 16 kg 17 kg 18 kg 19 kg 20 kg 21 kg 22 kg 23 kg 24 kg 25…" at bounding box center [272, 216] width 95 height 22
click at [250, 235] on span "Free checked baggage" at bounding box center [280, 237] width 77 height 12
click at [234, 235] on input "Free checked baggage" at bounding box center [231, 236] width 8 height 8
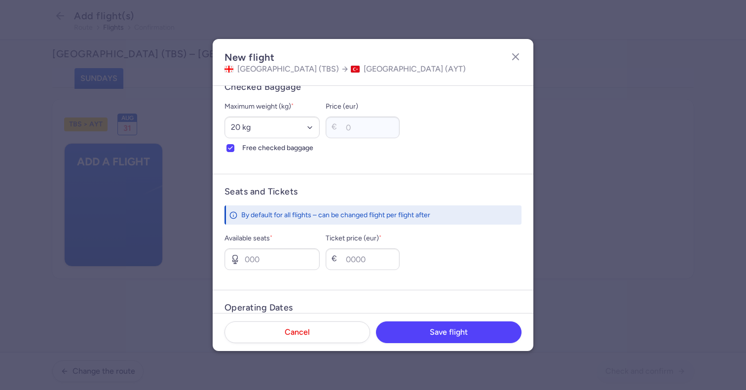
scroll to position [365, 0]
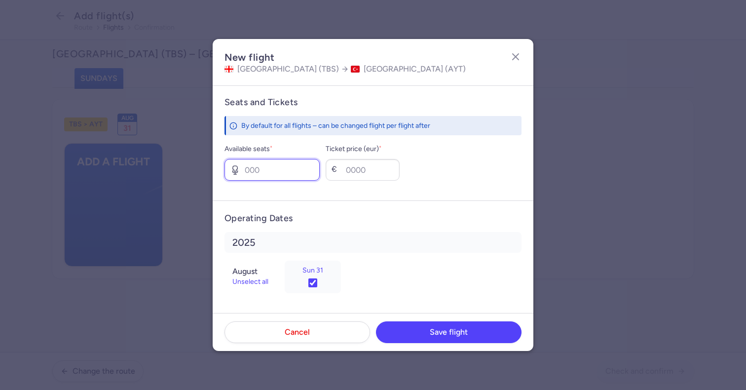
click at [284, 173] on input "Available seats *" at bounding box center [272, 170] width 95 height 22
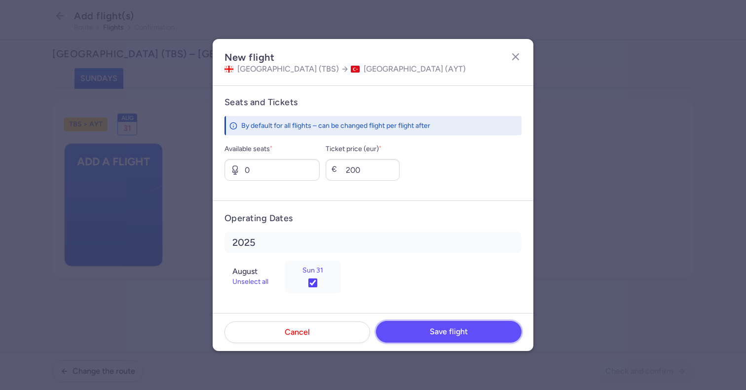
click at [429, 323] on button "Save flight" at bounding box center [449, 332] width 146 height 22
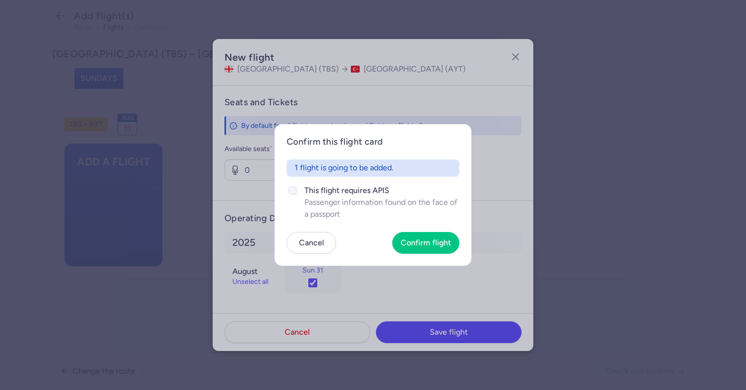
click at [346, 192] on span "This flight requires APIS" at bounding box center [382, 191] width 155 height 12
click at [297, 192] on input "This flight requires APIS Passenger information found on the face of a passport" at bounding box center [293, 191] width 8 height 8
click at [444, 269] on section "Confirm this flight card 1 flight is going to be added. This flight requires AP…" at bounding box center [373, 195] width 746 height 390
click at [422, 238] on span "Confirm flight" at bounding box center [426, 242] width 50 height 9
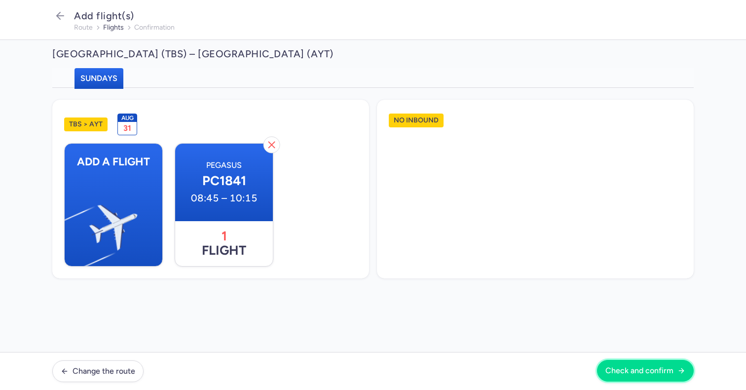
click at [618, 369] on span "Check and confirm" at bounding box center [640, 370] width 68 height 9
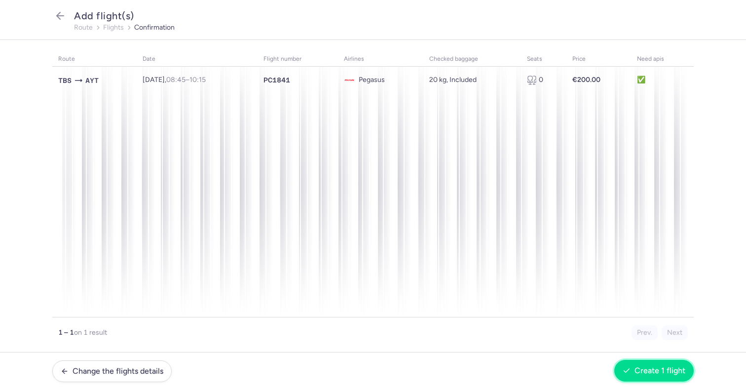
click at [648, 368] on span "Create 1 flight" at bounding box center [660, 370] width 51 height 9
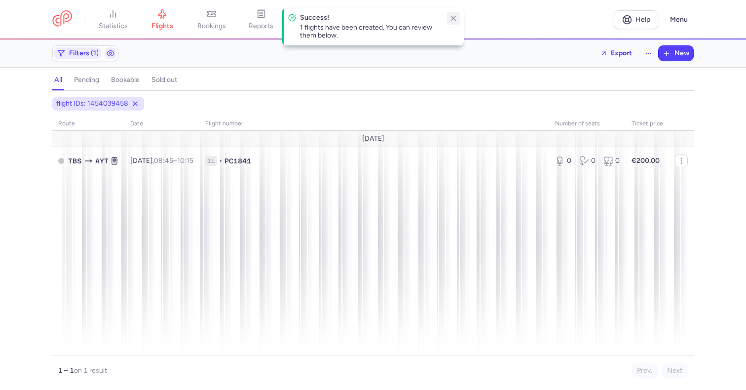
click at [452, 17] on line "button" at bounding box center [454, 18] width 4 height 4
click at [678, 45] on div "New" at bounding box center [676, 53] width 36 height 16
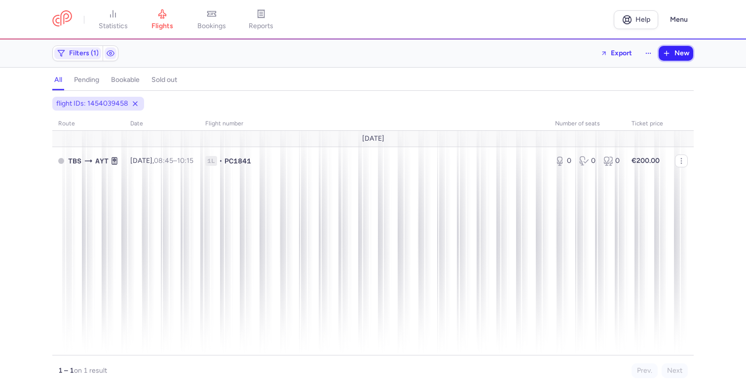
click at [673, 56] on button "New" at bounding box center [676, 53] width 35 height 15
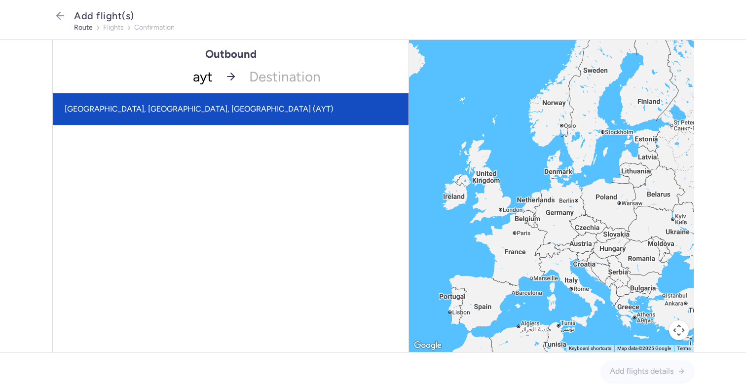
click at [211, 103] on span "[GEOGRAPHIC_DATA], [GEOGRAPHIC_DATA], [GEOGRAPHIC_DATA] (AYT)" at bounding box center [231, 109] width 356 height 32
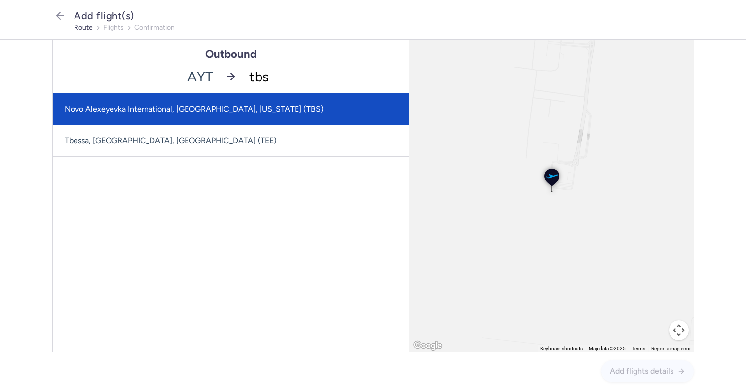
click at [188, 111] on span "Novo Alexeyevka International, [GEOGRAPHIC_DATA], [US_STATE] (TBS)" at bounding box center [194, 108] width 259 height 9
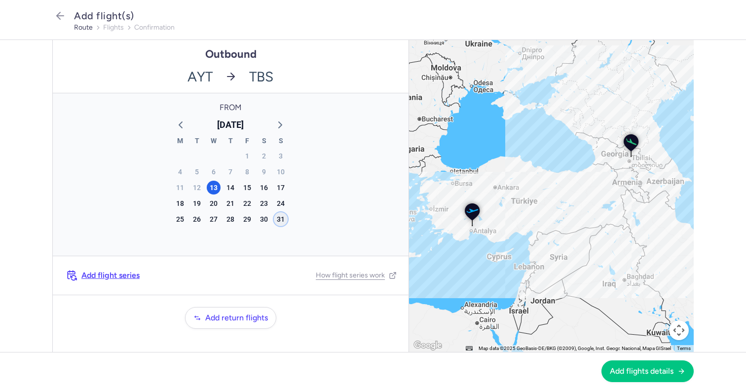
click at [282, 217] on div "31" at bounding box center [281, 219] width 14 height 14
click at [637, 376] on button "Add flights details" at bounding box center [648, 371] width 92 height 22
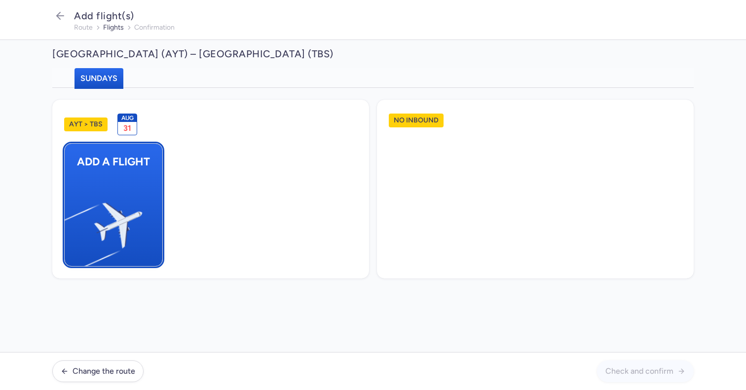
click at [121, 182] on img "button" at bounding box center [69, 221] width 167 height 153
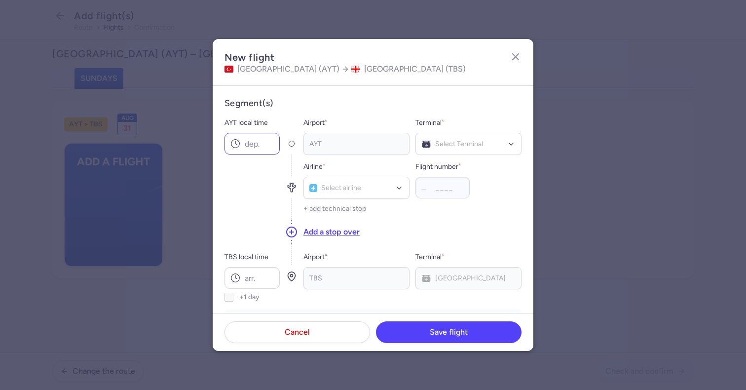
click at [239, 142] on circle at bounding box center [236, 144] width 8 height 8
click at [254, 277] on input "TBS local time" at bounding box center [252, 278] width 55 height 22
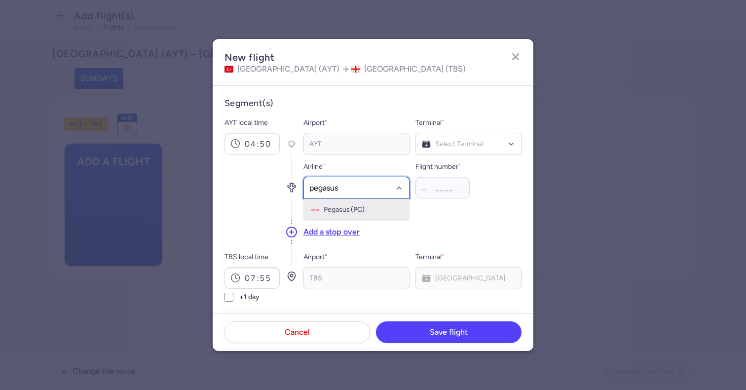
click at [348, 208] on span "Pegasus" at bounding box center [337, 210] width 26 height 8
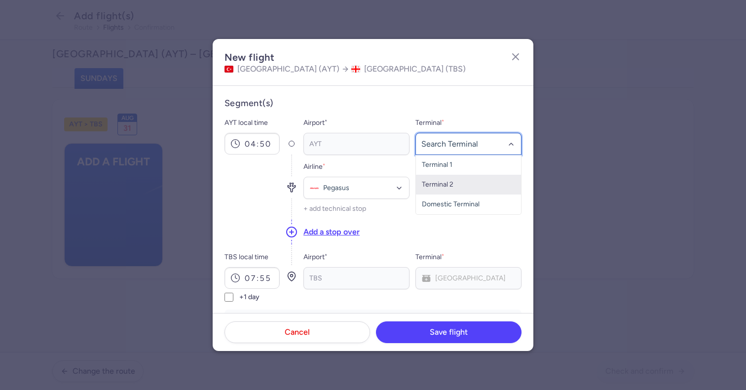
click at [445, 178] on span "Terminal 2" at bounding box center [468, 185] width 105 height 20
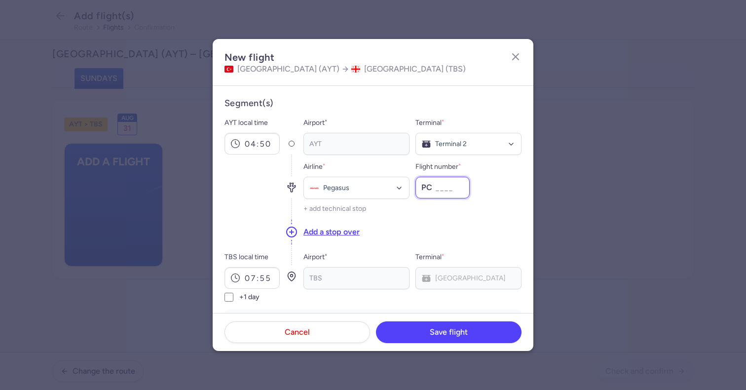
click at [442, 190] on input "Flight number *" at bounding box center [443, 188] width 54 height 22
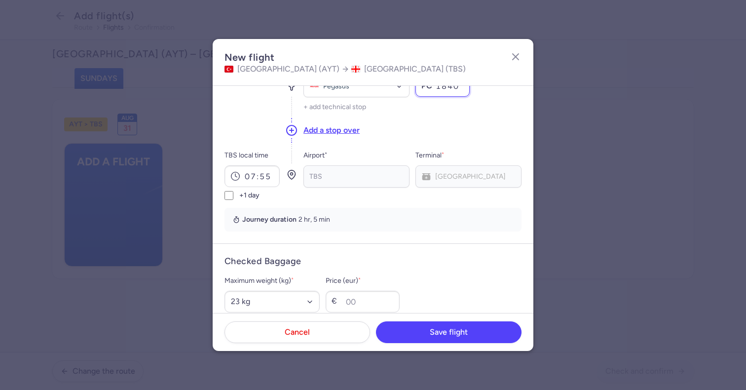
scroll to position [129, 0]
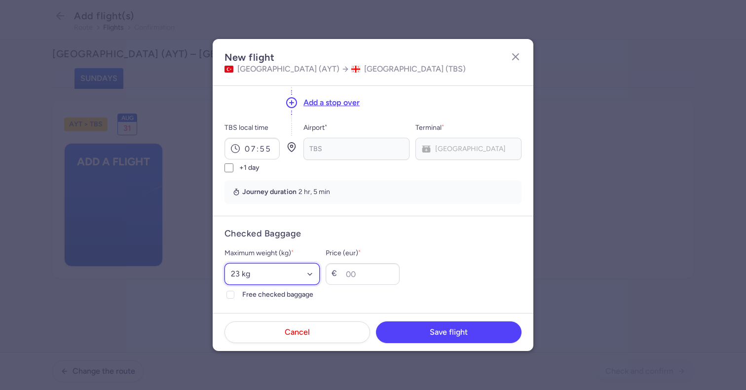
click at [299, 278] on select "Select an option 15 kg 16 kg 17 kg 18 kg 19 kg 20 kg 21 kg 22 kg 23 kg 24 kg 25…" at bounding box center [272, 274] width 95 height 22
click at [225, 263] on select "Select an option 15 kg 16 kg 17 kg 18 kg 19 kg 20 kg 21 kg 22 kg 23 kg 24 kg 25…" at bounding box center [272, 274] width 95 height 22
click at [266, 296] on span "Free checked baggage" at bounding box center [280, 295] width 77 height 12
click at [234, 296] on input "Free checked baggage" at bounding box center [231, 295] width 8 height 8
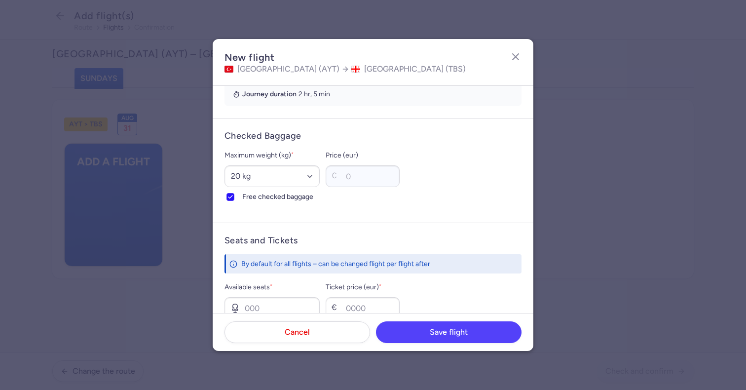
scroll to position [233, 0]
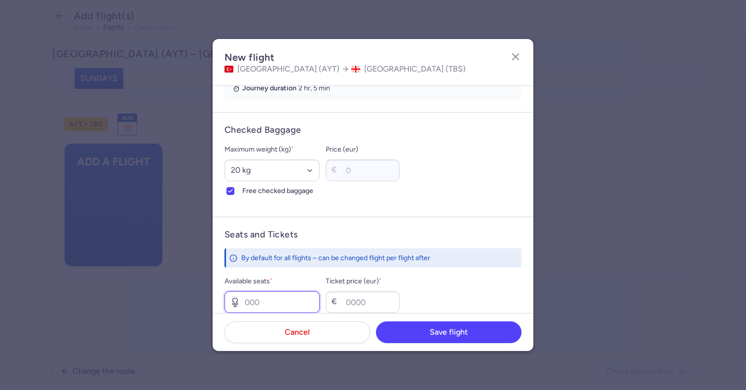
click at [274, 303] on input "Available seats *" at bounding box center [272, 302] width 95 height 22
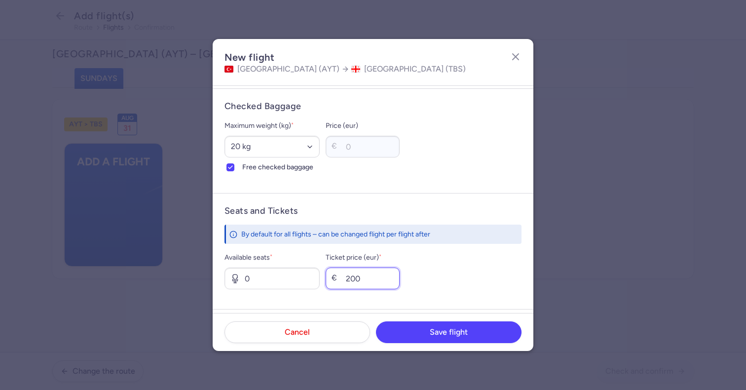
scroll to position [365, 0]
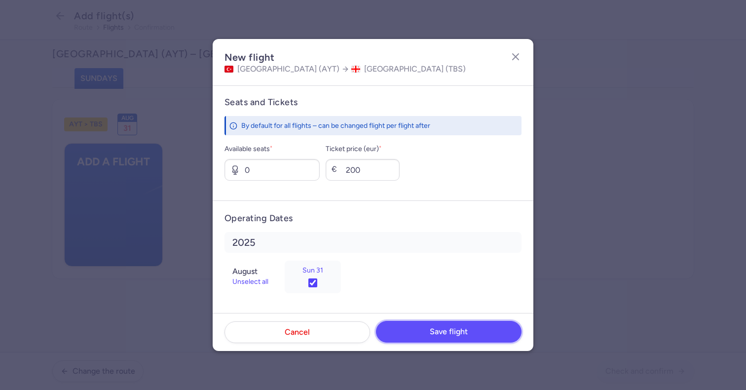
click at [456, 336] on span "Save flight" at bounding box center [449, 331] width 38 height 9
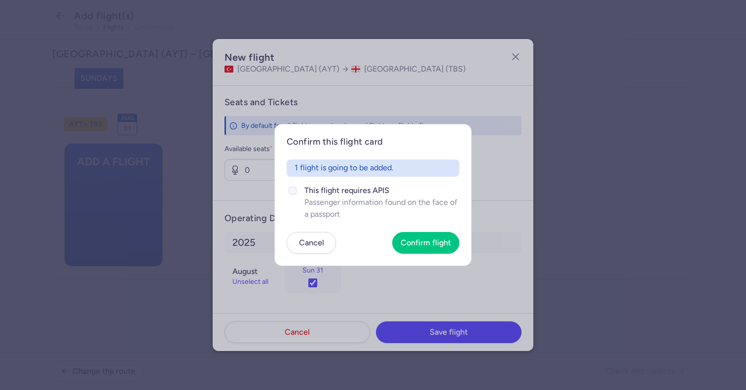
click at [339, 195] on span "This flight requires APIS" at bounding box center [382, 191] width 155 height 12
click at [297, 194] on input "This flight requires APIS Passenger information found on the face of a passport" at bounding box center [293, 191] width 8 height 8
click at [417, 227] on article "Confirm this flight card 1 flight is going to be added. This flight requires AP…" at bounding box center [372, 195] width 197 height 142
click at [417, 247] on button "Confirm flight" at bounding box center [425, 243] width 67 height 22
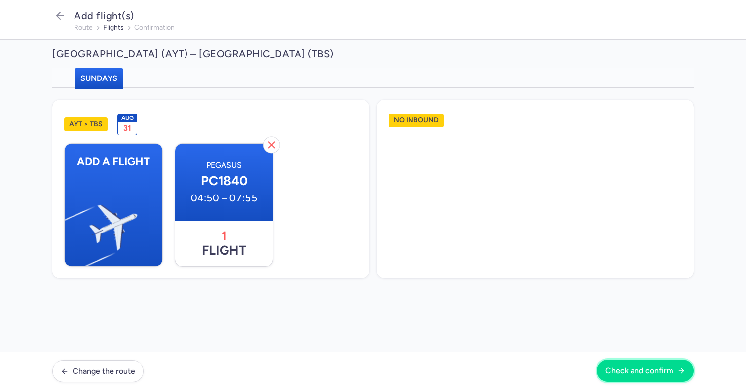
click at [638, 367] on span "Check and confirm" at bounding box center [640, 370] width 68 height 9
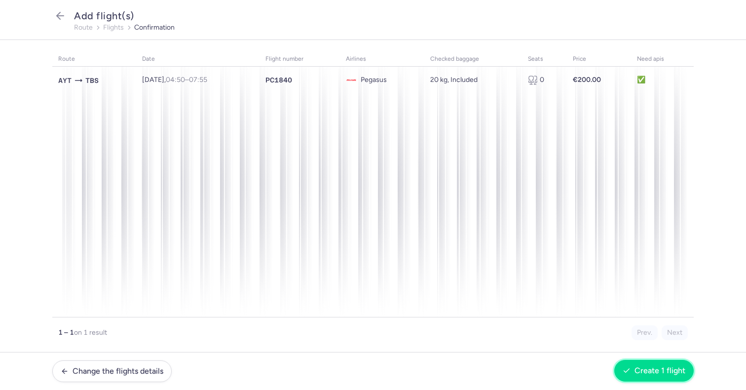
click at [657, 376] on button "Create 1 flight" at bounding box center [654, 371] width 79 height 22
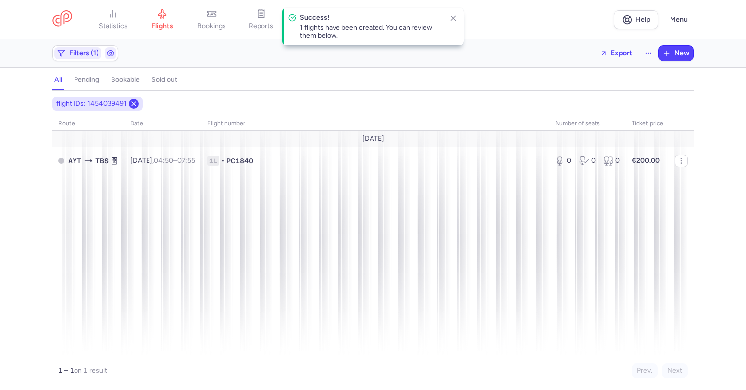
click at [132, 105] on line at bounding box center [134, 104] width 4 height 4
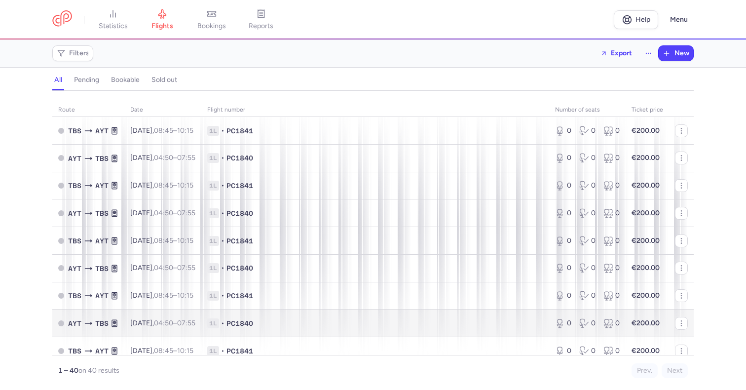
scroll to position [908, 0]
